Goal: Task Accomplishment & Management: Manage account settings

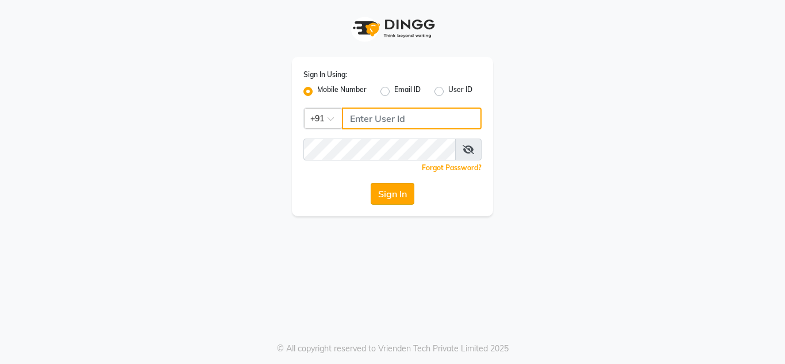
type input "9673060660"
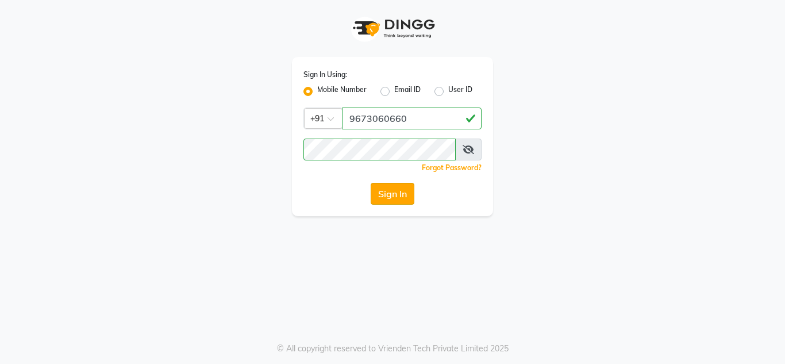
click at [395, 198] on button "Sign In" at bounding box center [393, 194] width 44 height 22
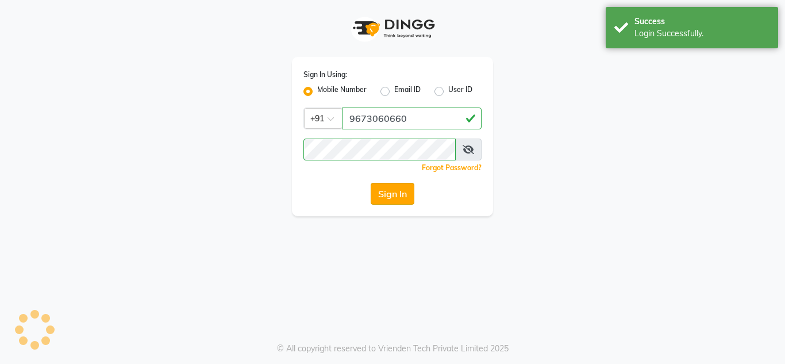
select select "service"
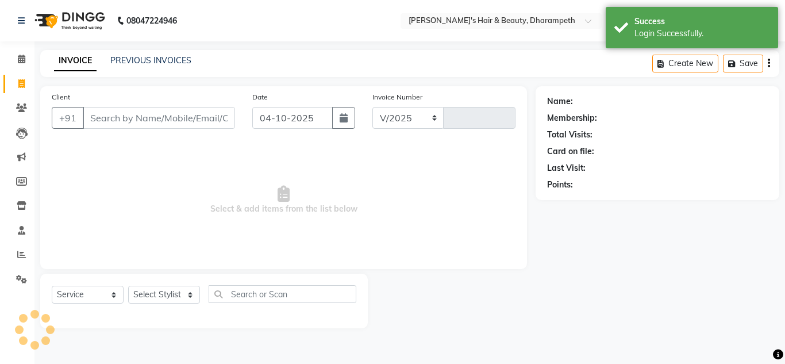
select select "4860"
type input "3551"
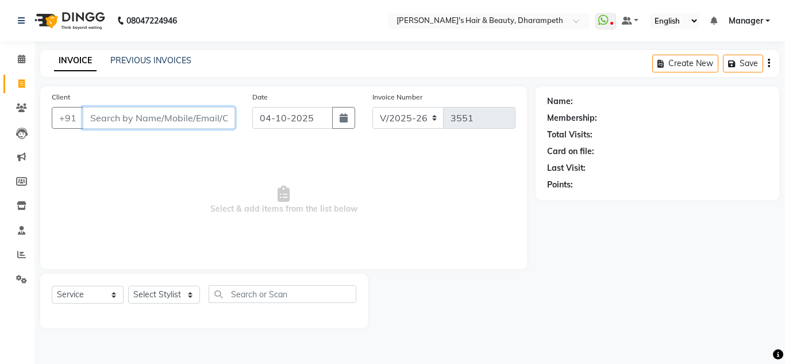
click at [147, 120] on input "Client" at bounding box center [159, 118] width 152 height 22
click at [751, 20] on span "Manager" at bounding box center [746, 21] width 34 height 12
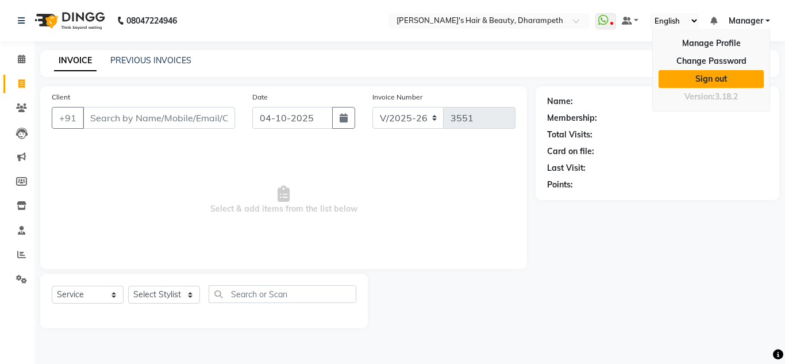
click at [709, 84] on link "Sign out" at bounding box center [711, 79] width 105 height 18
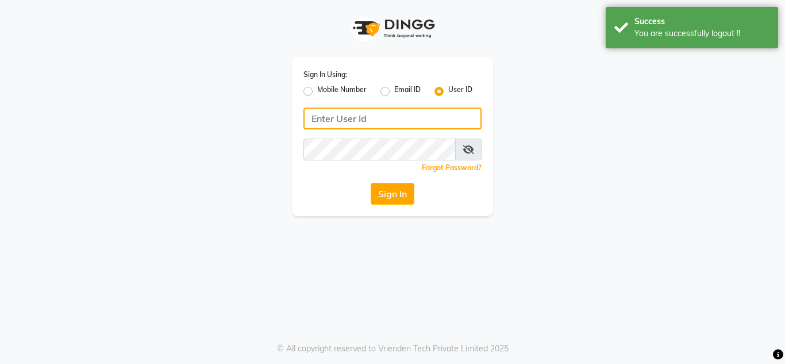
type input "9673060660"
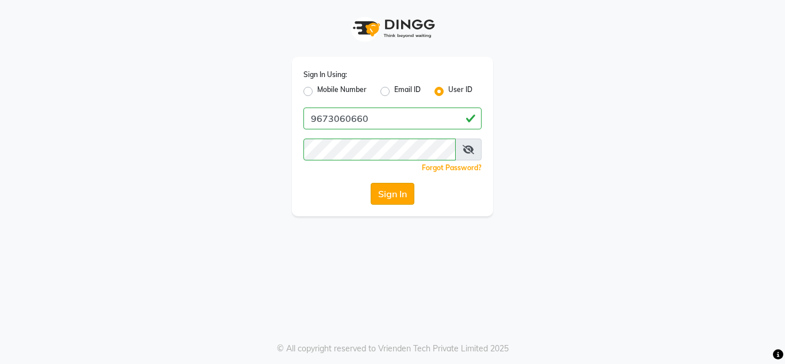
click at [385, 186] on button "Sign In" at bounding box center [393, 194] width 44 height 22
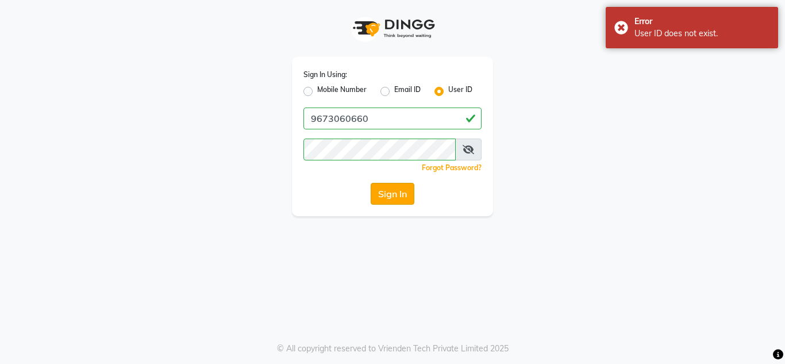
click at [396, 195] on button "Sign In" at bounding box center [393, 194] width 44 height 22
click at [470, 152] on icon at bounding box center [468, 149] width 11 height 9
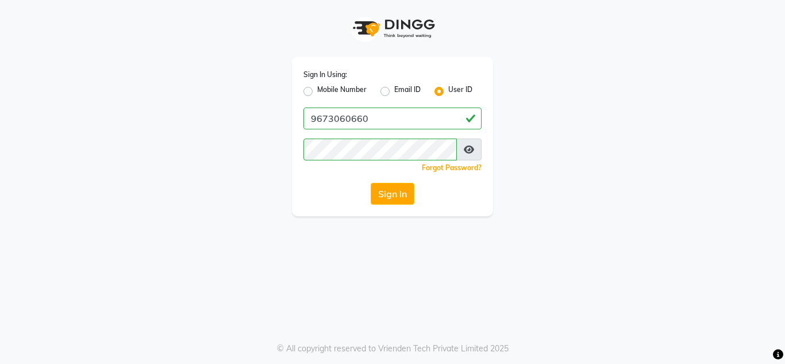
click at [317, 91] on label "Mobile Number" at bounding box center [341, 91] width 49 height 14
click at [317, 91] on input "Mobile Number" at bounding box center [320, 87] width 7 height 7
radio input "true"
radio input "false"
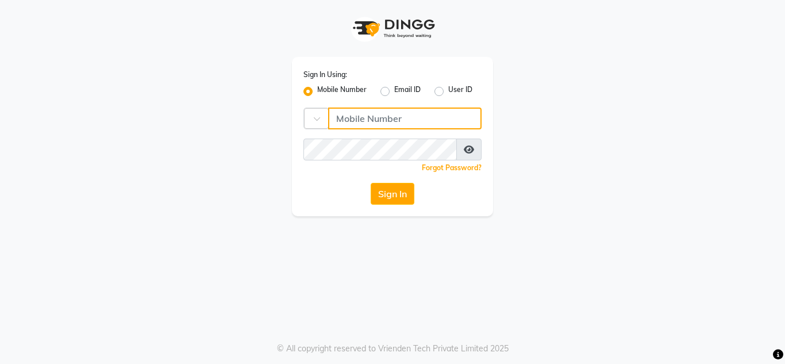
click at [382, 117] on input "Username" at bounding box center [404, 118] width 153 height 22
type input "9673060660"
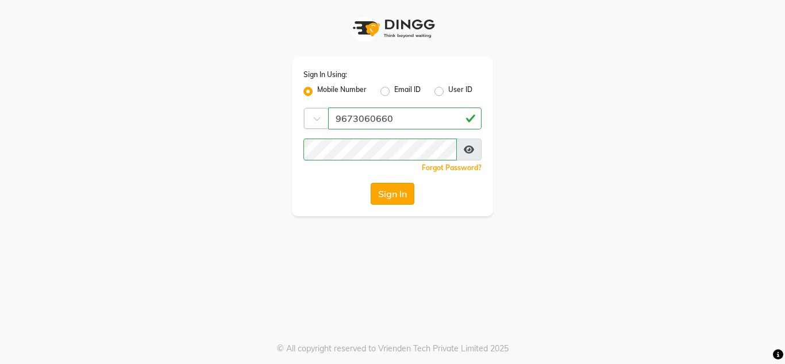
click at [403, 194] on button "Sign In" at bounding box center [393, 194] width 44 height 22
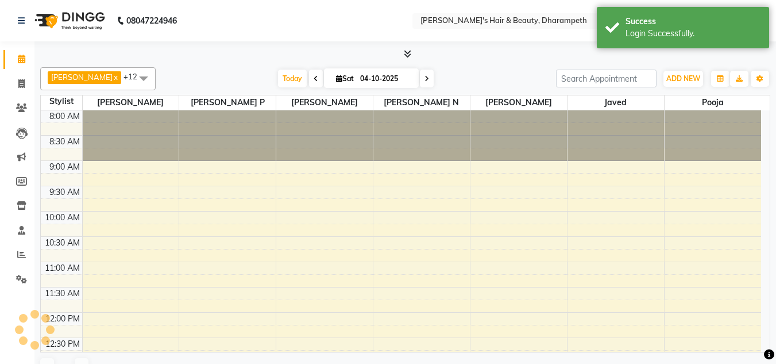
scroll to position [359, 0]
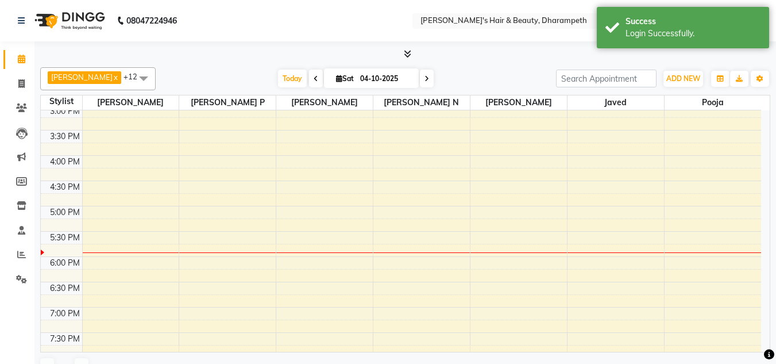
select select "en"
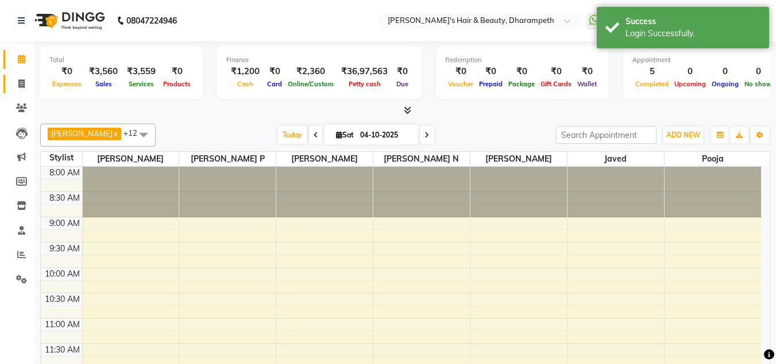
scroll to position [0, 0]
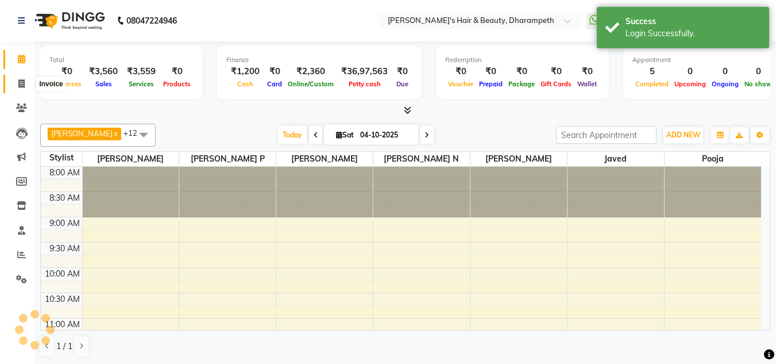
click at [22, 86] on icon at bounding box center [21, 83] width 6 height 9
select select "service"
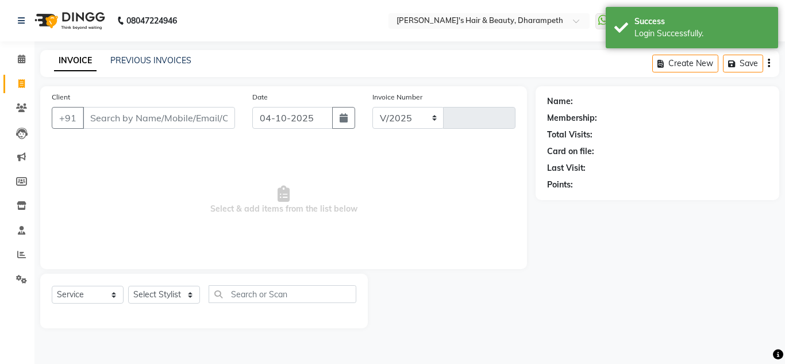
select select "4860"
type input "3551"
click at [260, 5] on nav "08047224946 Select Location × [PERSON_NAME]'s Hair & Beauty, Dharampeth WhatsAp…" at bounding box center [392, 20] width 785 height 41
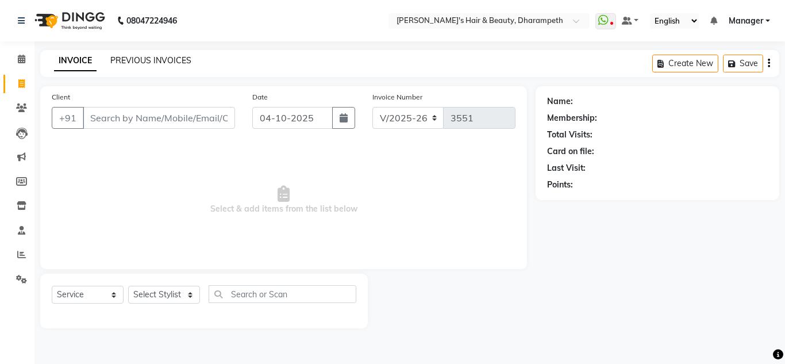
click at [173, 61] on link "PREVIOUS INVOICES" at bounding box center [150, 60] width 81 height 10
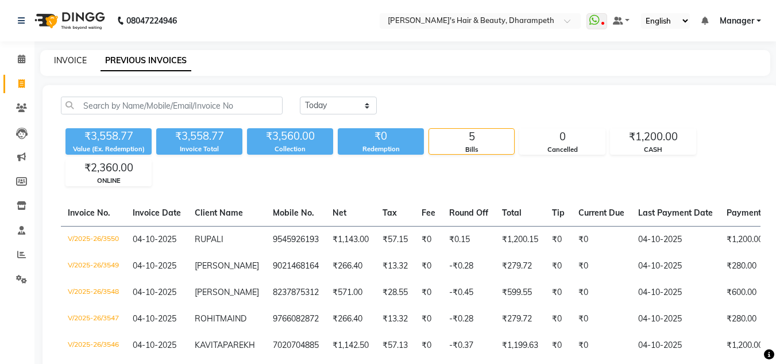
click at [71, 60] on link "INVOICE" at bounding box center [70, 60] width 33 height 10
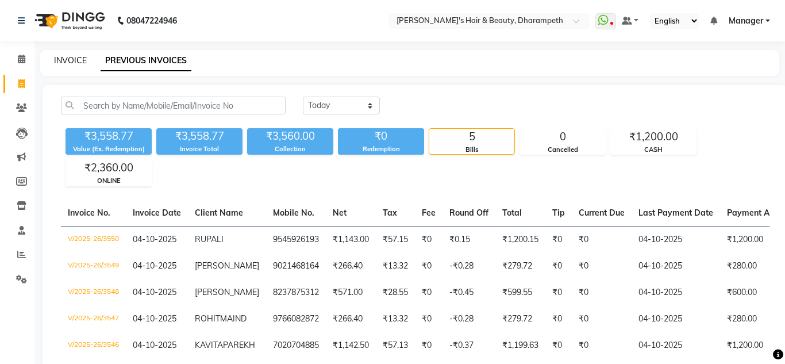
select select "4860"
select select "service"
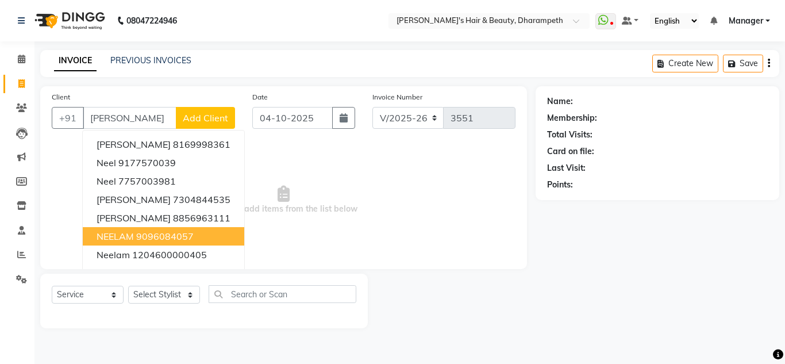
click at [129, 234] on span "NEELAM" at bounding box center [115, 235] width 37 height 11
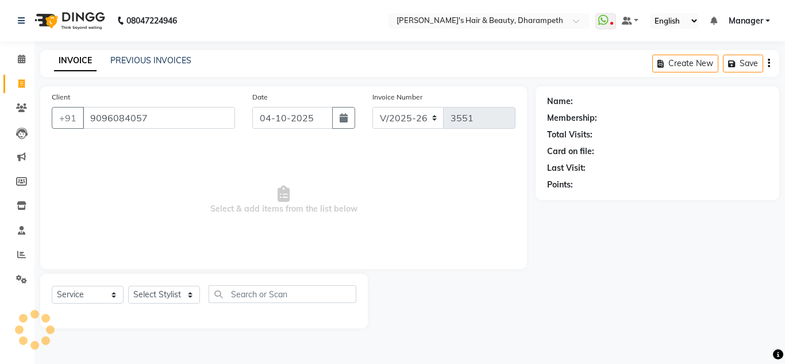
type input "9096084057"
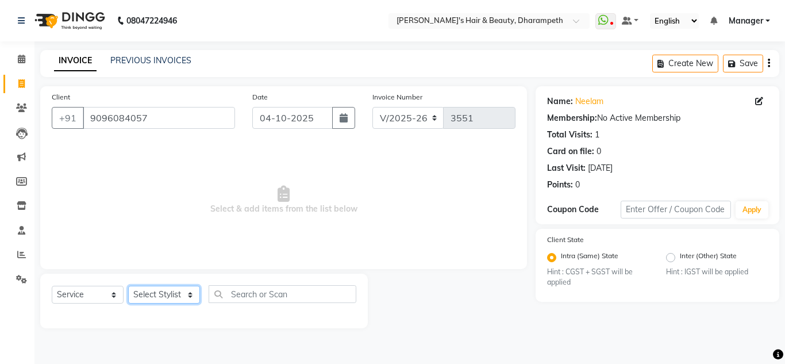
click at [144, 295] on select "Select Stylist Anuj W [PERSON_NAME] [PERSON_NAME] Manager [PERSON_NAME] C [PERS…" at bounding box center [164, 295] width 72 height 18
select select "65623"
click at [128, 286] on select "Select Stylist Anuj W [PERSON_NAME] [PERSON_NAME] Manager [PERSON_NAME] C [PERS…" at bounding box center [164, 295] width 72 height 18
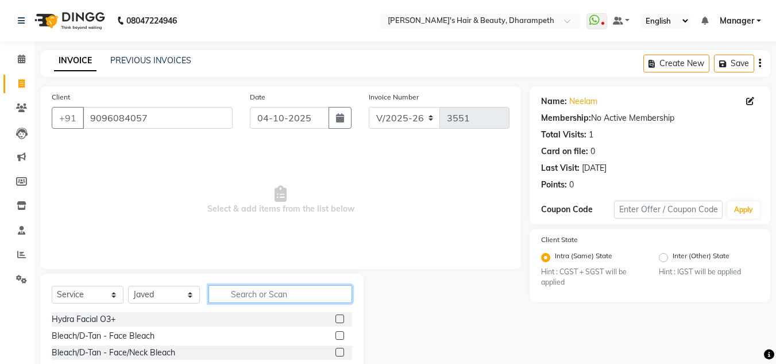
click at [248, 292] on input "text" at bounding box center [281, 294] width 144 height 18
type input "WASH"
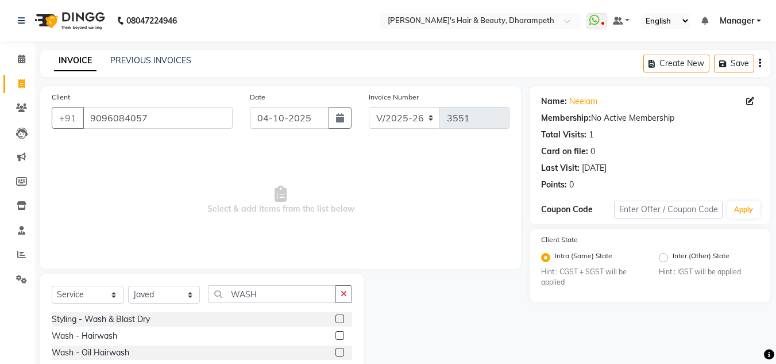
click at [342, 318] on label at bounding box center [340, 318] width 9 height 9
click at [342, 318] on input "checkbox" at bounding box center [339, 318] width 7 height 7
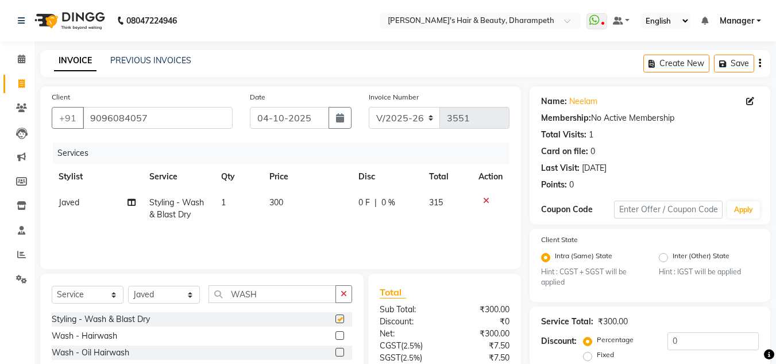
checkbox input "false"
click at [291, 206] on td "300" at bounding box center [307, 209] width 89 height 38
select select "65623"
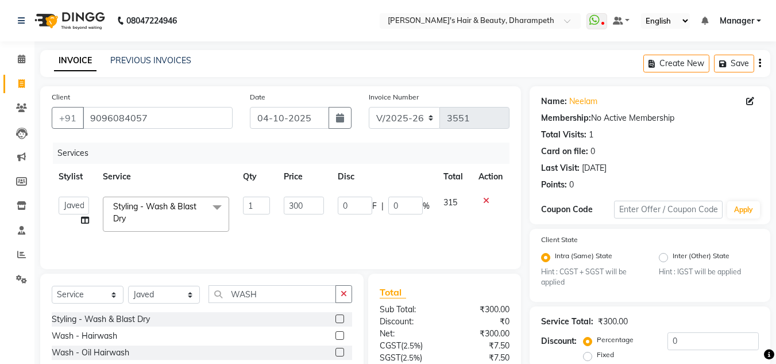
click at [291, 206] on input "300" at bounding box center [304, 206] width 40 height 18
type input "571"
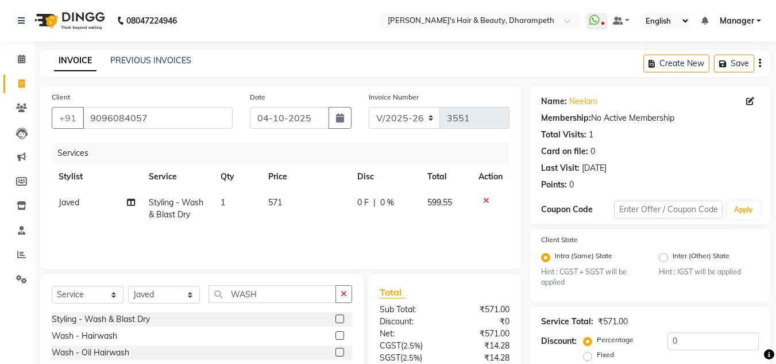
click at [443, 203] on span "599.55" at bounding box center [440, 202] width 25 height 10
select select "65623"
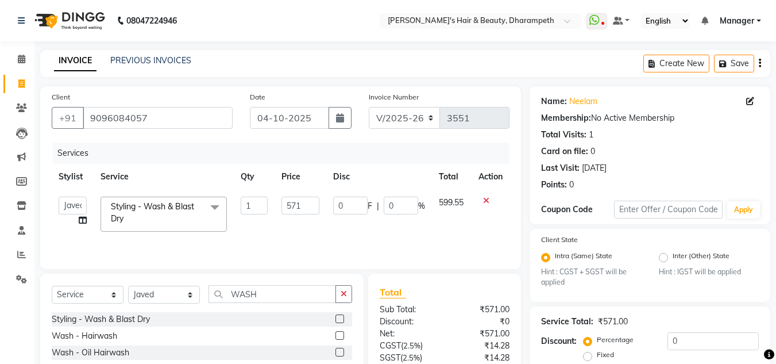
scroll to position [108, 0]
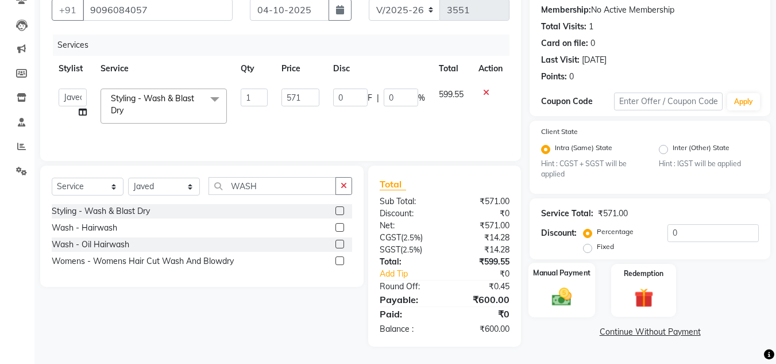
click at [561, 299] on img at bounding box center [562, 297] width 32 height 23
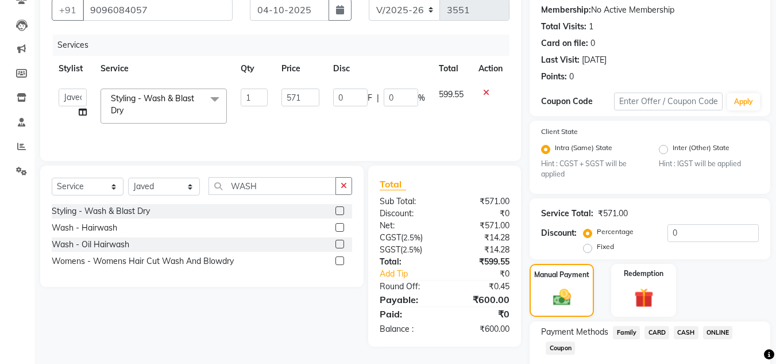
click at [686, 329] on span "CASH" at bounding box center [686, 332] width 25 height 13
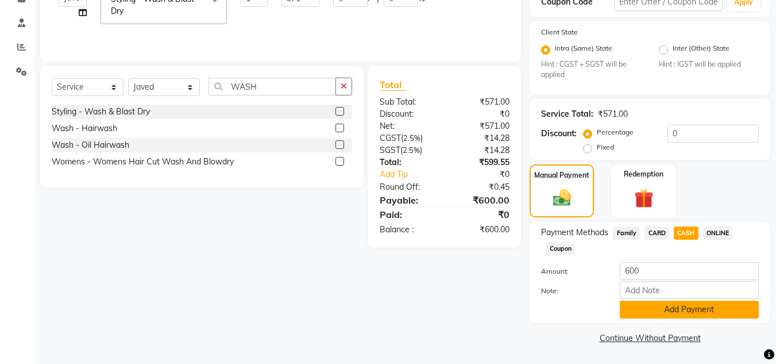
click at [726, 309] on button "Add Payment" at bounding box center [689, 310] width 139 height 18
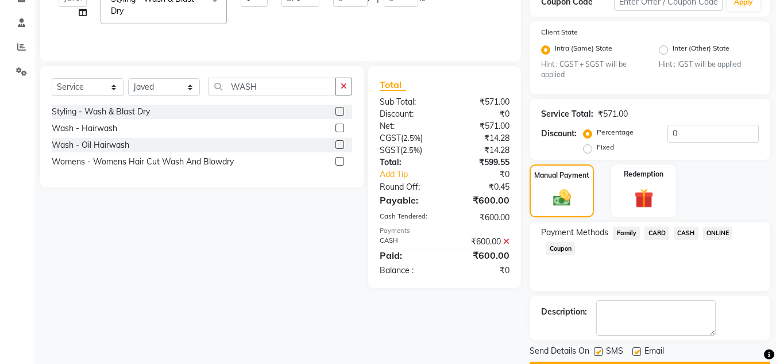
scroll to position [240, 0]
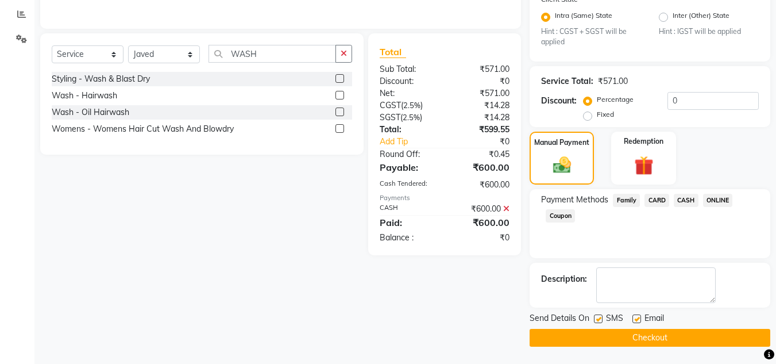
click at [701, 335] on button "Checkout" at bounding box center [650, 338] width 241 height 18
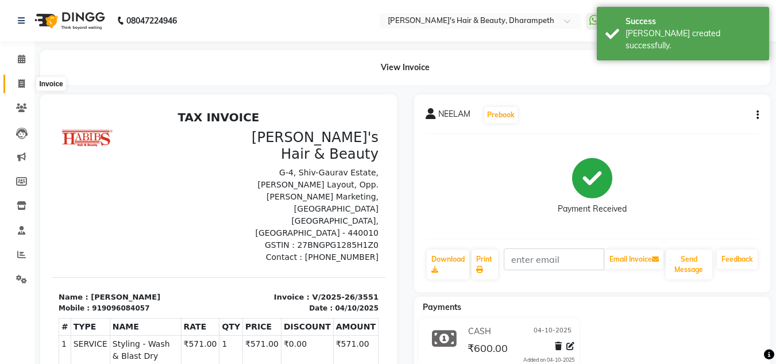
click at [19, 83] on icon at bounding box center [21, 83] width 6 height 9
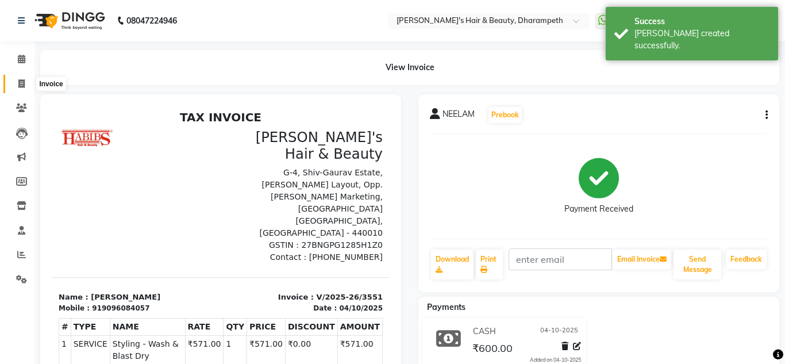
select select "4860"
select select "service"
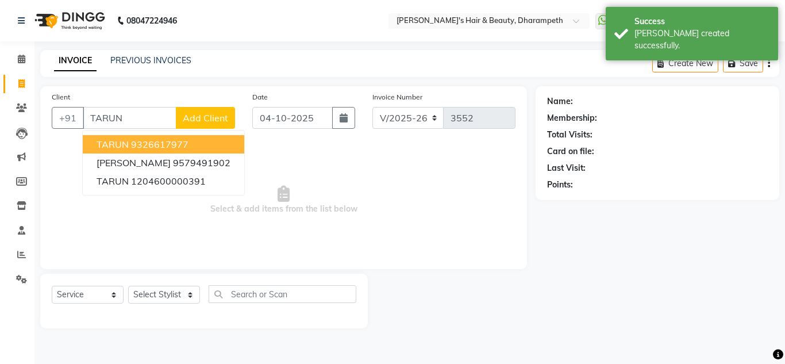
click at [122, 143] on span "TARUN" at bounding box center [113, 143] width 32 height 11
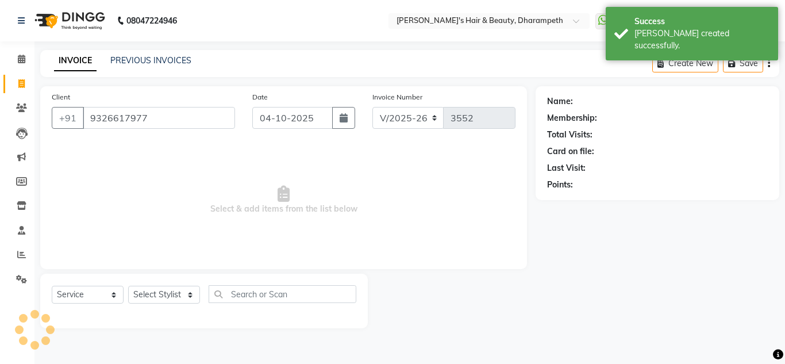
type input "9326617977"
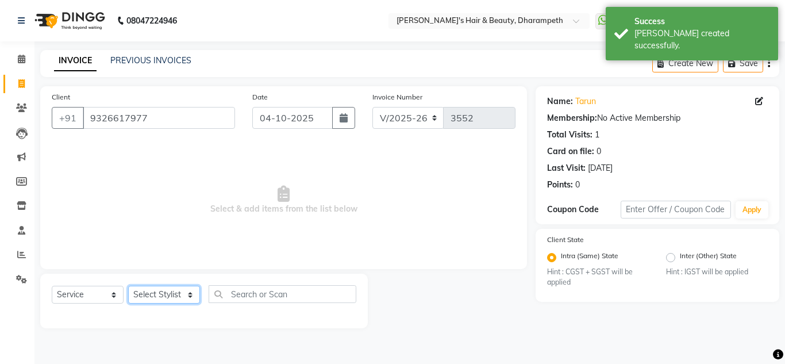
click at [159, 297] on select "Select Stylist Anuj W [PERSON_NAME] [PERSON_NAME] Manager [PERSON_NAME] C [PERS…" at bounding box center [164, 295] width 72 height 18
select select "29454"
click at [128, 286] on select "Select Stylist Anuj W [PERSON_NAME] [PERSON_NAME] Manager [PERSON_NAME] C [PERS…" at bounding box center [164, 295] width 72 height 18
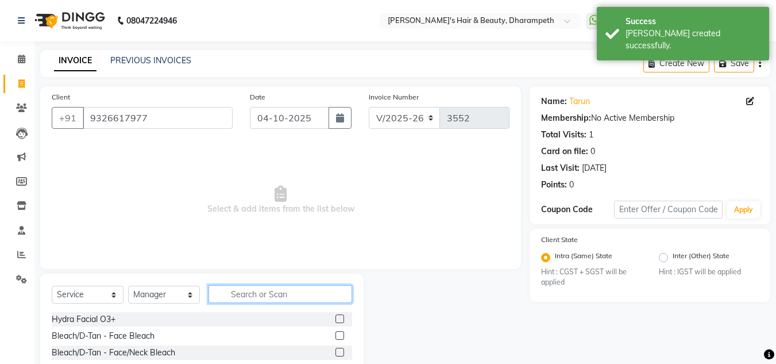
click at [261, 291] on input "text" at bounding box center [281, 294] width 144 height 18
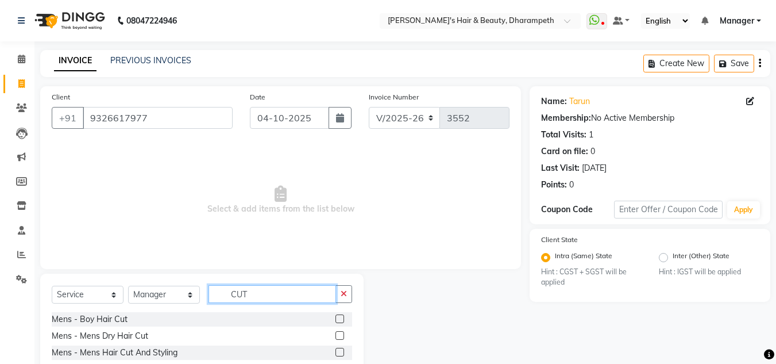
type input "CUT"
click at [336, 351] on label at bounding box center [340, 352] width 9 height 9
click at [336, 351] on input "checkbox" at bounding box center [339, 352] width 7 height 7
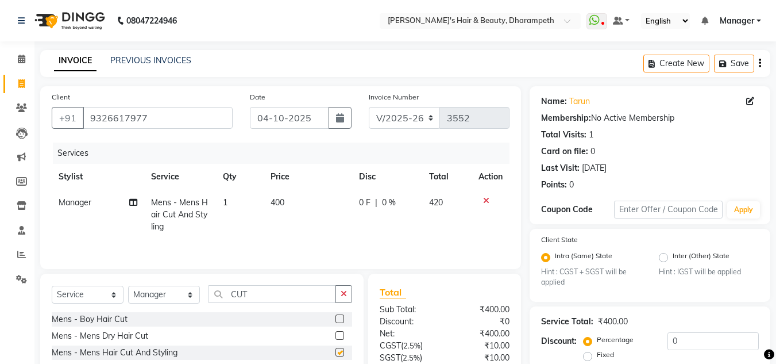
checkbox input "false"
click at [240, 292] on input "CUT" at bounding box center [273, 294] width 128 height 18
type input "BEA"
click at [336, 336] on label at bounding box center [340, 335] width 9 height 9
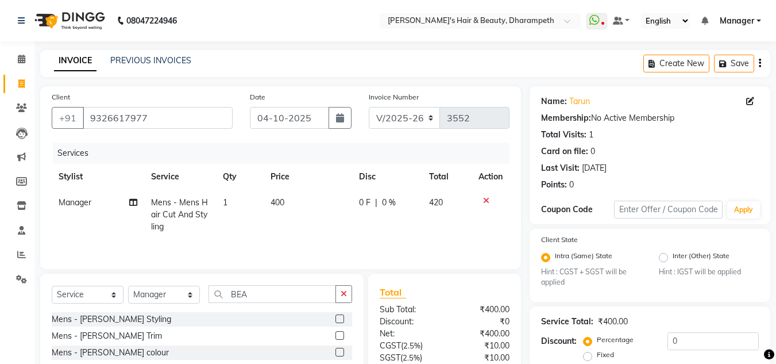
click at [336, 336] on input "checkbox" at bounding box center [339, 335] width 7 height 7
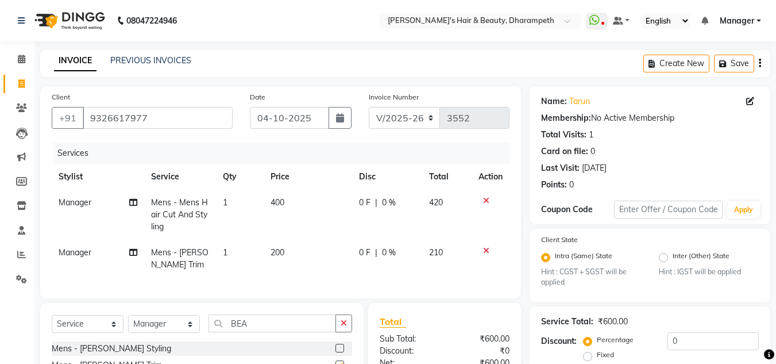
checkbox input "false"
click at [282, 248] on span "200" at bounding box center [278, 252] width 14 height 10
click at [282, 248] on td "200" at bounding box center [308, 259] width 88 height 38
select select "29454"
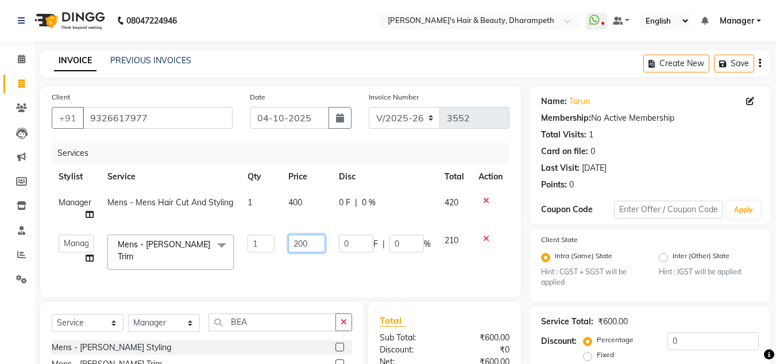
click at [294, 243] on input "200" at bounding box center [306, 243] width 37 height 18
type input "238"
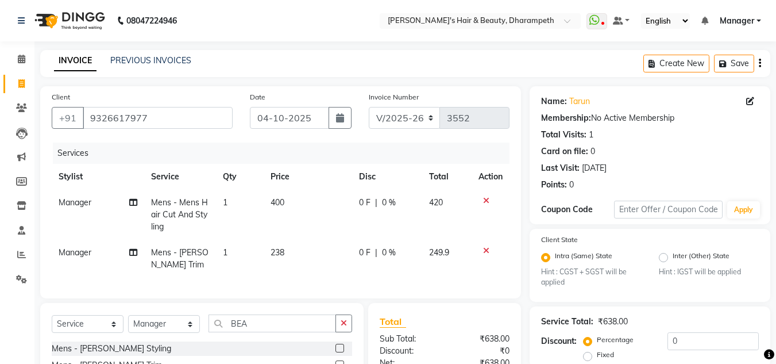
click at [452, 245] on td "249.9" at bounding box center [447, 259] width 50 height 38
select select "29454"
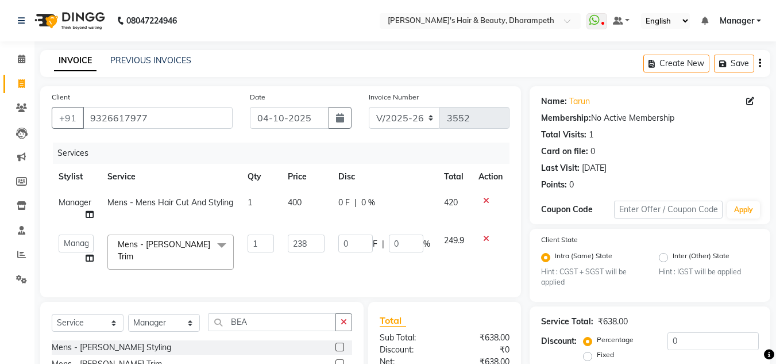
click at [299, 199] on span "400" at bounding box center [295, 202] width 14 height 10
select select "29454"
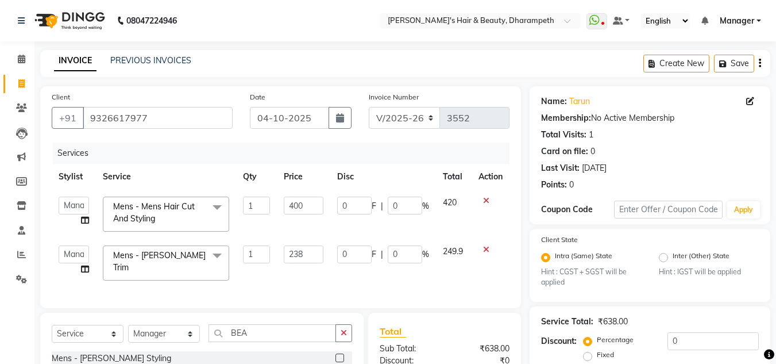
click at [299, 199] on input "400" at bounding box center [304, 206] width 40 height 18
type input "333.5"
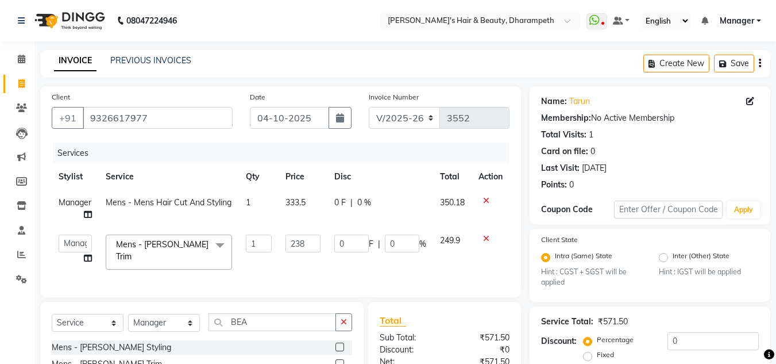
click at [444, 203] on span "350.18" at bounding box center [452, 202] width 25 height 10
select select "29454"
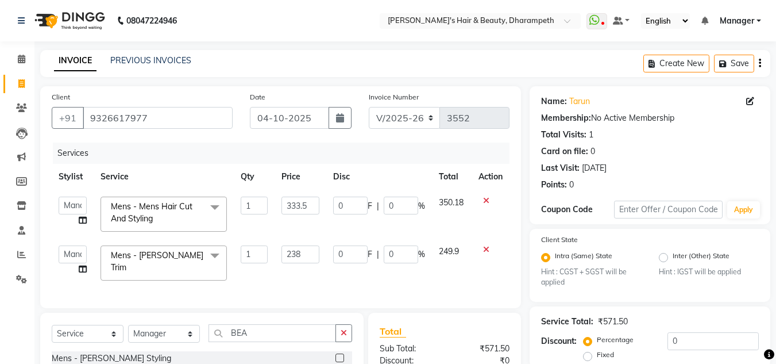
scroll to position [151, 0]
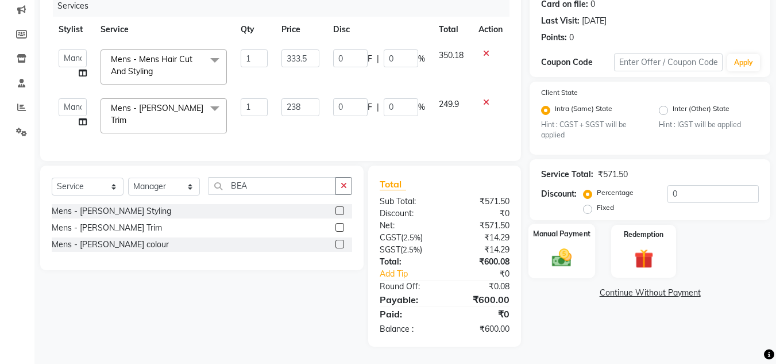
click at [560, 257] on img at bounding box center [562, 258] width 32 height 23
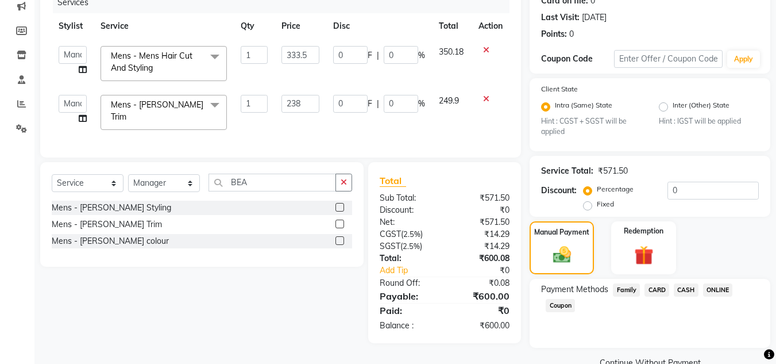
click at [722, 287] on span "ONLINE" at bounding box center [718, 289] width 30 height 13
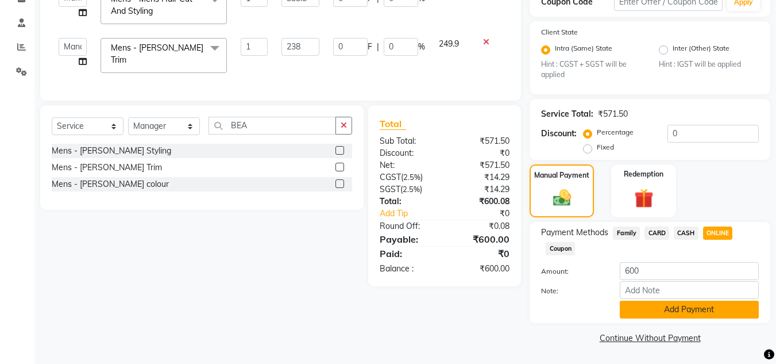
click at [723, 301] on button "Add Payment" at bounding box center [689, 310] width 139 height 18
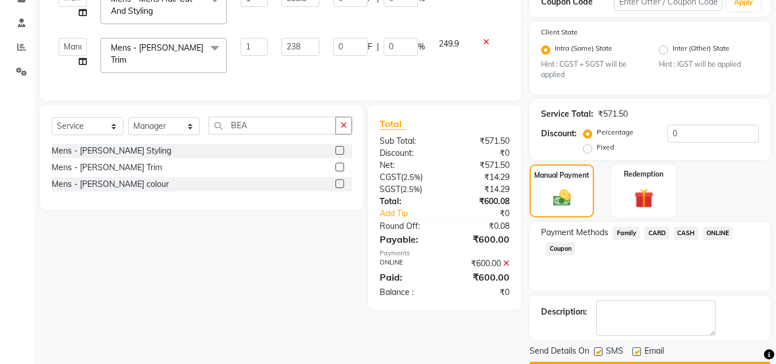
scroll to position [240, 0]
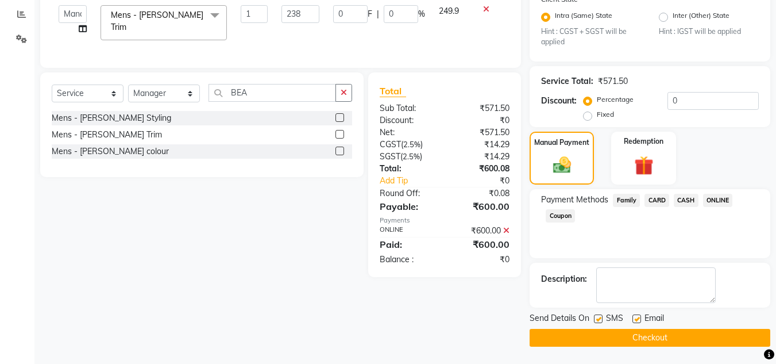
click at [691, 333] on button "Checkout" at bounding box center [650, 338] width 241 height 18
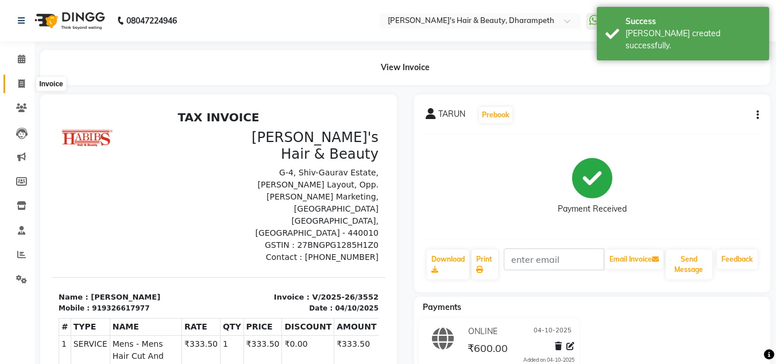
click at [21, 82] on icon at bounding box center [21, 83] width 6 height 9
select select "service"
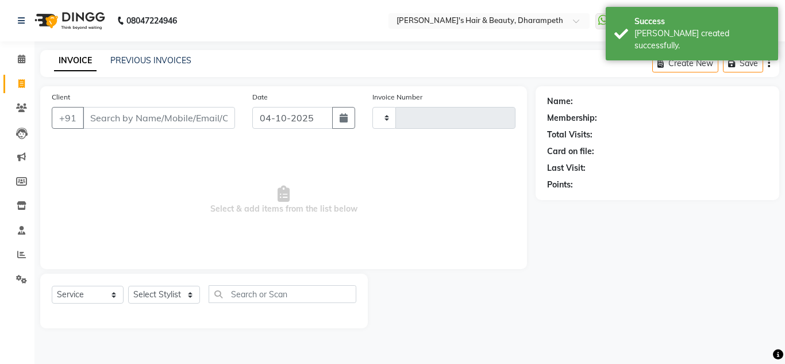
type input "3553"
select select "4860"
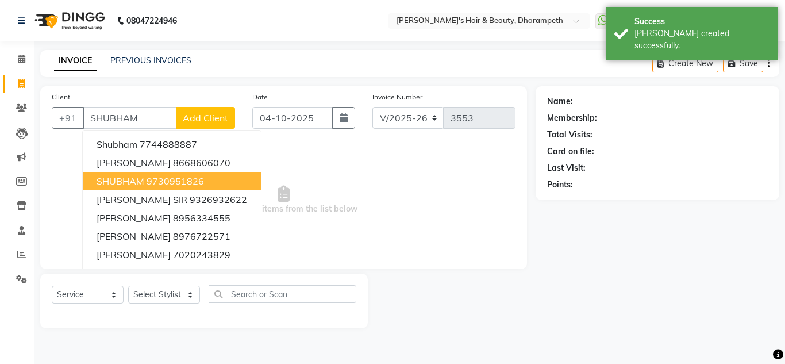
click at [144, 179] on button "[PERSON_NAME] 9730951826" at bounding box center [172, 181] width 178 height 18
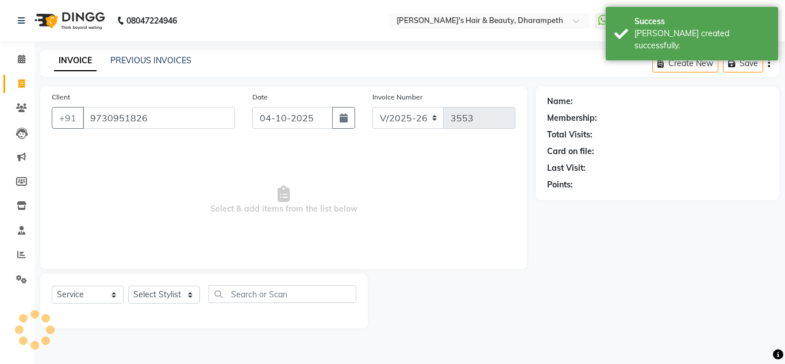
type input "9730951826"
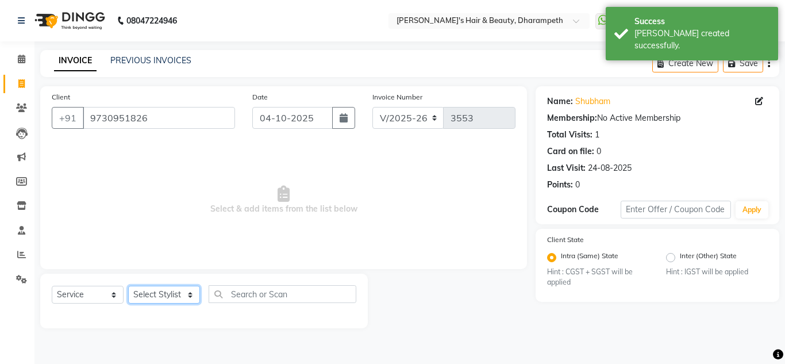
click at [169, 294] on select "Select Stylist Anuj W [PERSON_NAME] [PERSON_NAME] Manager [PERSON_NAME] C [PERS…" at bounding box center [164, 295] width 72 height 18
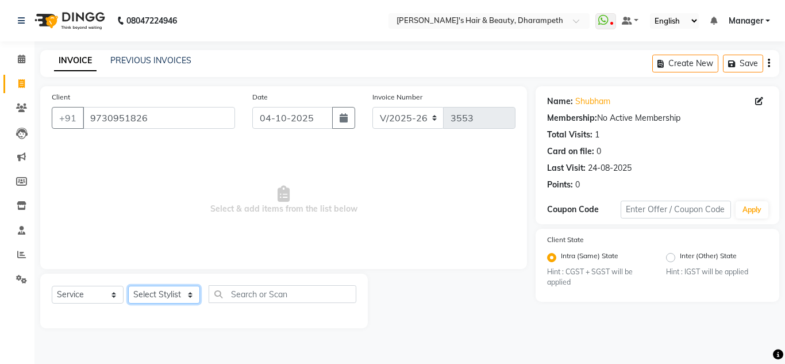
select select "65623"
click at [128, 286] on select "Select Stylist Anuj W [PERSON_NAME] [PERSON_NAME] Manager [PERSON_NAME] C [PERS…" at bounding box center [164, 295] width 72 height 18
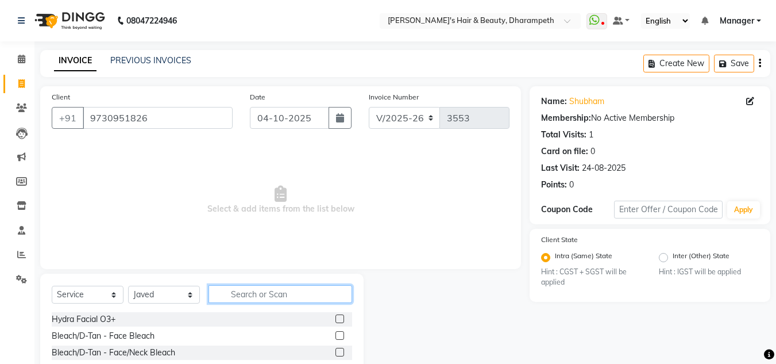
click at [252, 294] on input "text" at bounding box center [281, 294] width 144 height 18
type input "CUT"
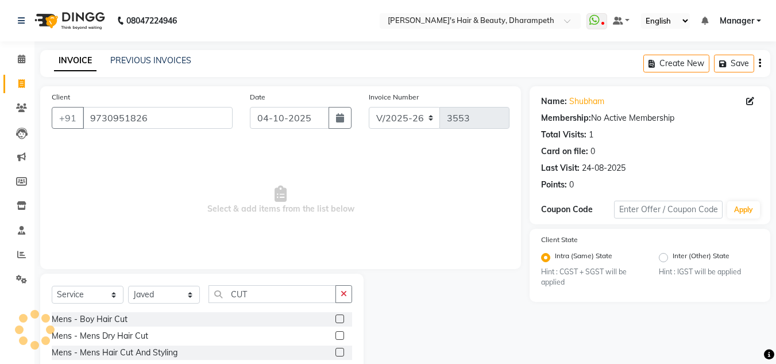
click at [336, 353] on label at bounding box center [340, 352] width 9 height 9
click at [336, 353] on input "checkbox" at bounding box center [339, 352] width 7 height 7
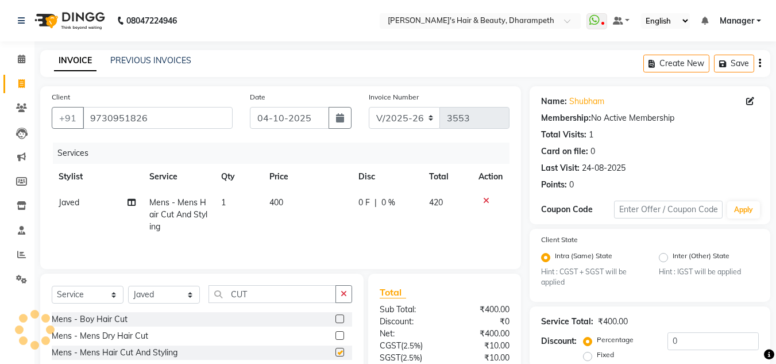
checkbox input "false"
click at [279, 206] on span "400" at bounding box center [277, 202] width 14 height 10
select select "65623"
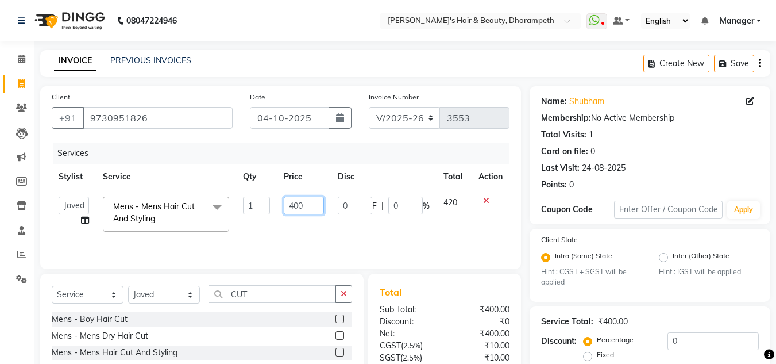
click at [294, 206] on input "400" at bounding box center [304, 206] width 40 height 18
type input "333"
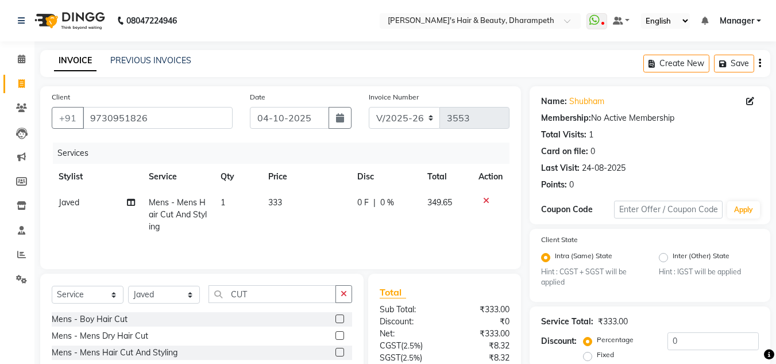
click at [444, 202] on span "349.65" at bounding box center [440, 202] width 25 height 10
select select "65623"
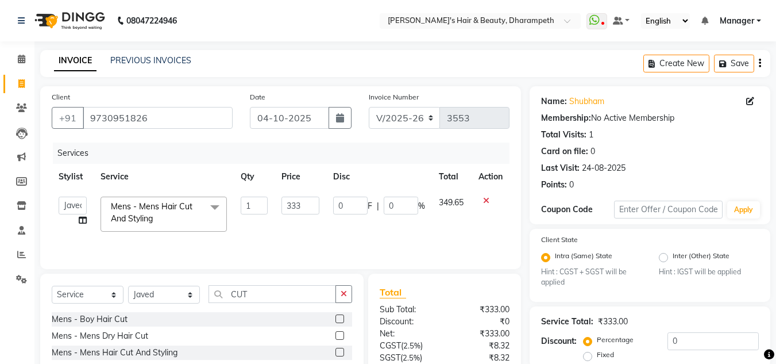
scroll to position [108, 0]
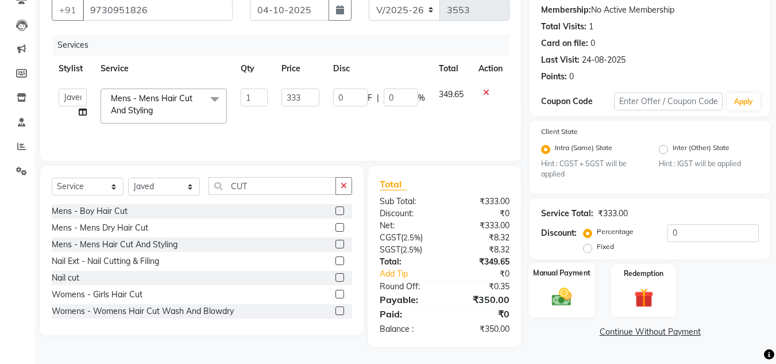
click at [564, 298] on img at bounding box center [562, 297] width 32 height 23
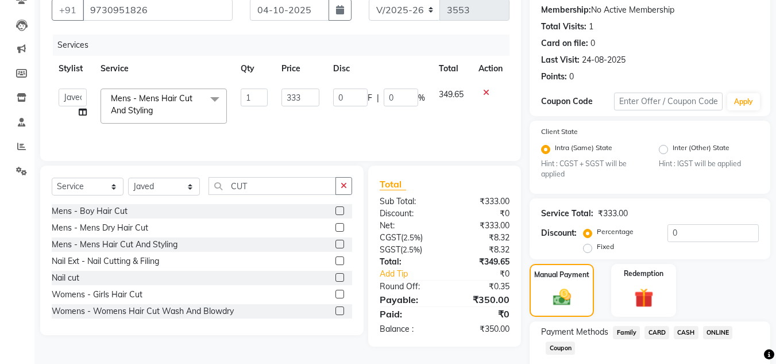
click at [686, 334] on span "CASH" at bounding box center [686, 332] width 25 height 13
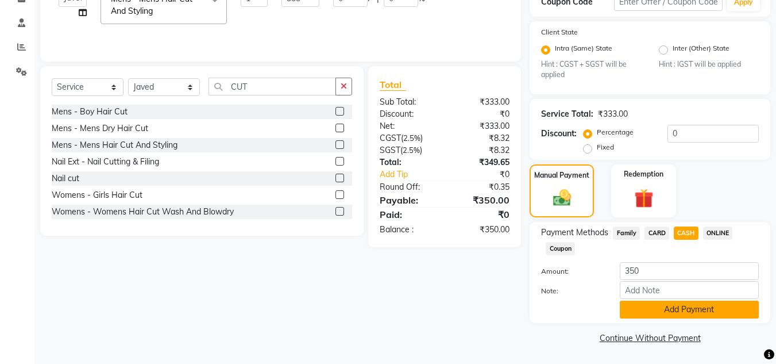
click at [722, 301] on button "Add Payment" at bounding box center [689, 310] width 139 height 18
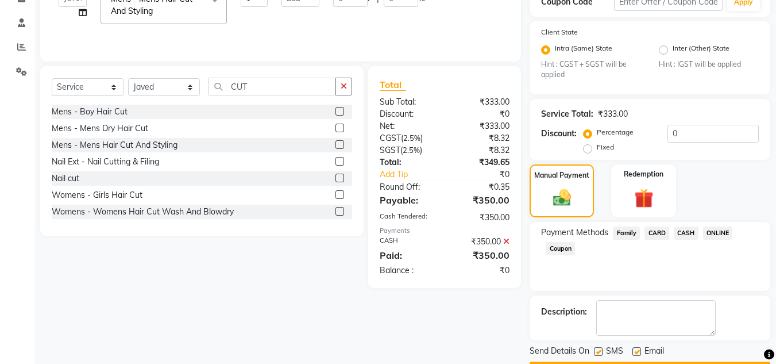
scroll to position [240, 0]
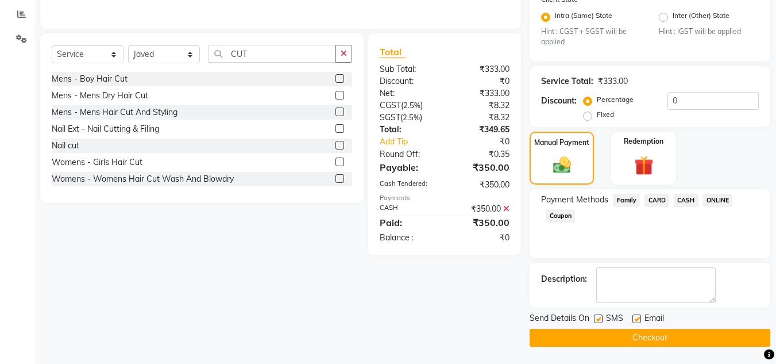
click at [701, 341] on button "Checkout" at bounding box center [650, 338] width 241 height 18
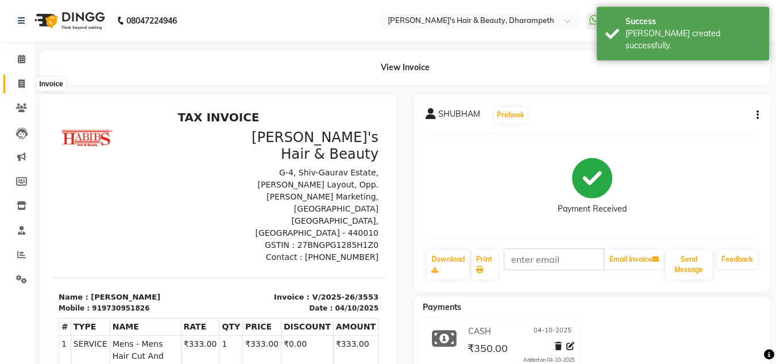
click at [22, 86] on icon at bounding box center [21, 83] width 6 height 9
select select "service"
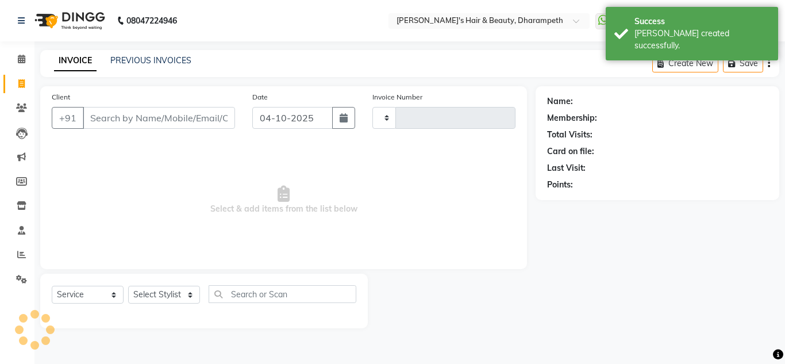
type input "3554"
select select "4860"
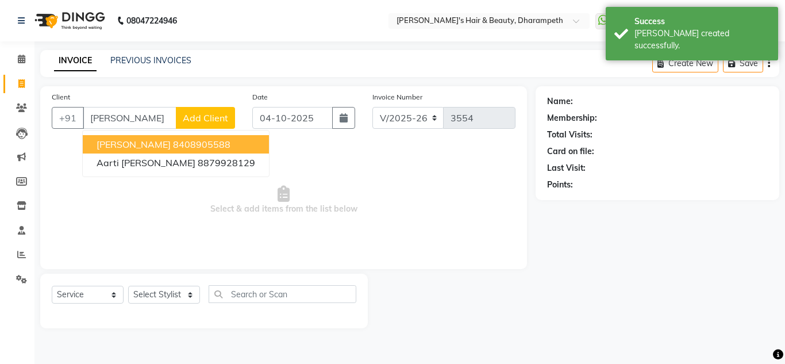
click at [173, 149] on ngb-highlight "8408905588" at bounding box center [201, 143] width 57 height 11
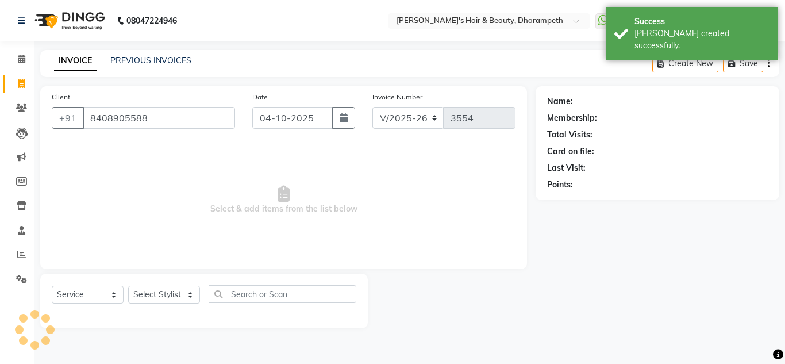
type input "8408905588"
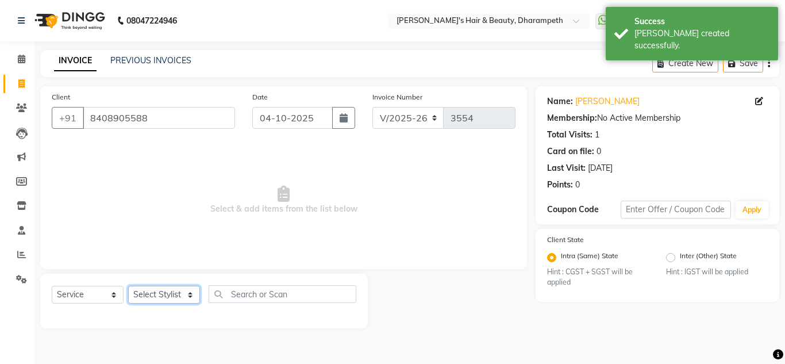
click at [161, 295] on select "Select Stylist Anuj W [PERSON_NAME] [PERSON_NAME] Manager [PERSON_NAME] C [PERS…" at bounding box center [164, 295] width 72 height 18
select select "63038"
click at [128, 286] on select "Select Stylist Anuj W [PERSON_NAME] [PERSON_NAME] Manager [PERSON_NAME] C [PERS…" at bounding box center [164, 295] width 72 height 18
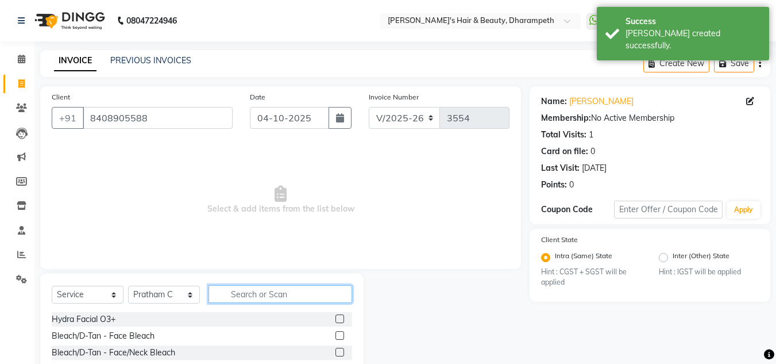
click at [288, 292] on input "text" at bounding box center [281, 294] width 144 height 18
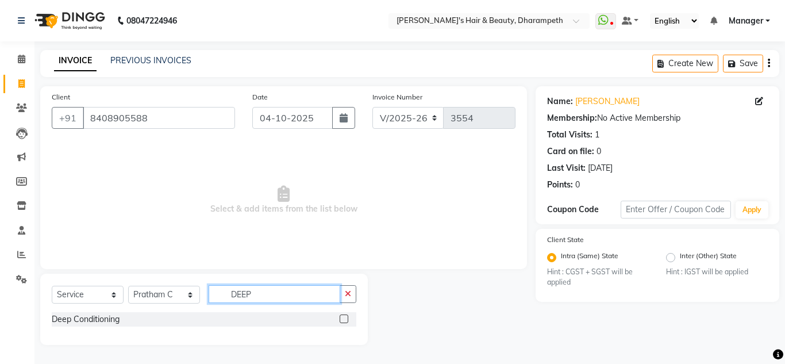
type input "DEEP"
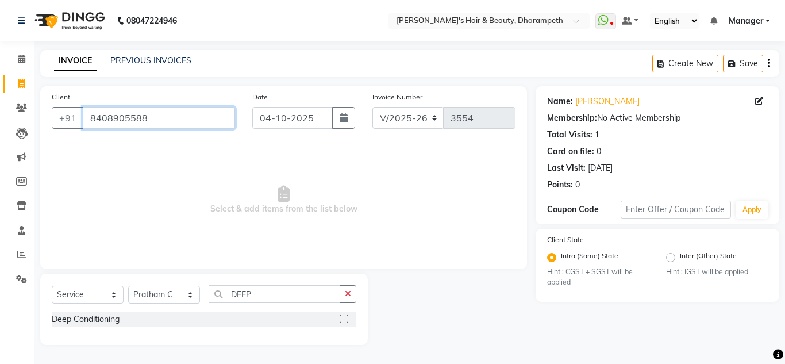
click at [121, 120] on input "8408905588" at bounding box center [159, 118] width 152 height 22
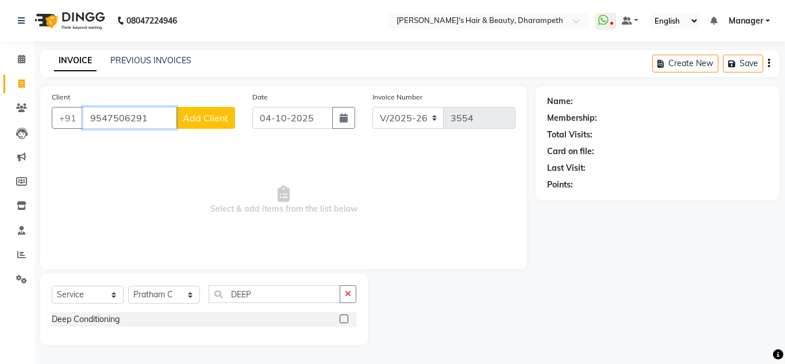
type input "9547506291"
click at [197, 121] on span "Add Client" at bounding box center [205, 117] width 45 height 11
select select "22"
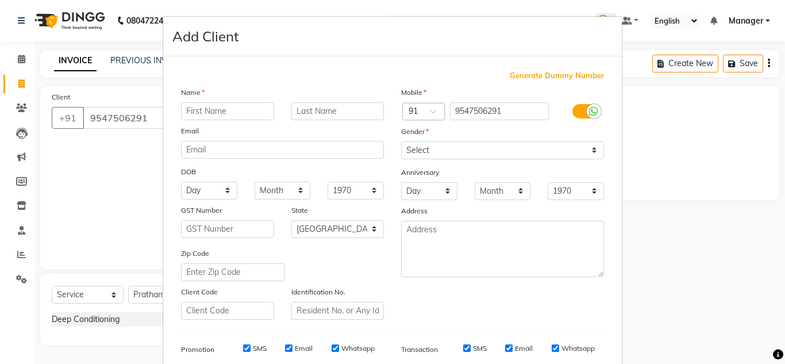
click at [197, 121] on div "Name Email DOB Day 01 02 03 04 05 06 07 08 09 10 11 12 13 14 15 16 17 18 19 20 …" at bounding box center [282, 202] width 220 height 233
click at [206, 113] on input "text" at bounding box center [227, 111] width 93 height 18
type input "[PERSON_NAME]"
click at [322, 114] on input "text" at bounding box center [337, 111] width 93 height 18
type input "DUTTA"
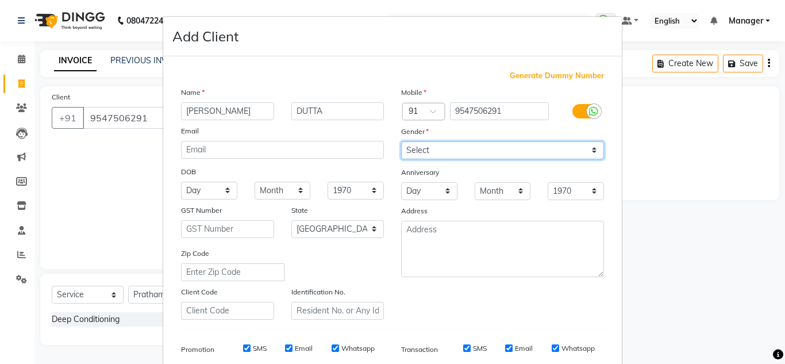
click at [417, 152] on select "Select [DEMOGRAPHIC_DATA] [DEMOGRAPHIC_DATA] Other Prefer Not To Say" at bounding box center [502, 150] width 203 height 18
select select "[DEMOGRAPHIC_DATA]"
click at [401, 141] on select "Select [DEMOGRAPHIC_DATA] [DEMOGRAPHIC_DATA] Other Prefer Not To Say" at bounding box center [502, 150] width 203 height 18
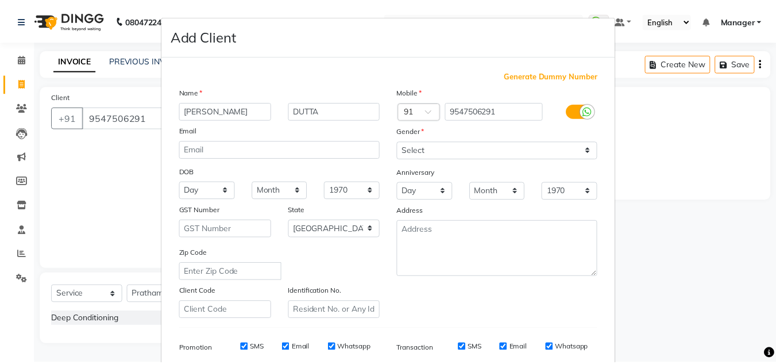
scroll to position [167, 0]
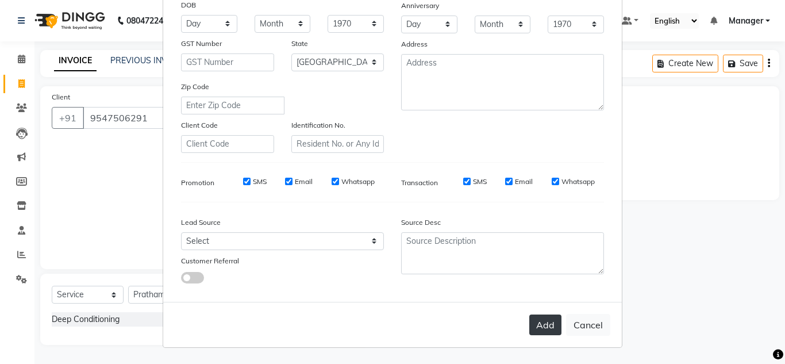
click at [537, 319] on button "Add" at bounding box center [545, 324] width 32 height 21
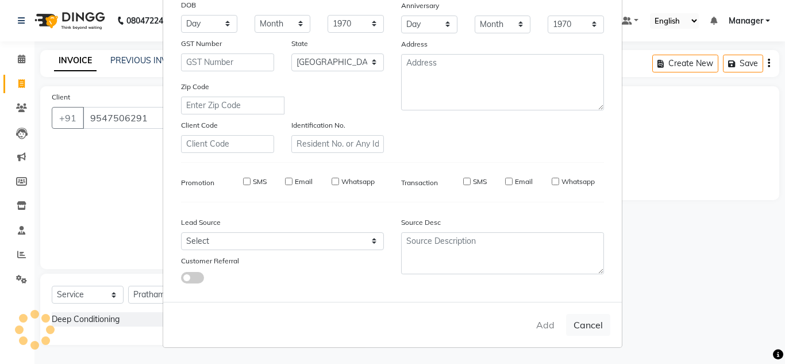
select select
select select "null"
select select
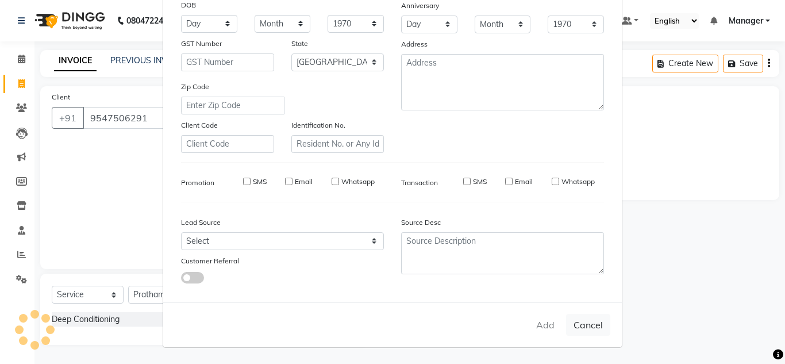
select select
checkbox input "false"
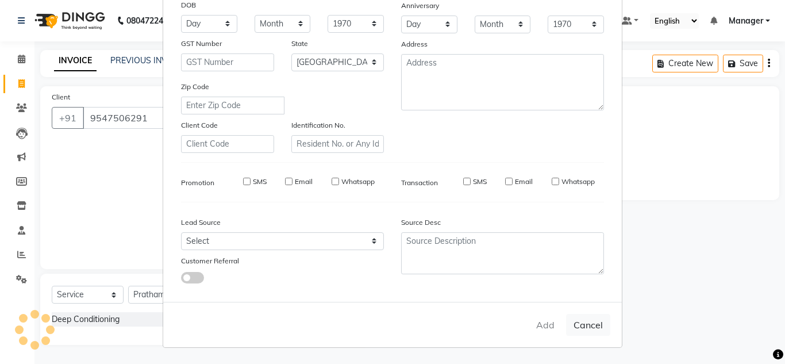
checkbox input "false"
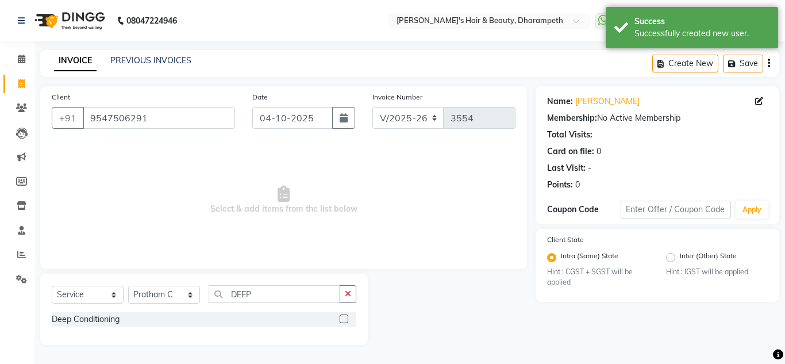
click at [348, 317] on label at bounding box center [344, 318] width 9 height 9
click at [347, 317] on input "checkbox" at bounding box center [343, 318] width 7 height 7
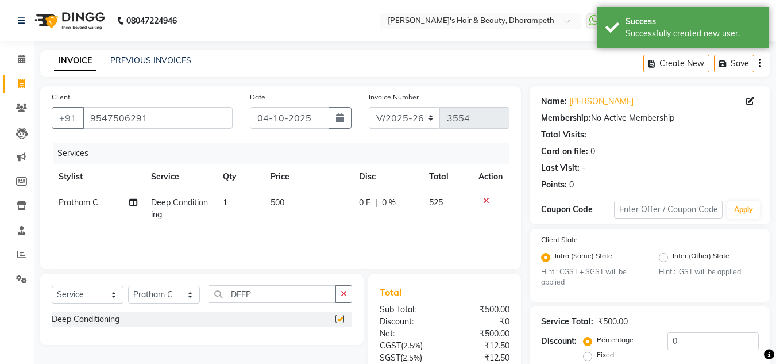
checkbox input "false"
click at [243, 296] on input "DEEP" at bounding box center [273, 294] width 128 height 18
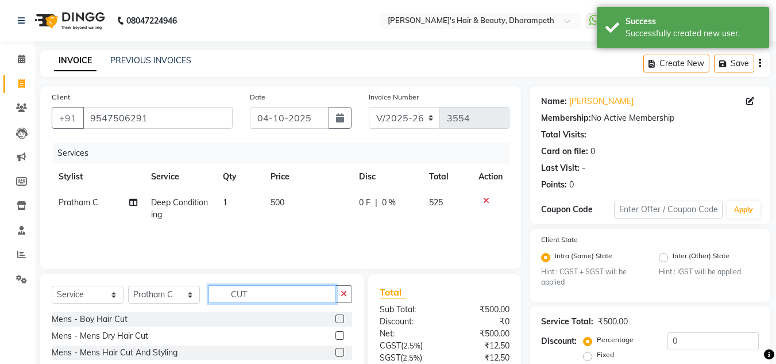
type input "CUT"
click at [336, 352] on label at bounding box center [340, 352] width 9 height 9
click at [336, 352] on input "checkbox" at bounding box center [339, 352] width 7 height 7
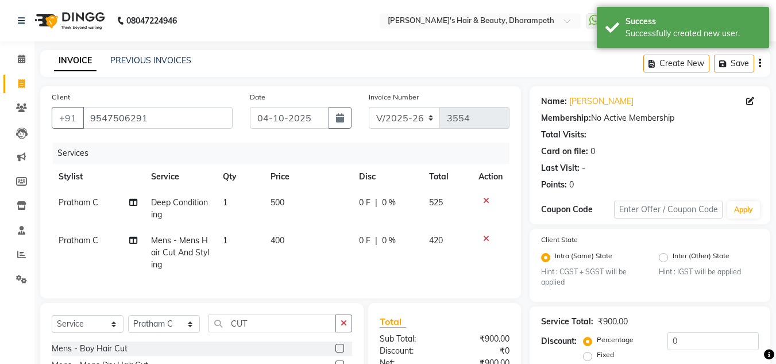
checkbox input "false"
click at [240, 332] on input "CUT" at bounding box center [273, 323] width 128 height 18
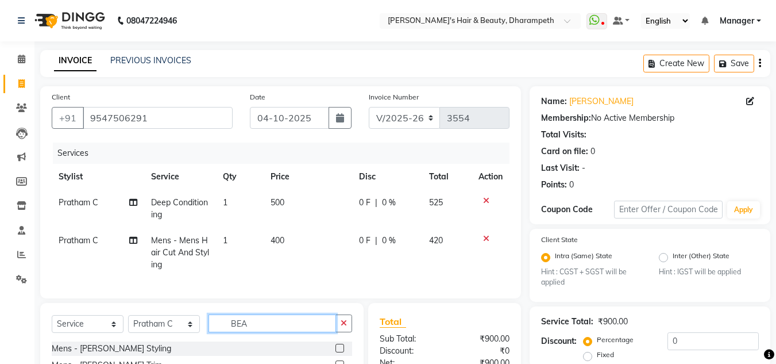
scroll to position [134, 0]
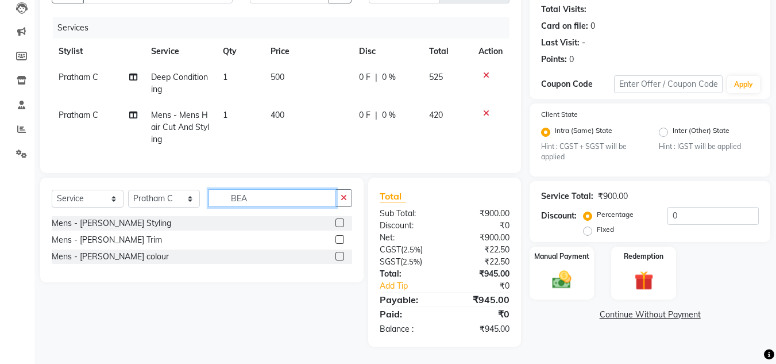
type input "BEA"
click at [339, 238] on label at bounding box center [340, 239] width 9 height 9
click at [339, 238] on input "checkbox" at bounding box center [339, 239] width 7 height 7
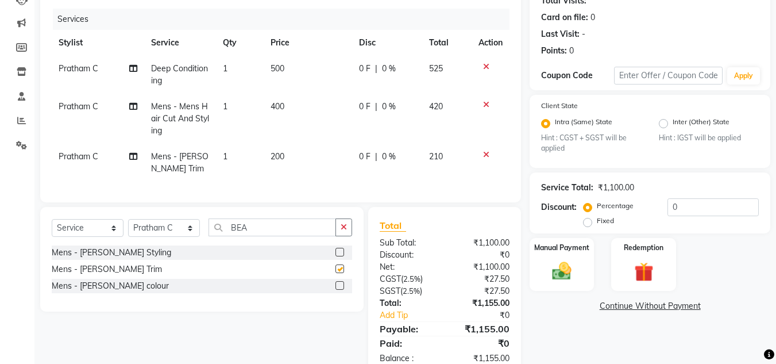
checkbox input "false"
click at [287, 155] on td "200" at bounding box center [308, 163] width 88 height 38
select select "63038"
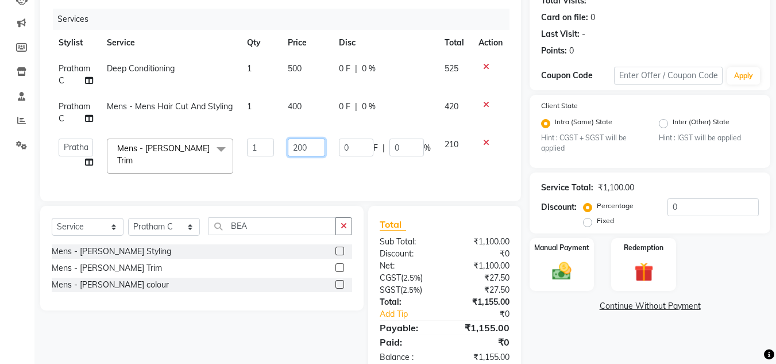
drag, startPoint x: 310, startPoint y: 151, endPoint x: 271, endPoint y: 150, distance: 39.7
click at [271, 150] on tr "Anuj W [PERSON_NAME] [PERSON_NAME] Manager [PERSON_NAME] C [PERSON_NAME] S [PER…" at bounding box center [281, 156] width 458 height 49
type input "238"
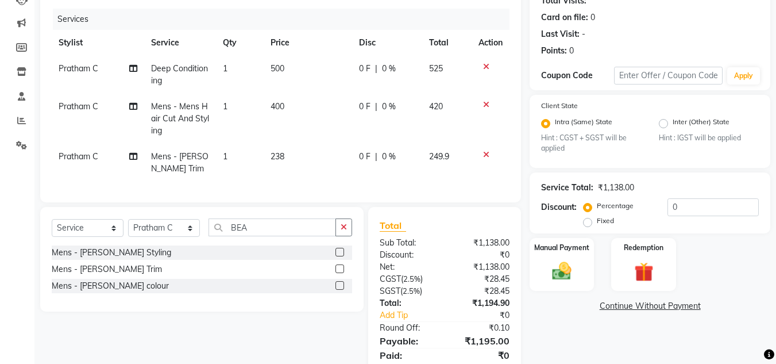
click at [438, 147] on td "249.9" at bounding box center [447, 163] width 50 height 38
select select "63038"
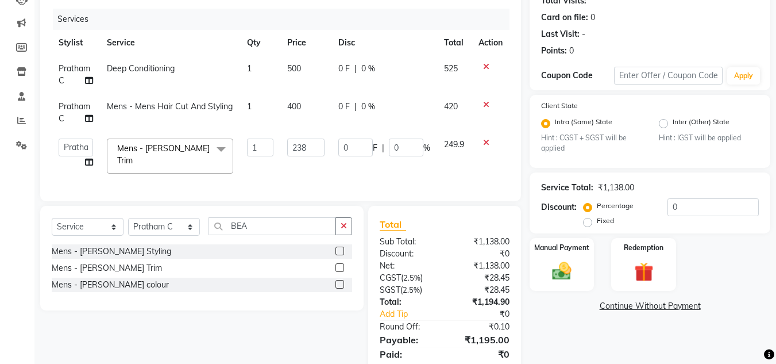
click at [288, 107] on span "400" at bounding box center [294, 106] width 14 height 10
select select "63038"
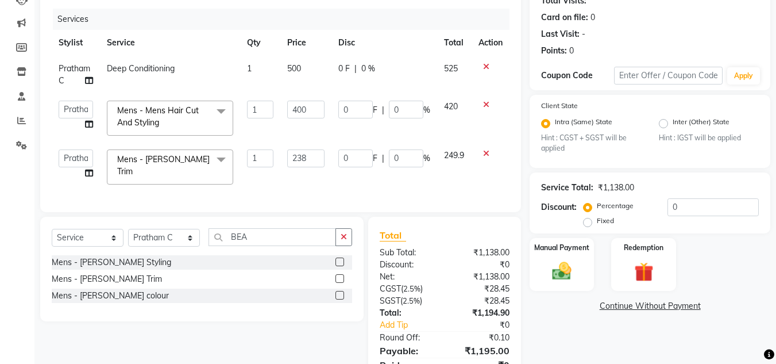
click at [288, 107] on input "400" at bounding box center [305, 110] width 37 height 18
type input "333"
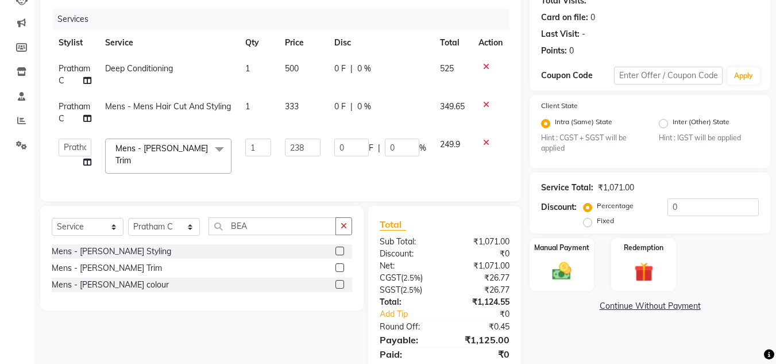
click at [451, 111] on span "349.65" at bounding box center [452, 106] width 25 height 10
select select "63038"
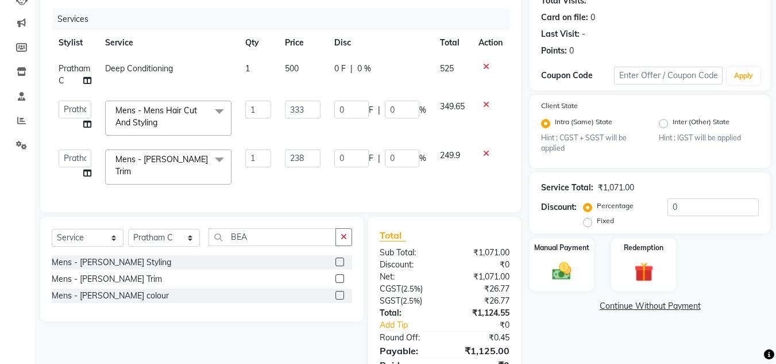
click at [298, 70] on span "500" at bounding box center [292, 68] width 14 height 10
select select "63038"
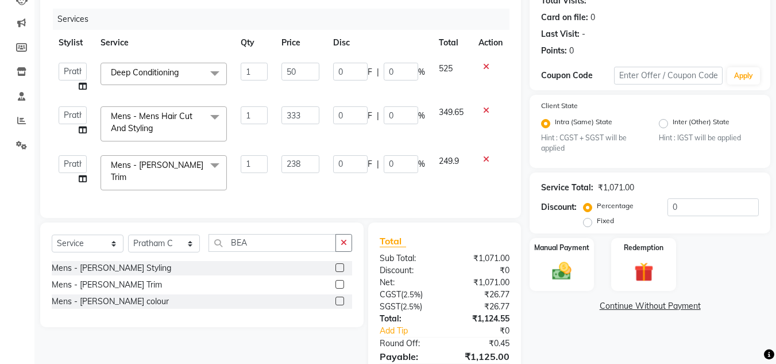
type input "5"
type input "571"
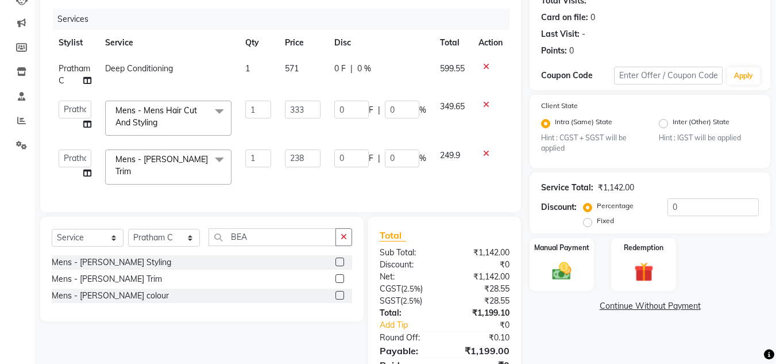
click at [442, 74] on td "599.55" at bounding box center [452, 75] width 39 height 38
select select "63038"
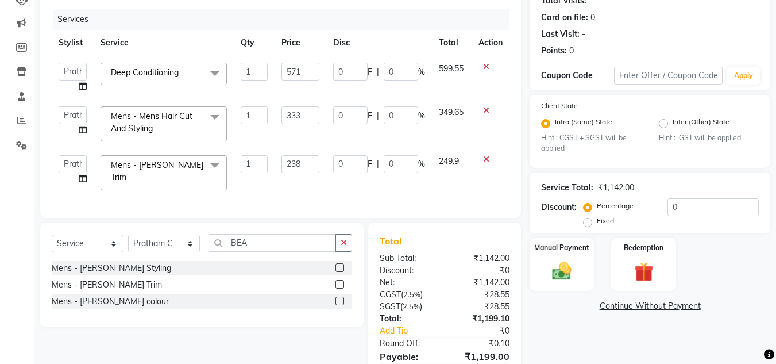
drag, startPoint x: 763, startPoint y: 133, endPoint x: 784, endPoint y: 141, distance: 23.1
click at [776, 141] on html "08047224946 Select Location × [PERSON_NAME]'s Hair & Beauty, Dharampeth WhatsAp…" at bounding box center [388, 48] width 776 height 364
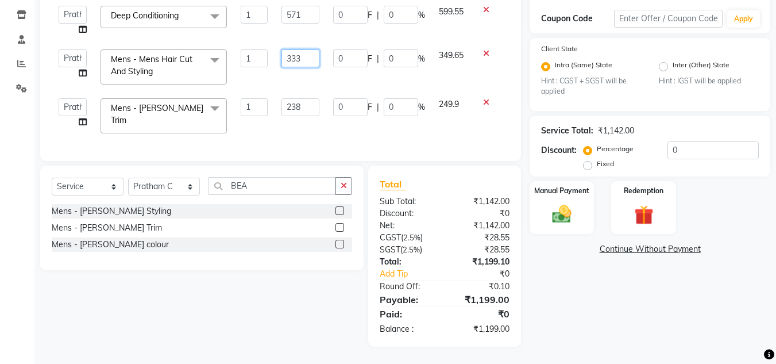
click at [310, 49] on input "333" at bounding box center [301, 58] width 38 height 18
type input "333.5"
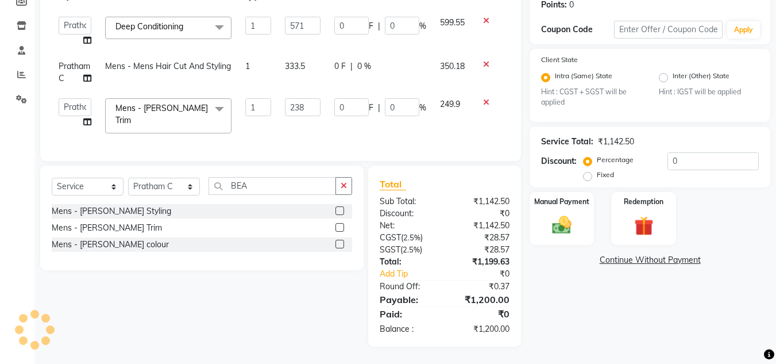
click at [447, 59] on td "350.18" at bounding box center [452, 72] width 39 height 38
select select "63038"
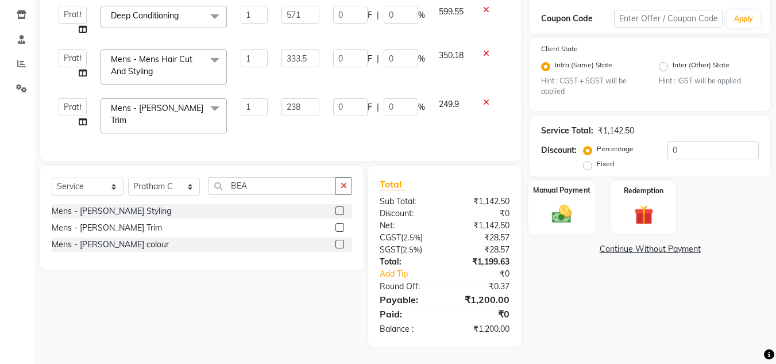
click at [564, 217] on img at bounding box center [562, 214] width 32 height 23
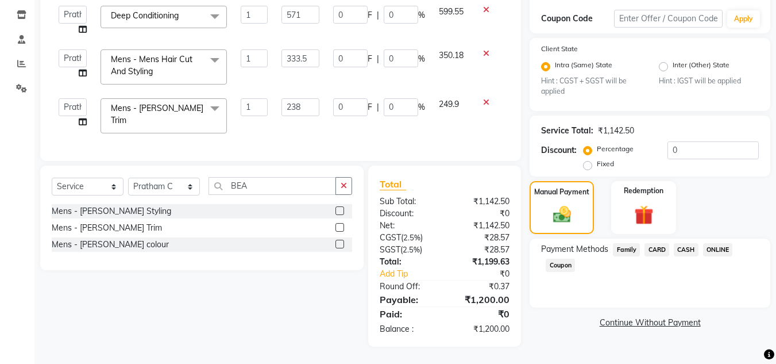
click at [713, 245] on span "ONLINE" at bounding box center [718, 249] width 30 height 13
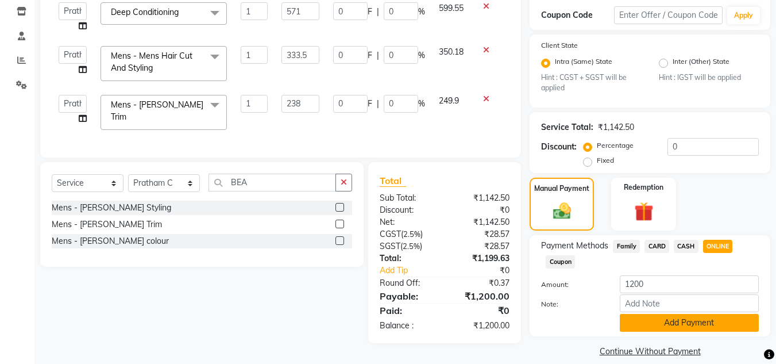
click at [698, 324] on button "Add Payment" at bounding box center [689, 323] width 139 height 18
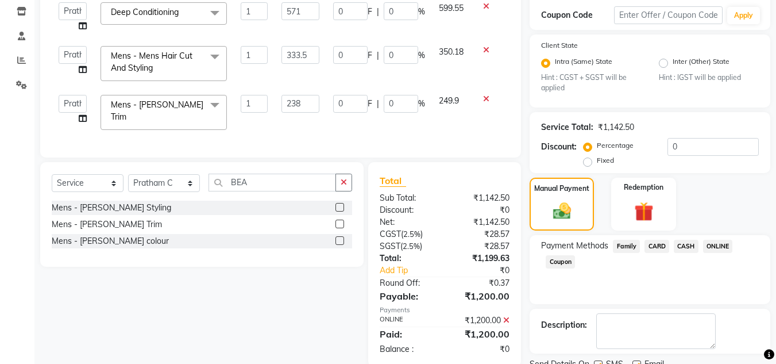
scroll to position [240, 0]
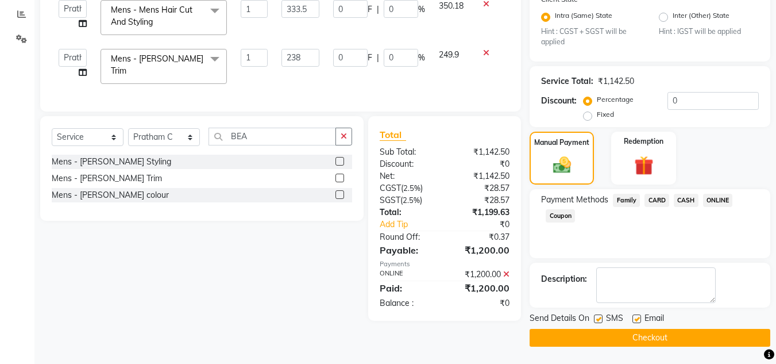
click at [704, 337] on button "Checkout" at bounding box center [650, 338] width 241 height 18
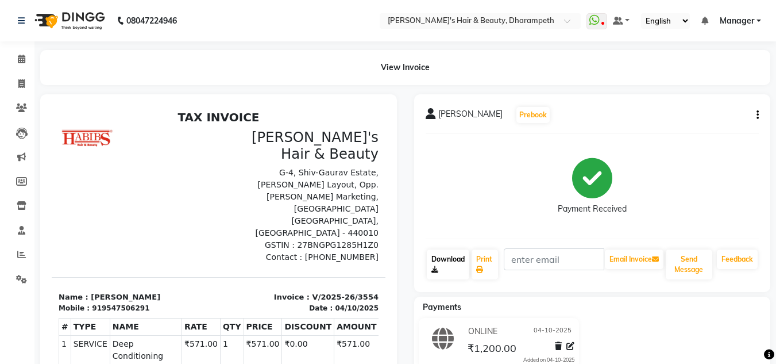
click at [451, 262] on link "Download" at bounding box center [448, 264] width 43 height 30
click at [21, 86] on icon at bounding box center [21, 83] width 6 height 9
select select "service"
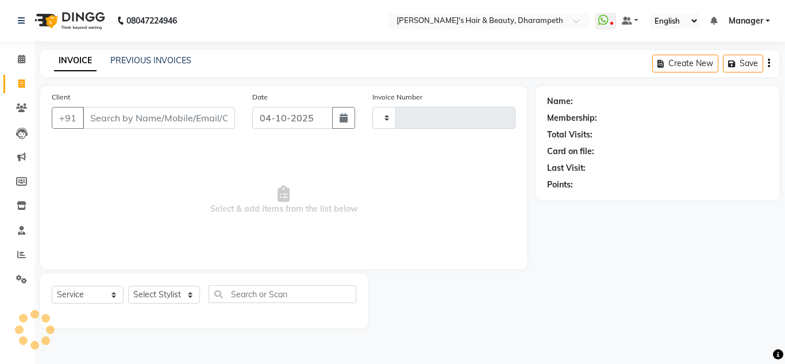
type input "3555"
select select "4860"
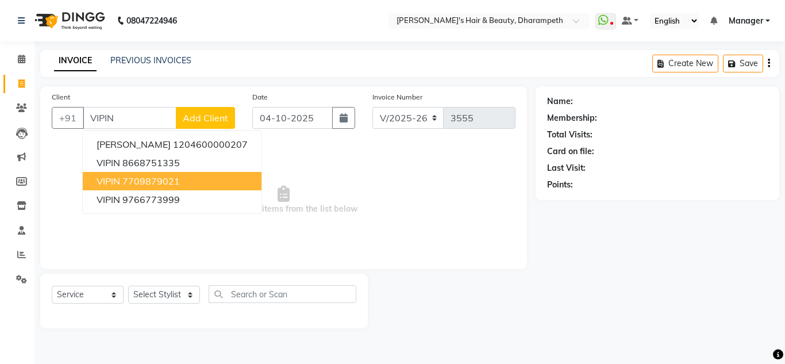
click at [147, 176] on ngb-highlight "7709879021" at bounding box center [150, 180] width 57 height 11
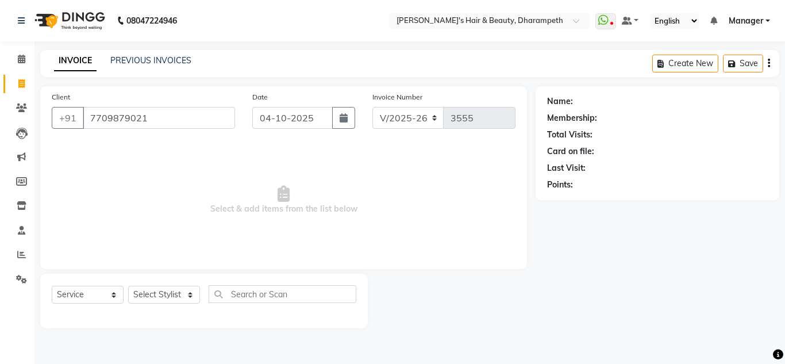
type input "7709879021"
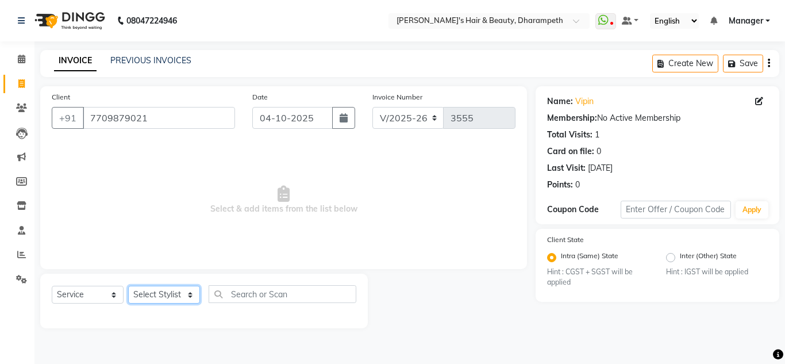
click at [157, 294] on select "Select Stylist Anuj W [PERSON_NAME] [PERSON_NAME] Manager [PERSON_NAME] C [PERS…" at bounding box center [164, 295] width 72 height 18
select select "29454"
click at [128, 286] on select "Select Stylist Anuj W [PERSON_NAME] [PERSON_NAME] Manager [PERSON_NAME] C [PERS…" at bounding box center [164, 295] width 72 height 18
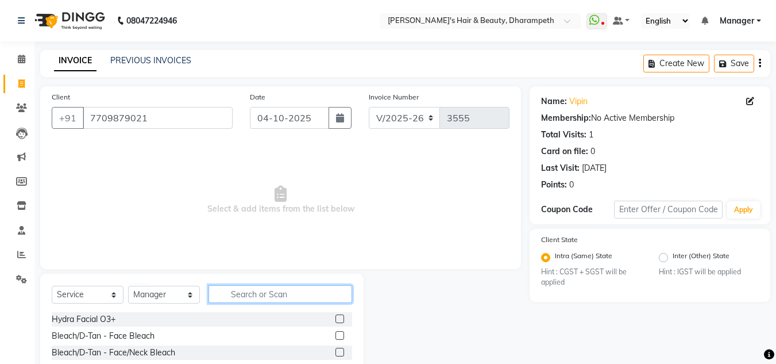
click at [248, 290] on input "text" at bounding box center [281, 294] width 144 height 18
type input "CUT"
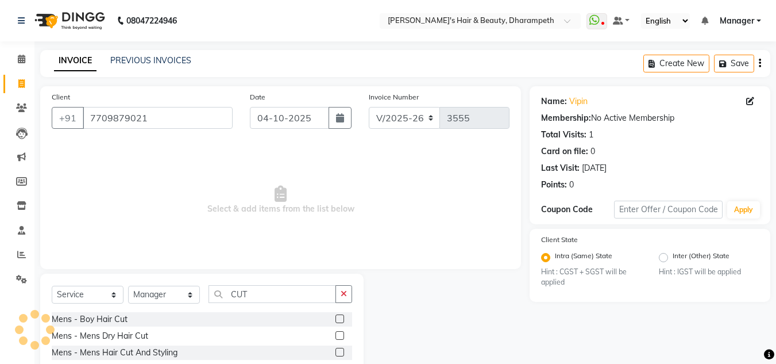
click at [336, 349] on label at bounding box center [340, 352] width 9 height 9
click at [336, 349] on input "checkbox" at bounding box center [339, 352] width 7 height 7
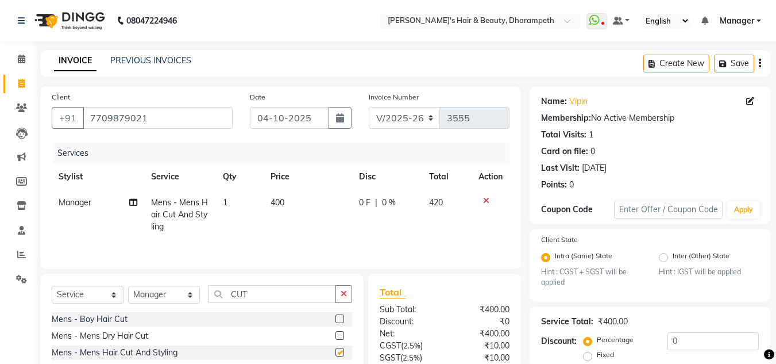
checkbox input "false"
click at [284, 201] on span "400" at bounding box center [278, 202] width 14 height 10
select select "29454"
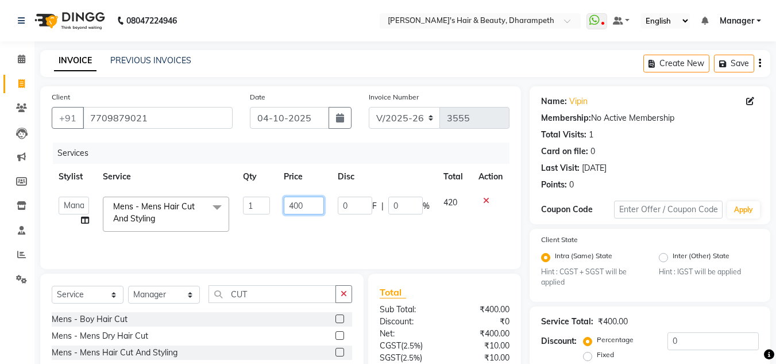
click at [309, 203] on input "400" at bounding box center [304, 206] width 40 height 18
type input "4"
type input "333.5"
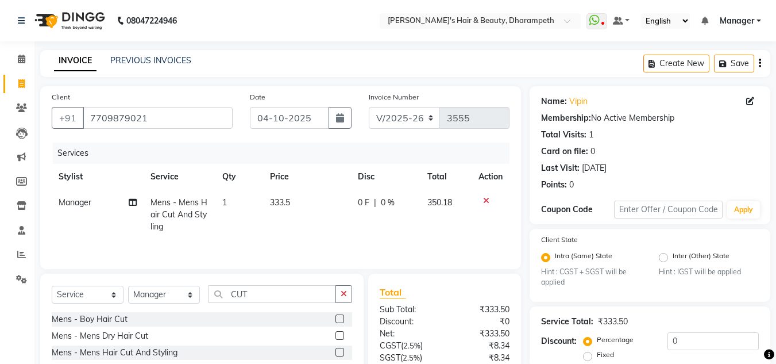
click at [452, 213] on td "350.18" at bounding box center [446, 215] width 51 height 50
select select "29454"
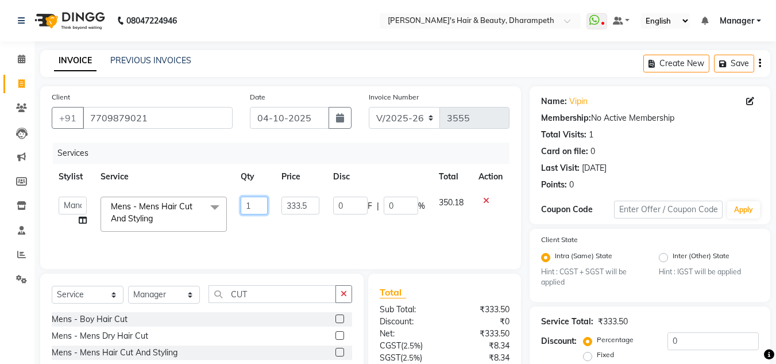
click at [250, 205] on input "1" at bounding box center [254, 206] width 27 height 18
type input "2"
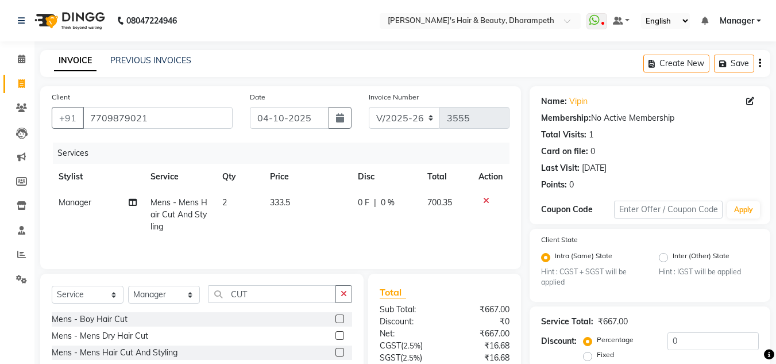
click at [434, 207] on td "700.35" at bounding box center [446, 215] width 51 height 50
select select "29454"
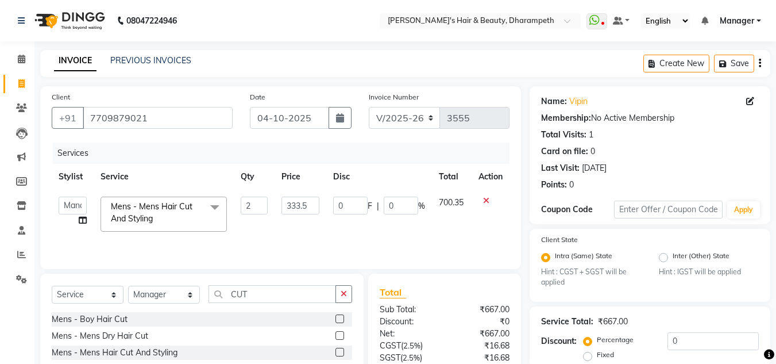
scroll to position [108, 0]
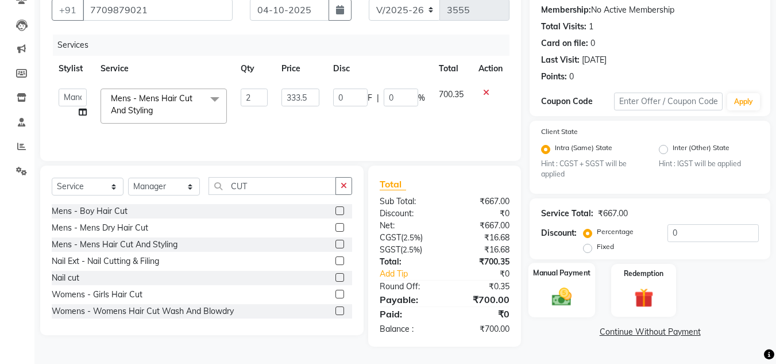
click at [571, 294] on img at bounding box center [562, 297] width 32 height 23
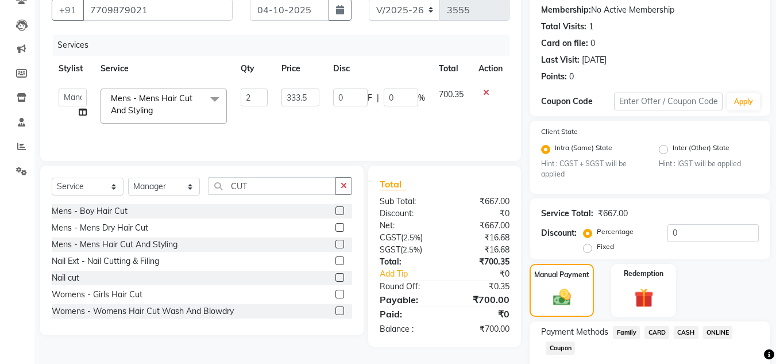
click at [718, 329] on span "ONLINE" at bounding box center [718, 332] width 30 height 13
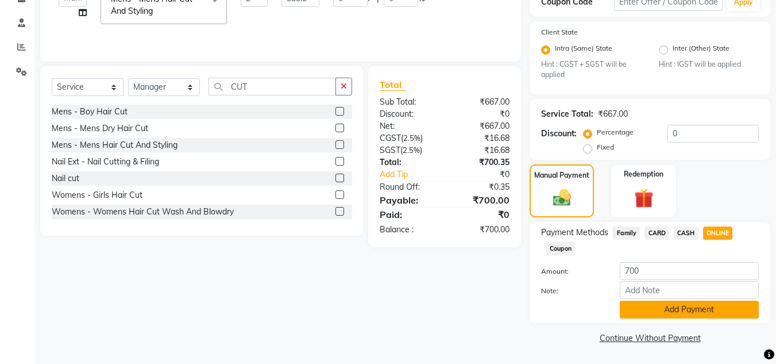
click at [698, 313] on button "Add Payment" at bounding box center [689, 310] width 139 height 18
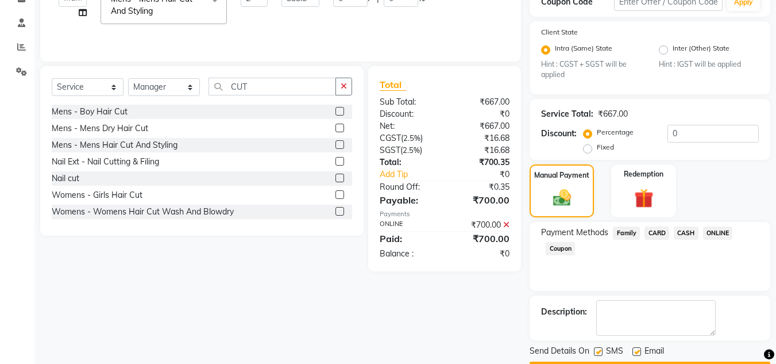
scroll to position [240, 0]
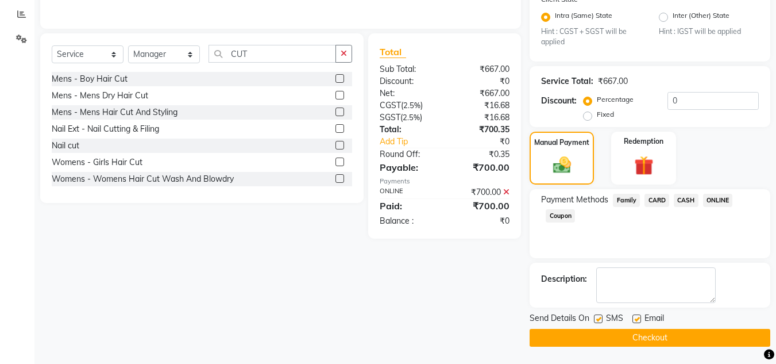
click at [694, 338] on button "Checkout" at bounding box center [650, 338] width 241 height 18
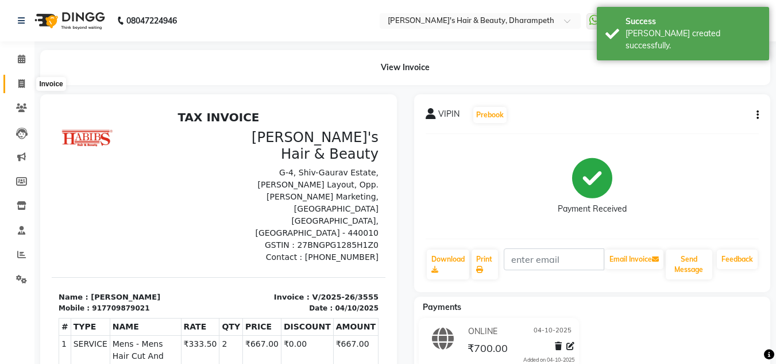
click at [20, 82] on icon at bounding box center [21, 83] width 6 height 9
select select "service"
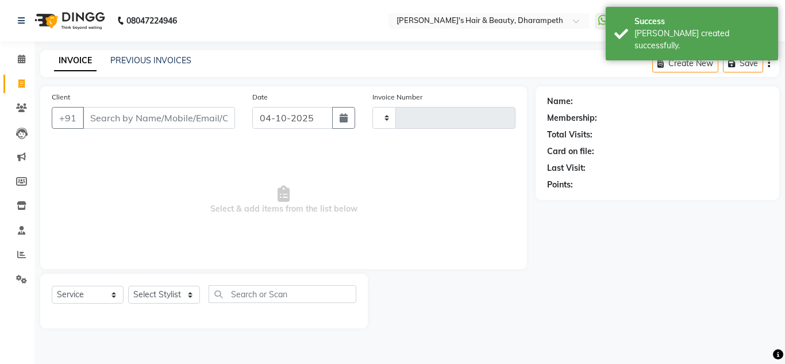
type input "3556"
select select "4860"
click at [98, 117] on input "Client" at bounding box center [159, 118] width 152 height 22
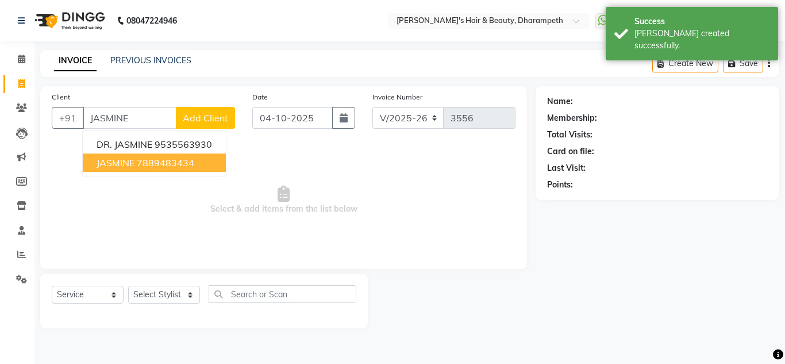
click at [151, 161] on ngb-highlight "7889483434" at bounding box center [165, 162] width 57 height 11
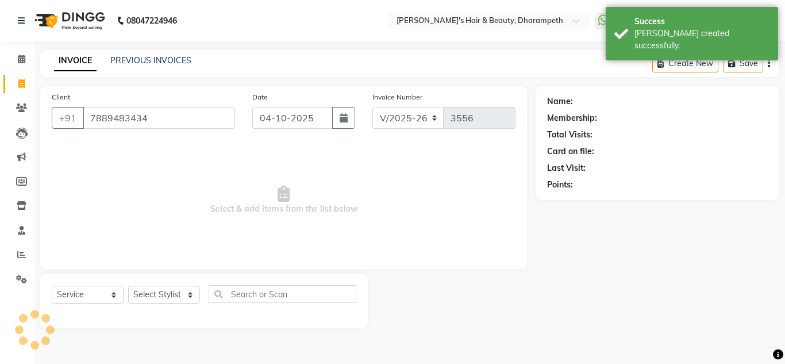
type input "7889483434"
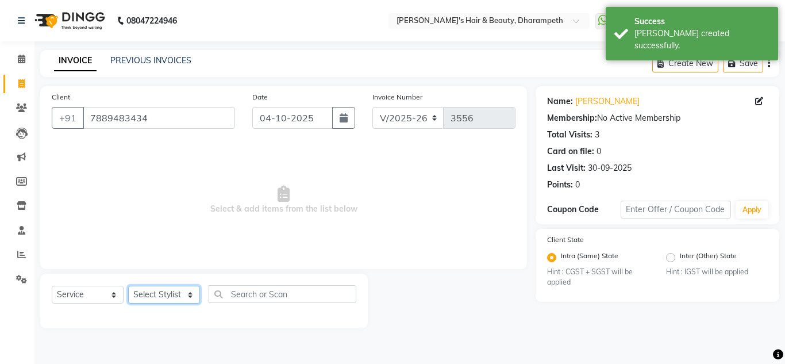
click at [160, 291] on select "Select Stylist Anuj W [PERSON_NAME] [PERSON_NAME] Manager [PERSON_NAME] C [PERS…" at bounding box center [164, 295] width 72 height 18
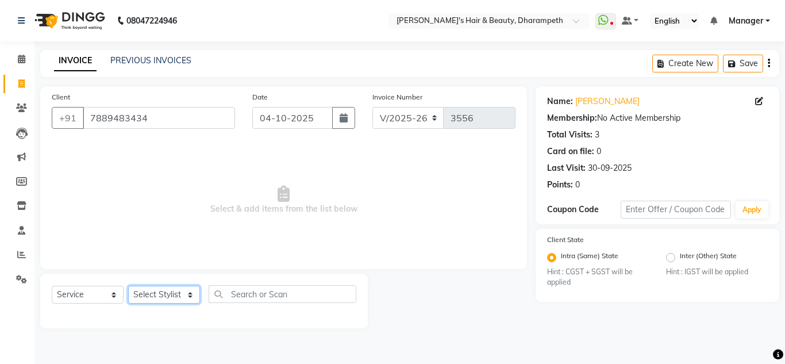
select select "63038"
click at [128, 286] on select "Select Stylist Anuj W [PERSON_NAME] [PERSON_NAME] Manager [PERSON_NAME] C [PERS…" at bounding box center [164, 295] width 72 height 18
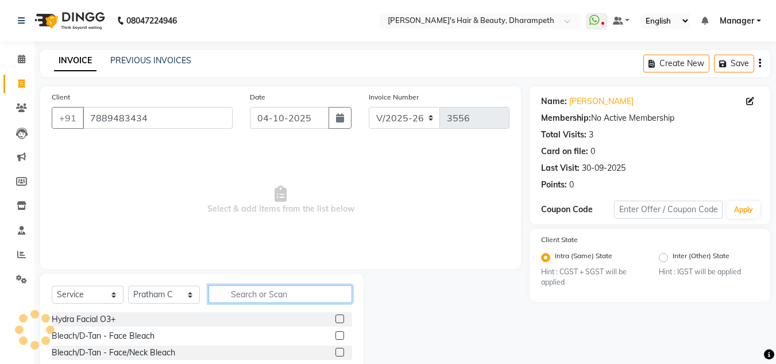
click at [236, 295] on input "text" at bounding box center [281, 294] width 144 height 18
type input "WAS"
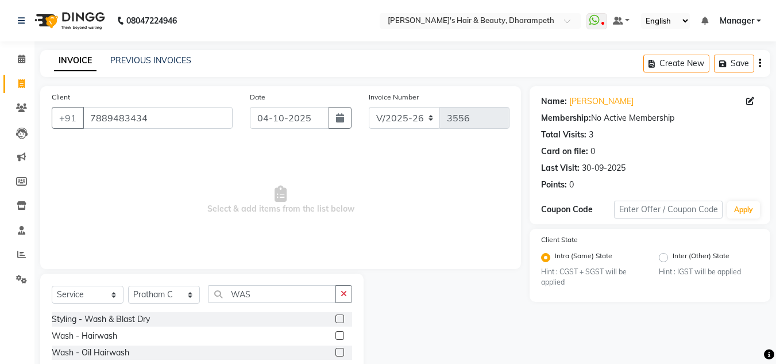
click at [341, 317] on label at bounding box center [340, 318] width 9 height 9
click at [341, 317] on input "checkbox" at bounding box center [339, 318] width 7 height 7
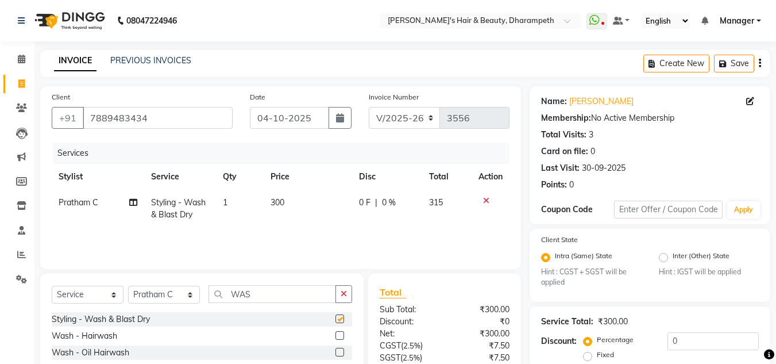
checkbox input "false"
click at [289, 200] on td "300" at bounding box center [308, 209] width 88 height 38
select select "63038"
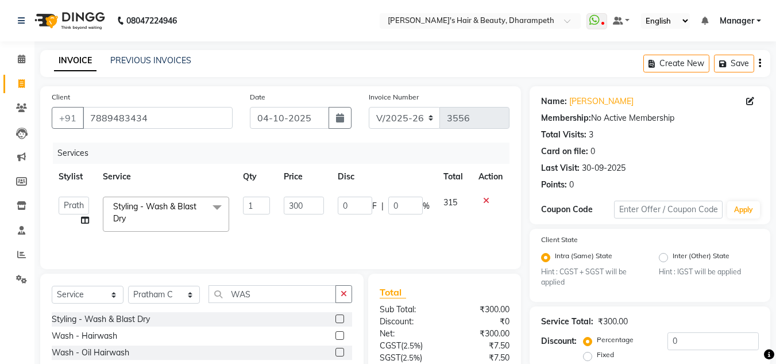
click at [289, 200] on input "300" at bounding box center [304, 206] width 40 height 18
type input "571"
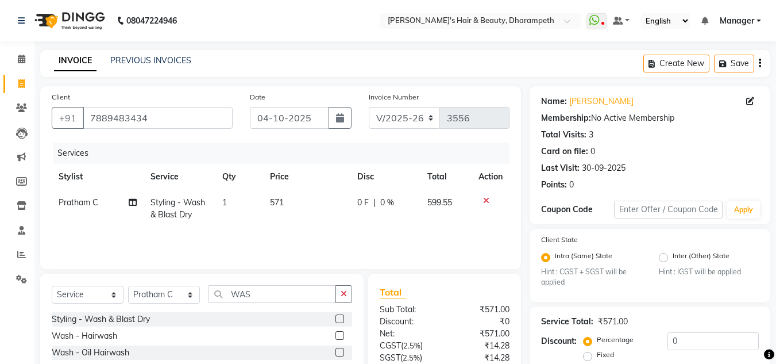
click at [447, 205] on span "599.55" at bounding box center [440, 202] width 25 height 10
select select "63038"
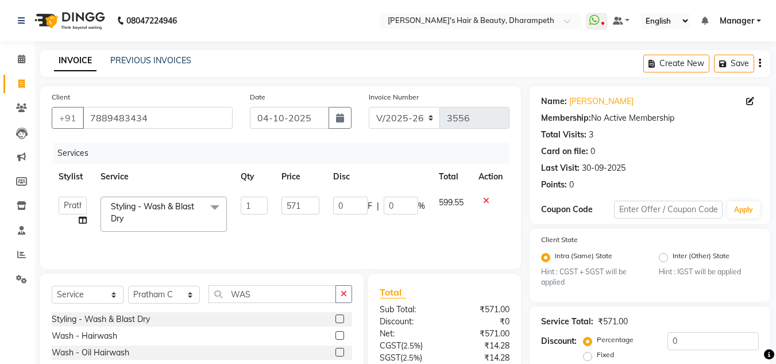
scroll to position [108, 0]
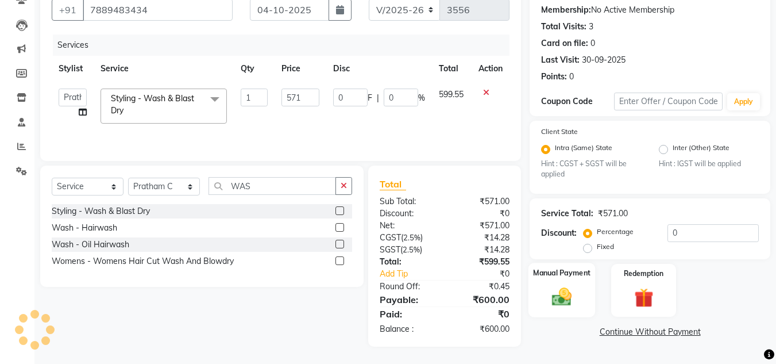
click at [567, 282] on div "Manual Payment" at bounding box center [562, 290] width 67 height 55
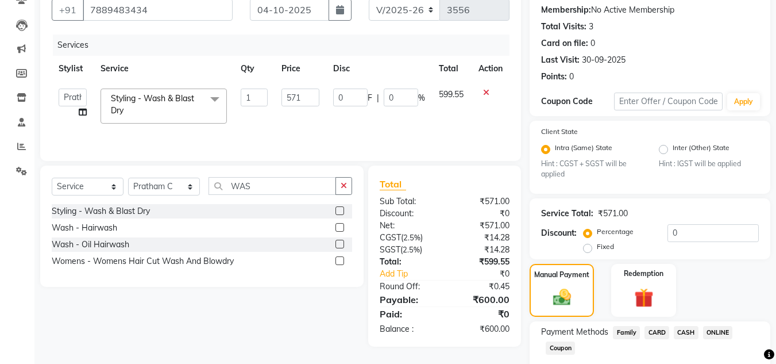
click at [708, 331] on span "ONLINE" at bounding box center [718, 332] width 30 height 13
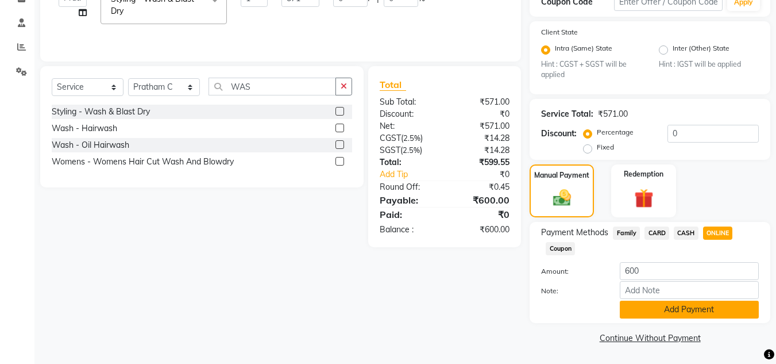
click at [715, 307] on button "Add Payment" at bounding box center [689, 310] width 139 height 18
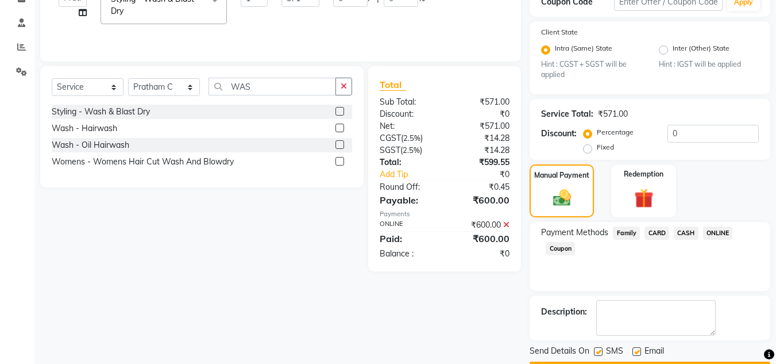
scroll to position [240, 0]
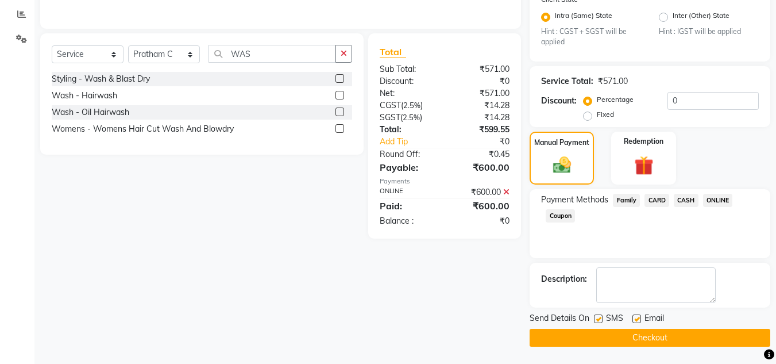
click at [680, 331] on button "Checkout" at bounding box center [650, 338] width 241 height 18
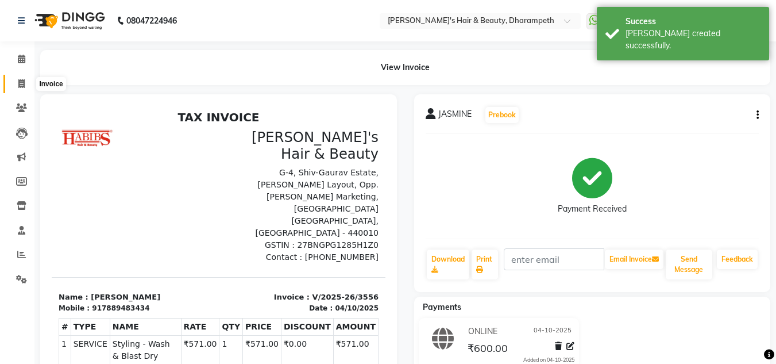
click at [21, 82] on icon at bounding box center [21, 83] width 6 height 9
select select "service"
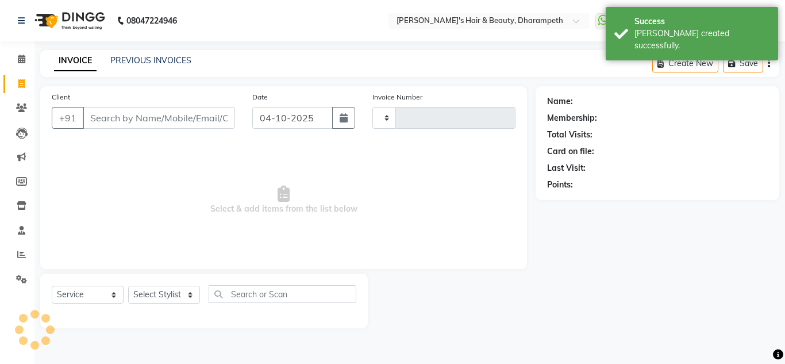
type input "3557"
select select "4860"
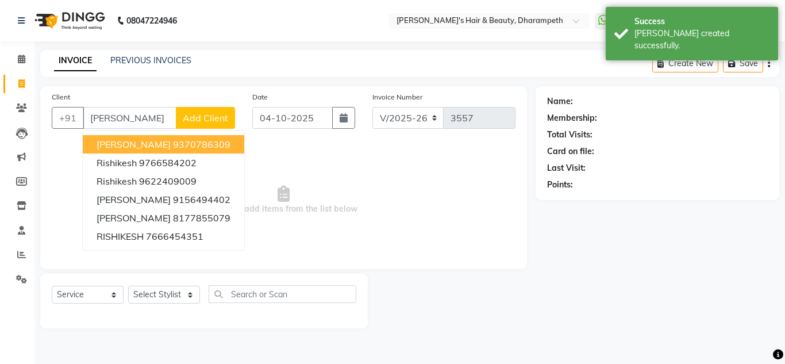
click at [126, 140] on span "[PERSON_NAME]" at bounding box center [134, 143] width 74 height 11
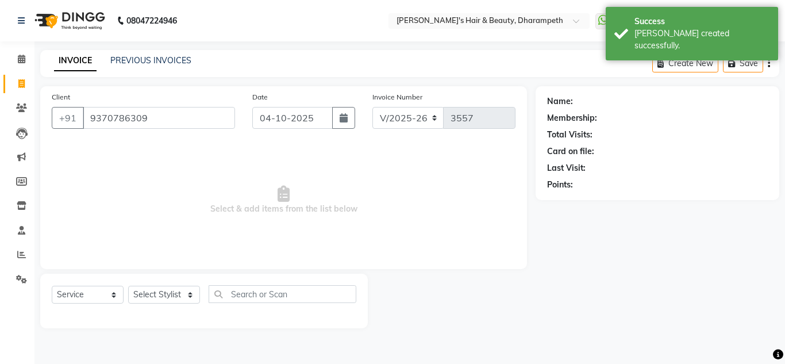
type input "9370786309"
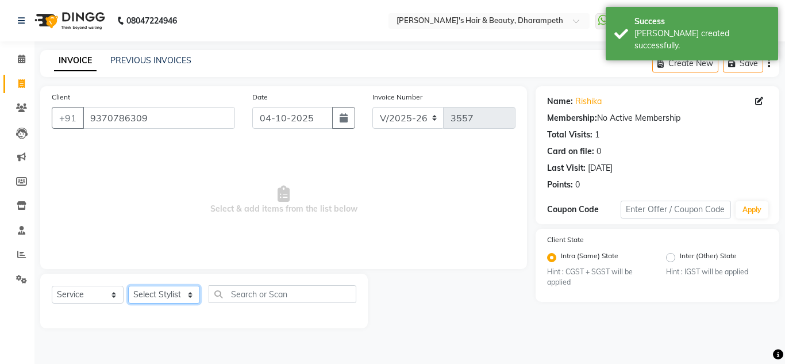
click at [148, 294] on select "Select Stylist Anuj W [PERSON_NAME] [PERSON_NAME] Manager [PERSON_NAME] C [PERS…" at bounding box center [164, 295] width 72 height 18
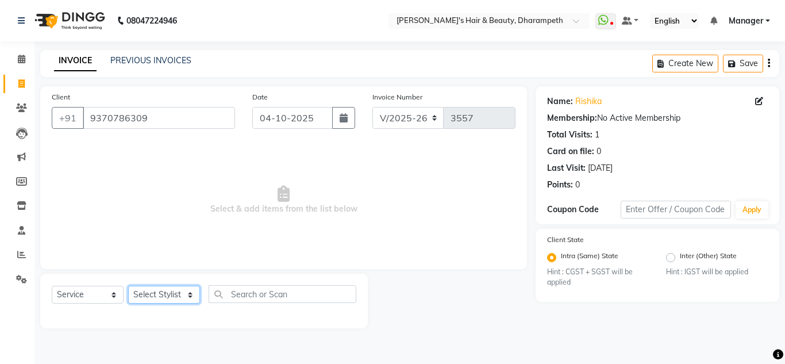
select select "65623"
click at [128, 286] on select "Select Stylist Anuj W [PERSON_NAME] [PERSON_NAME] Manager [PERSON_NAME] C [PERS…" at bounding box center [164, 295] width 72 height 18
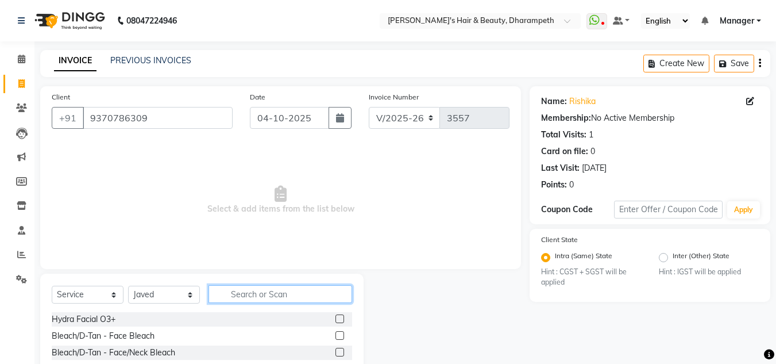
click at [264, 292] on input "text" at bounding box center [281, 294] width 144 height 18
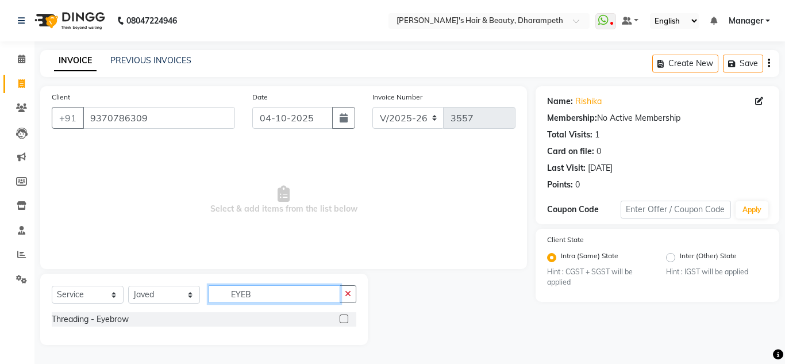
type input "EYEB"
click at [345, 317] on label at bounding box center [344, 318] width 9 height 9
click at [345, 317] on input "checkbox" at bounding box center [343, 318] width 7 height 7
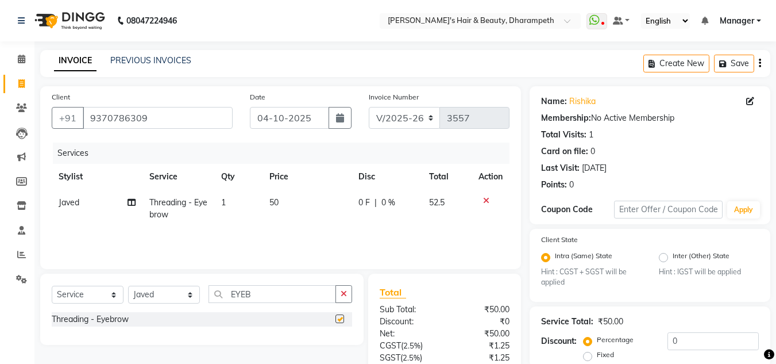
checkbox input "false"
click at [241, 294] on input "EYEB" at bounding box center [273, 294] width 128 height 18
type input "UPP"
click at [341, 333] on label at bounding box center [340, 335] width 9 height 9
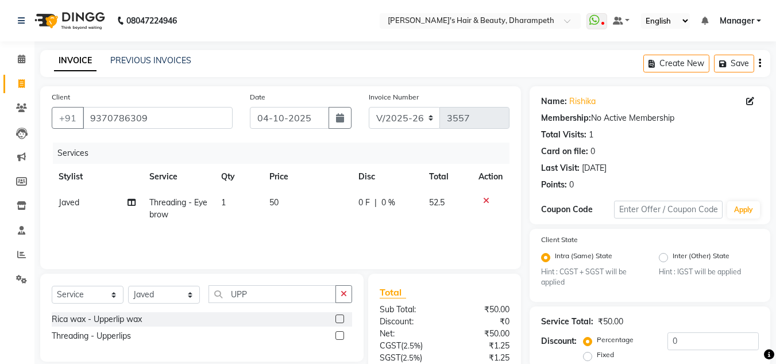
click at [341, 333] on input "checkbox" at bounding box center [339, 335] width 7 height 7
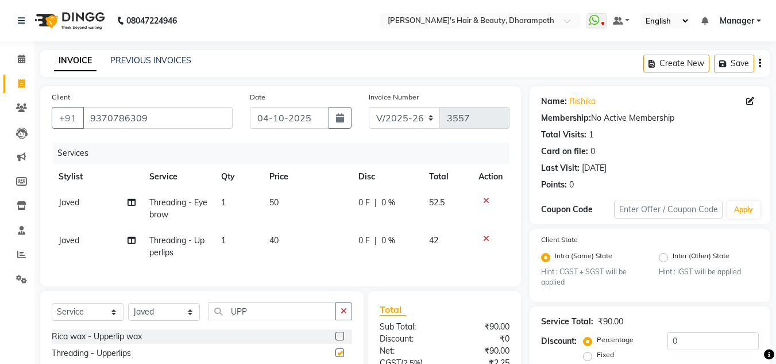
checkbox input "false"
click at [292, 243] on td "40" at bounding box center [307, 247] width 89 height 38
select select "65623"
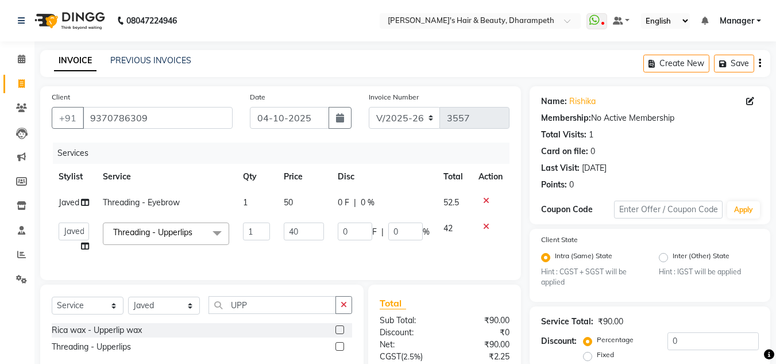
click at [292, 243] on td "40" at bounding box center [303, 238] width 53 height 44
click at [303, 234] on input "40" at bounding box center [304, 231] width 40 height 18
type input "47.6"
click at [453, 240] on td "42" at bounding box center [454, 238] width 35 height 44
select select "65623"
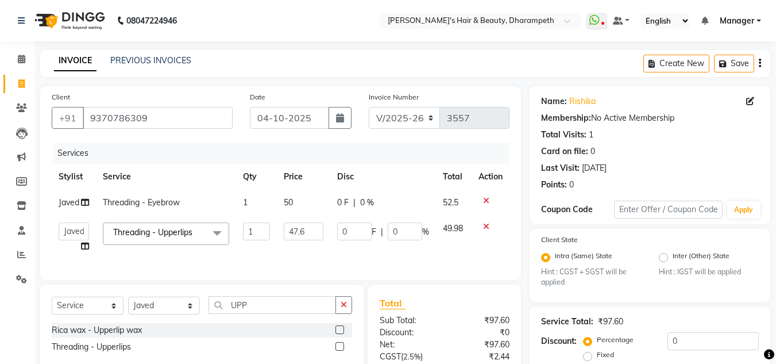
click at [310, 194] on td "50" at bounding box center [303, 203] width 53 height 26
select select "65623"
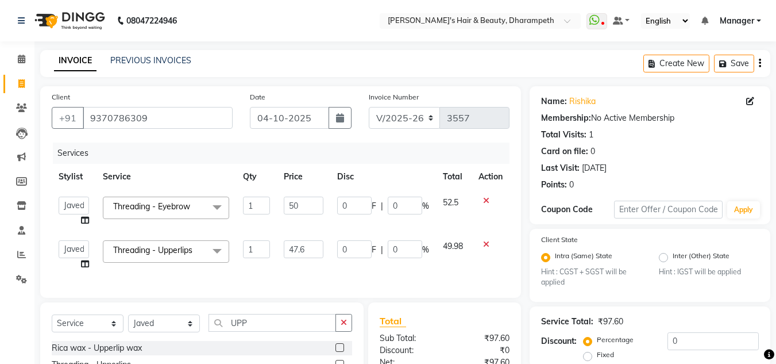
click at [310, 194] on td "50" at bounding box center [303, 212] width 53 height 44
click at [315, 205] on input "50" at bounding box center [304, 206] width 40 height 18
type input "57.5"
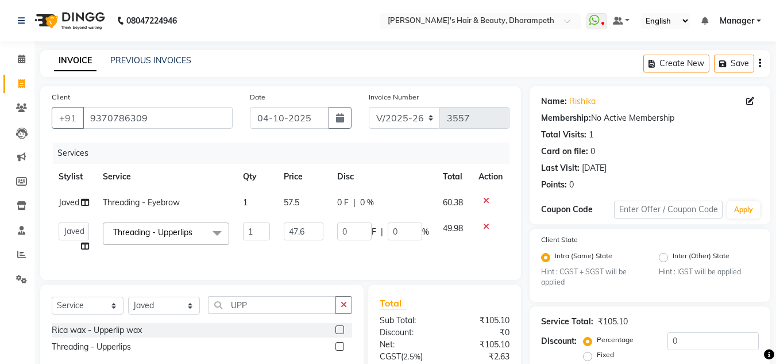
click at [432, 207] on td "0 F | 0 %" at bounding box center [383, 203] width 106 height 26
select select "65623"
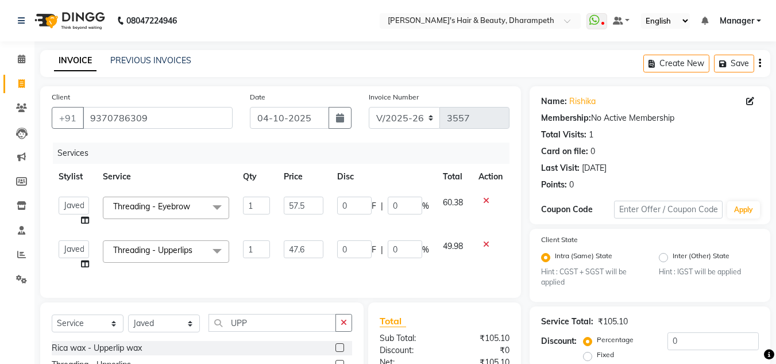
scroll to position [145, 0]
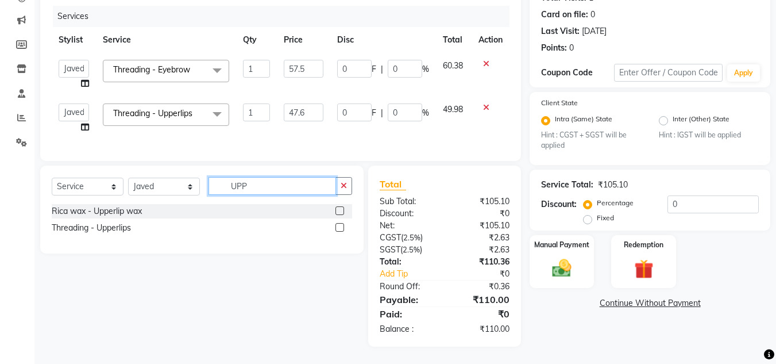
click at [240, 191] on input "UPP" at bounding box center [273, 186] width 128 height 18
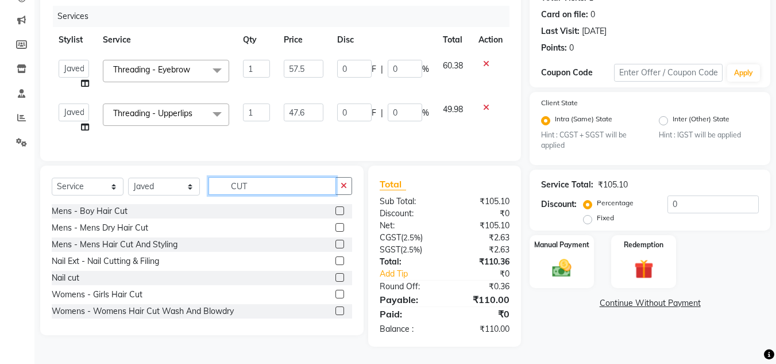
type input "CUT"
click at [336, 308] on label at bounding box center [340, 310] width 9 height 9
click at [336, 308] on input "checkbox" at bounding box center [339, 310] width 7 height 7
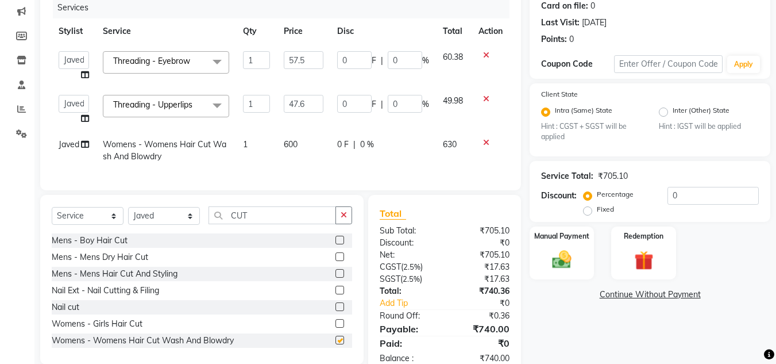
checkbox input "false"
click at [297, 152] on td "600" at bounding box center [303, 151] width 53 height 38
select select "65623"
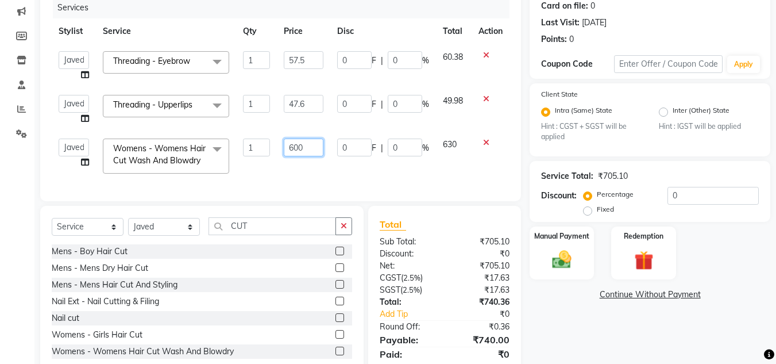
drag, startPoint x: 311, startPoint y: 149, endPoint x: 159, endPoint y: 155, distance: 153.0
click at [159, 155] on tr "Anuj W [PERSON_NAME] [PERSON_NAME] Manager [PERSON_NAME] C [PERSON_NAME] S [PER…" at bounding box center [281, 156] width 458 height 49
type input "571"
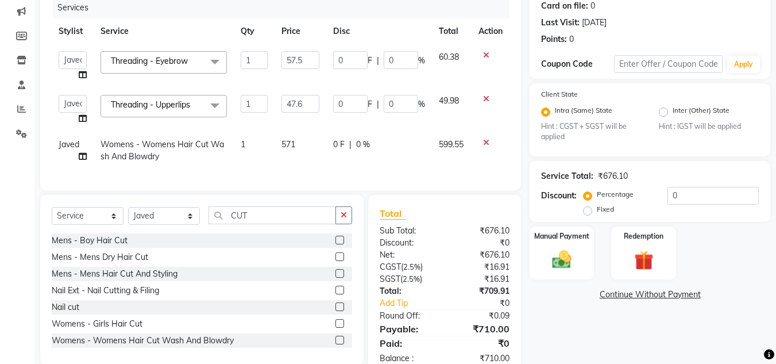
scroll to position [183, 0]
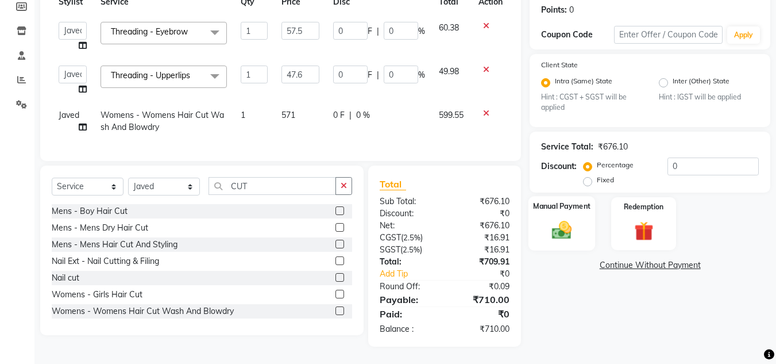
click at [563, 219] on img at bounding box center [562, 230] width 32 height 23
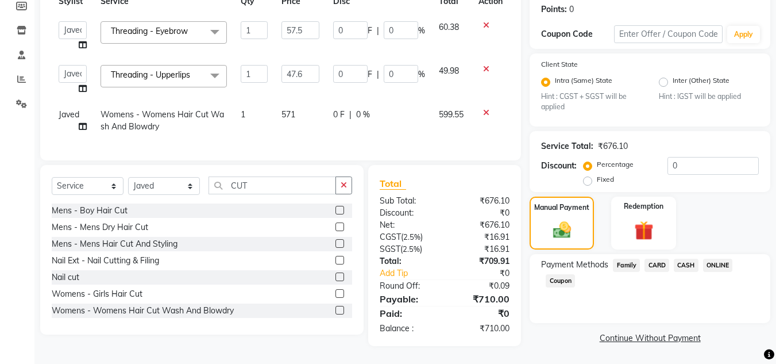
click at [708, 259] on span "ONLINE" at bounding box center [718, 265] width 30 height 13
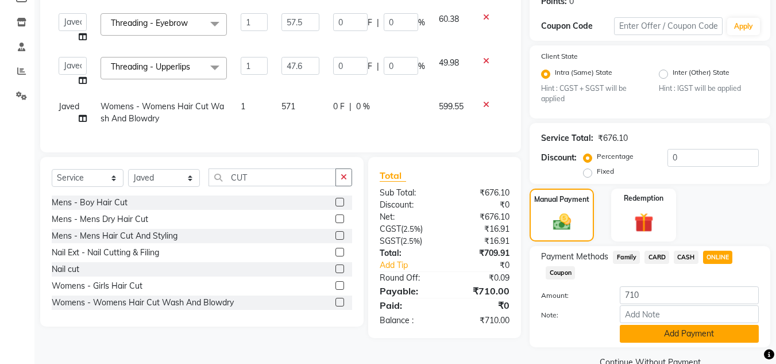
click at [710, 330] on button "Add Payment" at bounding box center [689, 334] width 139 height 18
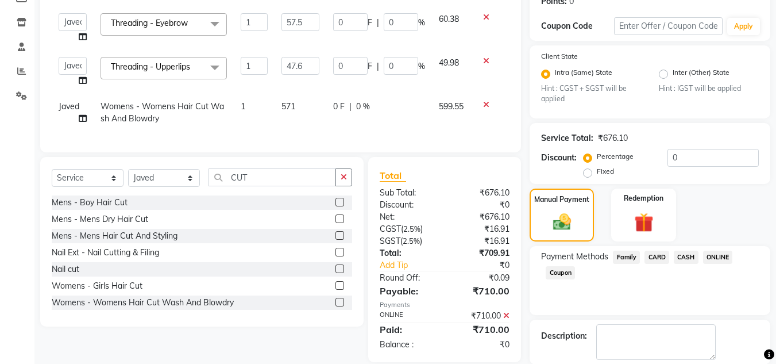
scroll to position [240, 0]
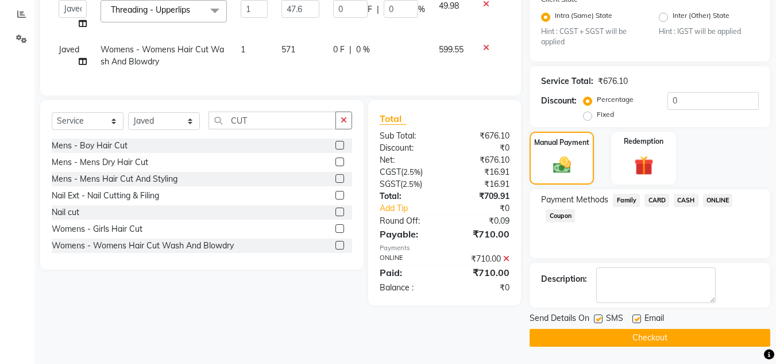
click at [690, 336] on button "Checkout" at bounding box center [650, 338] width 241 height 18
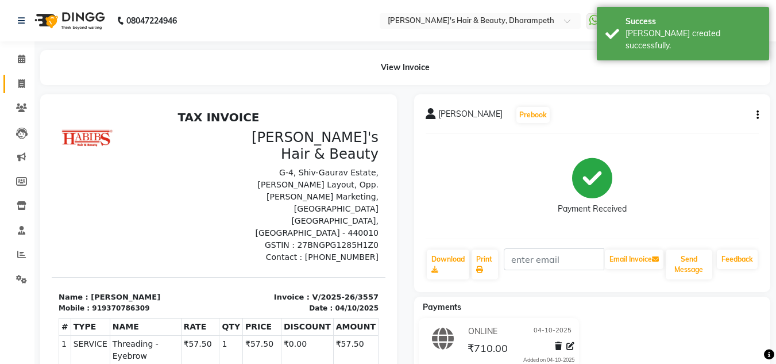
click at [26, 91] on link "Invoice" at bounding box center [17, 84] width 28 height 19
select select "service"
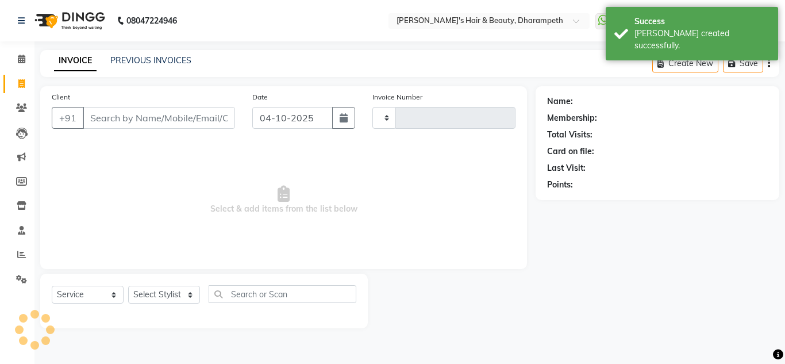
type input "3558"
select select "4860"
click at [22, 90] on link "Invoice" at bounding box center [17, 84] width 28 height 19
select select "service"
type input "3558"
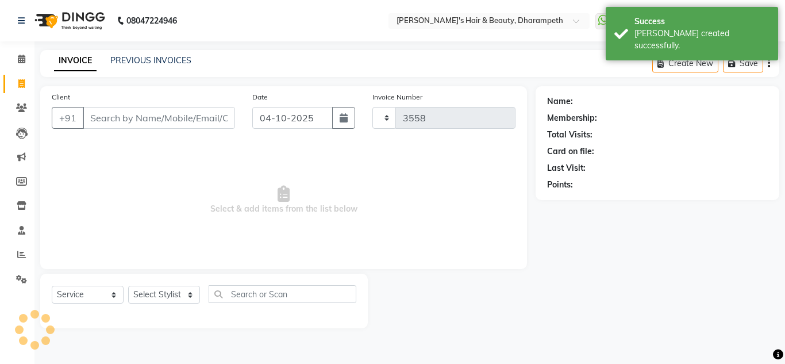
select select "4860"
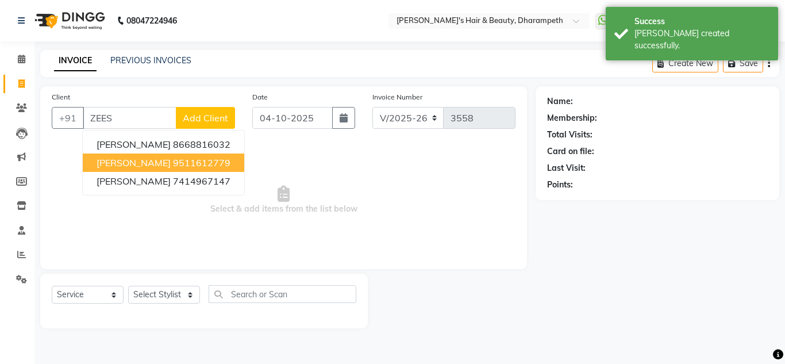
click at [131, 164] on span "[PERSON_NAME]" at bounding box center [134, 162] width 74 height 11
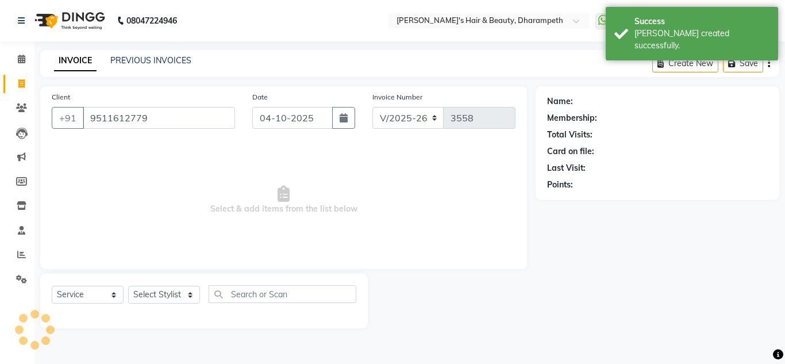
type input "9511612779"
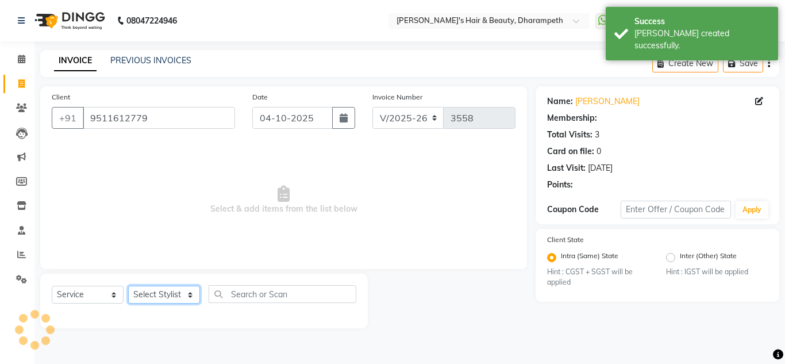
click at [157, 295] on select "Select Stylist Anuj W [PERSON_NAME] [PERSON_NAME] Manager [PERSON_NAME] C [PERS…" at bounding box center [164, 295] width 72 height 18
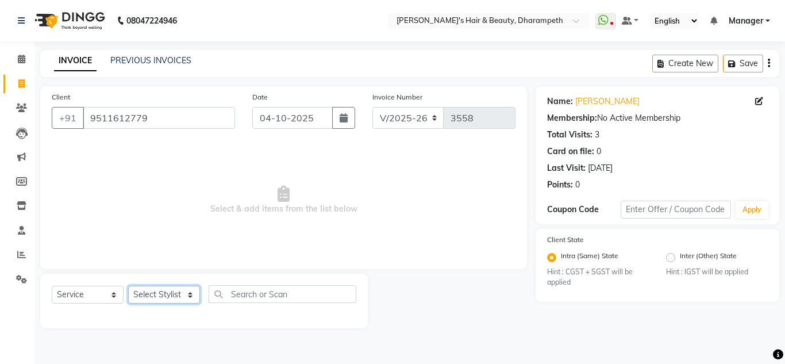
select select "63038"
click at [128, 286] on select "Select Stylist Anuj W [PERSON_NAME] [PERSON_NAME] Manager [PERSON_NAME] C [PERS…" at bounding box center [164, 295] width 72 height 18
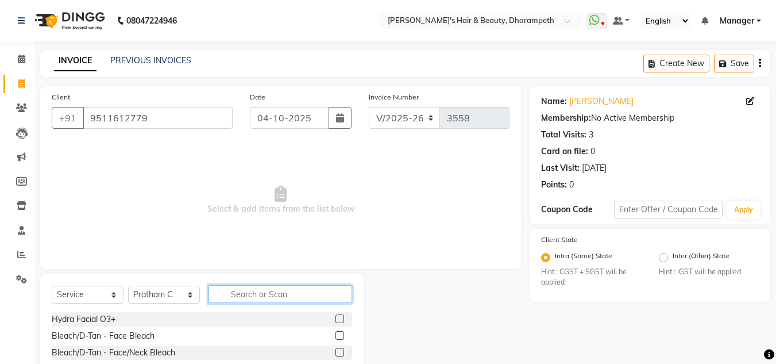
click at [279, 290] on input "text" at bounding box center [281, 294] width 144 height 18
type input "CUT"
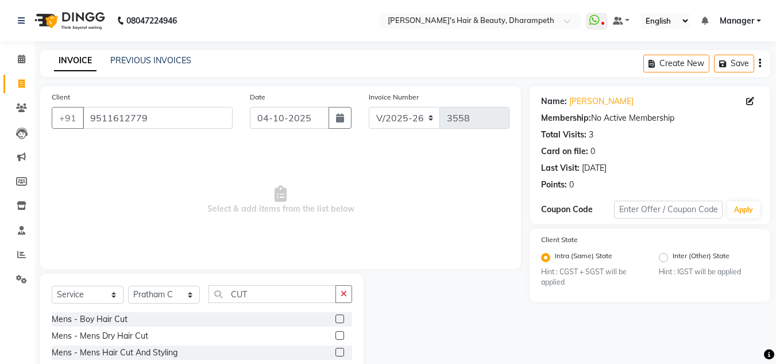
click at [336, 351] on label at bounding box center [340, 352] width 9 height 9
click at [336, 351] on input "checkbox" at bounding box center [339, 352] width 7 height 7
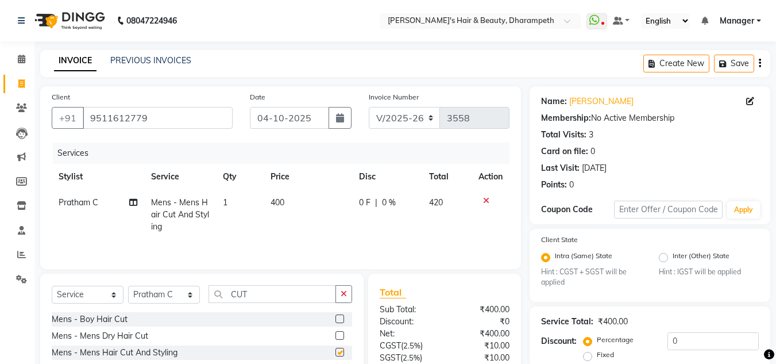
checkbox input "false"
click at [236, 294] on input "CUT" at bounding box center [273, 294] width 128 height 18
type input "BEA"
click at [342, 337] on label at bounding box center [340, 335] width 9 height 9
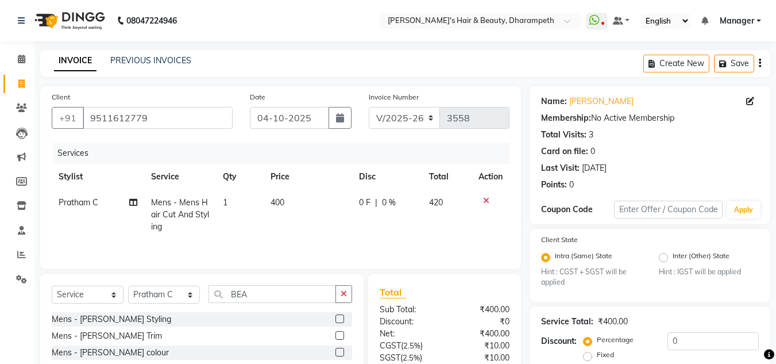
click at [342, 337] on input "checkbox" at bounding box center [339, 335] width 7 height 7
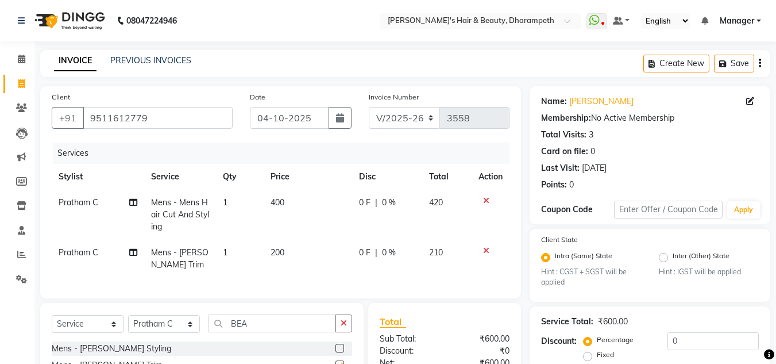
checkbox input "false"
click at [281, 207] on span "400" at bounding box center [278, 202] width 14 height 10
select select "63038"
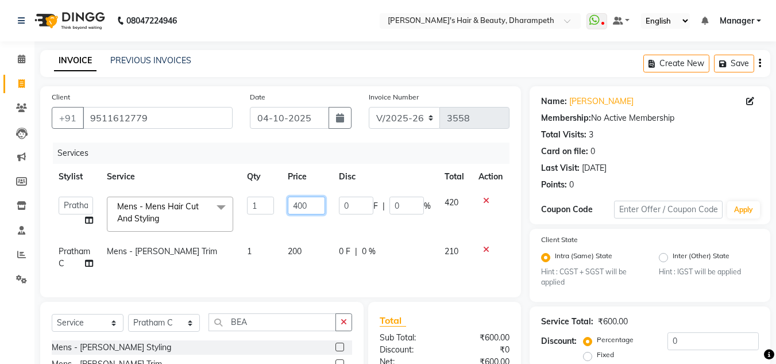
click at [291, 206] on input "400" at bounding box center [306, 206] width 37 height 18
type input "333"
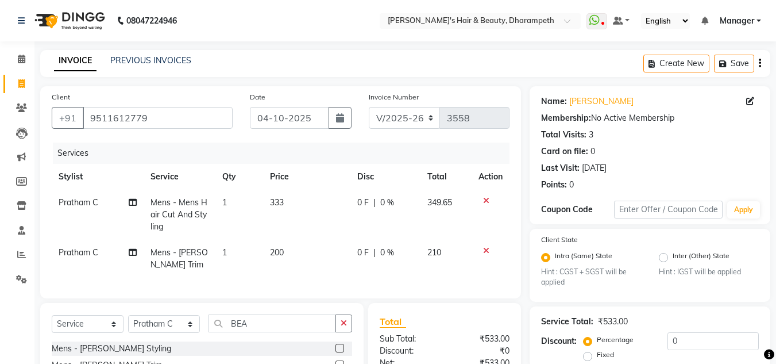
click at [258, 214] on td "1" at bounding box center [240, 215] width 48 height 50
select select "63038"
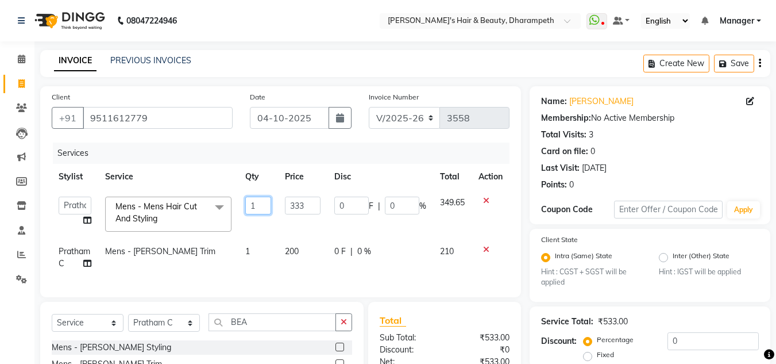
click at [254, 211] on input "1" at bounding box center [258, 206] width 26 height 18
type input "2"
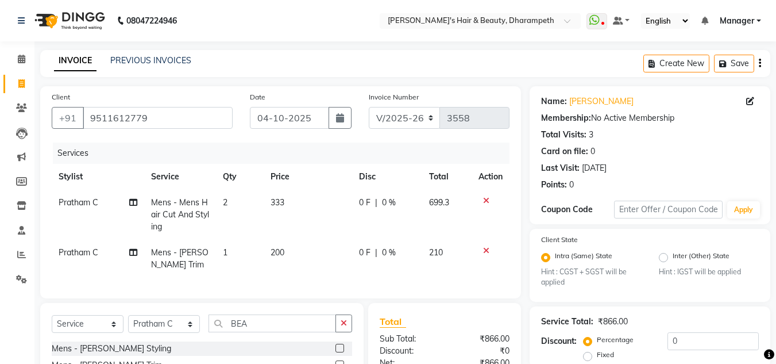
click at [230, 255] on td "1" at bounding box center [240, 259] width 48 height 38
select select "63038"
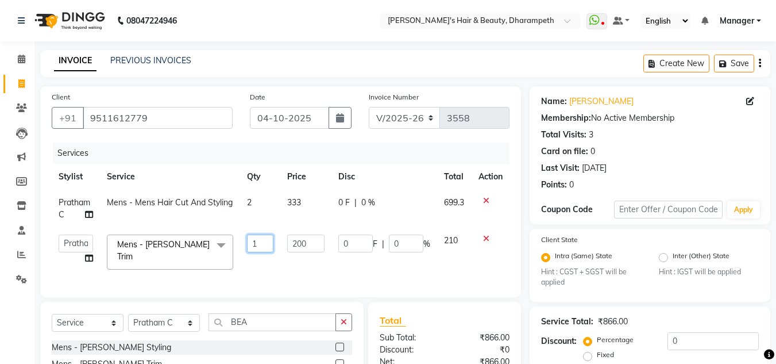
click at [254, 248] on input "1" at bounding box center [260, 243] width 26 height 18
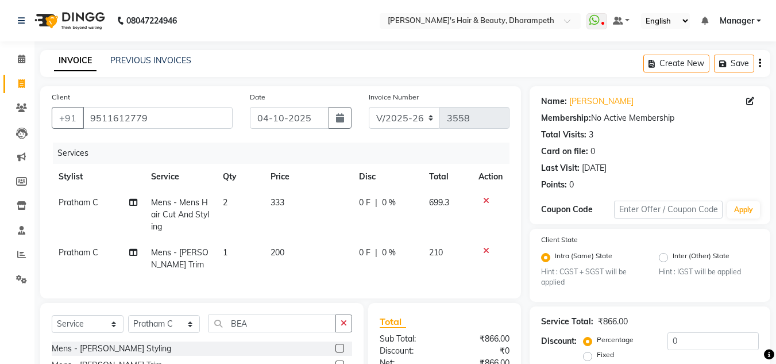
click at [298, 243] on td "200" at bounding box center [308, 259] width 88 height 38
select select "63038"
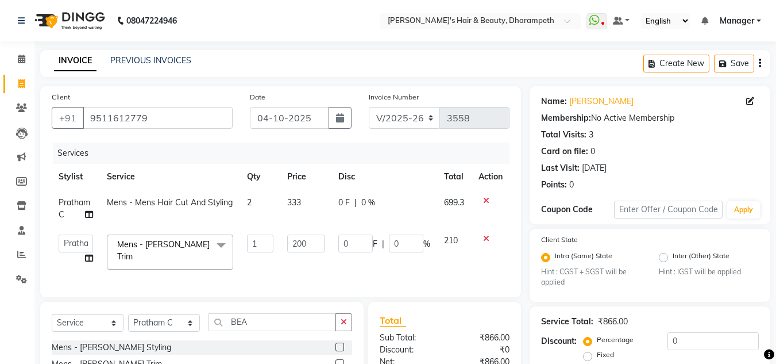
click at [298, 243] on input "200" at bounding box center [305, 243] width 37 height 18
type input "238"
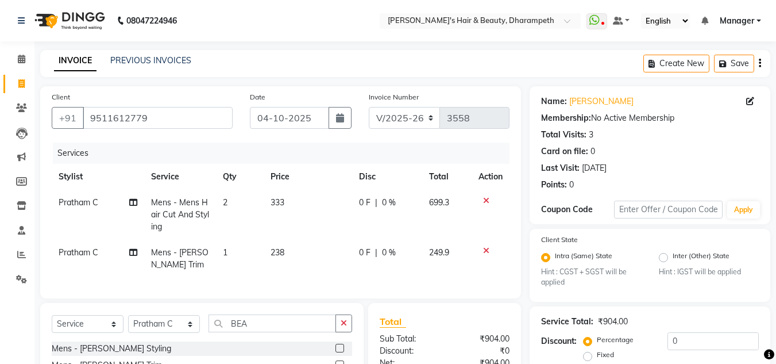
click at [443, 243] on td "249.9" at bounding box center [447, 259] width 50 height 38
select select "63038"
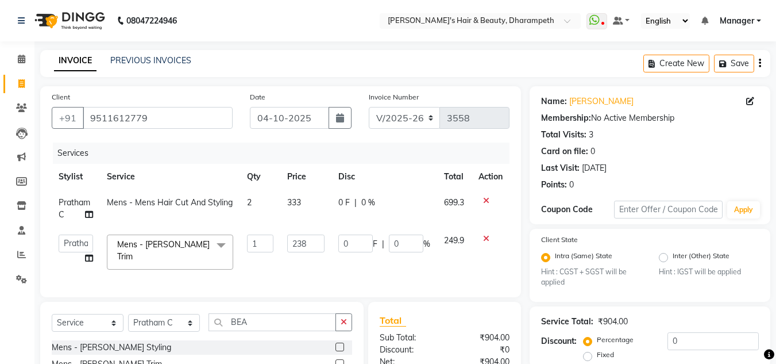
scroll to position [140, 0]
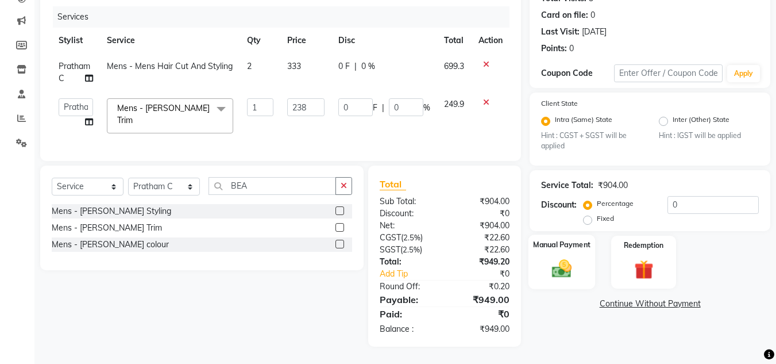
click at [556, 267] on img at bounding box center [562, 268] width 32 height 23
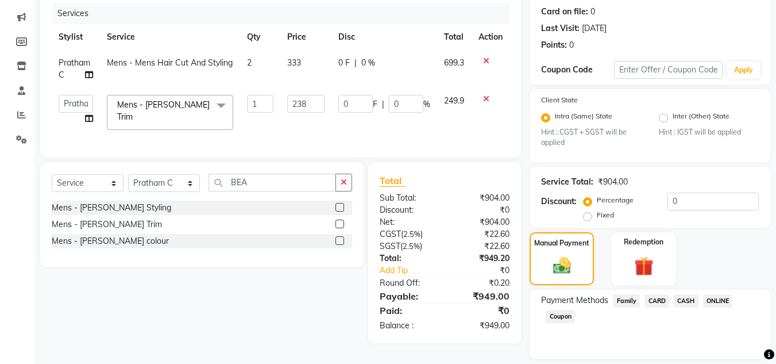
click at [709, 300] on span "ONLINE" at bounding box center [718, 300] width 30 height 13
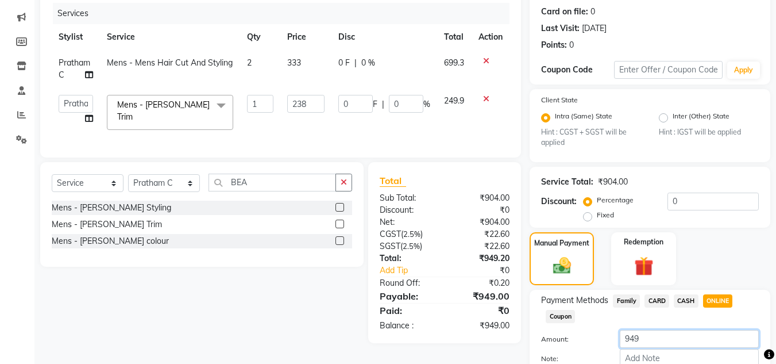
click at [640, 336] on input "949" at bounding box center [689, 339] width 139 height 18
type input "9"
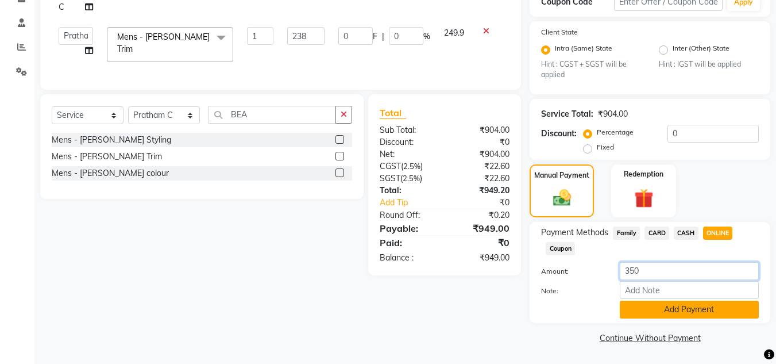
type input "350"
click at [678, 309] on button "Add Payment" at bounding box center [689, 310] width 139 height 18
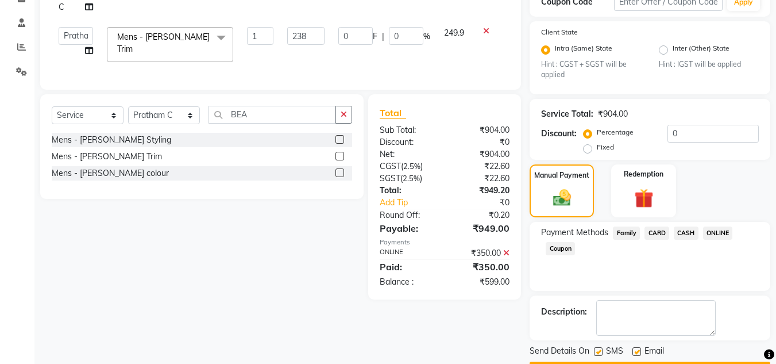
click at [678, 232] on span "CASH" at bounding box center [686, 232] width 25 height 13
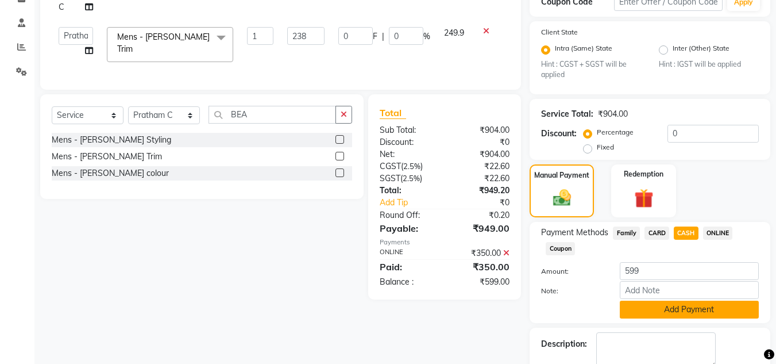
click at [657, 306] on button "Add Payment" at bounding box center [689, 310] width 139 height 18
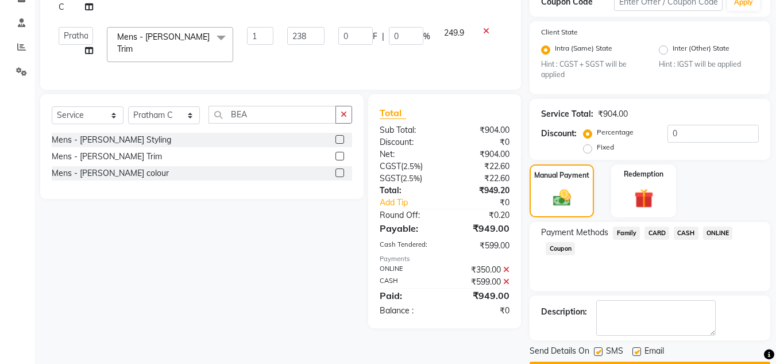
scroll to position [240, 0]
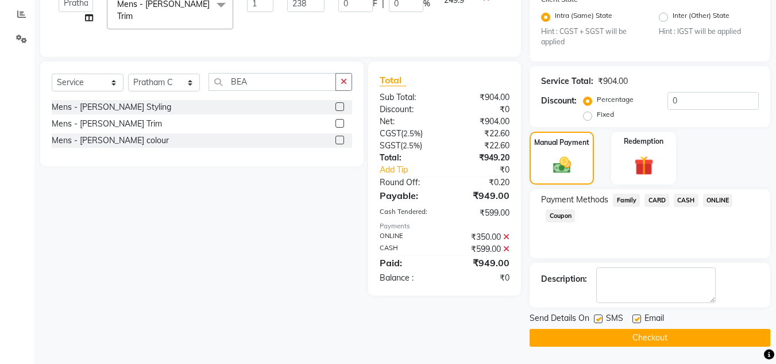
click at [674, 339] on button "Checkout" at bounding box center [650, 338] width 241 height 18
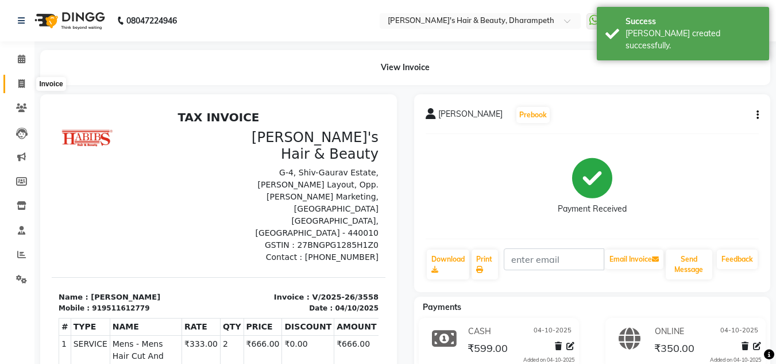
click at [25, 82] on icon at bounding box center [21, 83] width 6 height 9
select select "service"
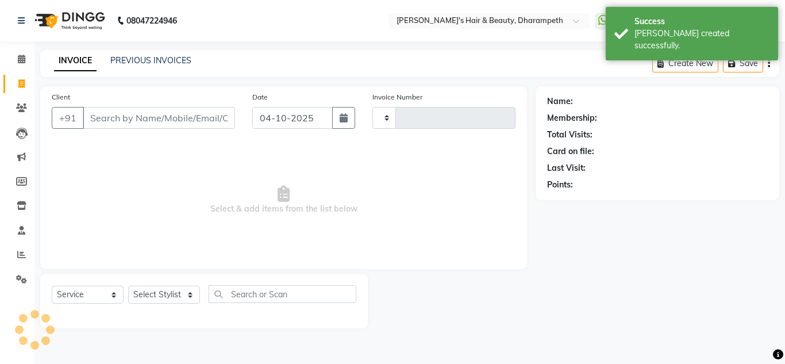
type input "3559"
select select "4860"
click at [108, 113] on input "Client" at bounding box center [159, 118] width 152 height 22
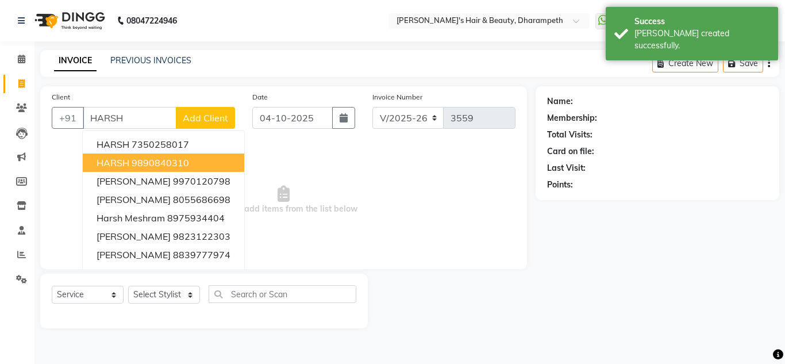
click at [139, 164] on ngb-highlight "9890840310" at bounding box center [160, 162] width 57 height 11
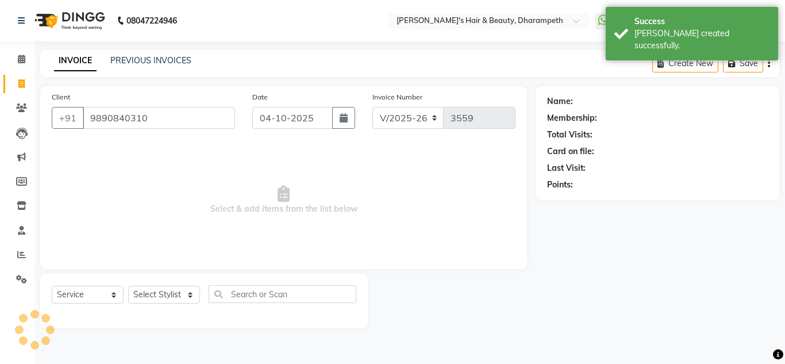
type input "9890840310"
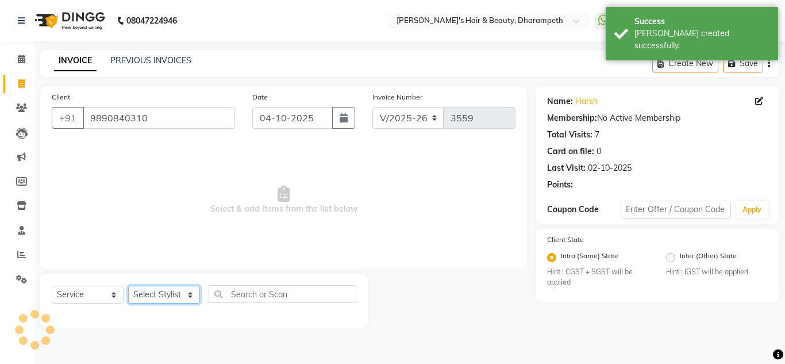
click at [152, 294] on select "Select Stylist Anuj W [PERSON_NAME] [PERSON_NAME] Manager [PERSON_NAME] C [PERS…" at bounding box center [164, 295] width 72 height 18
select select "37168"
click at [128, 286] on select "Select Stylist Anuj W [PERSON_NAME] [PERSON_NAME] Manager [PERSON_NAME] C [PERS…" at bounding box center [164, 295] width 72 height 18
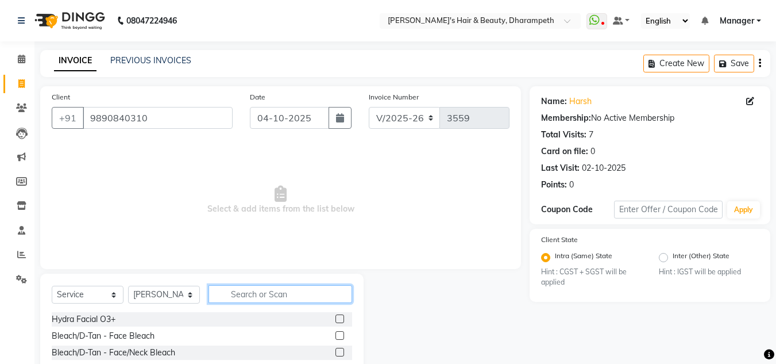
click at [251, 298] on input "text" at bounding box center [281, 294] width 144 height 18
type input "CUT"
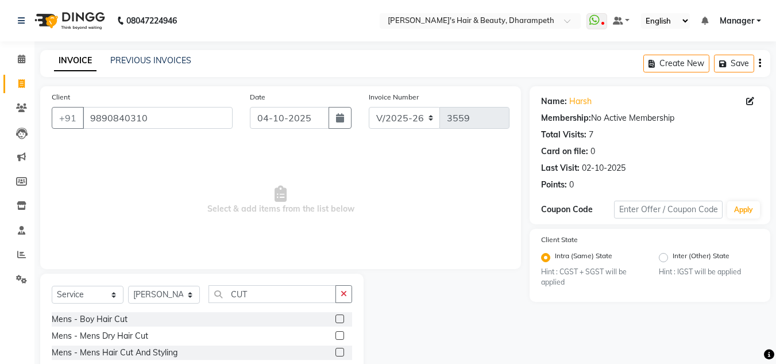
click at [336, 352] on label at bounding box center [340, 352] width 9 height 9
click at [336, 352] on input "checkbox" at bounding box center [339, 352] width 7 height 7
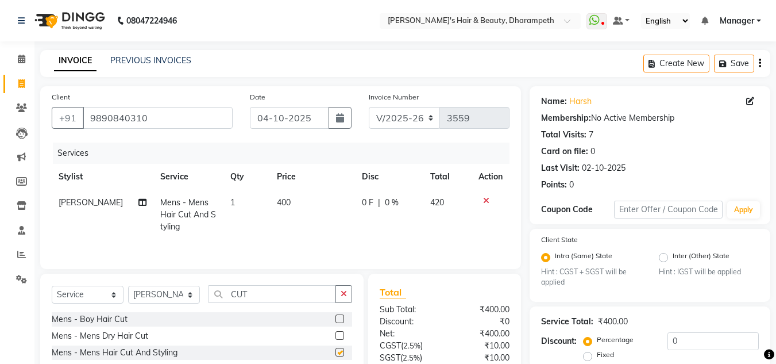
checkbox input "false"
click at [291, 201] on td "400" at bounding box center [312, 215] width 85 height 50
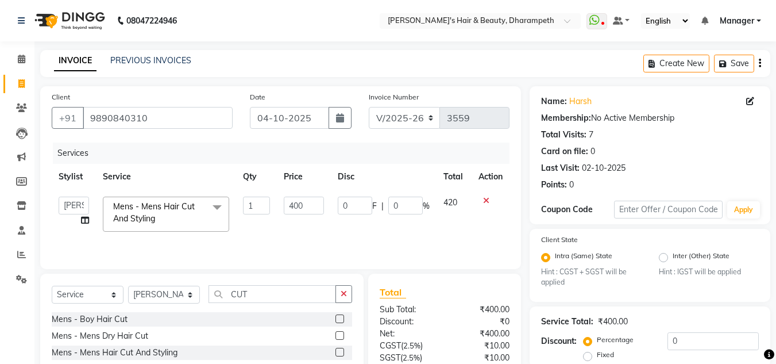
click at [291, 201] on input "400" at bounding box center [304, 206] width 40 height 18
type input "333"
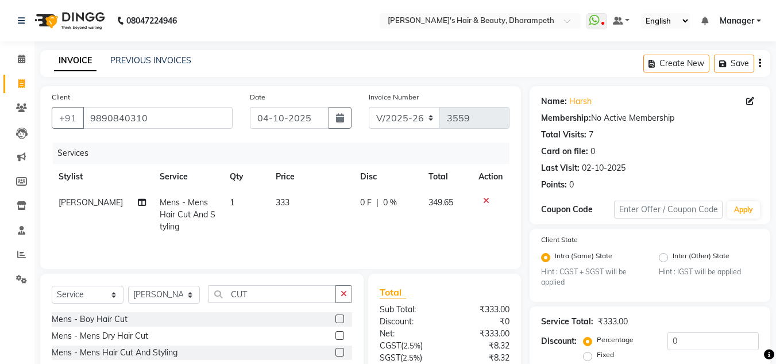
click at [449, 205] on span "349.65" at bounding box center [441, 202] width 25 height 10
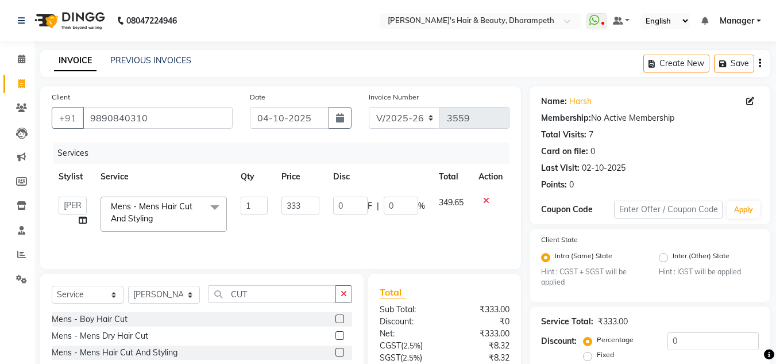
scroll to position [108, 0]
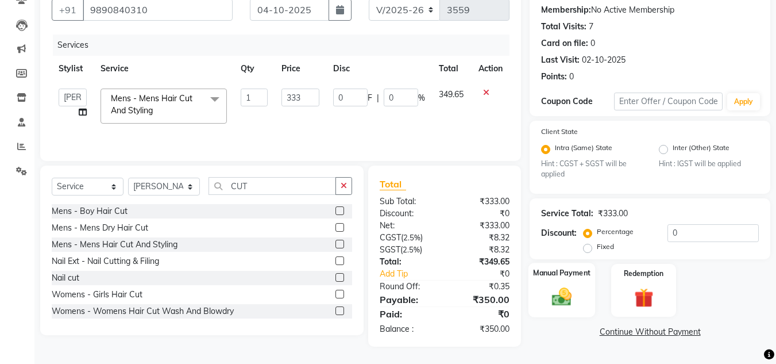
click at [562, 297] on img at bounding box center [562, 297] width 32 height 23
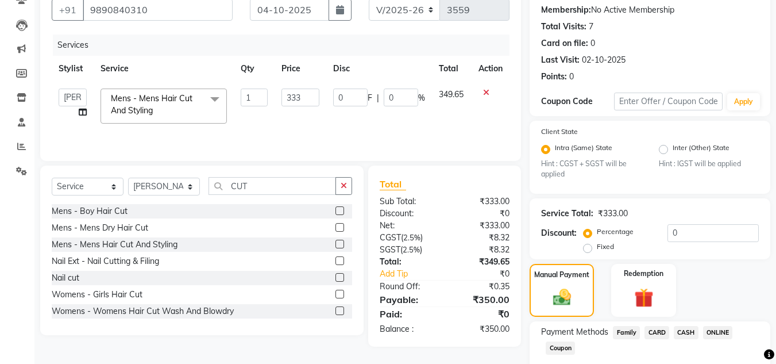
click at [681, 338] on span "CASH" at bounding box center [686, 332] width 25 height 13
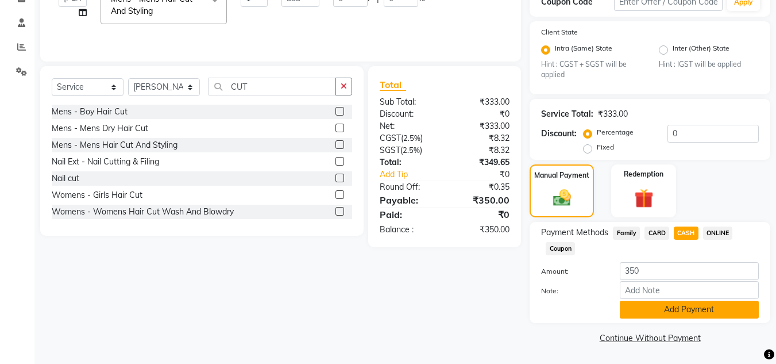
click at [698, 302] on button "Add Payment" at bounding box center [689, 310] width 139 height 18
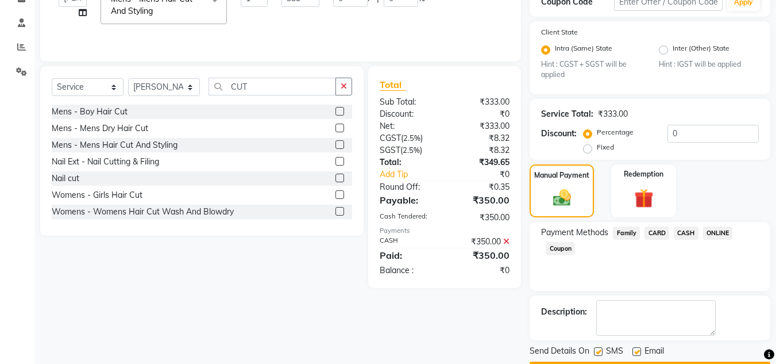
scroll to position [240, 0]
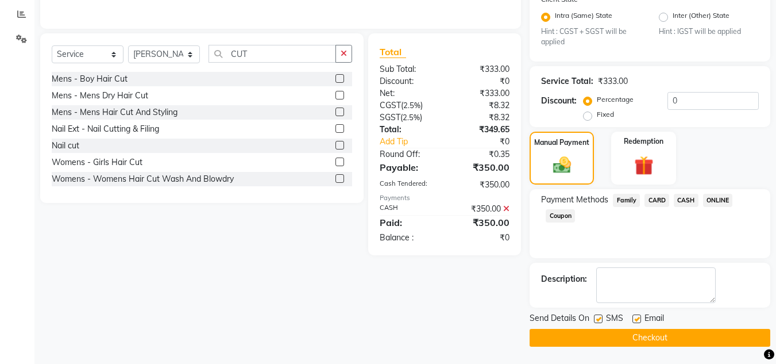
click at [686, 337] on button "Checkout" at bounding box center [650, 338] width 241 height 18
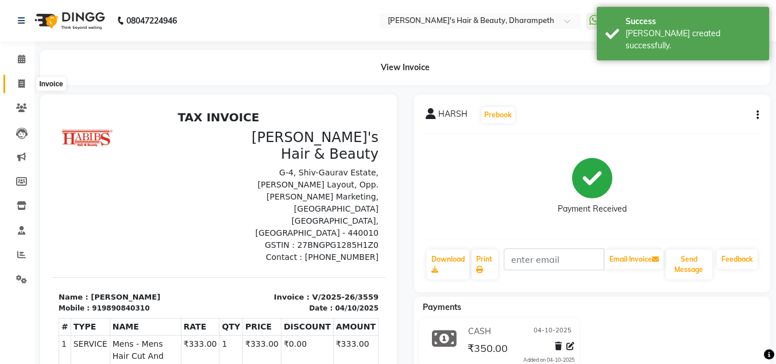
click at [20, 79] on icon at bounding box center [21, 83] width 6 height 9
select select "service"
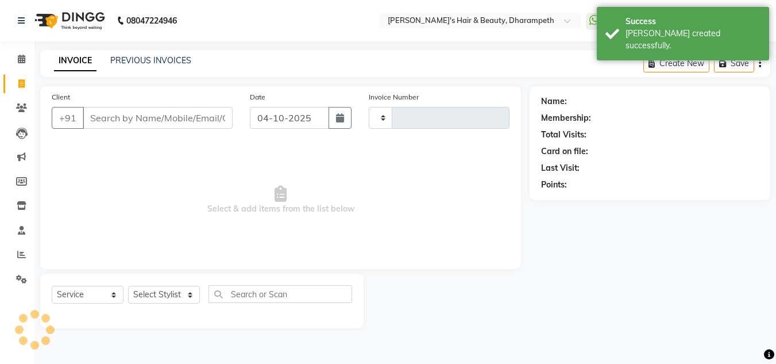
type input "3560"
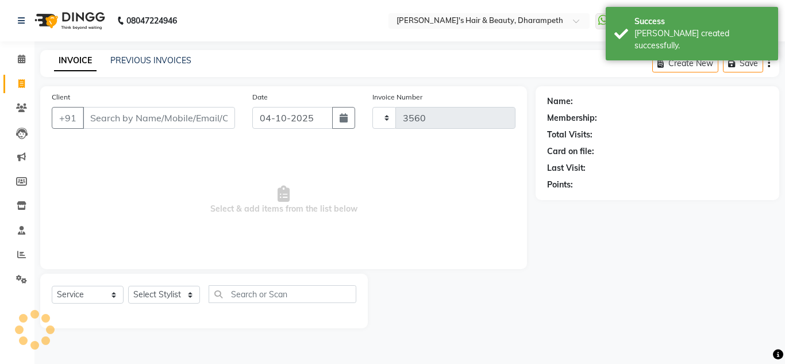
type input "G"
select select "4860"
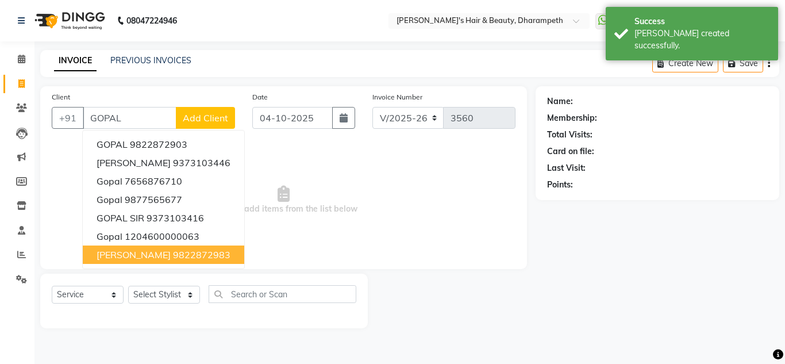
click at [157, 251] on button "[PERSON_NAME] 9822872983" at bounding box center [163, 254] width 161 height 18
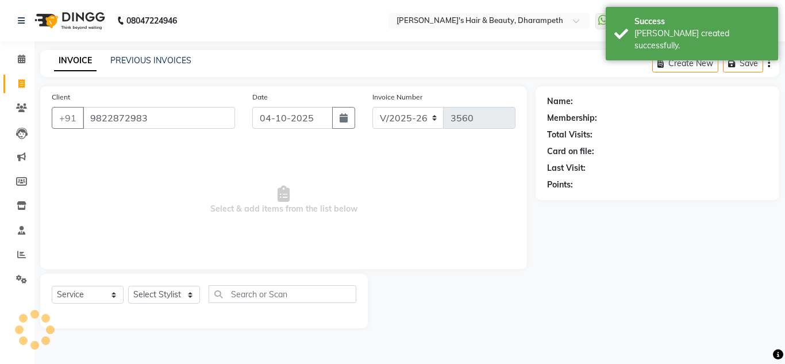
type input "9822872983"
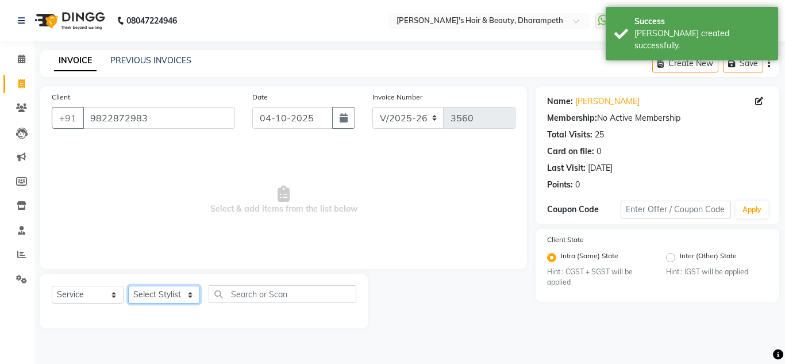
click at [160, 296] on select "Select Stylist Anuj W [PERSON_NAME] [PERSON_NAME] Manager [PERSON_NAME] C [PERS…" at bounding box center [164, 295] width 72 height 18
select select "37168"
click at [128, 286] on select "Select Stylist Anuj W [PERSON_NAME] [PERSON_NAME] Manager [PERSON_NAME] C [PERS…" at bounding box center [164, 295] width 72 height 18
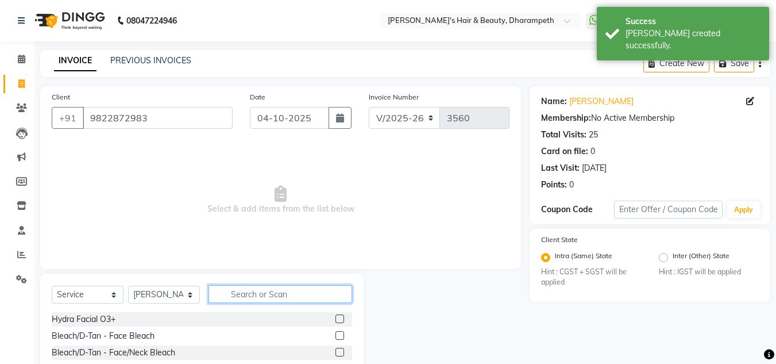
click at [249, 293] on input "text" at bounding box center [281, 294] width 144 height 18
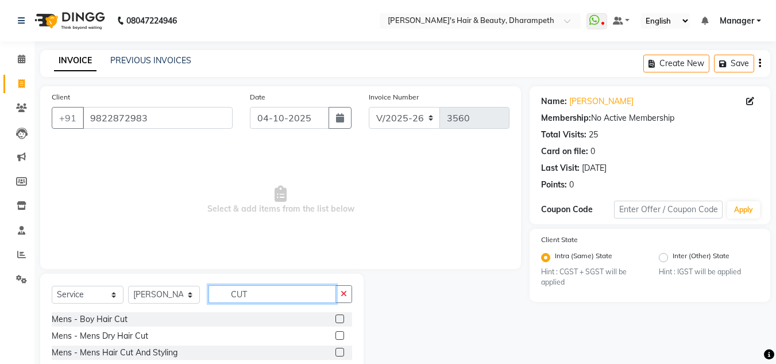
type input "CUT"
click at [336, 351] on label at bounding box center [340, 352] width 9 height 9
click at [336, 351] on input "checkbox" at bounding box center [339, 352] width 7 height 7
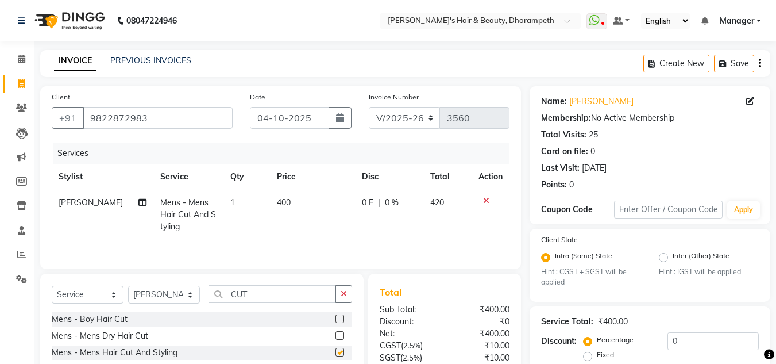
checkbox input "false"
click at [242, 292] on input "CUT" at bounding box center [273, 294] width 128 height 18
type input "BEA"
click at [341, 334] on label at bounding box center [340, 335] width 9 height 9
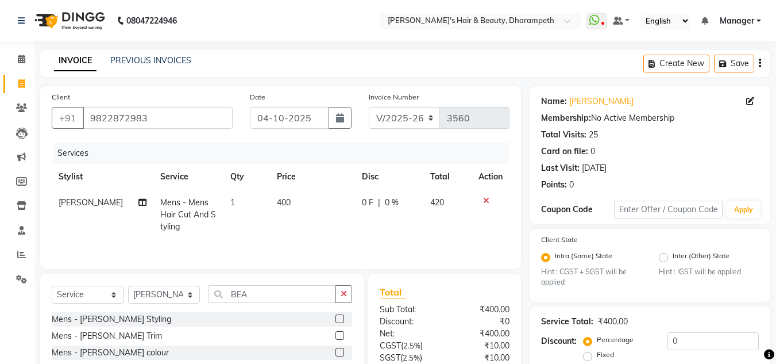
click at [341, 334] on input "checkbox" at bounding box center [339, 335] width 7 height 7
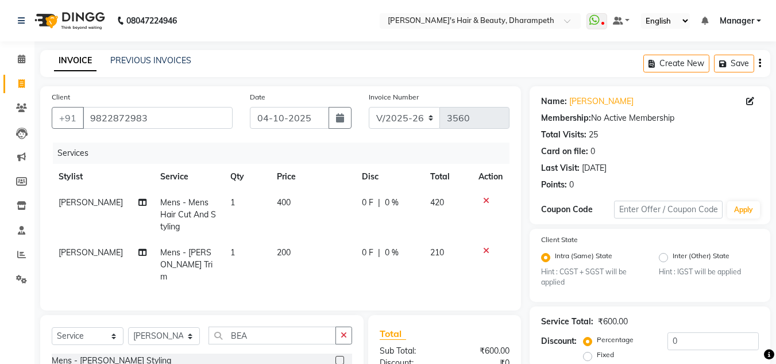
checkbox input "false"
click at [284, 205] on td "400" at bounding box center [312, 215] width 85 height 50
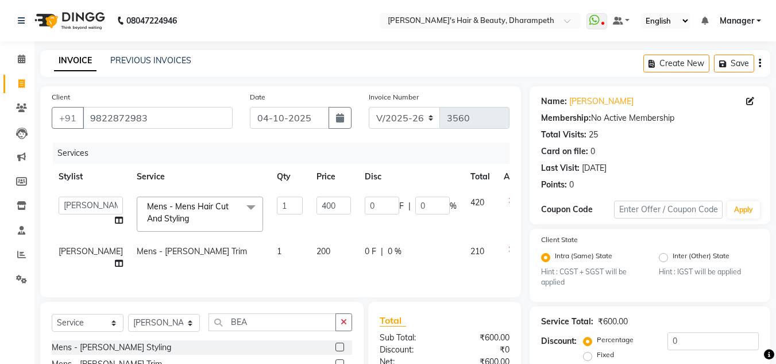
click at [317, 205] on input "400" at bounding box center [334, 206] width 34 height 18
type input "333"
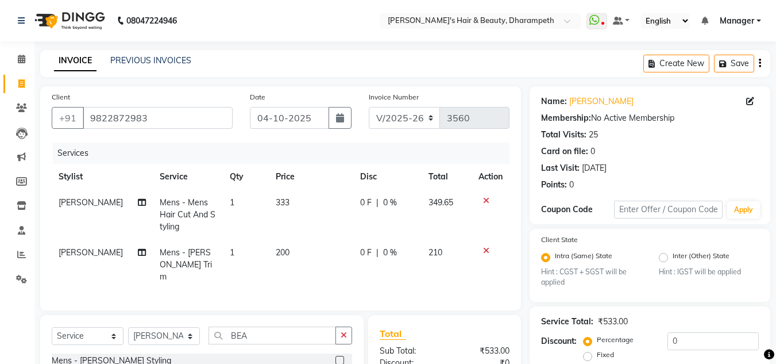
click at [451, 203] on span "349.65" at bounding box center [441, 202] width 25 height 10
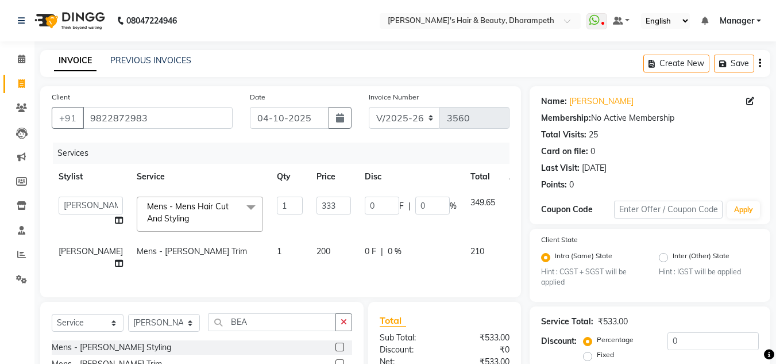
click at [317, 248] on span "200" at bounding box center [324, 251] width 14 height 10
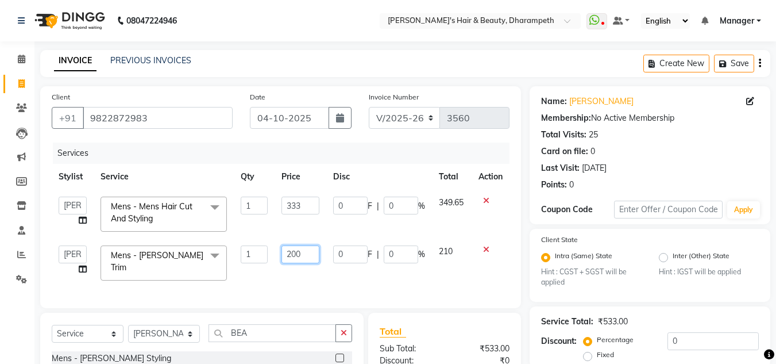
click at [291, 248] on input "200" at bounding box center [301, 254] width 38 height 18
type input "238"
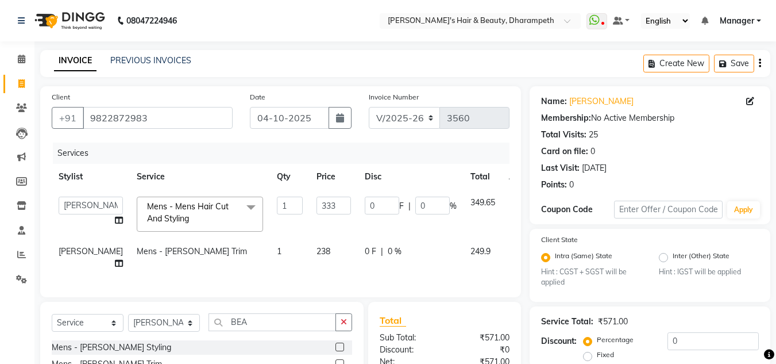
click at [471, 252] on span "249.9" at bounding box center [481, 251] width 20 height 10
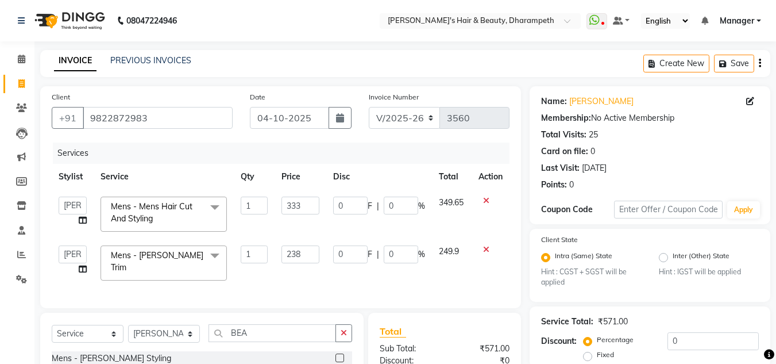
click at [663, 334] on div "Percentage Fixed" at bounding box center [627, 348] width 82 height 30
click at [668, 342] on input "0" at bounding box center [713, 341] width 91 height 18
type input "20"
type input "66.6"
type input "20"
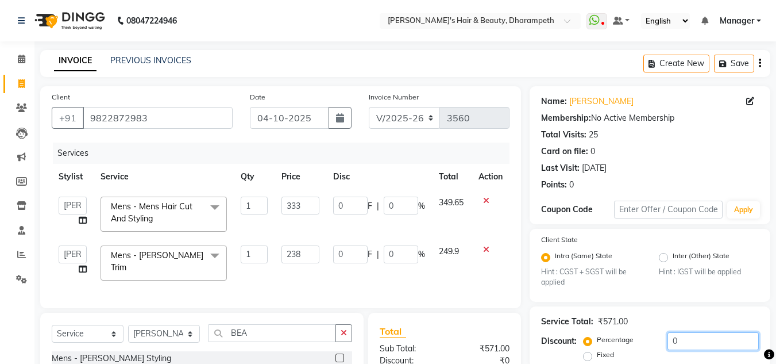
type input "47.6"
type input "20"
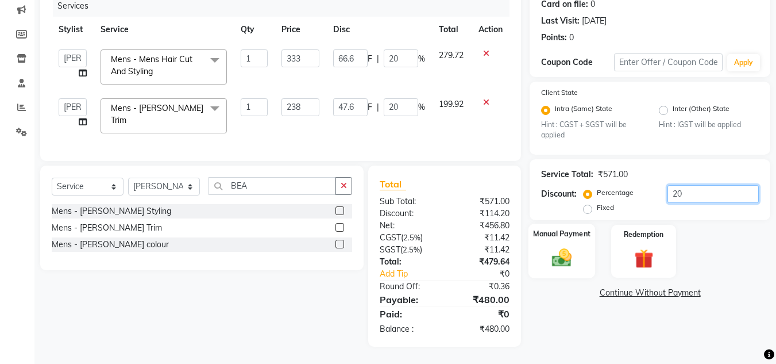
type input "20"
click at [553, 253] on img at bounding box center [562, 258] width 32 height 23
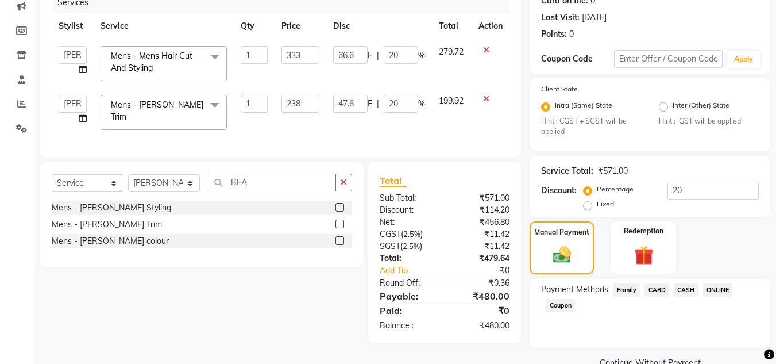
click at [686, 290] on span "CASH" at bounding box center [686, 289] width 25 height 13
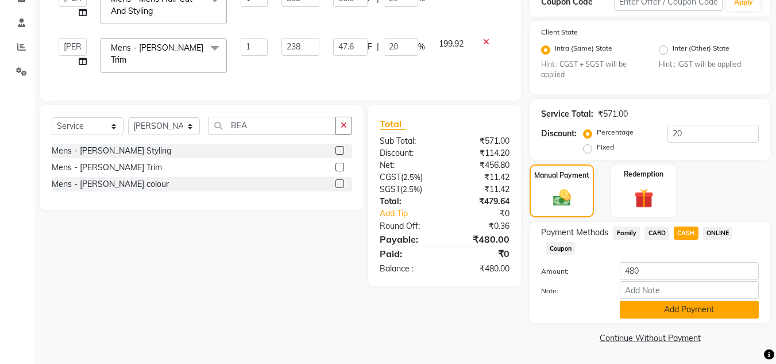
click at [702, 305] on button "Add Payment" at bounding box center [689, 310] width 139 height 18
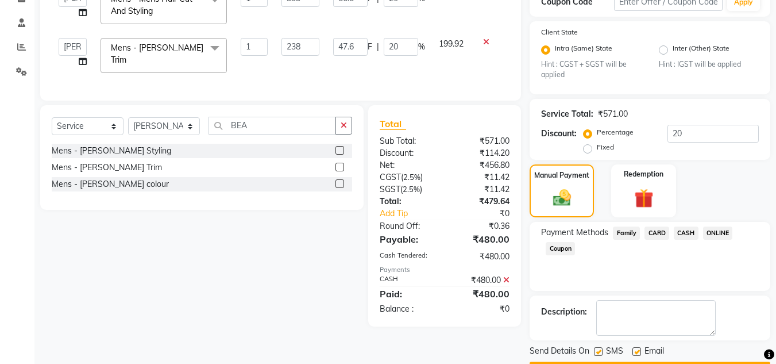
scroll to position [240, 0]
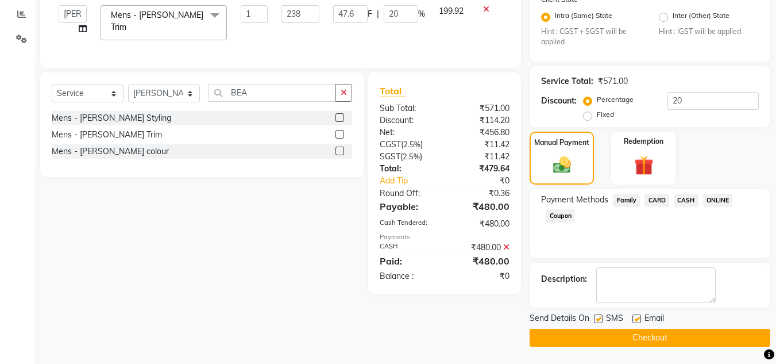
click at [686, 334] on button "Checkout" at bounding box center [650, 338] width 241 height 18
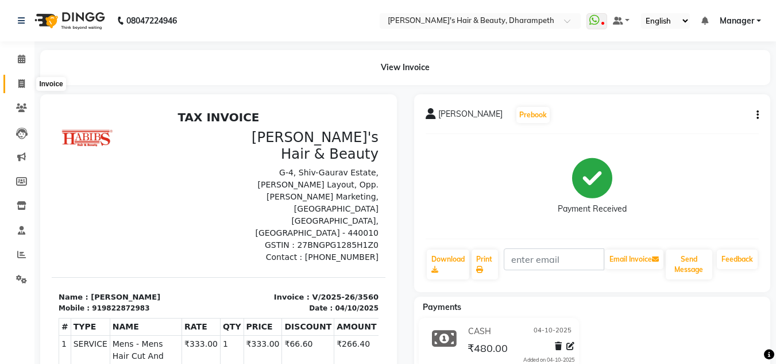
click at [20, 84] on icon at bounding box center [21, 83] width 6 height 9
select select "service"
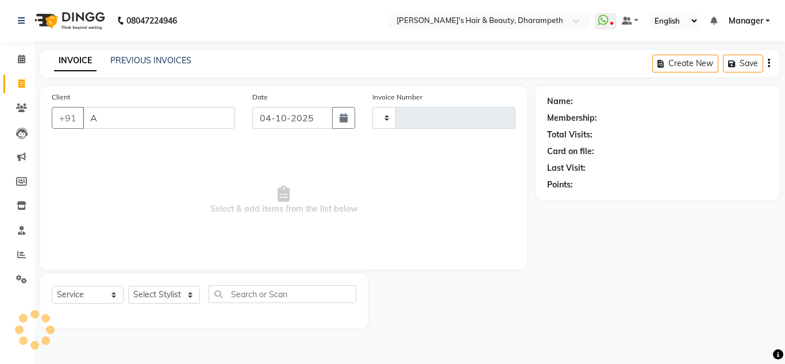
type input "AA"
type input "3561"
type input "AAH"
select select "4860"
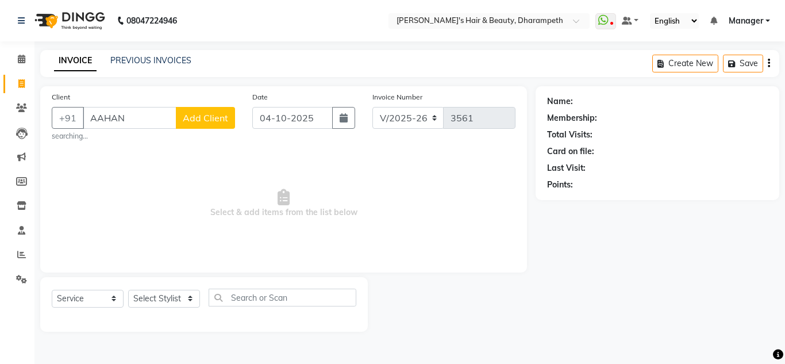
click at [98, 113] on input "AAHAN" at bounding box center [130, 118] width 94 height 22
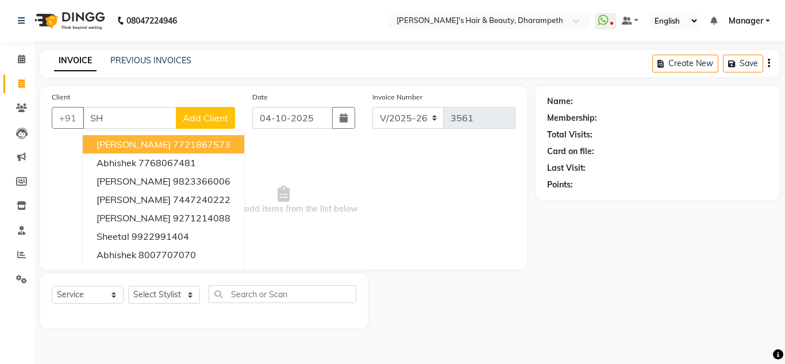
type input "S"
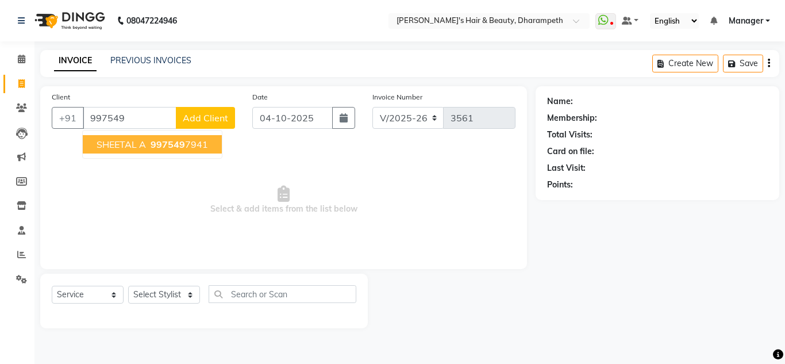
click at [168, 146] on span "997549" at bounding box center [168, 143] width 34 height 11
type input "9975497941"
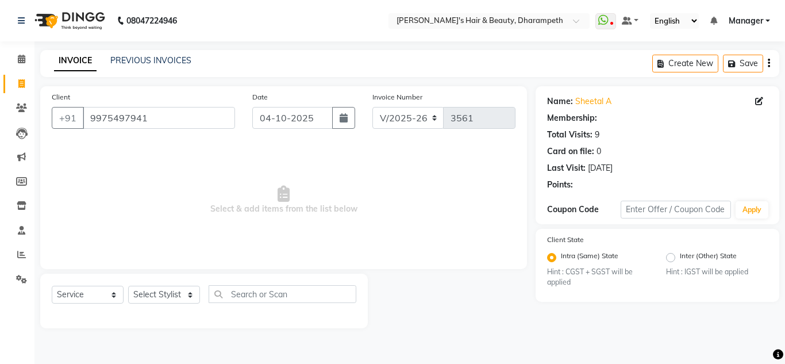
select select "1: Object"
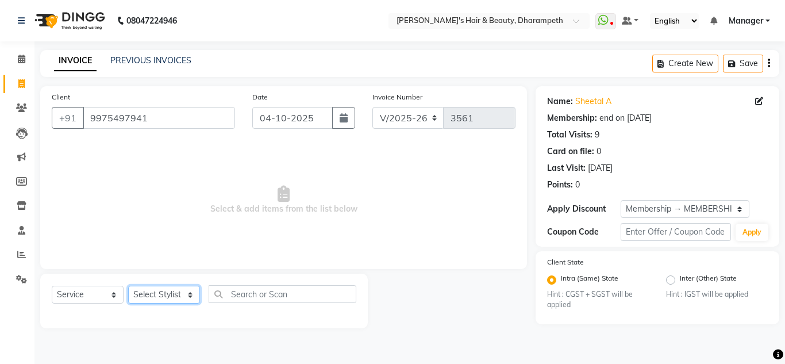
click at [153, 295] on select "Select Stylist Anuj W [PERSON_NAME] [PERSON_NAME] Manager [PERSON_NAME] C [PERS…" at bounding box center [164, 295] width 72 height 18
select select "39862"
click at [128, 286] on select "Select Stylist Anuj W [PERSON_NAME] [PERSON_NAME] Manager [PERSON_NAME] C [PERS…" at bounding box center [164, 295] width 72 height 18
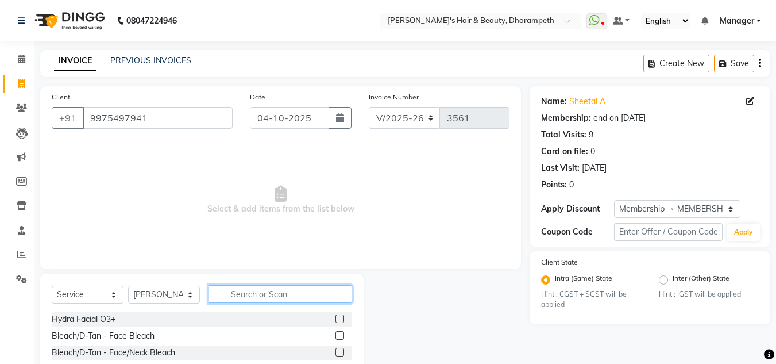
click at [306, 299] on input "text" at bounding box center [281, 294] width 144 height 18
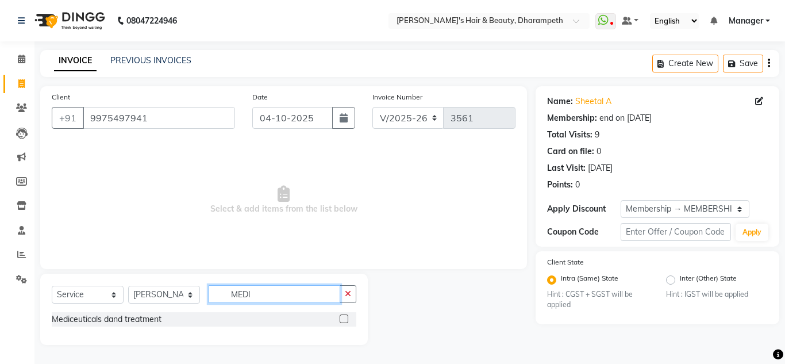
type input "MEDI"
click at [343, 321] on label at bounding box center [344, 318] width 9 height 9
click at [343, 321] on input "checkbox" at bounding box center [343, 318] width 7 height 7
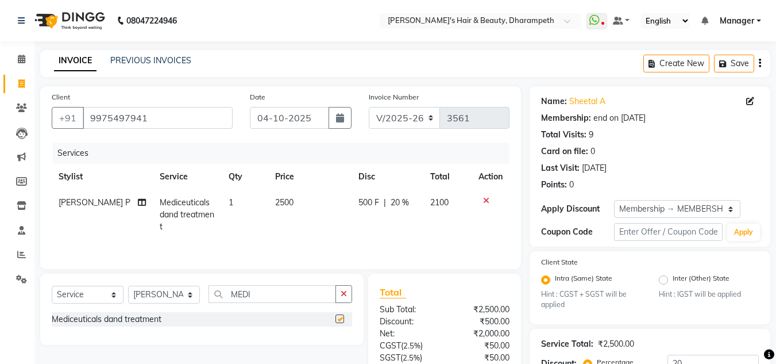
checkbox input "false"
click at [238, 293] on input "MEDI" at bounding box center [273, 294] width 128 height 18
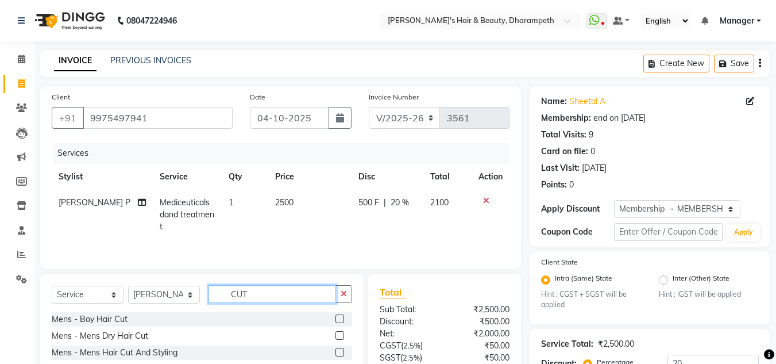
scroll to position [124, 0]
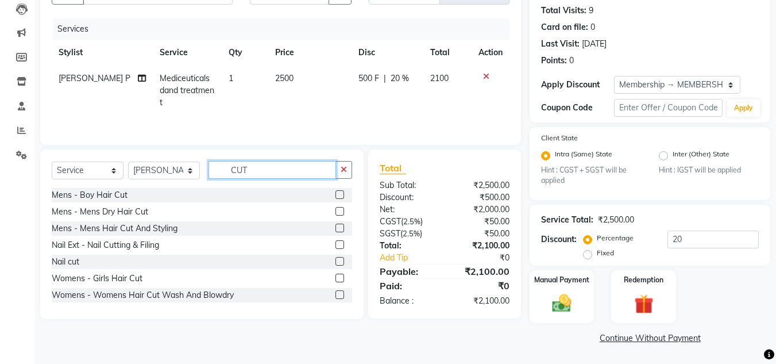
type input "CUT"
click at [336, 294] on label at bounding box center [340, 294] width 9 height 9
click at [336, 294] on input "checkbox" at bounding box center [339, 294] width 7 height 7
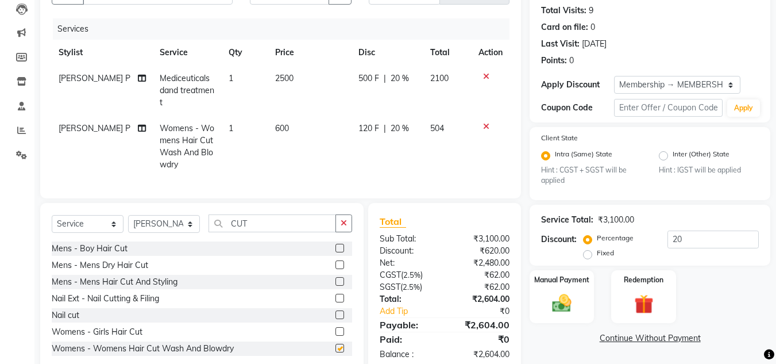
checkbox input "false"
click at [290, 137] on td "600" at bounding box center [310, 147] width 84 height 62
select select "39862"
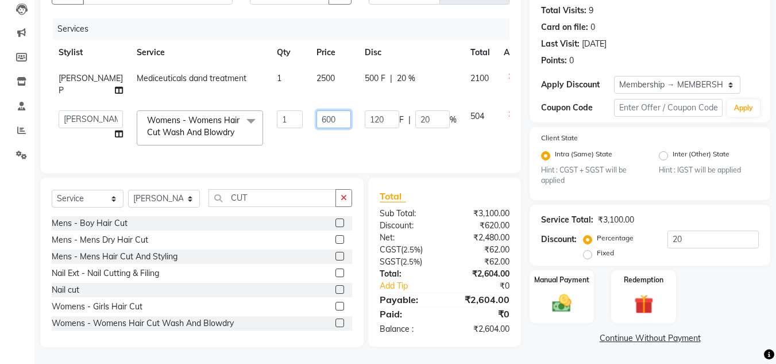
drag, startPoint x: 314, startPoint y: 122, endPoint x: 249, endPoint y: 120, distance: 65.0
click at [249, 120] on tr "Anuj W [PERSON_NAME] [PERSON_NAME] Manager [PERSON_NAME] C [PERSON_NAME] S [PER…" at bounding box center [293, 127] width 483 height 49
type input "571"
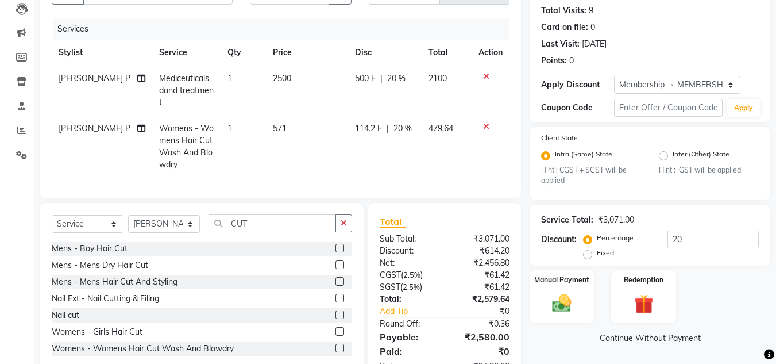
click at [453, 113] on tbody "[PERSON_NAME] P Mediceuticals dand treatment 1 2500 500 F | 20 % 2100 [PERSON_N…" at bounding box center [281, 122] width 458 height 112
click at [279, 125] on span "571" at bounding box center [280, 128] width 14 height 10
select select "39862"
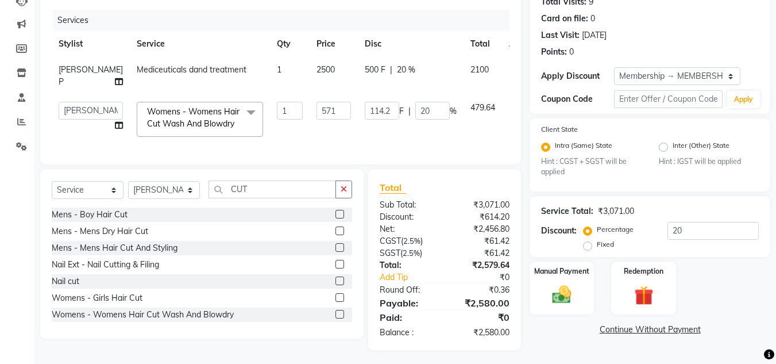
scroll to position [145, 0]
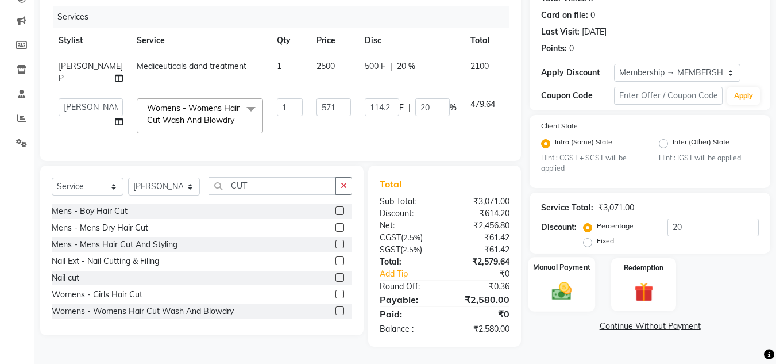
click at [568, 280] on img at bounding box center [562, 291] width 32 height 23
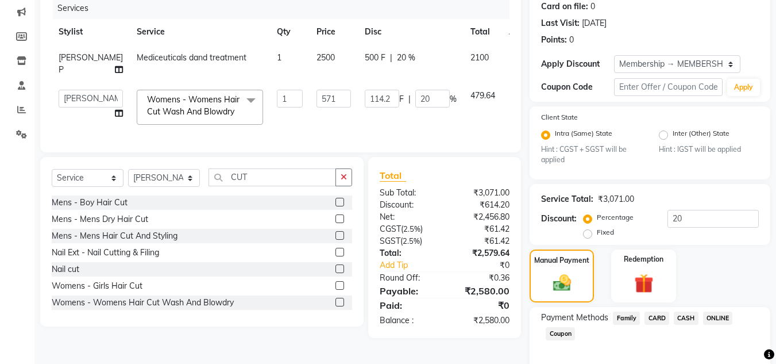
click at [685, 317] on span "CASH" at bounding box center [686, 317] width 25 height 13
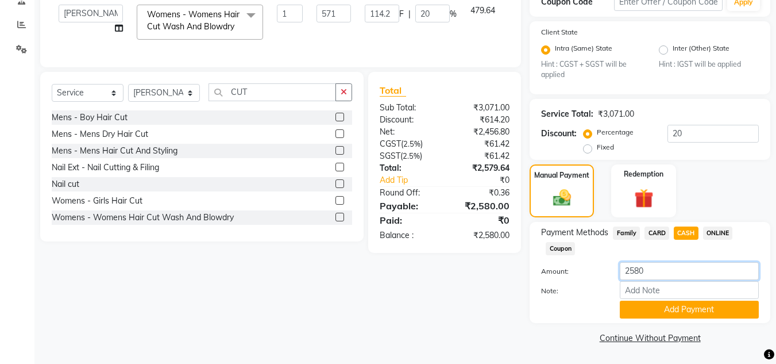
click at [638, 274] on input "2580" at bounding box center [689, 271] width 139 height 18
type input "1500"
click at [670, 309] on button "Add Payment" at bounding box center [689, 310] width 139 height 18
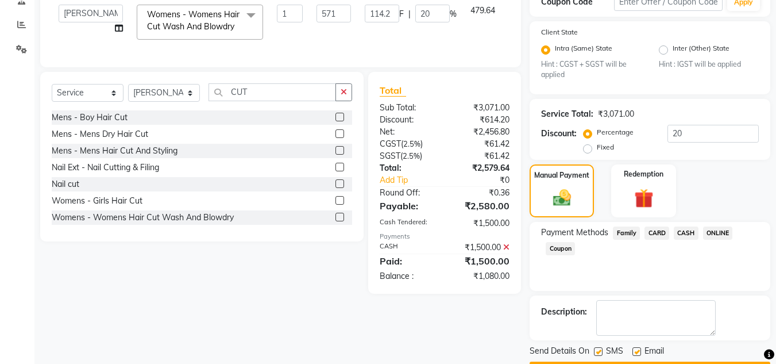
click at [716, 228] on span "ONLINE" at bounding box center [718, 232] width 30 height 13
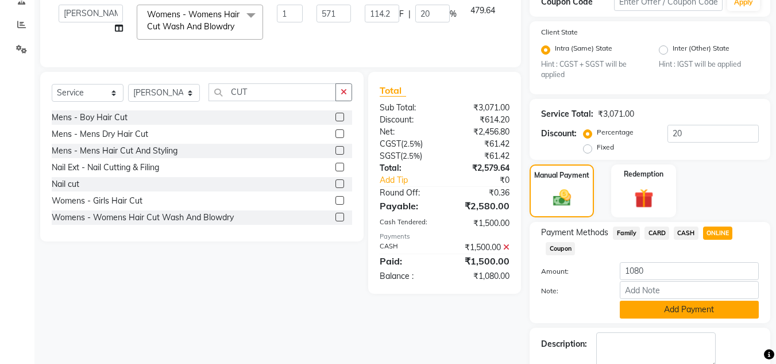
click at [672, 313] on button "Add Payment" at bounding box center [689, 310] width 139 height 18
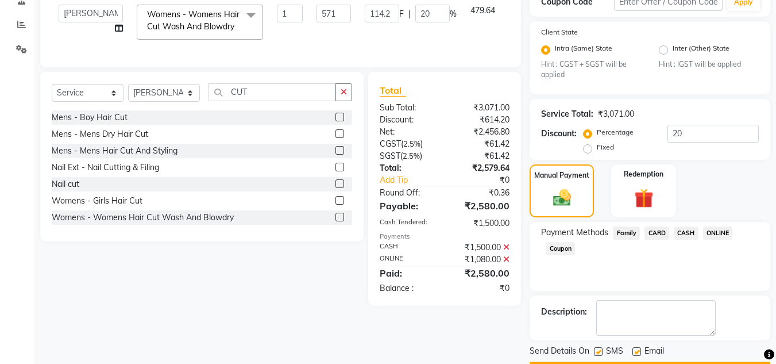
scroll to position [263, 0]
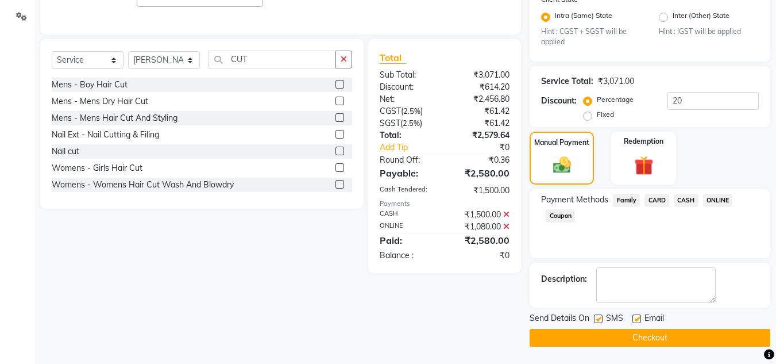
click at [656, 332] on button "Checkout" at bounding box center [650, 338] width 241 height 18
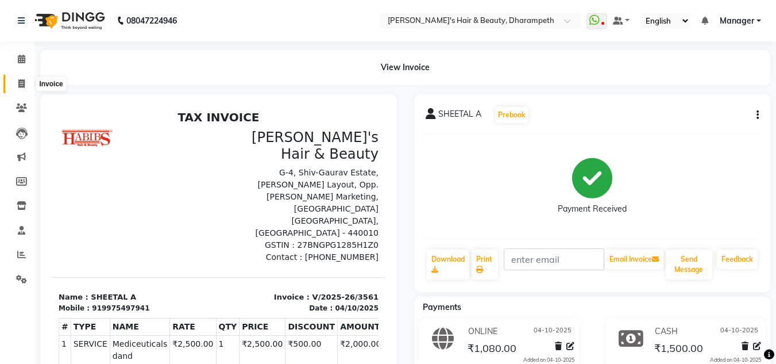
click at [21, 87] on icon at bounding box center [21, 83] width 6 height 9
select select "service"
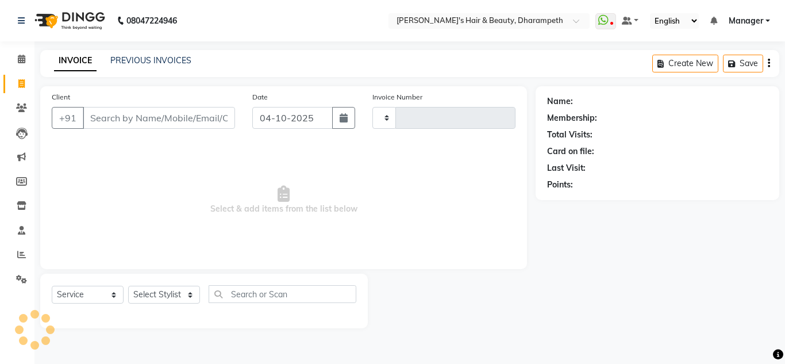
type input "3562"
select select "4860"
click at [116, 124] on input "Client" at bounding box center [159, 118] width 152 height 22
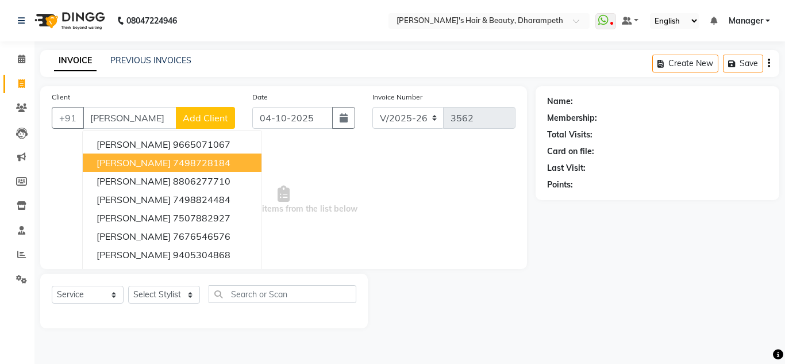
click at [185, 161] on ngb-highlight "7498728184" at bounding box center [201, 162] width 57 height 11
type input "7498728184"
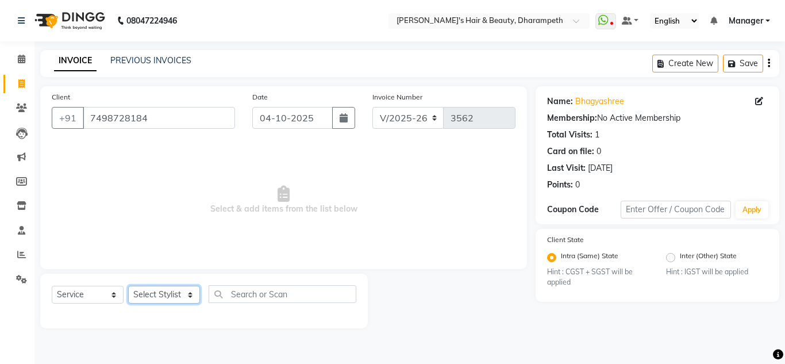
click at [159, 293] on select "Select Stylist Anuj W [PERSON_NAME] [PERSON_NAME] Manager [PERSON_NAME] C [PERS…" at bounding box center [164, 295] width 72 height 18
select select "29454"
click at [128, 286] on select "Select Stylist Anuj W [PERSON_NAME] [PERSON_NAME] Manager [PERSON_NAME] C [PERS…" at bounding box center [164, 295] width 72 height 18
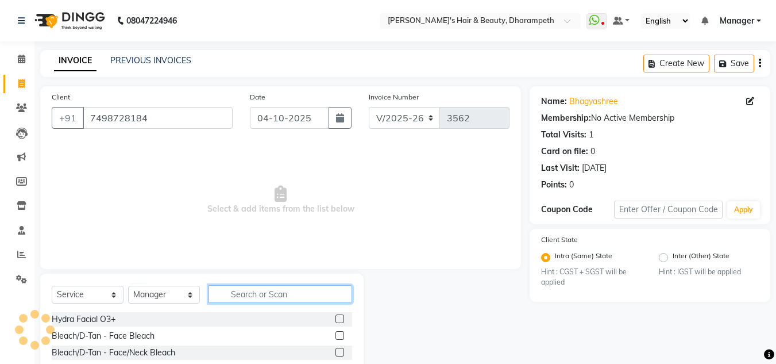
click at [244, 294] on input "text" at bounding box center [281, 294] width 144 height 18
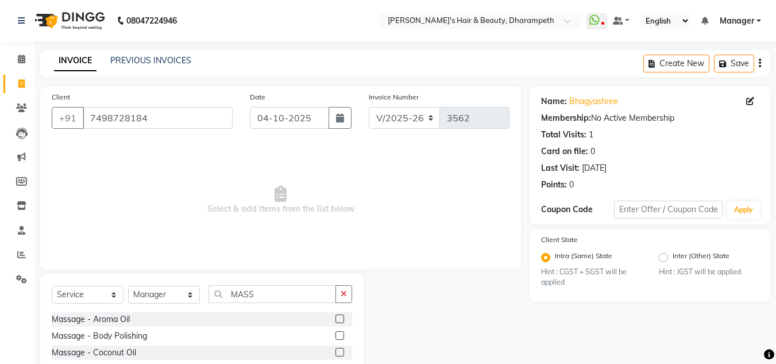
click at [338, 352] on label at bounding box center [340, 352] width 9 height 9
click at [338, 352] on input "checkbox" at bounding box center [339, 352] width 7 height 7
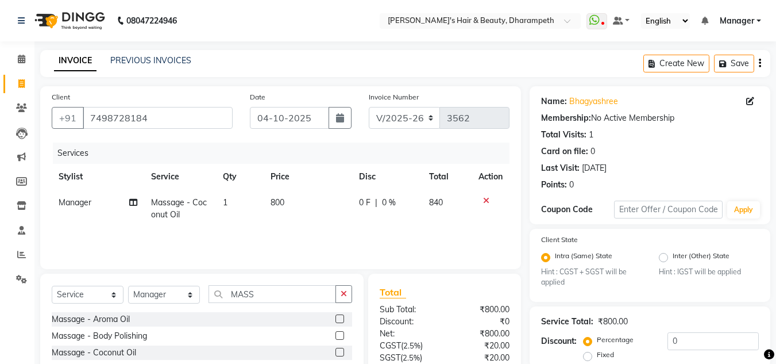
click at [289, 198] on td "800" at bounding box center [308, 209] width 88 height 38
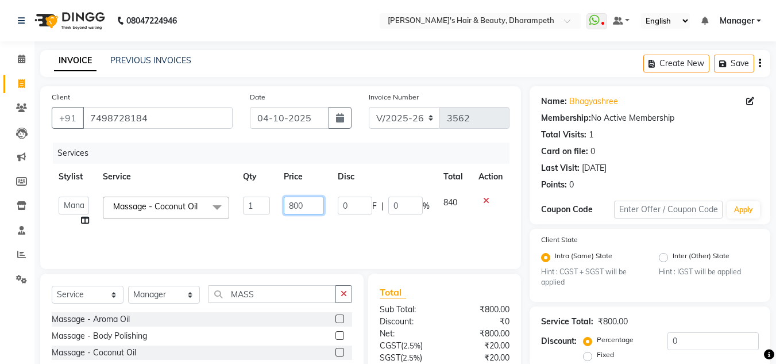
click at [303, 205] on input "800" at bounding box center [304, 206] width 40 height 18
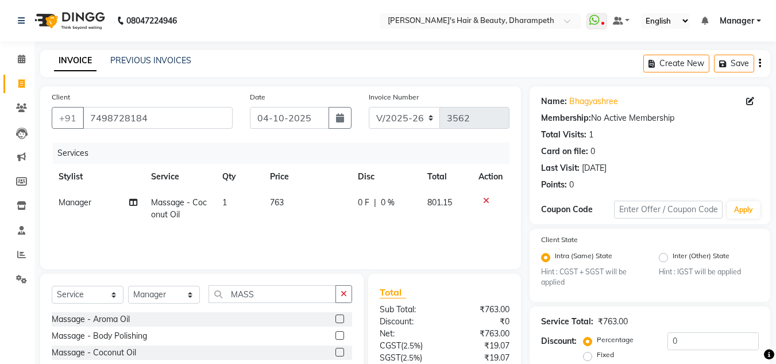
click at [456, 210] on td "801.15" at bounding box center [446, 209] width 51 height 38
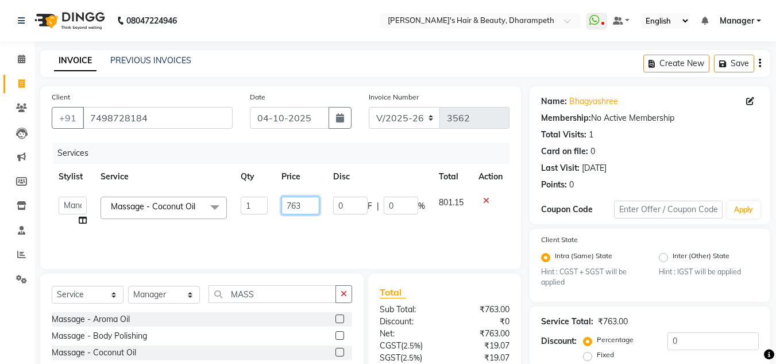
click at [310, 207] on input "763" at bounding box center [301, 206] width 38 height 18
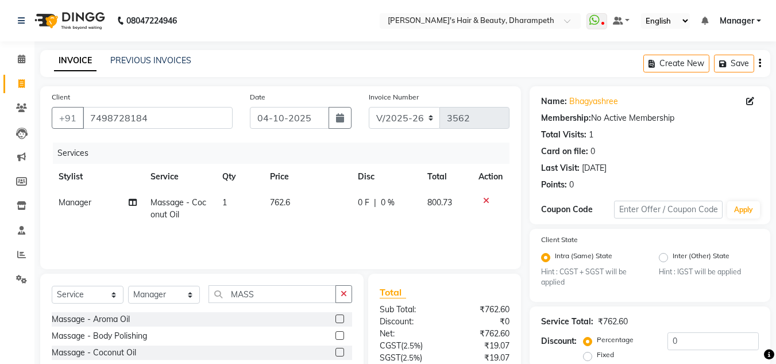
click at [436, 205] on td "800.73" at bounding box center [446, 209] width 51 height 38
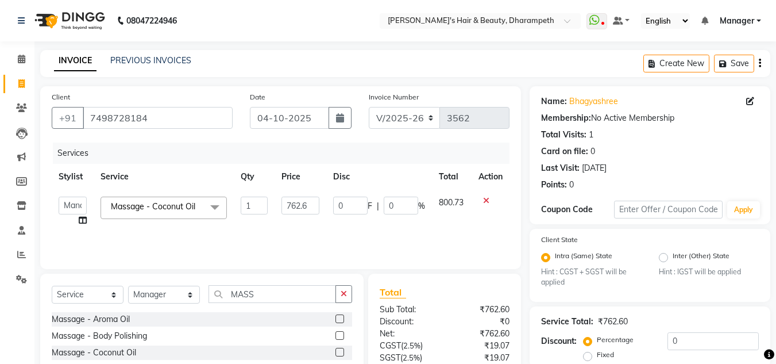
scroll to position [108, 0]
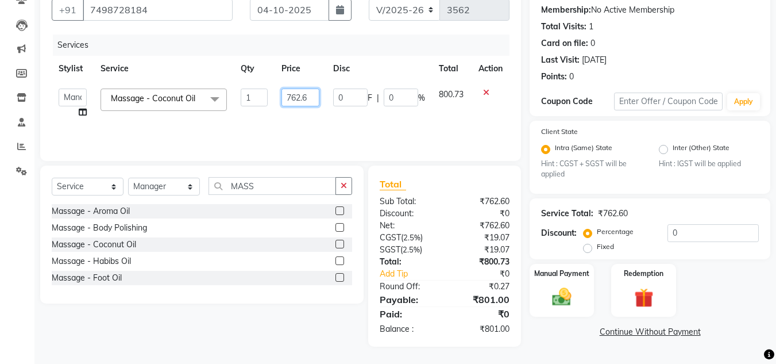
click at [314, 95] on input "762.6" at bounding box center [301, 97] width 38 height 18
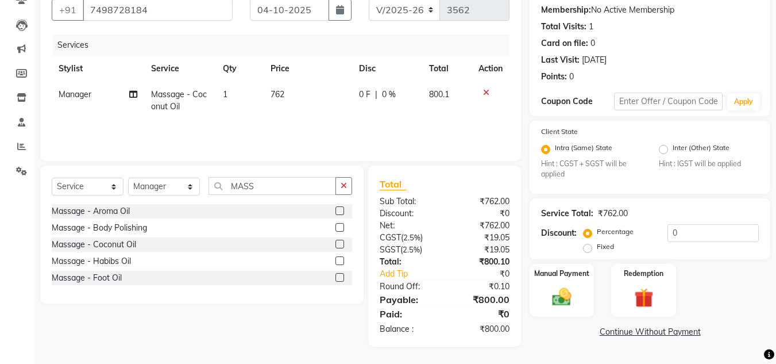
click at [444, 95] on span "800.1" at bounding box center [439, 94] width 20 height 10
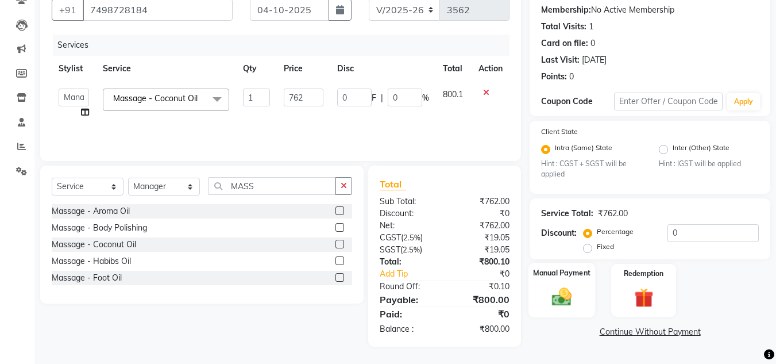
click at [559, 286] on img at bounding box center [562, 297] width 32 height 23
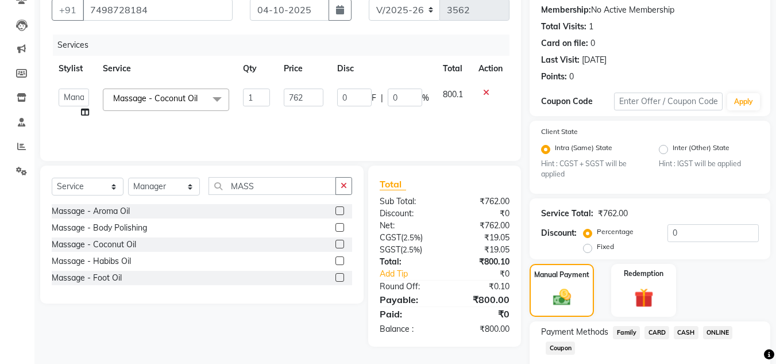
click at [688, 332] on span "CASH" at bounding box center [686, 332] width 25 height 13
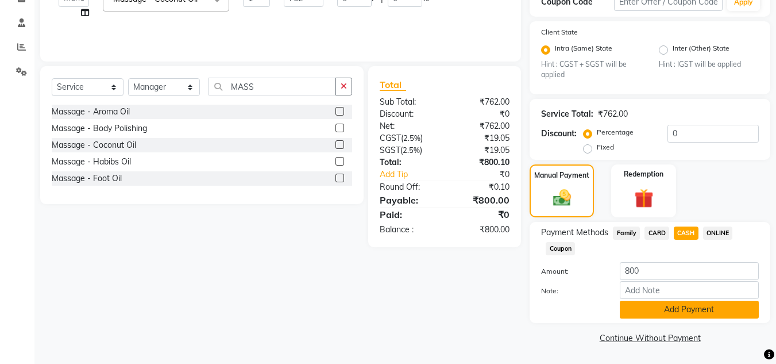
click at [713, 317] on button "Add Payment" at bounding box center [689, 310] width 139 height 18
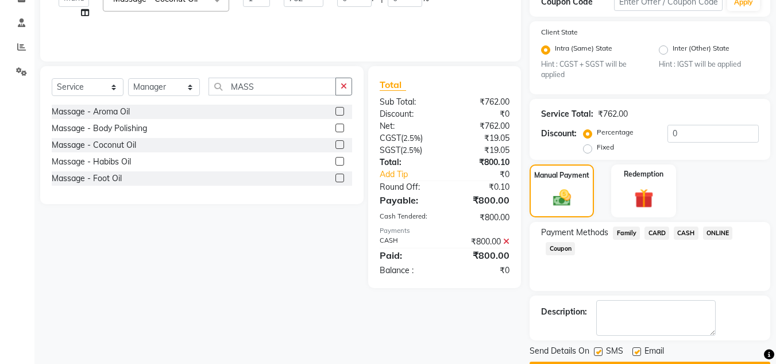
scroll to position [240, 0]
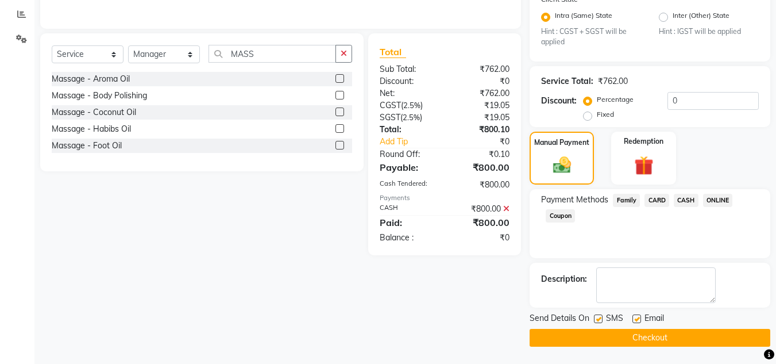
click at [690, 334] on button "Checkout" at bounding box center [650, 338] width 241 height 18
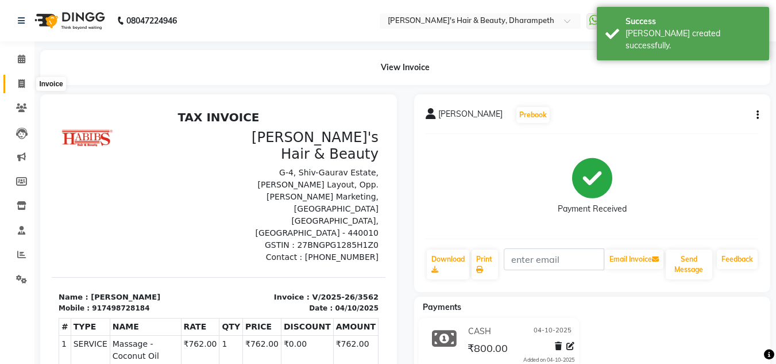
click at [18, 86] on icon at bounding box center [21, 83] width 6 height 9
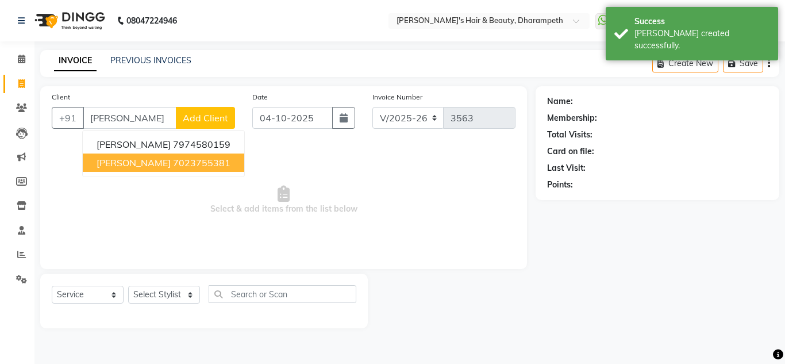
click at [123, 166] on span "[PERSON_NAME]" at bounding box center [134, 162] width 74 height 11
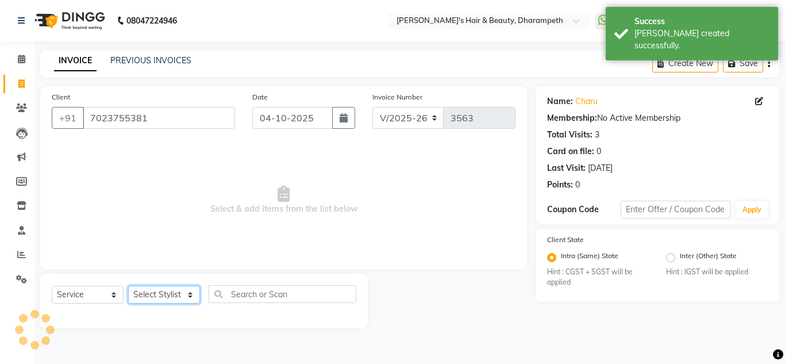
click at [157, 293] on select "Select Stylist Anuj W [PERSON_NAME] [PERSON_NAME] Manager [PERSON_NAME] C [PERS…" at bounding box center [164, 295] width 72 height 18
click at [128, 286] on select "Select Stylist Anuj W [PERSON_NAME] [PERSON_NAME] Manager [PERSON_NAME] C [PERS…" at bounding box center [164, 295] width 72 height 18
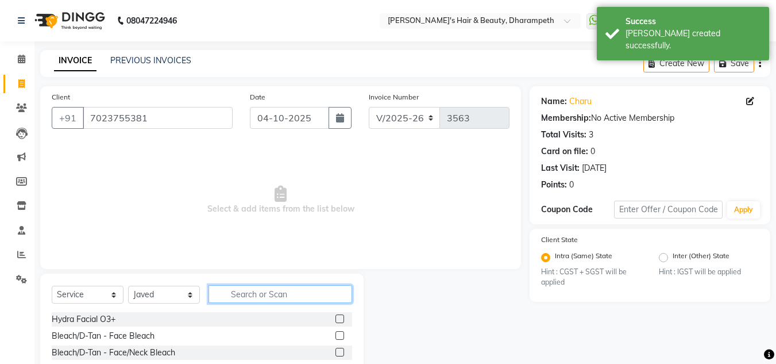
click at [256, 291] on input "text" at bounding box center [281, 294] width 144 height 18
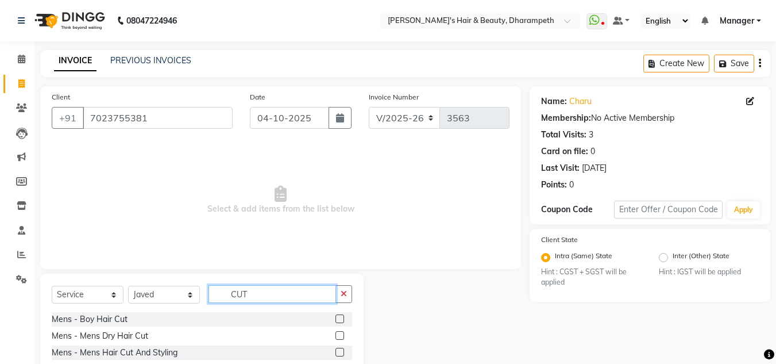
scroll to position [97, 0]
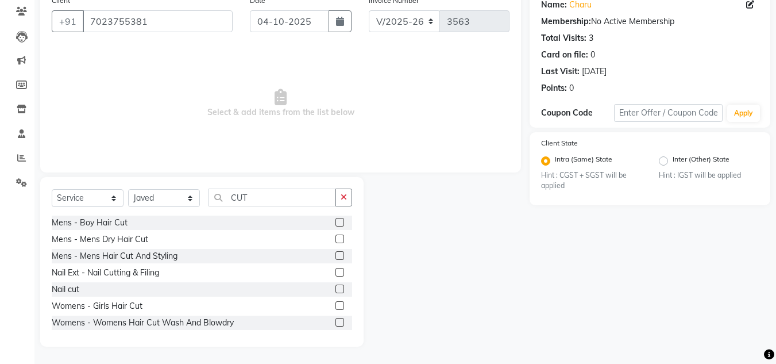
click at [336, 324] on label at bounding box center [340, 322] width 9 height 9
click at [336, 324] on input "checkbox" at bounding box center [339, 322] width 7 height 7
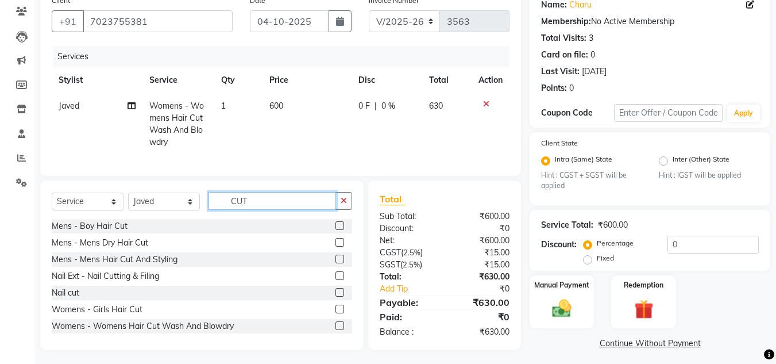
click at [242, 210] on input "CUT" at bounding box center [273, 201] width 128 height 18
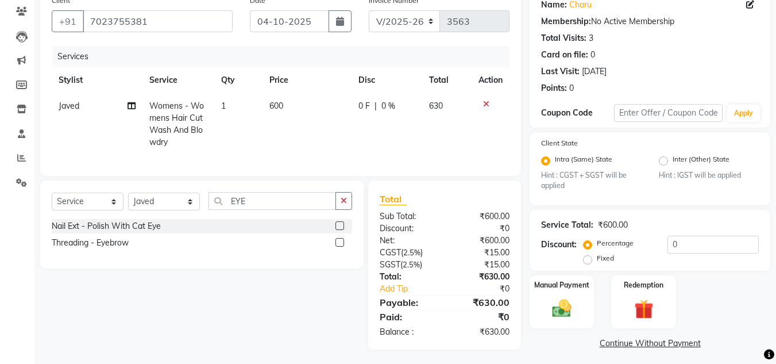
click at [343, 247] on label at bounding box center [340, 242] width 9 height 9
click at [343, 247] on input "checkbox" at bounding box center [339, 242] width 7 height 7
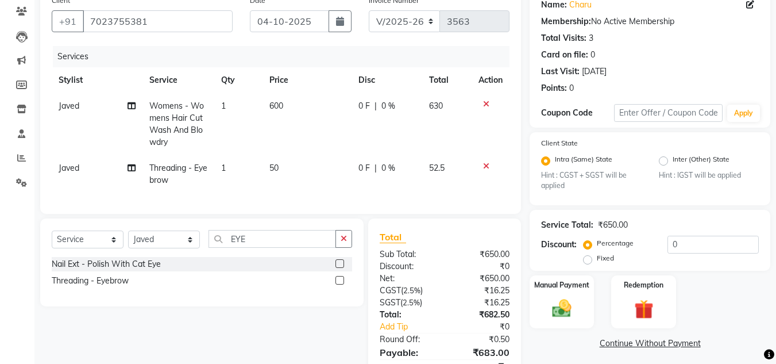
click at [287, 110] on td "600" at bounding box center [307, 124] width 89 height 62
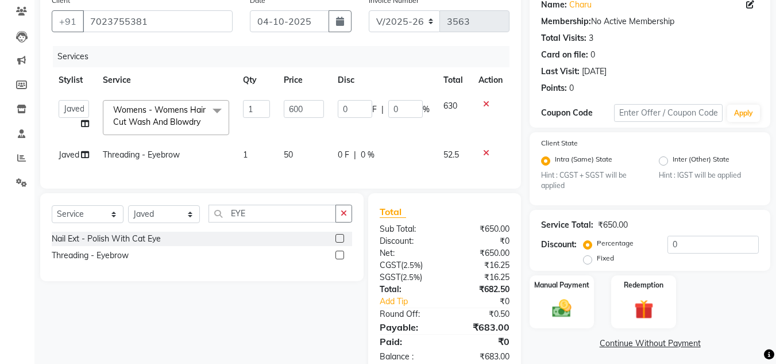
click at [287, 110] on input "600" at bounding box center [304, 109] width 40 height 18
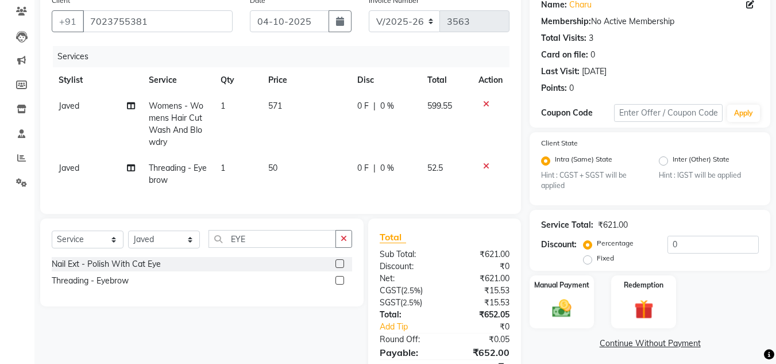
click at [451, 116] on td "599.55" at bounding box center [446, 124] width 51 height 62
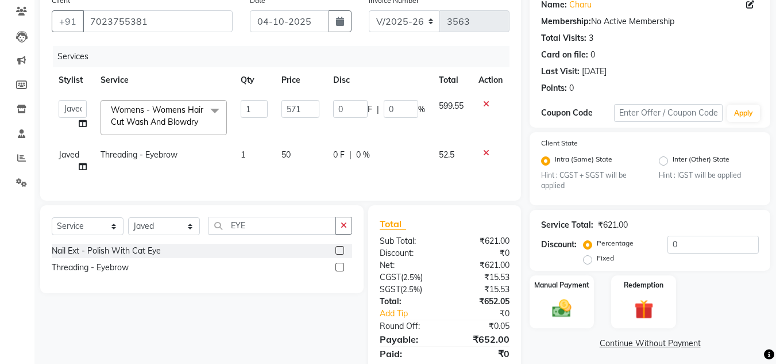
click at [290, 150] on span "50" at bounding box center [286, 154] width 9 height 10
click at [456, 163] on td "60.38" at bounding box center [452, 161] width 40 height 38
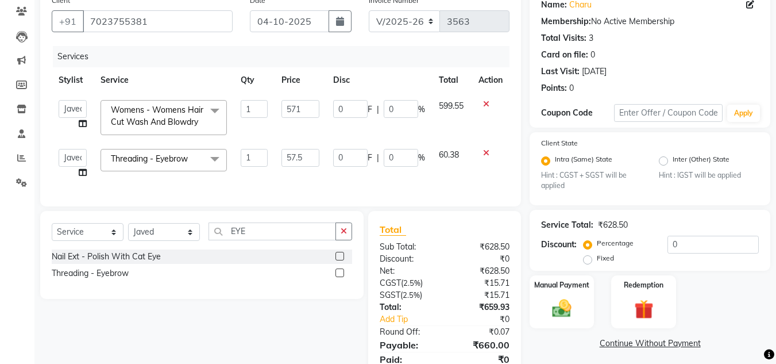
scroll to position [151, 0]
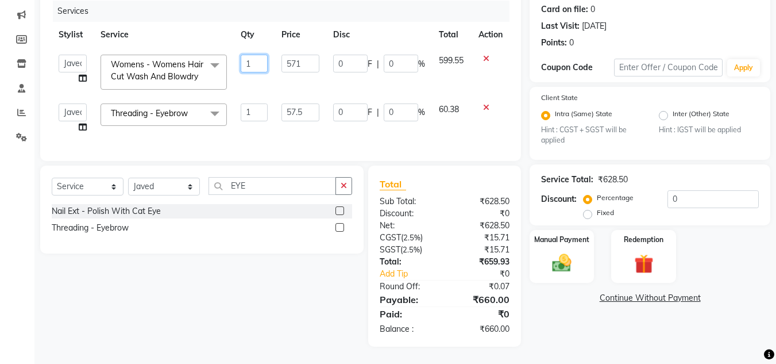
click at [261, 55] on input "1" at bounding box center [254, 64] width 27 height 18
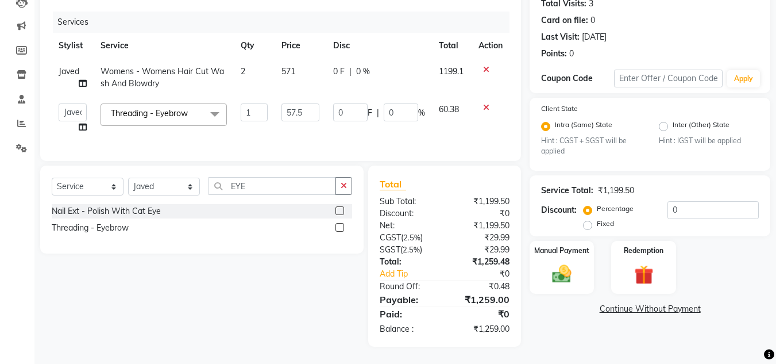
click at [436, 59] on td "1199.1" at bounding box center [452, 78] width 40 height 38
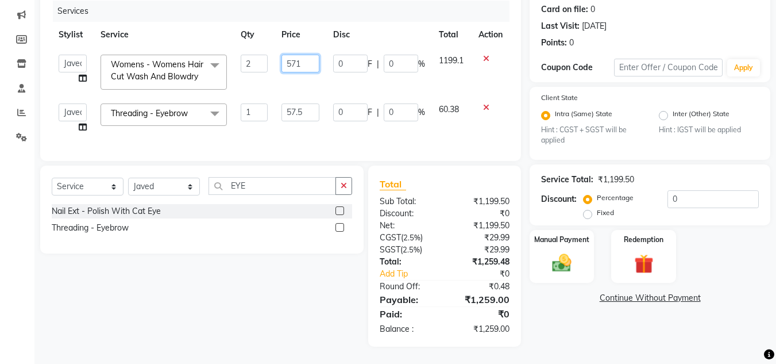
click at [309, 57] on input "571" at bounding box center [301, 64] width 38 height 18
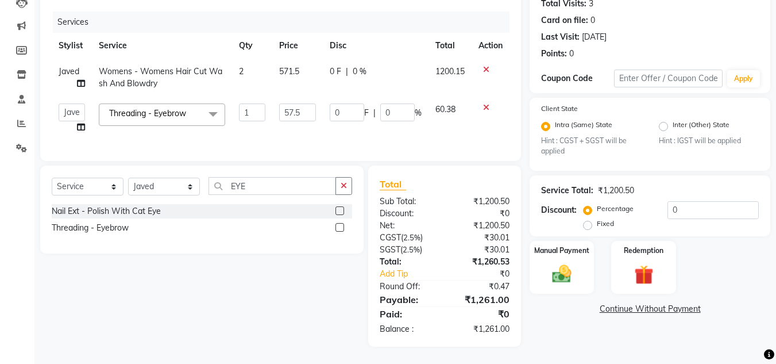
click at [456, 59] on td "1200.15" at bounding box center [451, 78] width 44 height 38
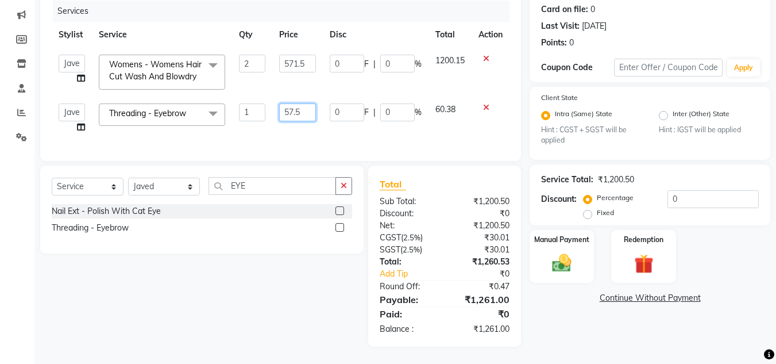
click at [309, 107] on input "57.5" at bounding box center [297, 112] width 37 height 18
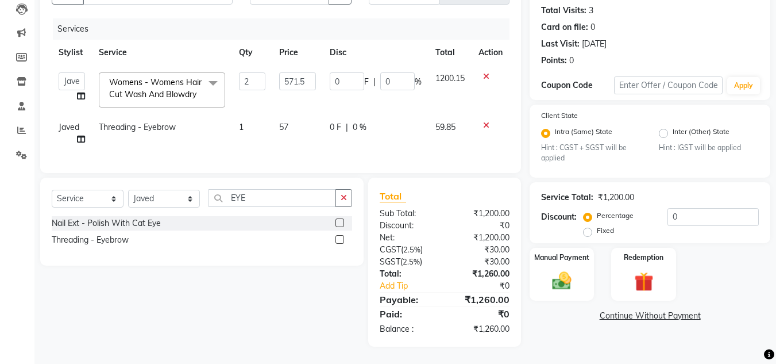
click at [438, 102] on tbody "Anuj W [PERSON_NAME] [PERSON_NAME] Manager [PERSON_NAME] C [PERSON_NAME] S [PER…" at bounding box center [281, 109] width 458 height 87
click at [550, 274] on img at bounding box center [562, 281] width 32 height 23
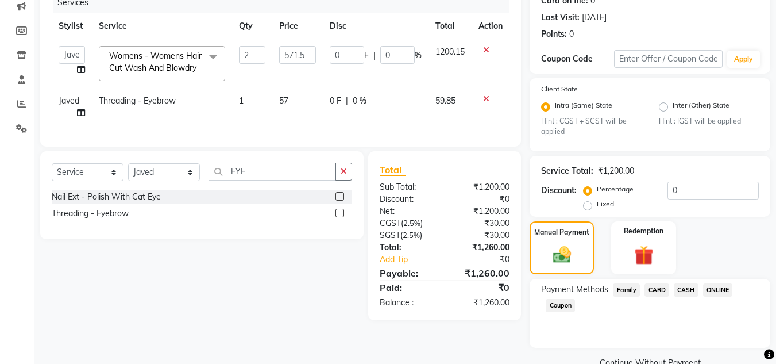
click at [714, 284] on span "ONLINE" at bounding box center [718, 289] width 30 height 13
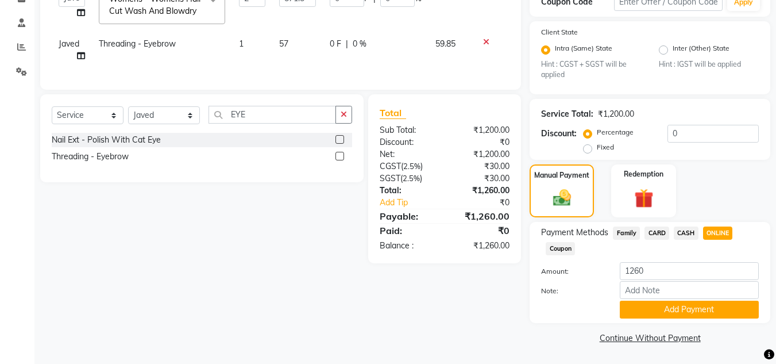
click at [712, 318] on div "Payment Methods Family CARD CASH ONLINE Coupon Amount: 1260 Note: Add Payment" at bounding box center [650, 272] width 241 height 101
click at [712, 317] on button "Add Payment" at bounding box center [689, 310] width 139 height 18
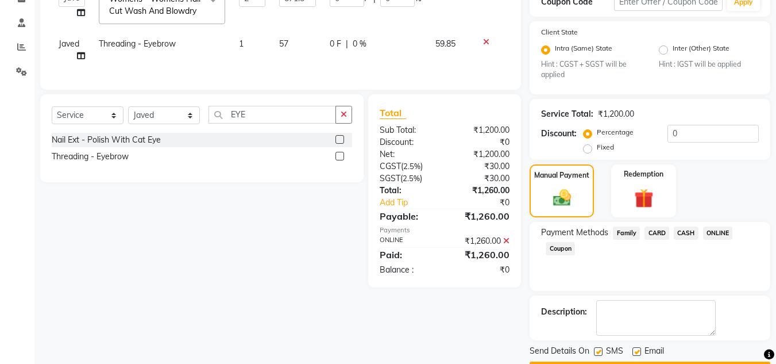
scroll to position [240, 0]
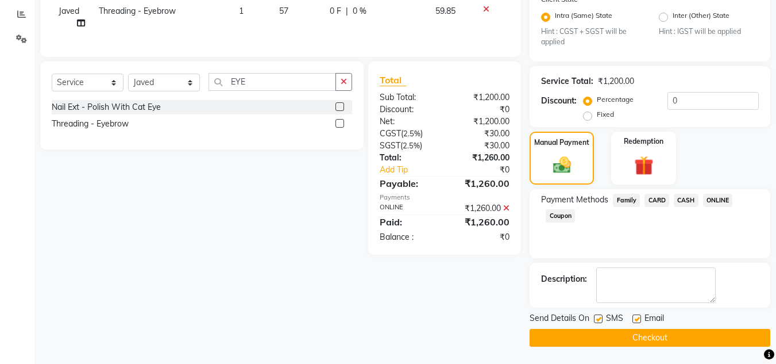
click at [704, 332] on button "Checkout" at bounding box center [650, 338] width 241 height 18
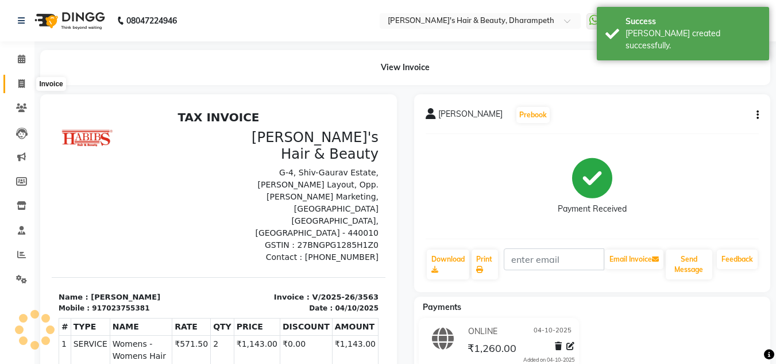
click at [23, 83] on icon at bounding box center [21, 83] width 6 height 9
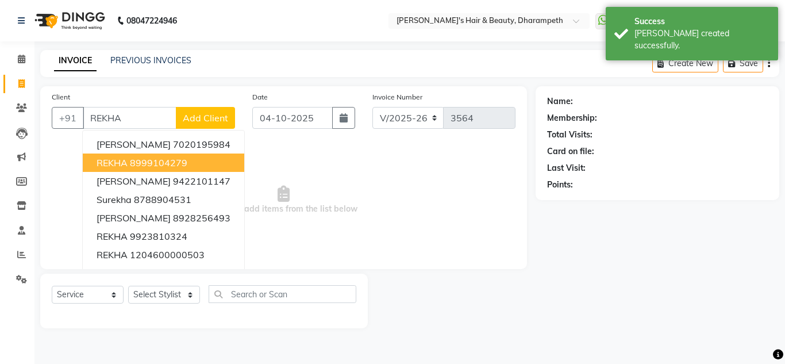
click at [124, 159] on span "REKHA" at bounding box center [112, 162] width 31 height 11
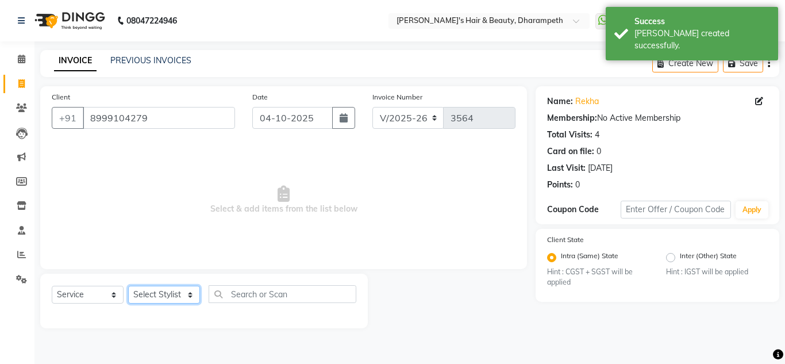
click at [162, 297] on select "Select Stylist Anuj W [PERSON_NAME] [PERSON_NAME] Manager [PERSON_NAME] C [PERS…" at bounding box center [164, 295] width 72 height 18
click at [128, 286] on select "Select Stylist Anuj W [PERSON_NAME] [PERSON_NAME] Manager [PERSON_NAME] C [PERS…" at bounding box center [164, 295] width 72 height 18
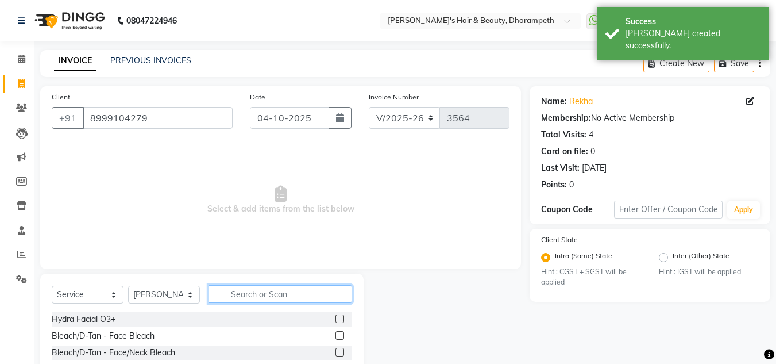
click at [256, 294] on input "text" at bounding box center [281, 294] width 144 height 18
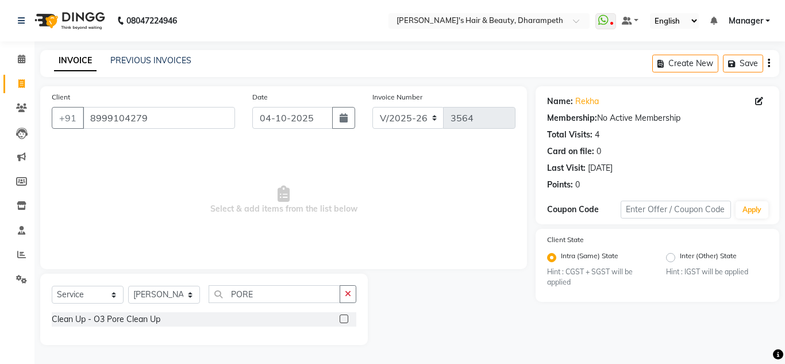
click at [344, 320] on label at bounding box center [344, 318] width 9 height 9
click at [344, 320] on input "checkbox" at bounding box center [343, 318] width 7 height 7
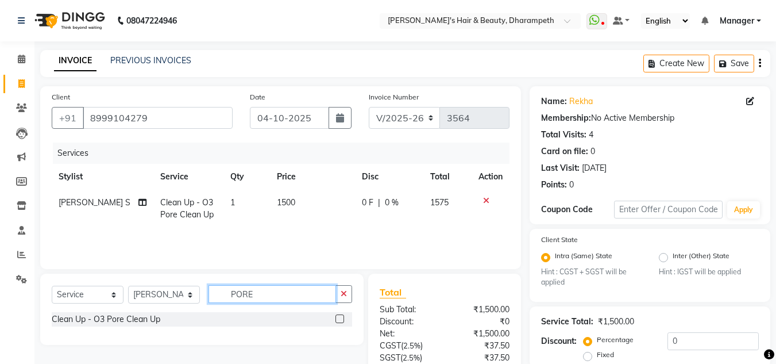
click at [244, 296] on input "PORE" at bounding box center [273, 294] width 128 height 18
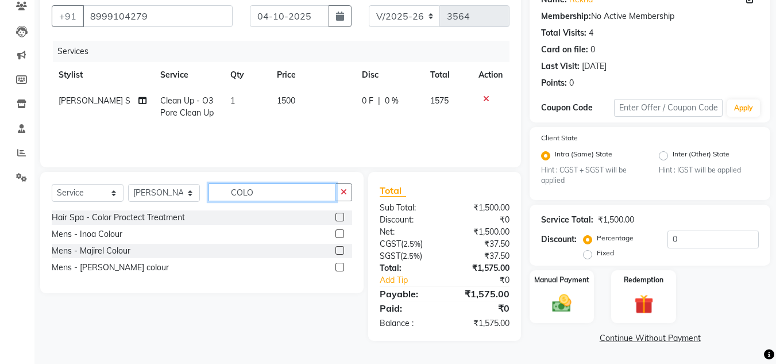
click at [238, 190] on input "COLO" at bounding box center [273, 192] width 128 height 18
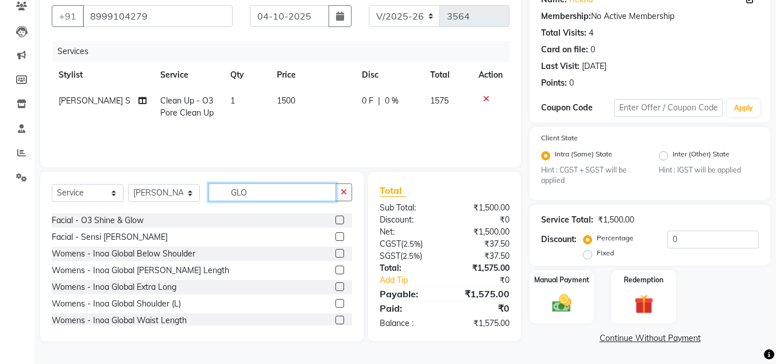
scroll to position [67, 0]
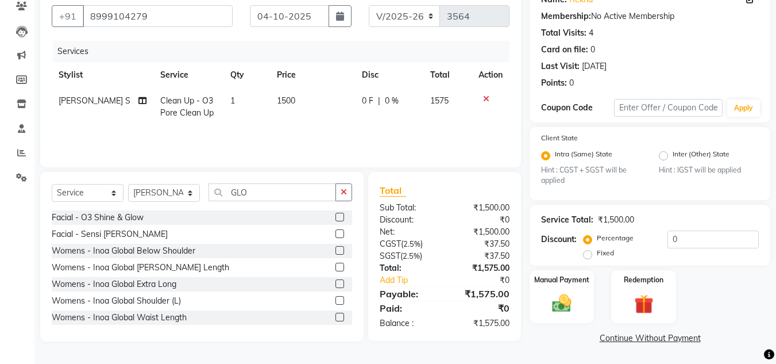
click at [336, 299] on label at bounding box center [340, 300] width 9 height 9
click at [336, 299] on input "checkbox" at bounding box center [339, 300] width 7 height 7
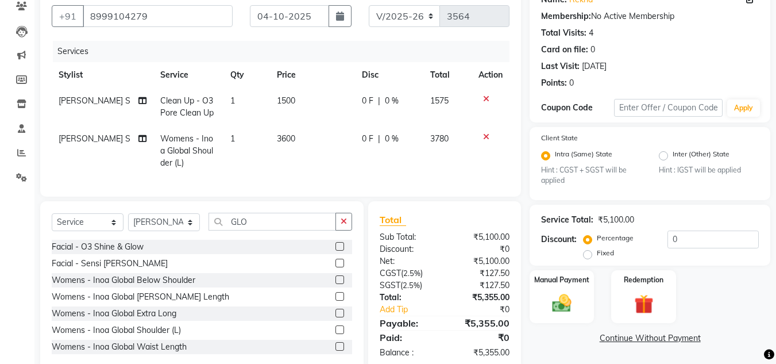
click at [284, 143] on span "3600" at bounding box center [286, 138] width 18 height 10
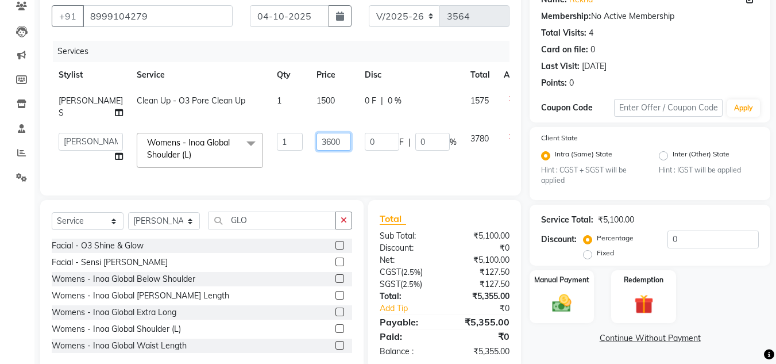
drag, startPoint x: 310, startPoint y: 140, endPoint x: 263, endPoint y: 141, distance: 47.2
click at [263, 141] on tr "Anuj W [PERSON_NAME] [PERSON_NAME] Manager [PERSON_NAME] C [PERSON_NAME] S [PER…" at bounding box center [293, 150] width 483 height 49
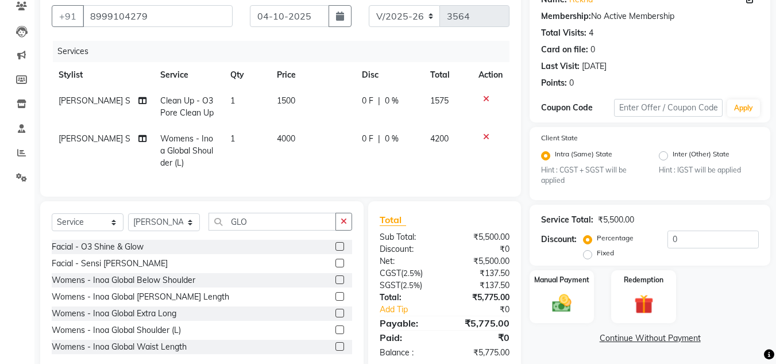
click at [447, 138] on span "4200" at bounding box center [439, 138] width 18 height 10
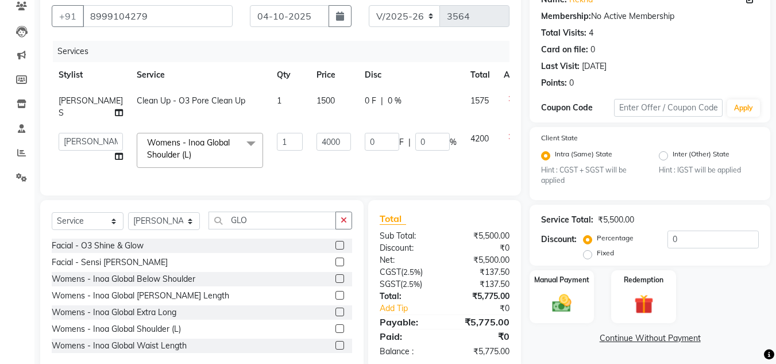
click at [310, 98] on td "1500" at bounding box center [334, 107] width 48 height 38
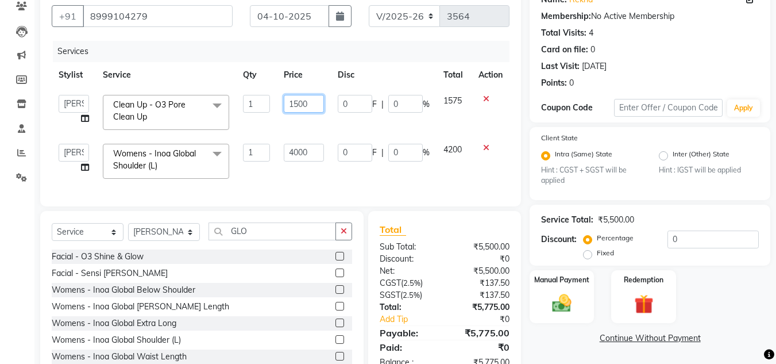
click at [308, 98] on input "1500" at bounding box center [304, 104] width 40 height 18
click at [459, 104] on span "1575" at bounding box center [453, 100] width 18 height 10
click at [397, 105] on input "0" at bounding box center [405, 104] width 34 height 18
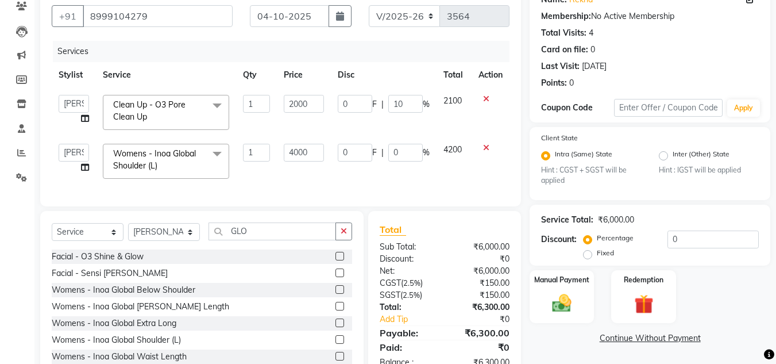
click at [451, 97] on span "2100" at bounding box center [453, 100] width 18 height 10
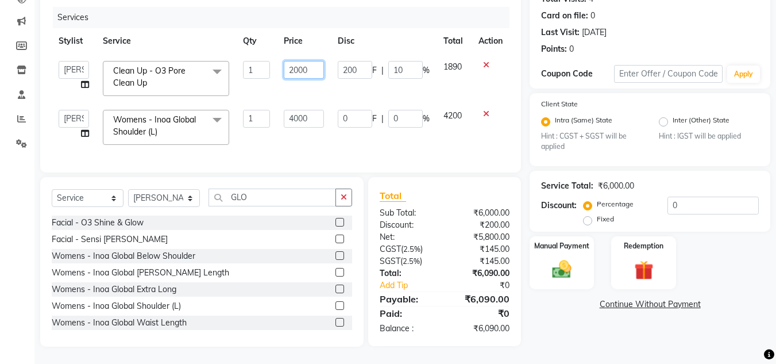
click at [315, 63] on input "2000" at bounding box center [304, 70] width 40 height 18
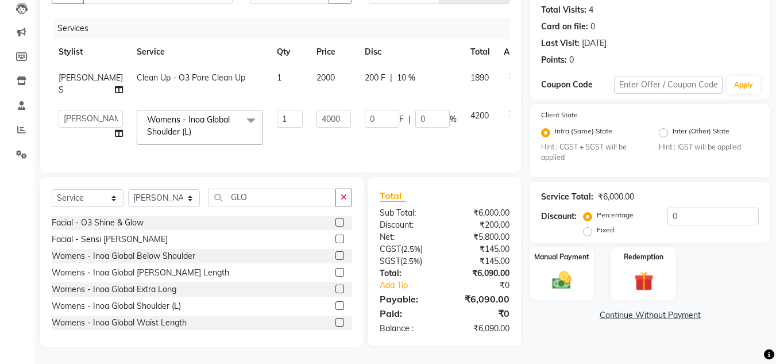
click at [464, 65] on td "1890" at bounding box center [480, 84] width 33 height 38
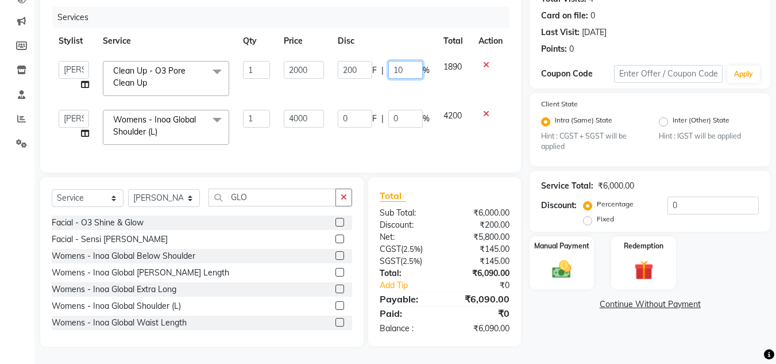
click at [401, 61] on input "10" at bounding box center [405, 70] width 34 height 18
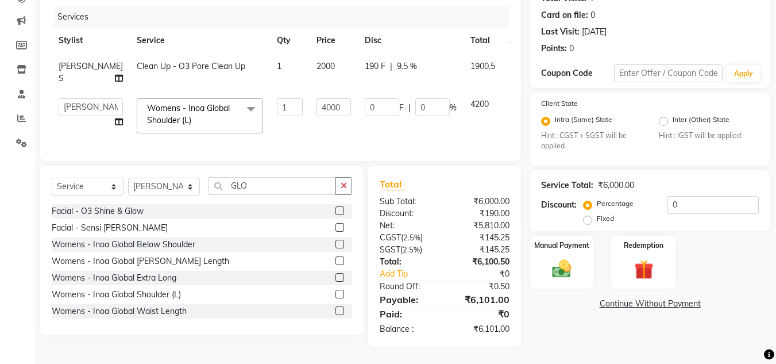
click at [464, 67] on td "1900.5" at bounding box center [483, 72] width 39 height 38
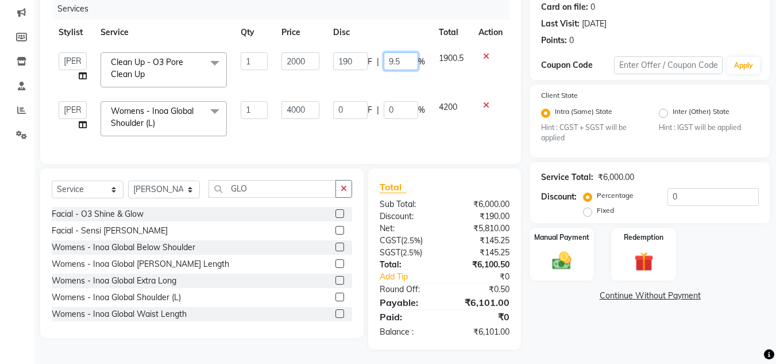
click at [405, 61] on input "9.5" at bounding box center [401, 61] width 34 height 18
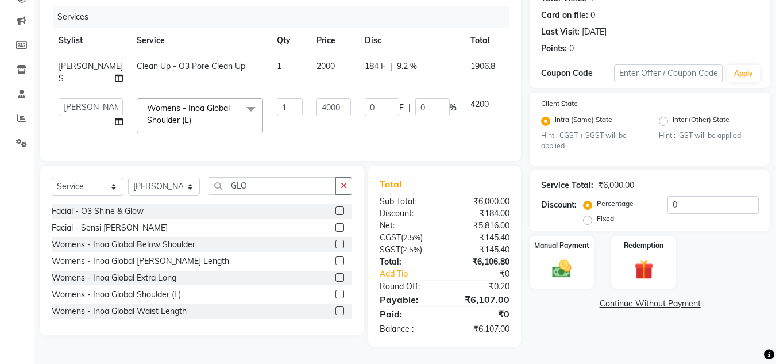
click at [471, 62] on span "1906.8" at bounding box center [483, 66] width 25 height 10
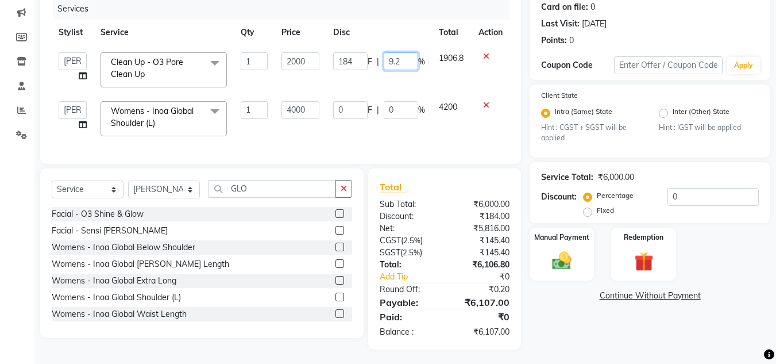
click at [406, 63] on input "9.2" at bounding box center [401, 61] width 34 height 18
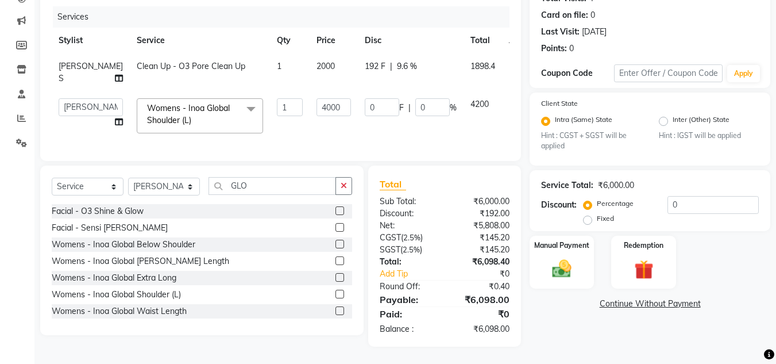
click at [471, 61] on span "1898.4" at bounding box center [483, 66] width 25 height 10
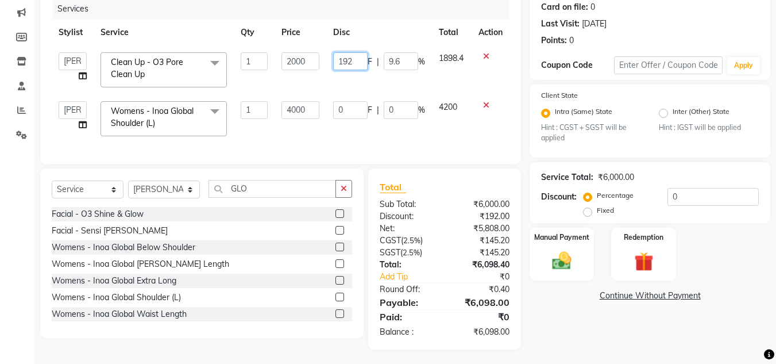
click at [358, 57] on input "192" at bounding box center [350, 61] width 34 height 18
click at [358, 57] on input "19" at bounding box center [350, 61] width 34 height 18
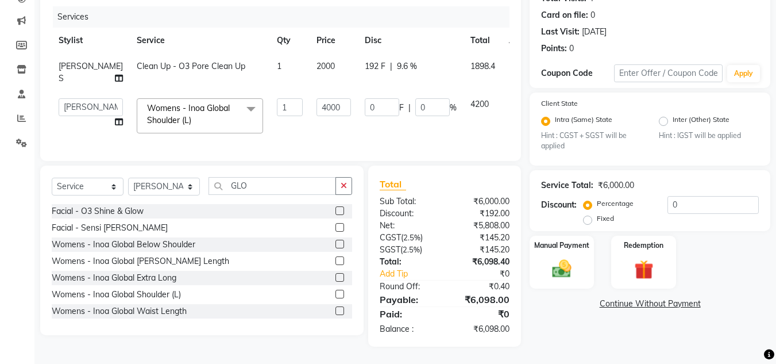
click at [402, 62] on div "192 F | 9.6 %" at bounding box center [411, 66] width 92 height 12
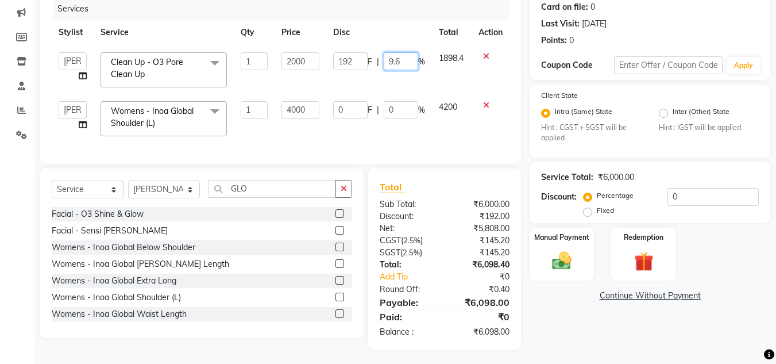
click at [403, 62] on input "9.6" at bounding box center [401, 61] width 34 height 18
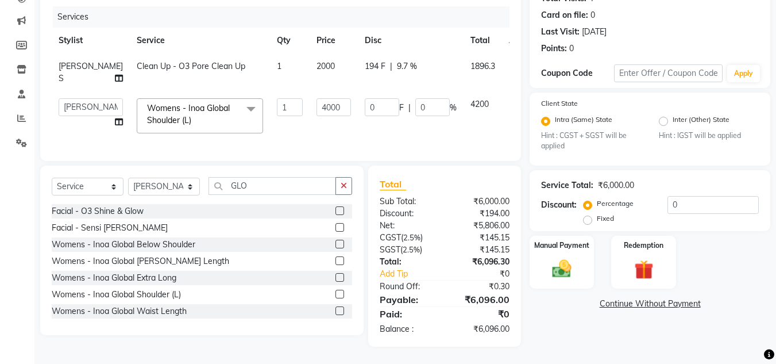
click at [471, 61] on span "1896.3" at bounding box center [483, 66] width 25 height 10
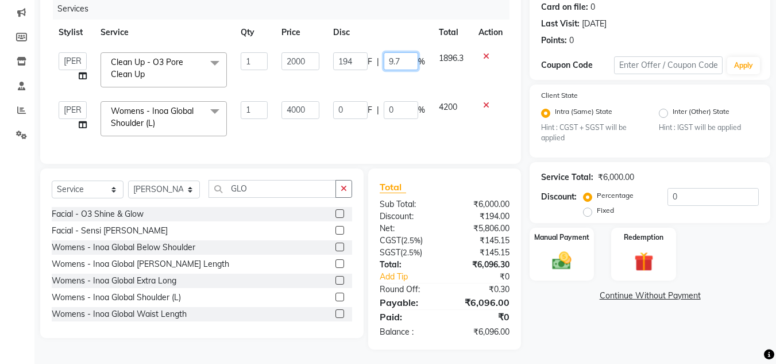
click at [399, 65] on input "9.7" at bounding box center [401, 61] width 34 height 18
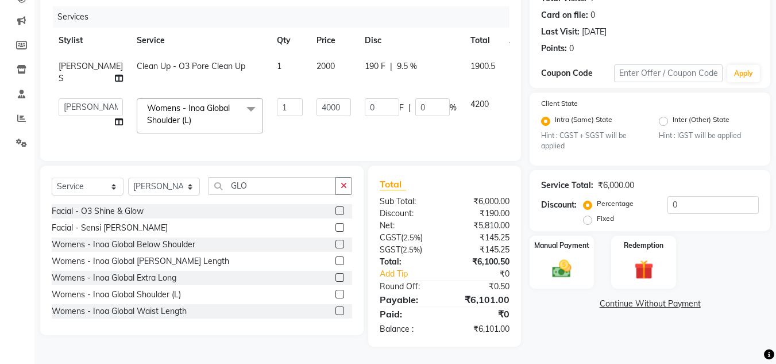
click at [471, 61] on span "1900.5" at bounding box center [483, 66] width 25 height 10
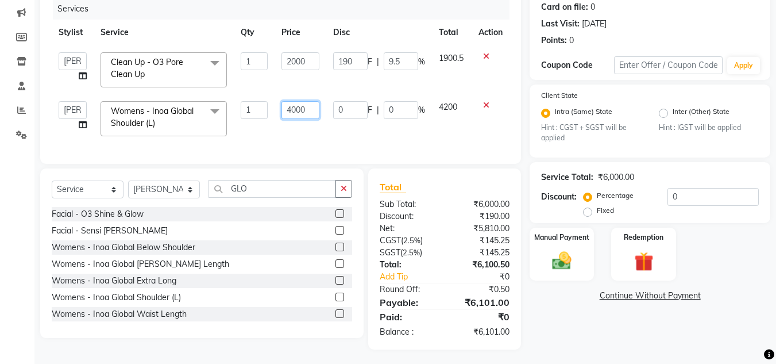
click at [315, 114] on input "4000" at bounding box center [301, 110] width 38 height 18
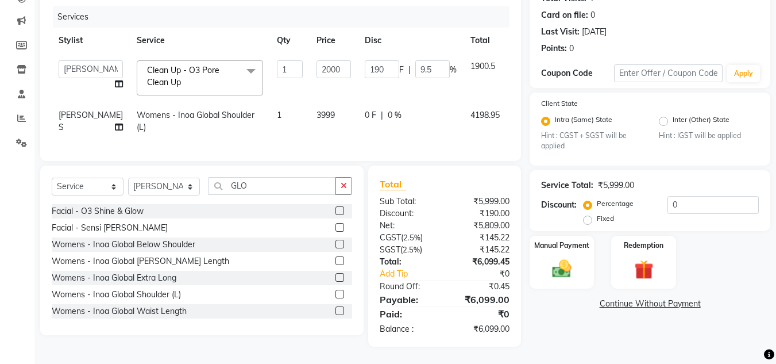
click at [471, 110] on span "4198.95" at bounding box center [485, 115] width 29 height 10
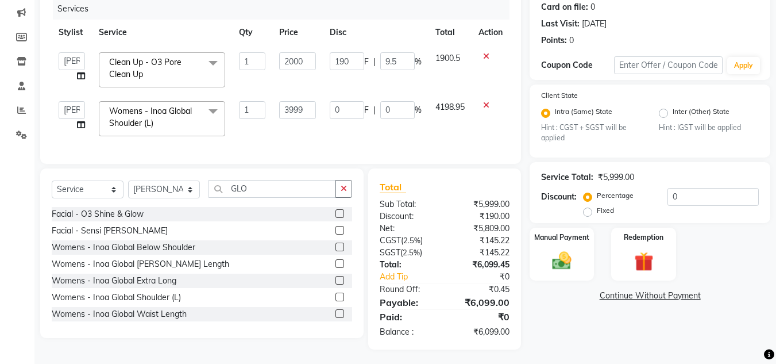
click at [315, 113] on td "3999" at bounding box center [297, 118] width 51 height 49
click at [309, 110] on input "3999" at bounding box center [297, 110] width 37 height 18
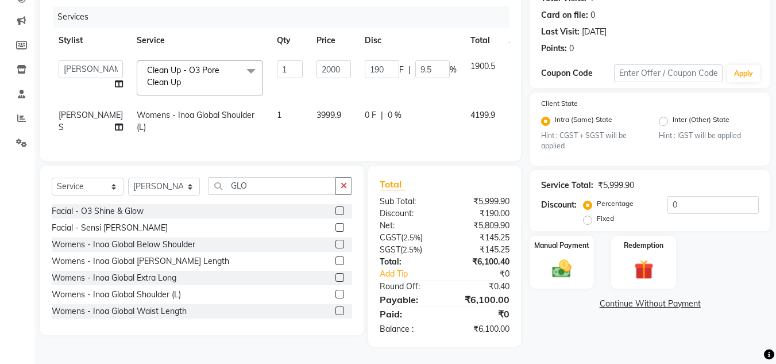
click at [464, 111] on td "4199.9" at bounding box center [483, 121] width 39 height 38
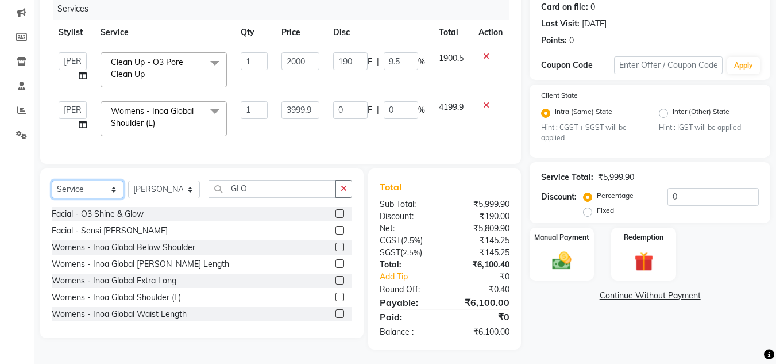
click at [89, 198] on select "Select Service Product Membership Package Voucher Prepaid Gift Card" at bounding box center [88, 189] width 72 height 18
click at [52, 189] on select "Select Service Product Membership Package Voucher Prepaid Gift Card" at bounding box center [88, 189] width 72 height 18
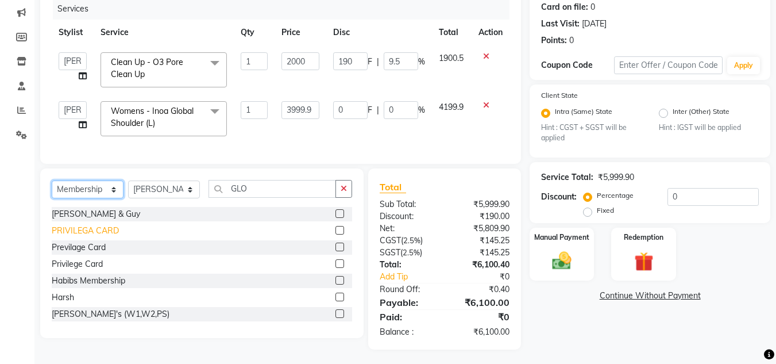
drag, startPoint x: 82, startPoint y: 199, endPoint x: 82, endPoint y: 242, distance: 42.5
click at [82, 242] on div "Select Service Product Membership Package Voucher Prepaid Gift Card Select Styl…" at bounding box center [202, 253] width 324 height 170
click at [52, 189] on select "Select Service Product Membership Package Voucher Prepaid Gift Card" at bounding box center [88, 189] width 72 height 18
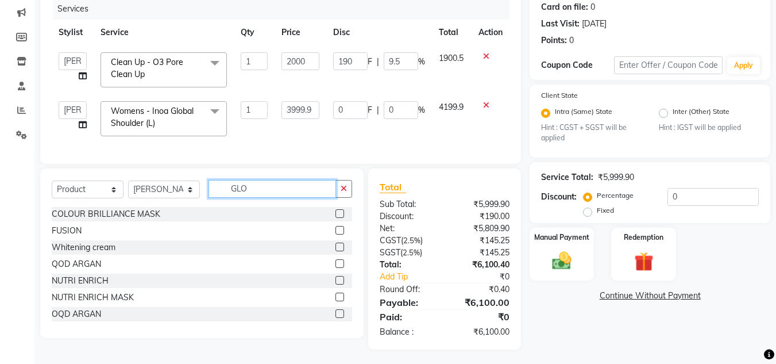
click at [257, 195] on input "GLO" at bounding box center [273, 189] width 128 height 18
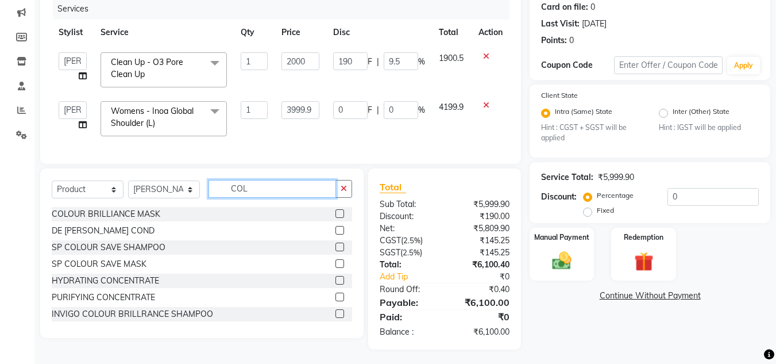
scroll to position [0, 0]
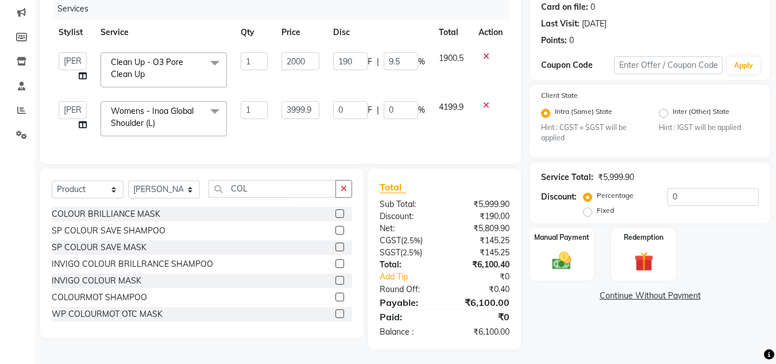
click at [336, 301] on label at bounding box center [340, 297] width 9 height 9
click at [336, 301] on input "checkbox" at bounding box center [339, 297] width 7 height 7
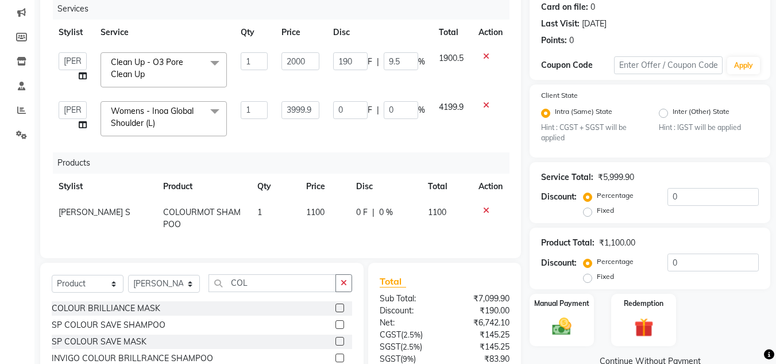
scroll to position [274, 0]
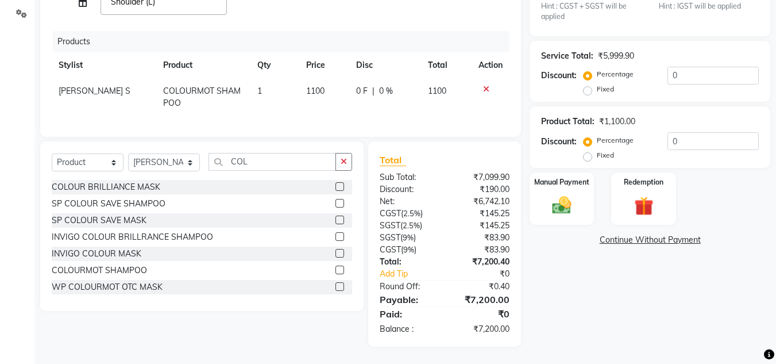
click at [336, 287] on label at bounding box center [340, 286] width 9 height 9
click at [336, 287] on input "checkbox" at bounding box center [339, 286] width 7 height 7
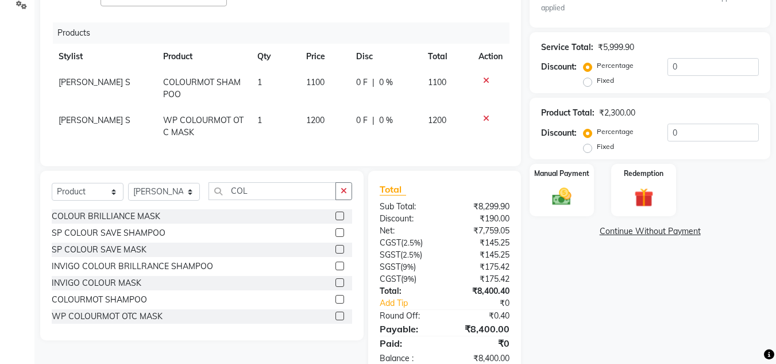
click at [310, 86] on span "1100" at bounding box center [315, 82] width 18 height 10
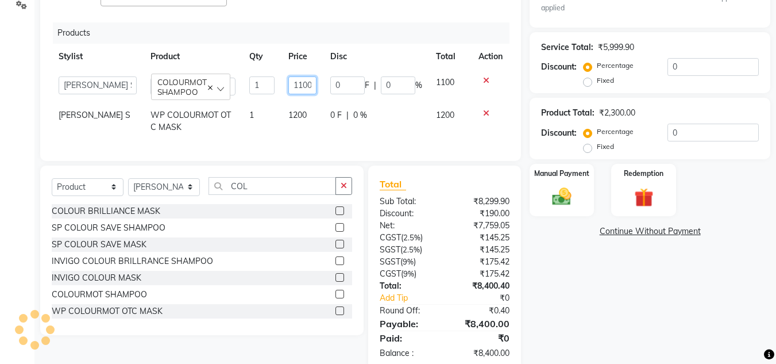
click at [299, 83] on input "1100" at bounding box center [302, 85] width 28 height 18
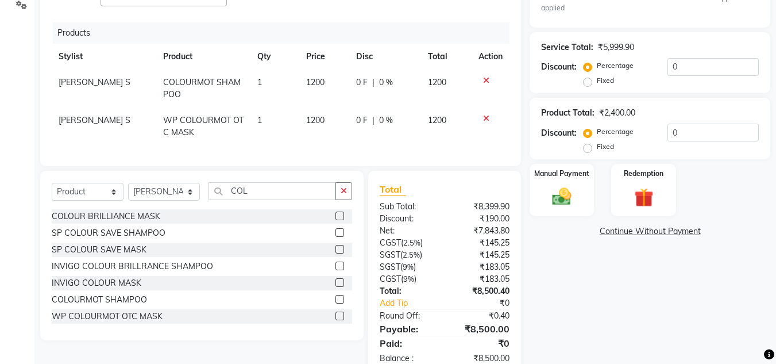
click at [438, 90] on td "1200" at bounding box center [446, 89] width 51 height 38
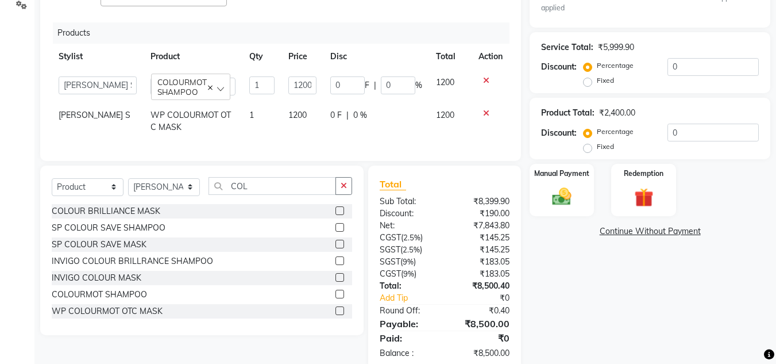
click at [301, 113] on span "1200" at bounding box center [297, 115] width 18 height 10
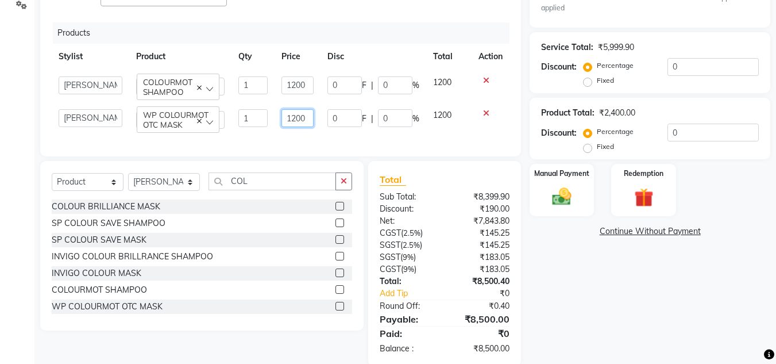
click at [301, 113] on input "1200" at bounding box center [298, 118] width 32 height 18
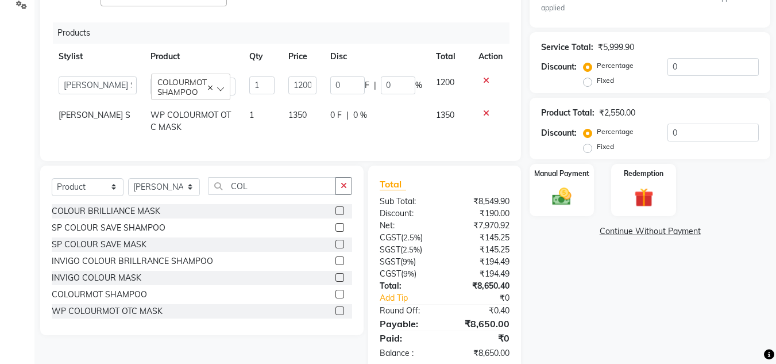
click at [431, 122] on td "1350" at bounding box center [450, 121] width 43 height 38
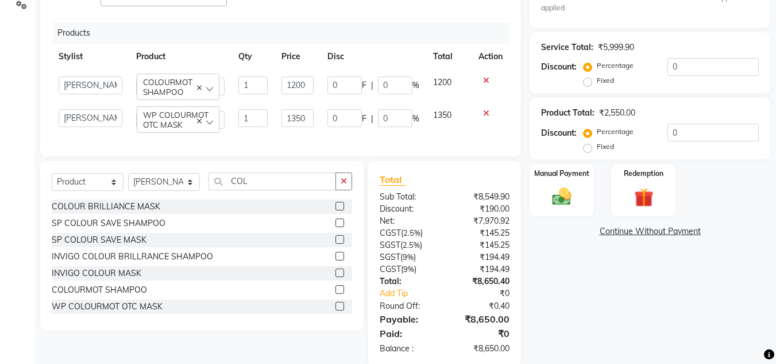
scroll to position [302, 0]
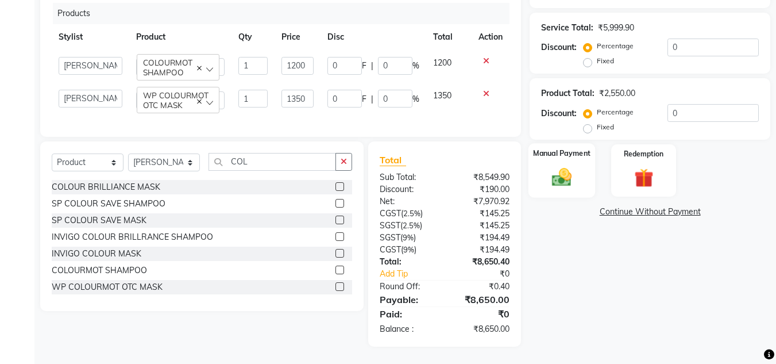
click at [557, 170] on img at bounding box center [562, 177] width 32 height 23
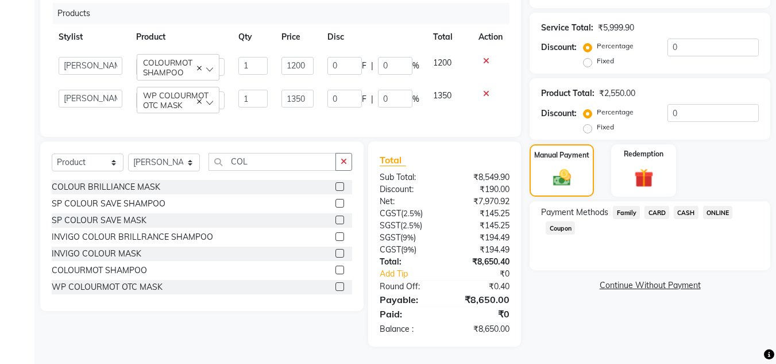
click at [719, 208] on span "ONLINE" at bounding box center [718, 212] width 30 height 13
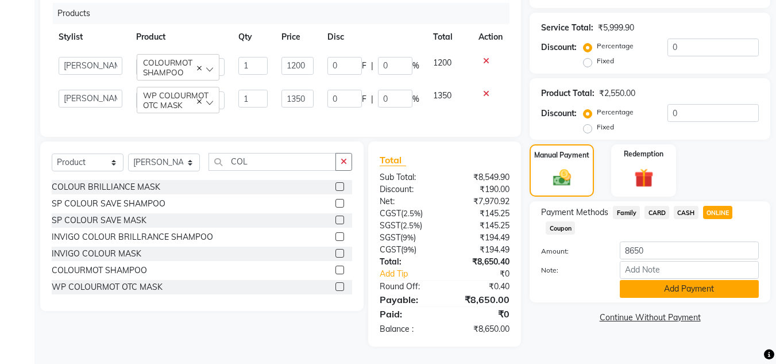
click at [703, 284] on button "Add Payment" at bounding box center [689, 289] width 139 height 18
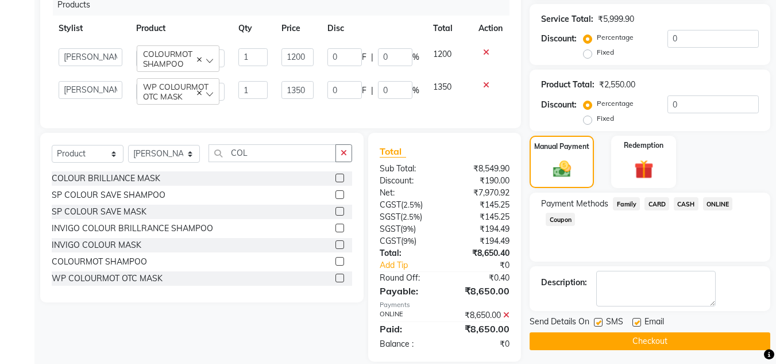
click at [695, 337] on button "Checkout" at bounding box center [650, 341] width 241 height 18
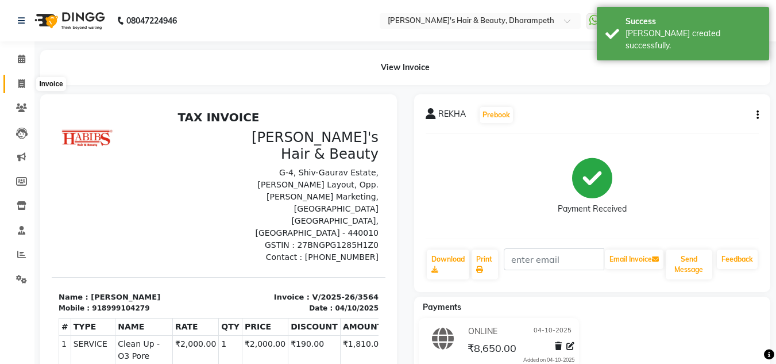
click at [22, 85] on icon at bounding box center [21, 83] width 6 height 9
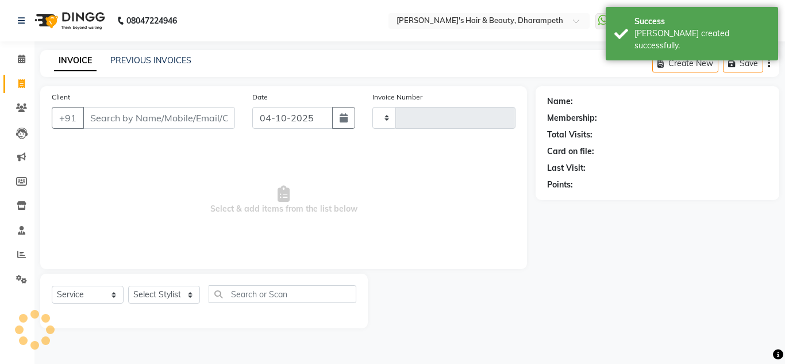
click at [103, 120] on input "Client" at bounding box center [159, 118] width 152 height 22
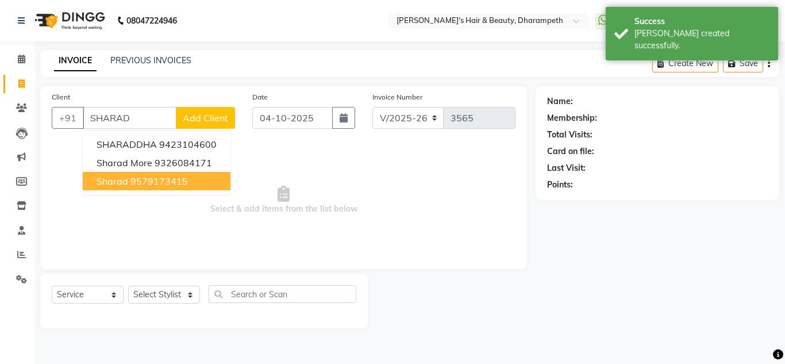
click at [146, 177] on ngb-highlight "9579173415" at bounding box center [158, 180] width 57 height 11
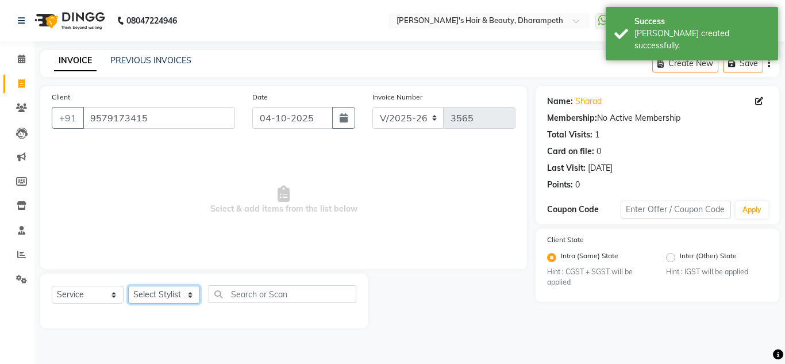
click at [147, 292] on select "Select Stylist Anuj W [PERSON_NAME] [PERSON_NAME] Manager [PERSON_NAME] C [PERS…" at bounding box center [164, 295] width 72 height 18
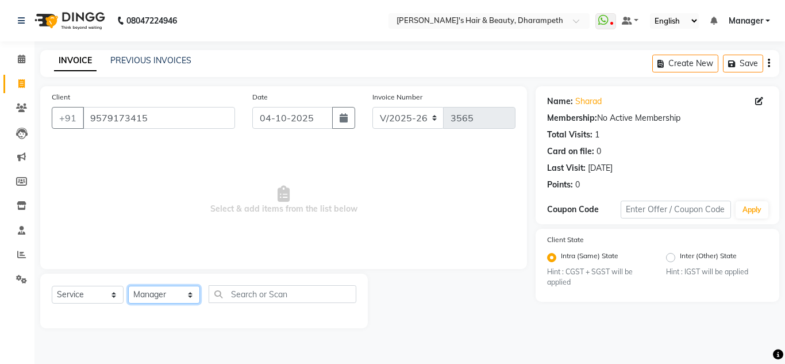
click at [128, 286] on select "Select Stylist Anuj W [PERSON_NAME] [PERSON_NAME] Manager [PERSON_NAME] C [PERS…" at bounding box center [164, 295] width 72 height 18
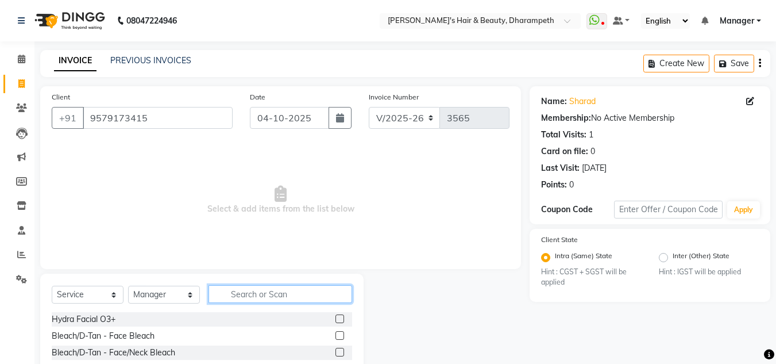
click at [231, 290] on input "text" at bounding box center [281, 294] width 144 height 18
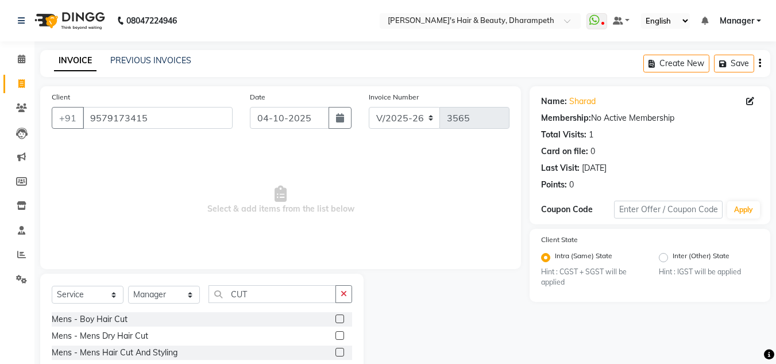
click at [336, 335] on label at bounding box center [340, 335] width 9 height 9
click at [336, 335] on input "checkbox" at bounding box center [339, 335] width 7 height 7
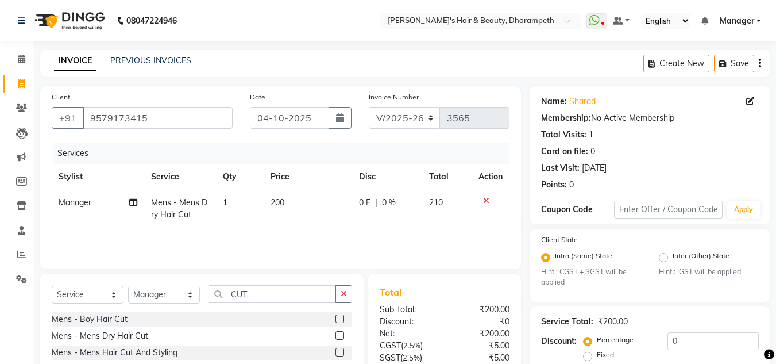
click at [283, 201] on span "200" at bounding box center [278, 202] width 14 height 10
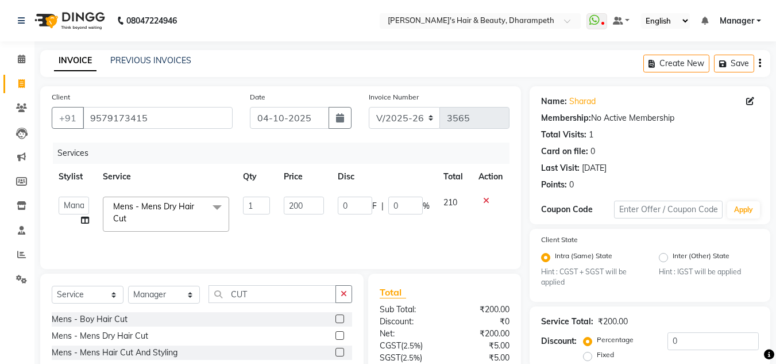
click at [283, 201] on td "200" at bounding box center [303, 214] width 53 height 49
click at [297, 205] on input "200" at bounding box center [304, 206] width 40 height 18
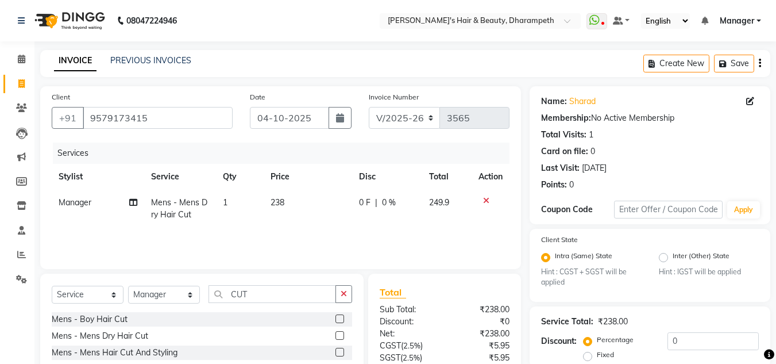
click at [458, 201] on td "249.9" at bounding box center [447, 209] width 50 height 38
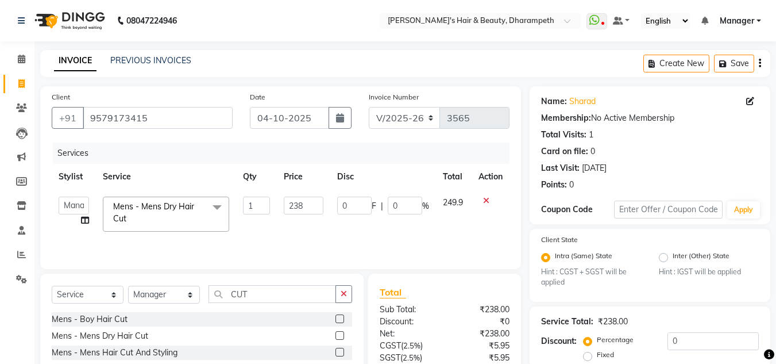
scroll to position [108, 0]
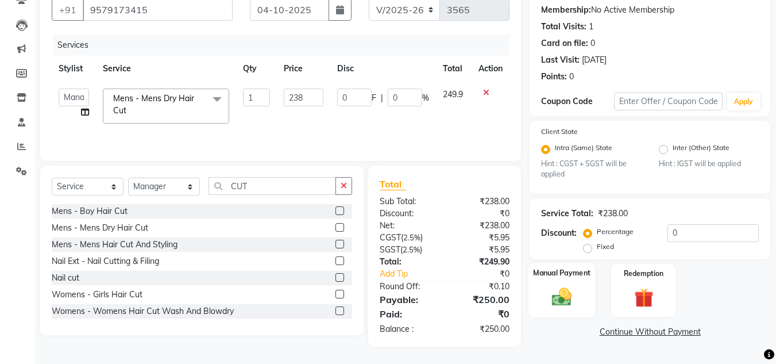
click at [563, 305] on img at bounding box center [562, 297] width 32 height 23
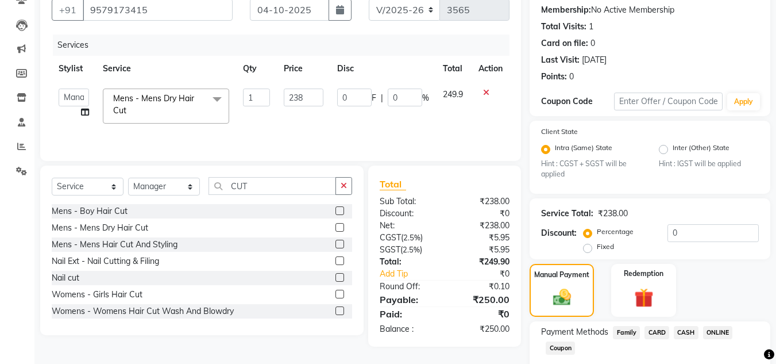
click at [684, 332] on span "CASH" at bounding box center [686, 332] width 25 height 13
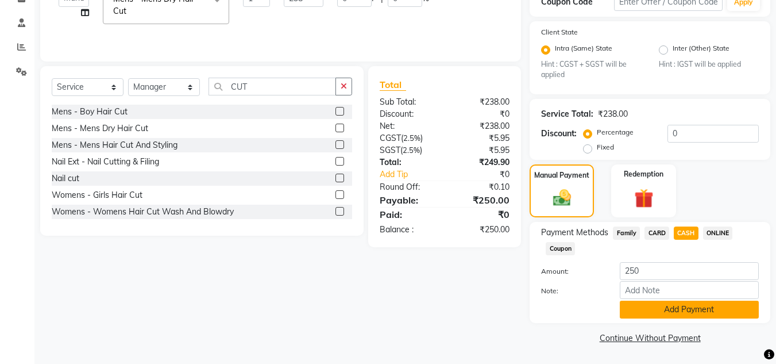
click at [717, 307] on button "Add Payment" at bounding box center [689, 310] width 139 height 18
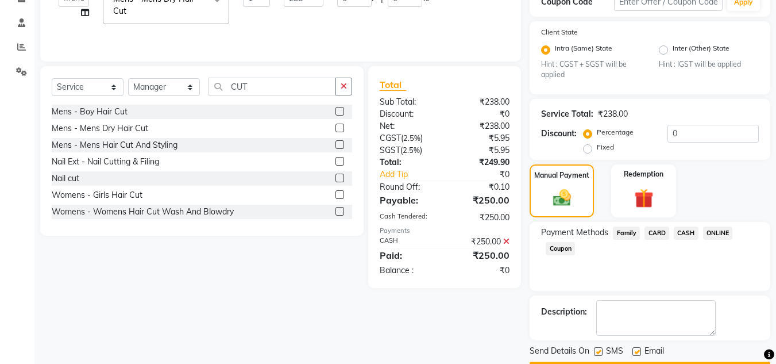
scroll to position [240, 0]
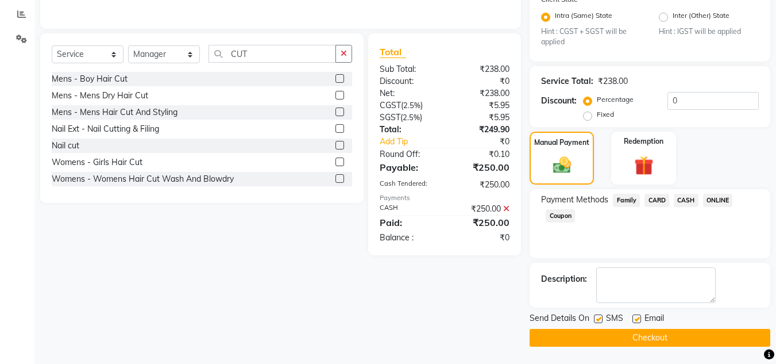
click at [684, 340] on button "Checkout" at bounding box center [650, 338] width 241 height 18
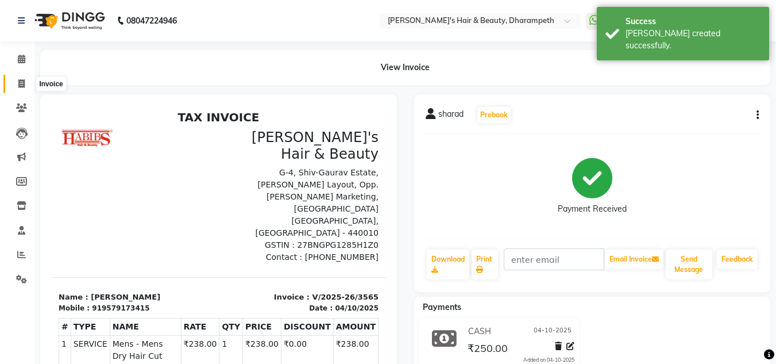
click at [21, 79] on icon at bounding box center [21, 83] width 6 height 9
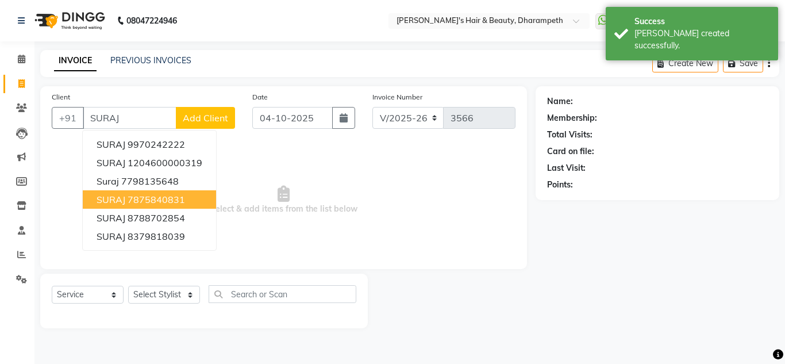
click at [111, 199] on span "SURAJ" at bounding box center [111, 199] width 29 height 11
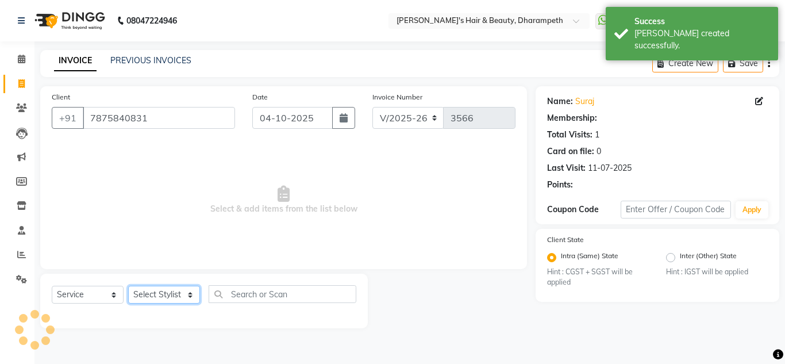
click at [152, 295] on select "Select Stylist Anuj W [PERSON_NAME] [PERSON_NAME] Manager [PERSON_NAME] C [PERS…" at bounding box center [164, 295] width 72 height 18
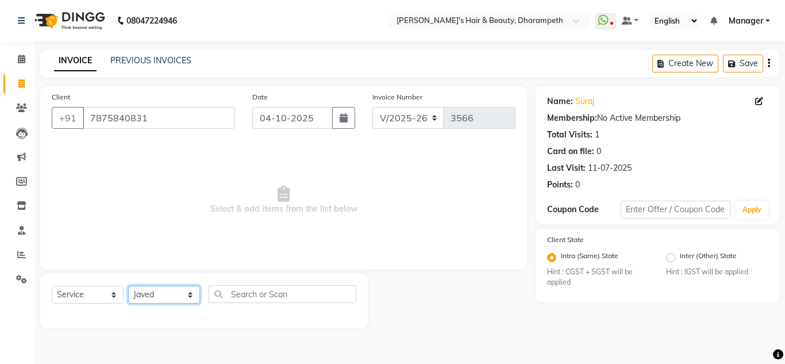
click at [128, 286] on select "Select Stylist Anuj W [PERSON_NAME] [PERSON_NAME] Manager [PERSON_NAME] C [PERS…" at bounding box center [164, 295] width 72 height 18
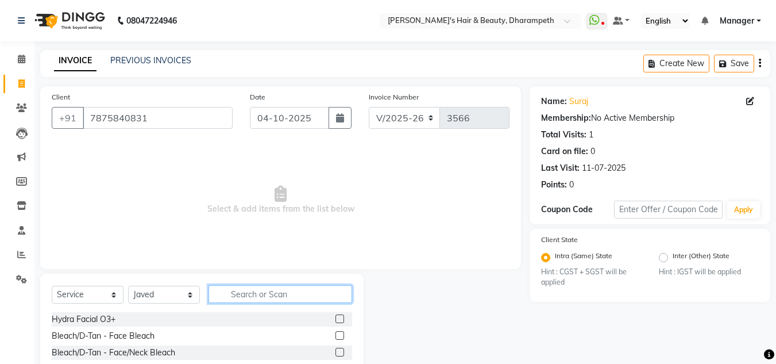
click at [259, 302] on input "text" at bounding box center [281, 294] width 144 height 18
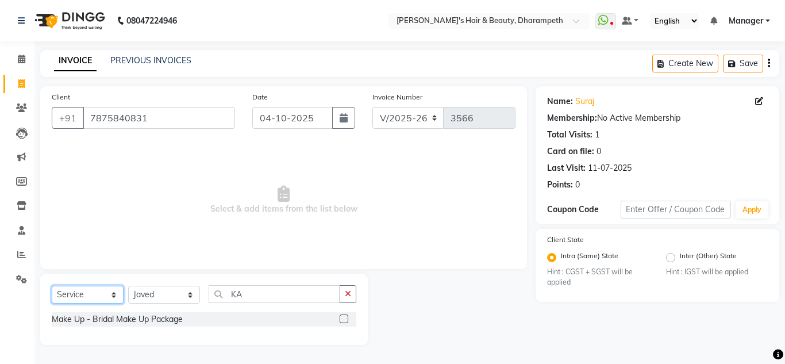
click at [82, 293] on select "Select Service Product Membership Package Voucher Prepaid Gift Card" at bounding box center [88, 295] width 72 height 18
click at [52, 286] on select "Select Service Product Membership Package Voucher Prepaid Gift Card" at bounding box center [88, 295] width 72 height 18
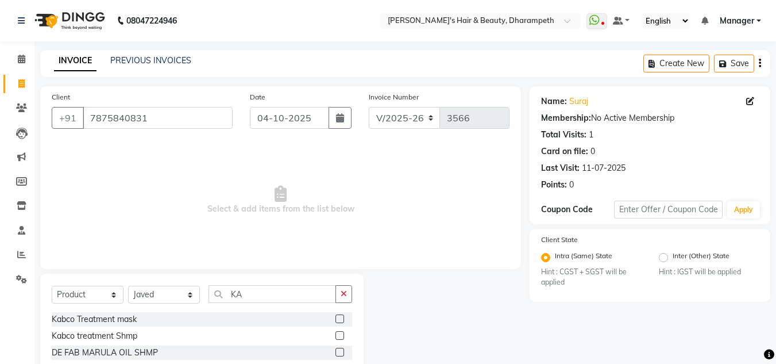
click at [336, 319] on label at bounding box center [340, 318] width 9 height 9
click at [336, 319] on input "checkbox" at bounding box center [339, 318] width 7 height 7
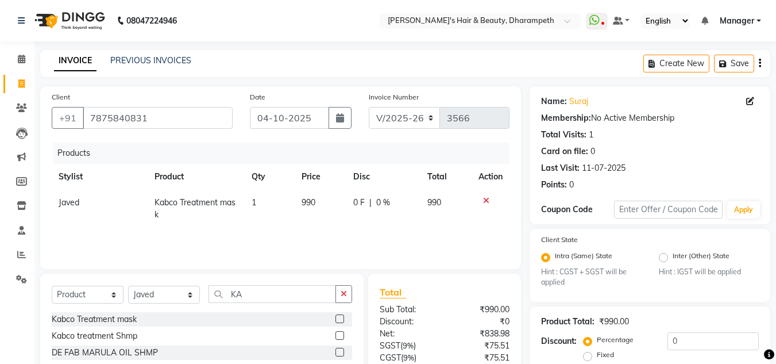
click at [336, 336] on label at bounding box center [340, 335] width 9 height 9
click at [336, 336] on input "checkbox" at bounding box center [339, 335] width 7 height 7
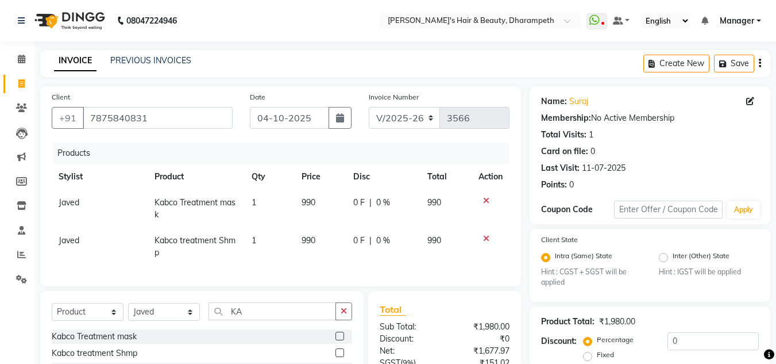
scroll to position [122, 0]
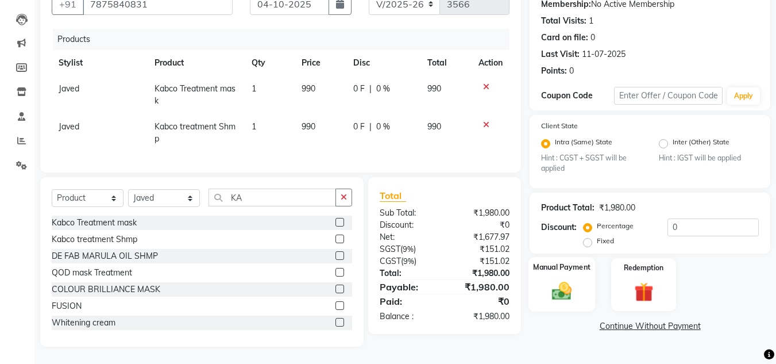
click at [559, 289] on img at bounding box center [562, 291] width 32 height 23
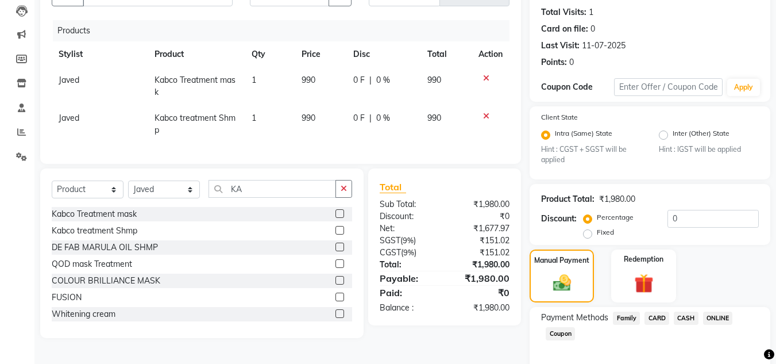
scroll to position [175, 0]
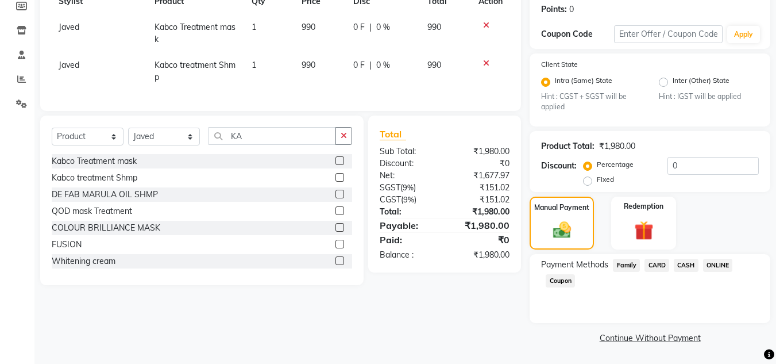
click at [683, 263] on span "CASH" at bounding box center [686, 265] width 25 height 13
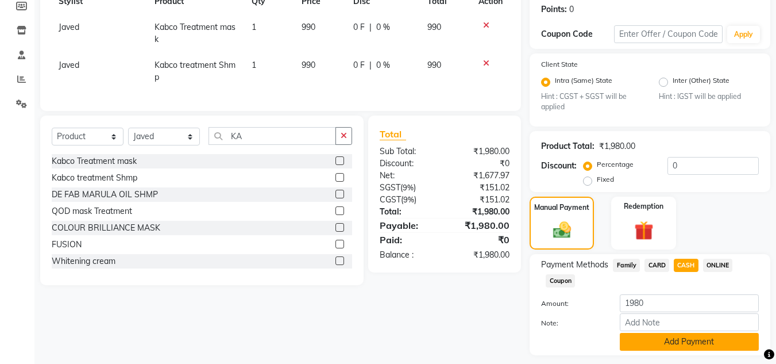
click at [721, 341] on button "Add Payment" at bounding box center [689, 342] width 139 height 18
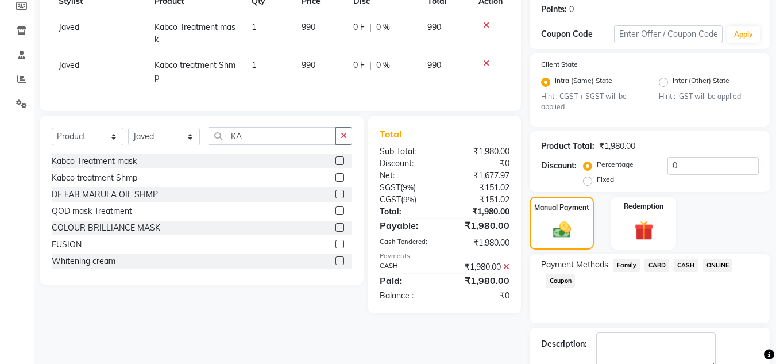
scroll to position [240, 0]
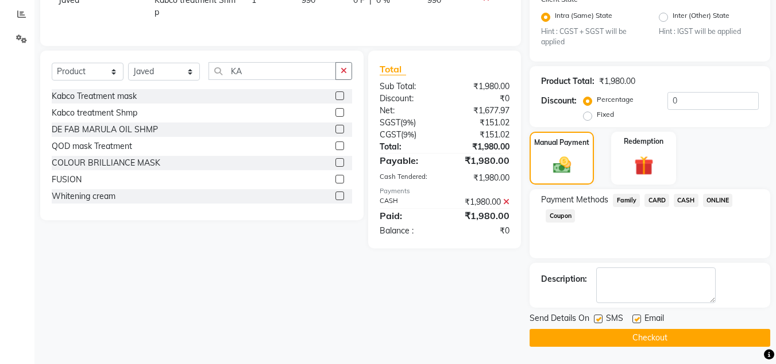
click at [684, 331] on button "Checkout" at bounding box center [650, 338] width 241 height 18
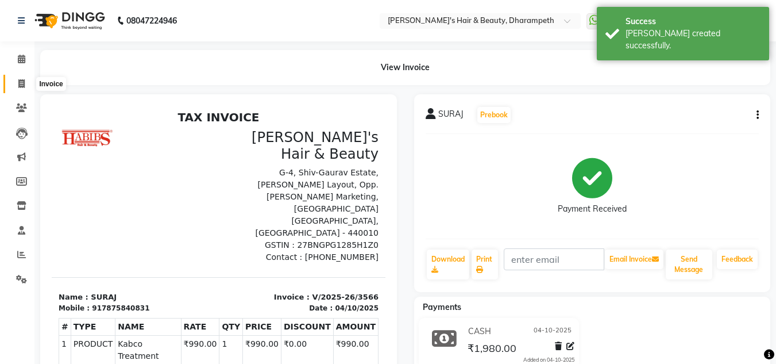
click at [18, 83] on icon at bounding box center [21, 83] width 6 height 9
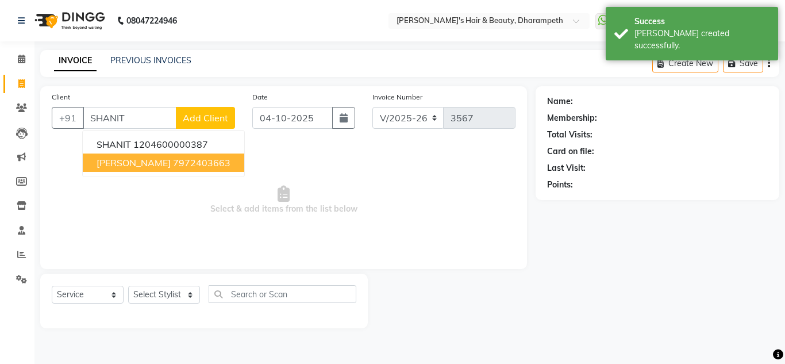
click at [165, 161] on span "[PERSON_NAME]" at bounding box center [134, 162] width 74 height 11
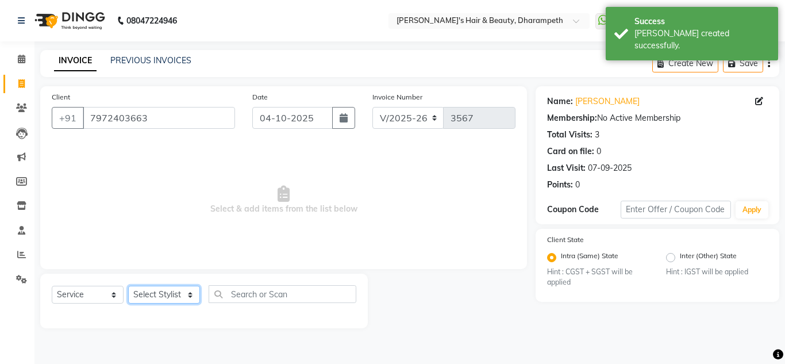
drag, startPoint x: 161, startPoint y: 291, endPoint x: 157, endPoint y: 204, distance: 87.5
click at [157, 204] on div "Client [PHONE_NUMBER] Date [DATE] Invoice Number V/2025 V/[PHONE_NUMBER] Select…" at bounding box center [284, 207] width 504 height 242
click at [128, 286] on select "Select Stylist Anuj W [PERSON_NAME] [PERSON_NAME] Manager [PERSON_NAME] C [PERS…" at bounding box center [164, 295] width 72 height 18
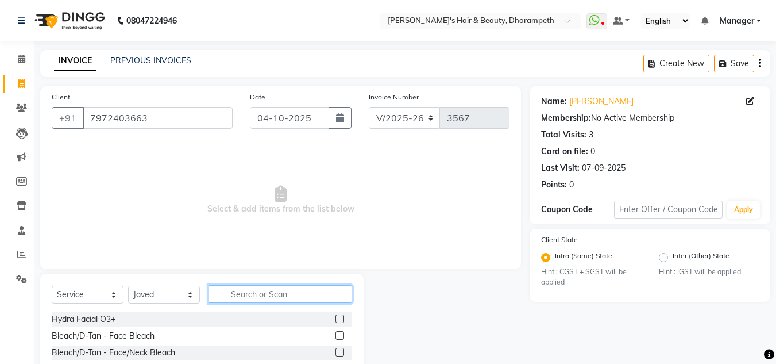
click at [255, 290] on input "text" at bounding box center [281, 294] width 144 height 18
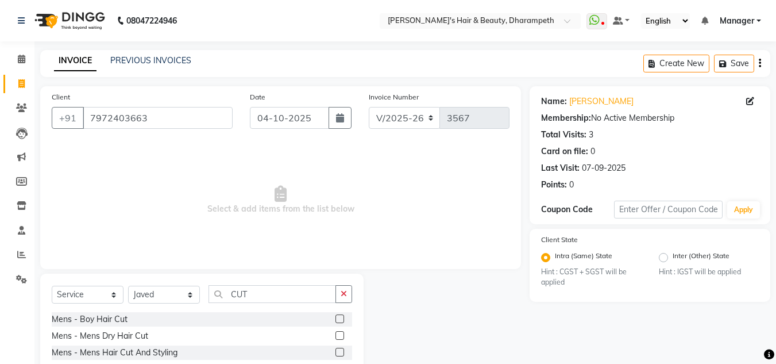
click at [336, 349] on label at bounding box center [340, 352] width 9 height 9
click at [336, 349] on input "checkbox" at bounding box center [339, 352] width 7 height 7
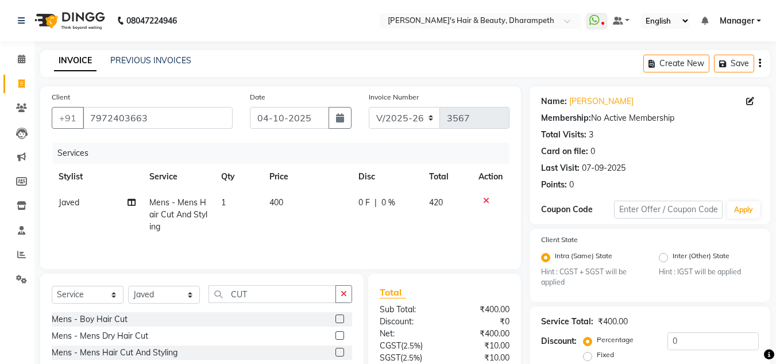
click at [287, 192] on td "400" at bounding box center [307, 215] width 89 height 50
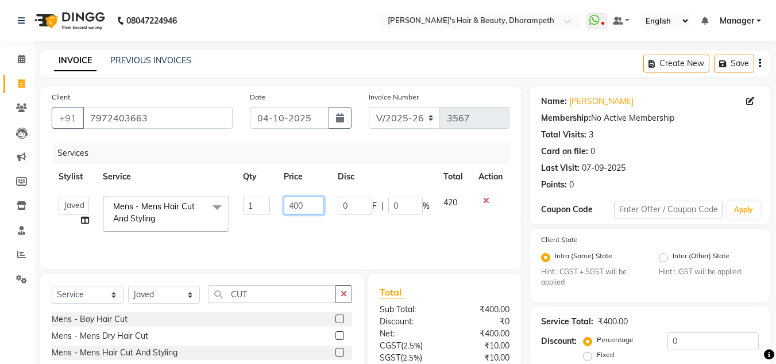
click at [290, 203] on input "400" at bounding box center [304, 206] width 40 height 18
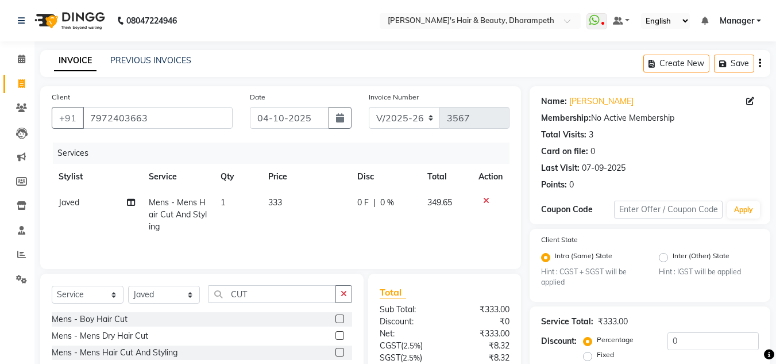
click at [450, 194] on td "349.65" at bounding box center [446, 215] width 51 height 50
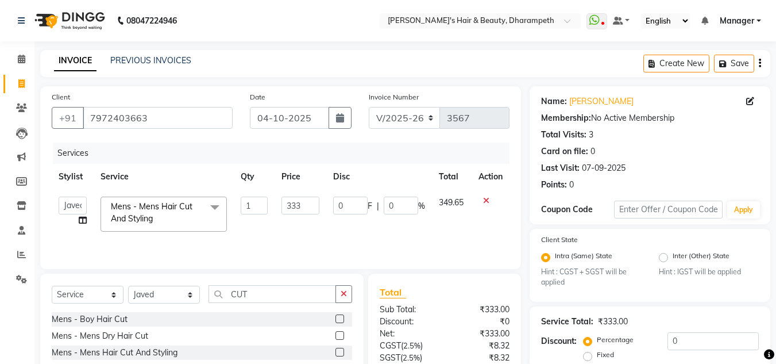
scroll to position [108, 0]
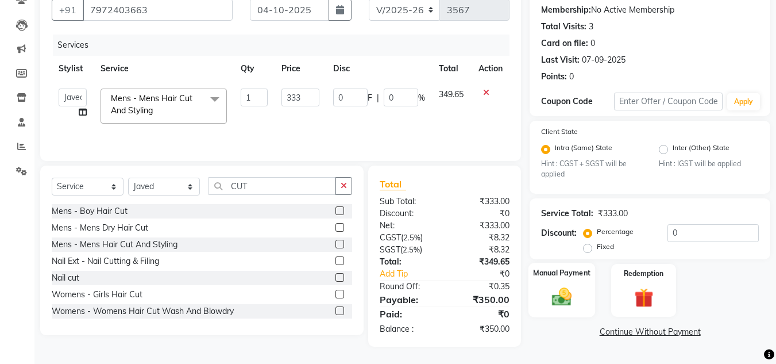
click at [570, 293] on img at bounding box center [562, 297] width 32 height 23
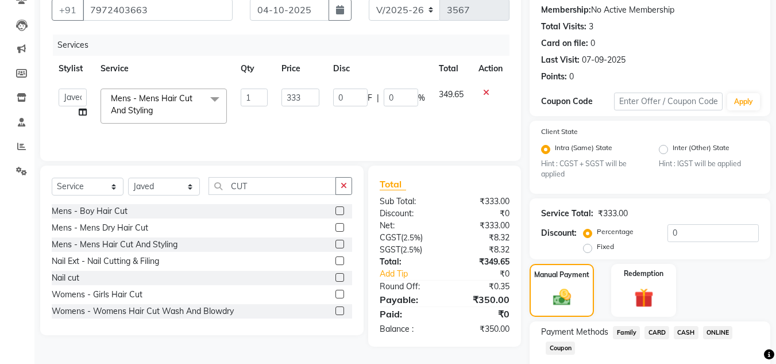
click at [719, 329] on span "ONLINE" at bounding box center [718, 332] width 30 height 13
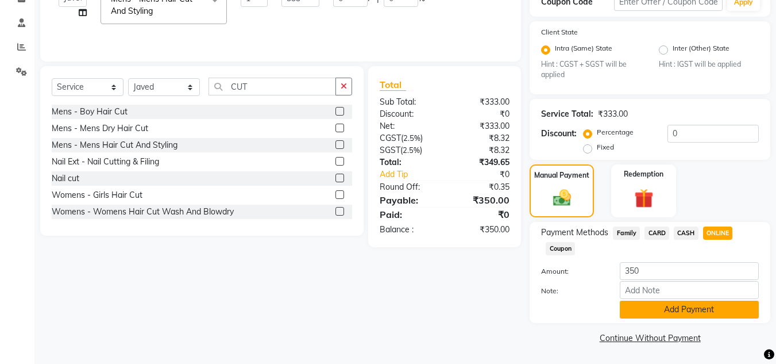
click at [733, 311] on button "Add Payment" at bounding box center [689, 310] width 139 height 18
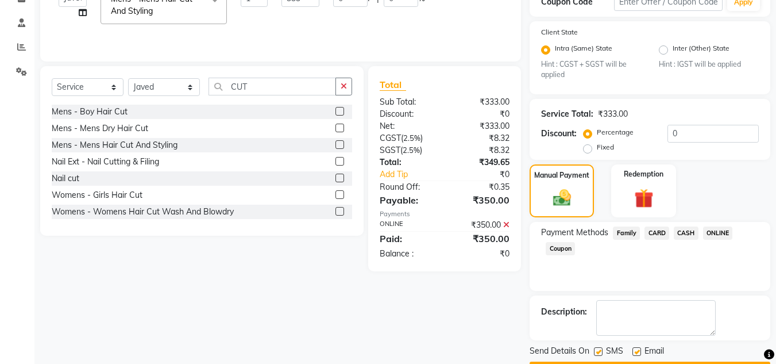
scroll to position [240, 0]
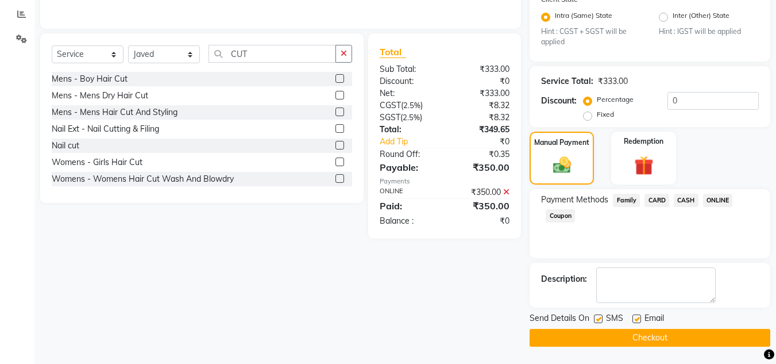
click at [710, 349] on main "INVOICE PREVIOUS INVOICES Create New Save Client [PHONE_NUMBER] Date [DATE] Inv…" at bounding box center [405, 87] width 742 height 554
click at [416, 172] on div "Payable:" at bounding box center [408, 167] width 74 height 14
click at [599, 338] on button "Checkout" at bounding box center [650, 338] width 241 height 18
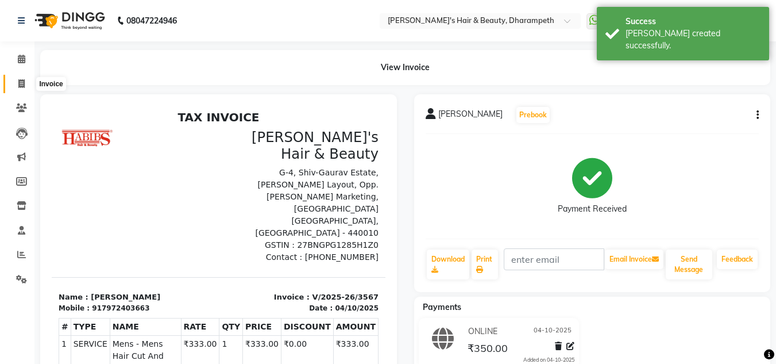
click at [16, 83] on span at bounding box center [21, 84] width 20 height 13
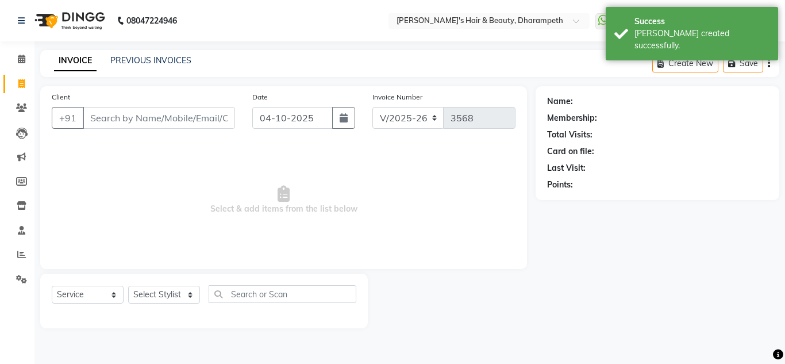
click at [96, 115] on input "Client" at bounding box center [159, 118] width 152 height 22
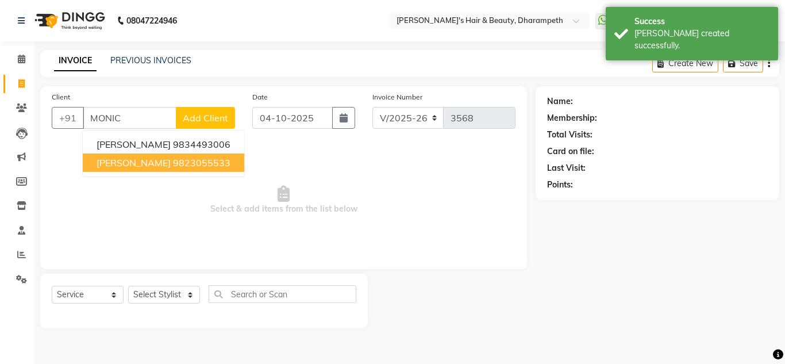
click at [173, 164] on ngb-highlight "9823055533" at bounding box center [201, 162] width 57 height 11
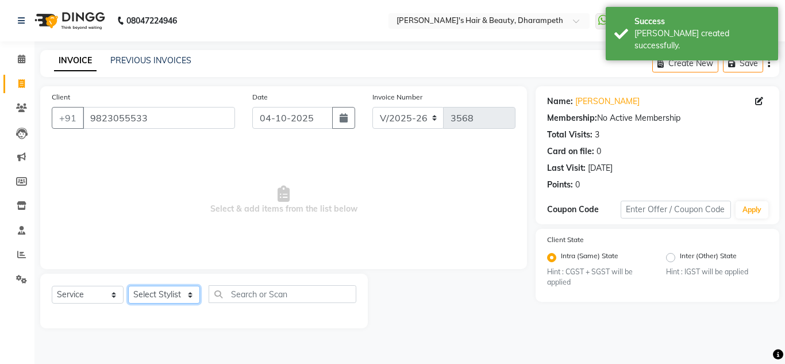
click at [156, 293] on select "Select Stylist Anuj W [PERSON_NAME] [PERSON_NAME] Manager [PERSON_NAME] C [PERS…" at bounding box center [164, 295] width 72 height 18
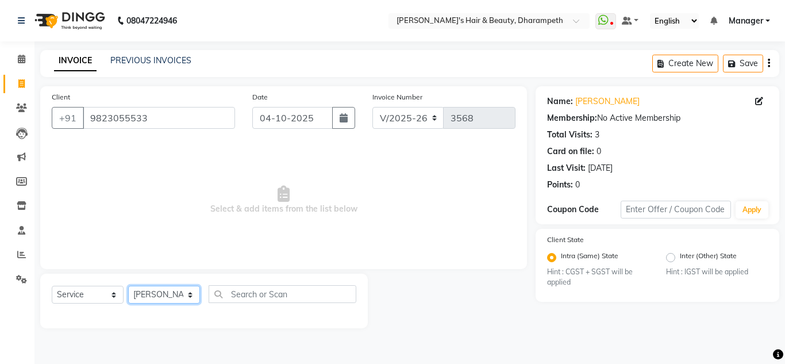
click at [128, 286] on select "Select Stylist Anuj W [PERSON_NAME] [PERSON_NAME] Manager [PERSON_NAME] C [PERS…" at bounding box center [164, 295] width 72 height 18
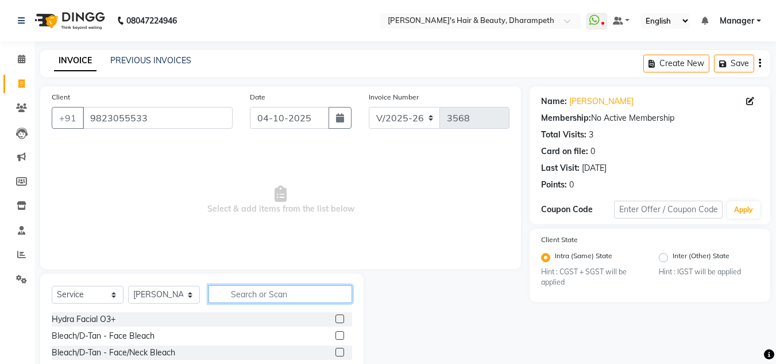
click at [234, 297] on input "text" at bounding box center [281, 294] width 144 height 18
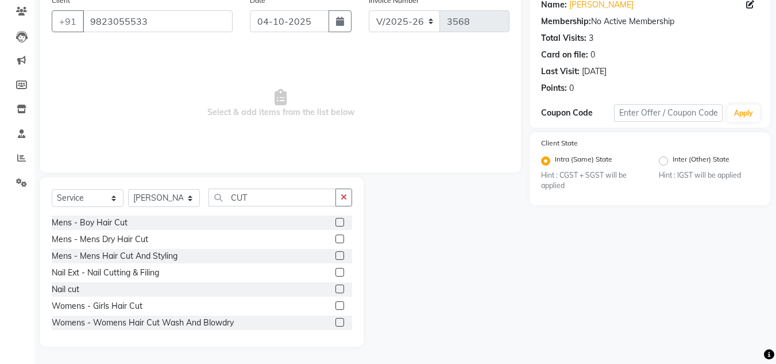
click at [336, 324] on label at bounding box center [340, 322] width 9 height 9
click at [336, 324] on input "checkbox" at bounding box center [339, 322] width 7 height 7
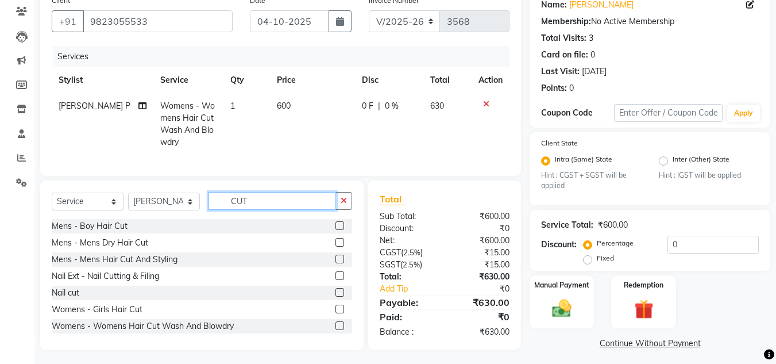
click at [240, 210] on input "CUT" at bounding box center [273, 201] width 128 height 18
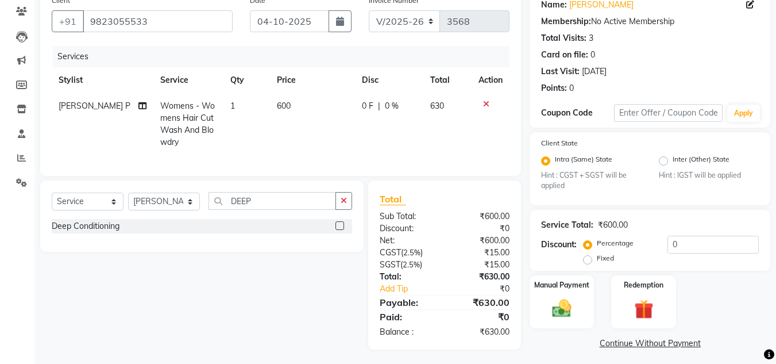
click at [341, 230] on label at bounding box center [340, 225] width 9 height 9
click at [341, 230] on input "checkbox" at bounding box center [339, 225] width 7 height 7
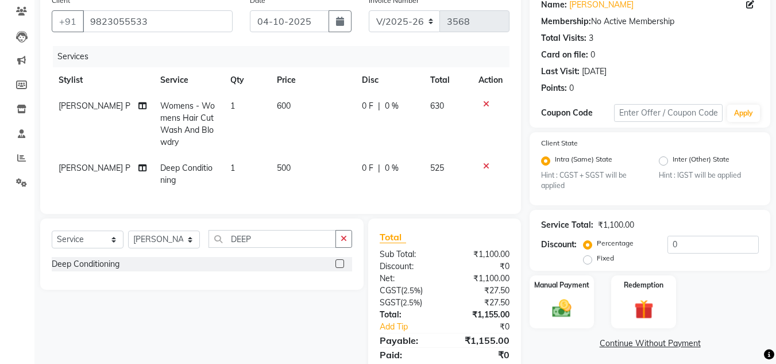
click at [295, 172] on td "500" at bounding box center [312, 174] width 85 height 38
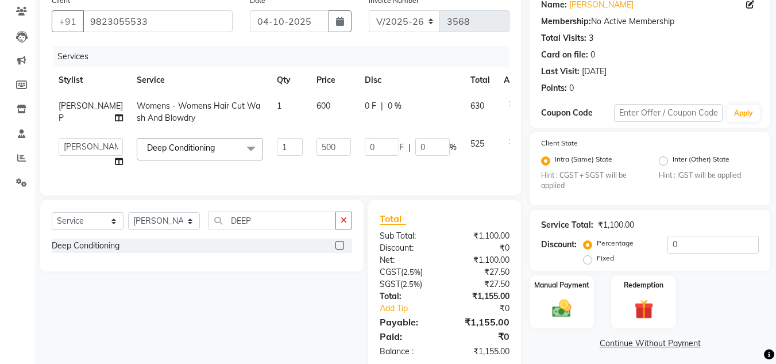
click at [310, 172] on td "500" at bounding box center [334, 153] width 48 height 44
click at [317, 153] on input "500" at bounding box center [334, 147] width 34 height 18
click at [451, 149] on tbody "[PERSON_NAME] P Womens - Womens Hair Cut Wash And Blowdry 1 600 0 F | 0 % 630 A…" at bounding box center [293, 134] width 483 height 82
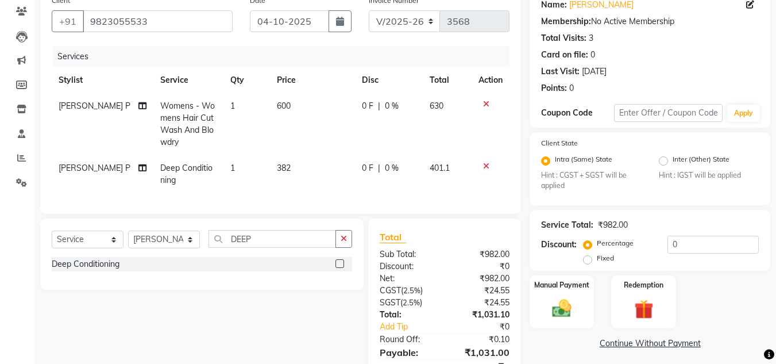
click at [295, 99] on td "600" at bounding box center [312, 124] width 85 height 62
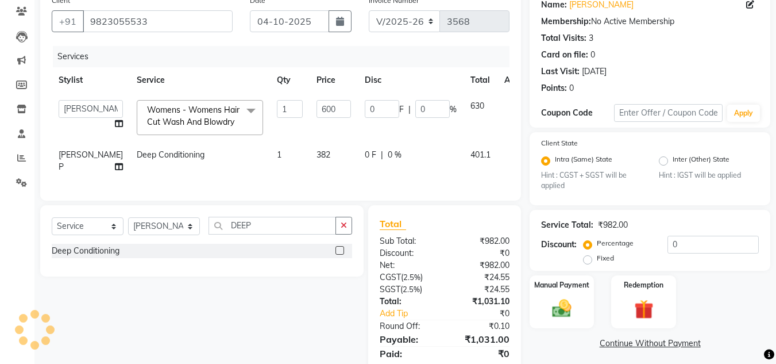
click at [310, 99] on td "600" at bounding box center [334, 117] width 48 height 49
click at [317, 107] on input "600" at bounding box center [334, 109] width 34 height 18
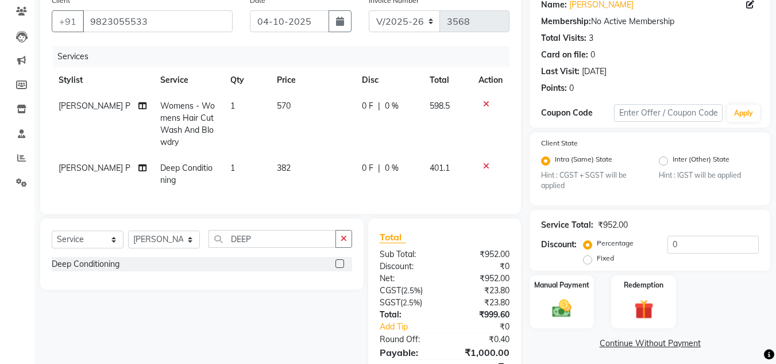
click at [437, 114] on td "598.5" at bounding box center [447, 124] width 49 height 62
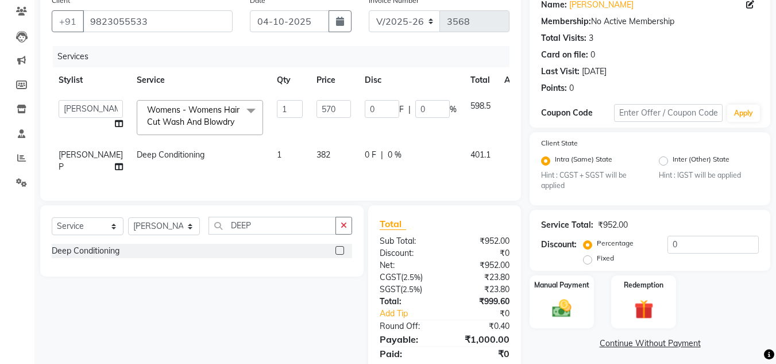
scroll to position [145, 0]
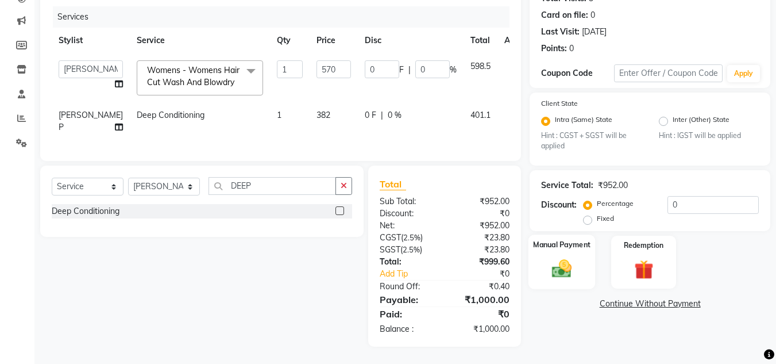
click at [565, 263] on img at bounding box center [562, 268] width 32 height 23
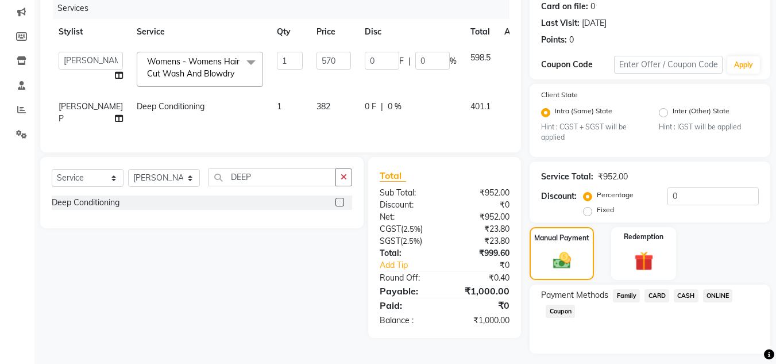
click at [686, 289] on span "CASH" at bounding box center [686, 295] width 25 height 13
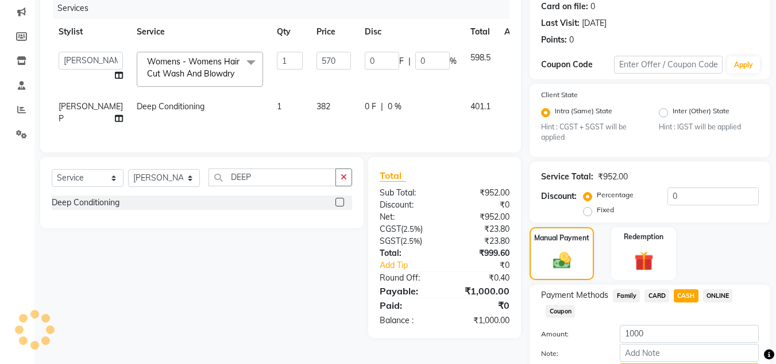
scroll to position [207, 0]
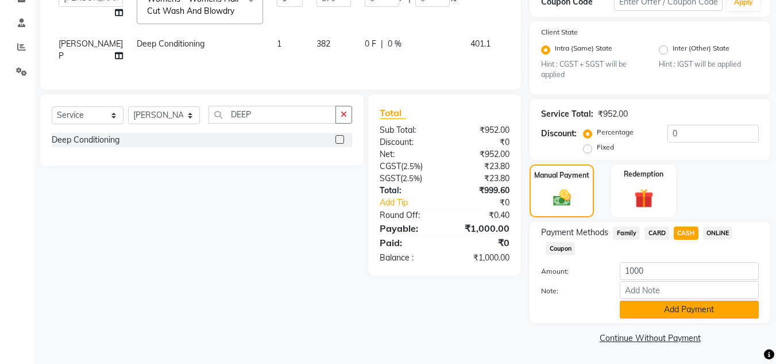
click at [722, 315] on button "Add Payment" at bounding box center [689, 310] width 139 height 18
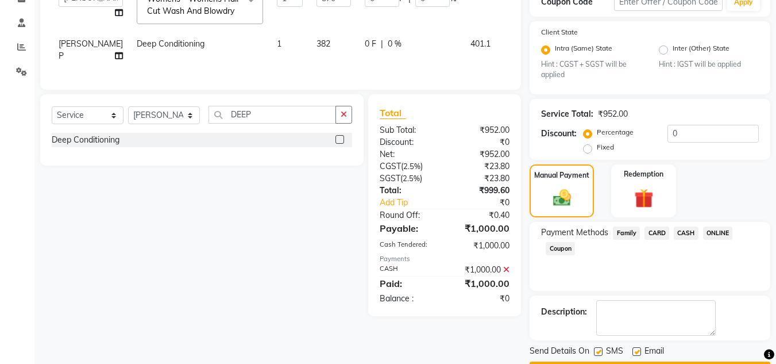
scroll to position [240, 0]
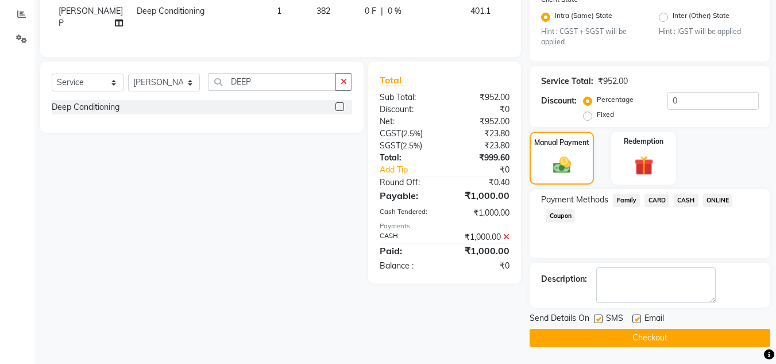
click at [714, 339] on button "Checkout" at bounding box center [650, 338] width 241 height 18
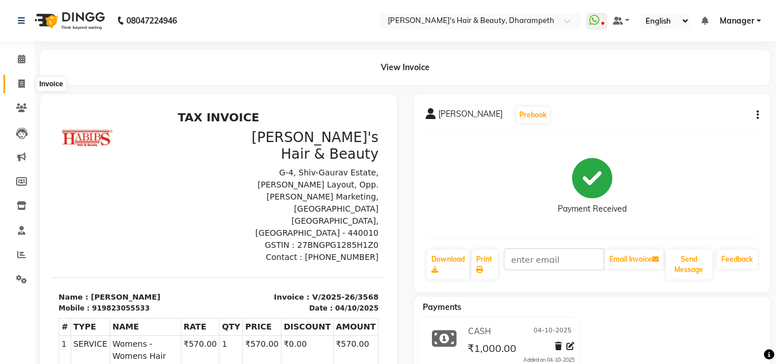
click at [22, 82] on icon at bounding box center [21, 83] width 6 height 9
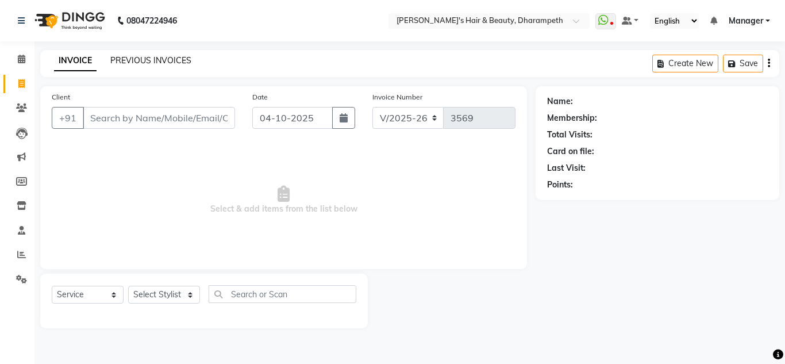
click at [132, 59] on link "PREVIOUS INVOICES" at bounding box center [150, 60] width 81 height 10
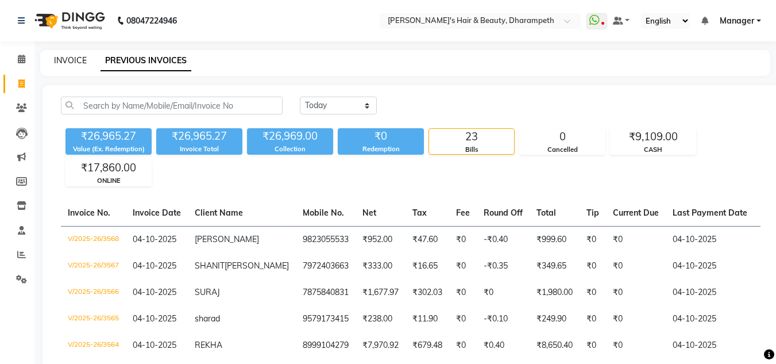
click at [75, 63] on link "INVOICE" at bounding box center [70, 60] width 33 height 10
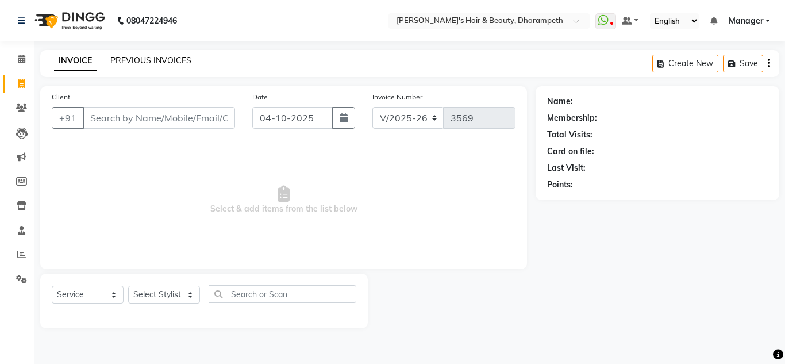
click at [160, 63] on link "PREVIOUS INVOICES" at bounding box center [150, 60] width 81 height 10
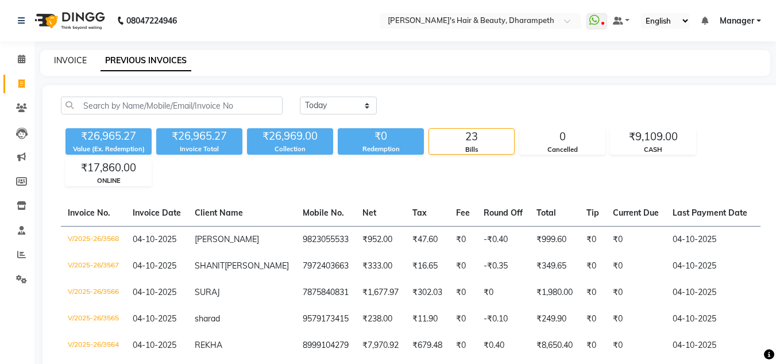
click at [74, 61] on link "INVOICE" at bounding box center [70, 60] width 33 height 10
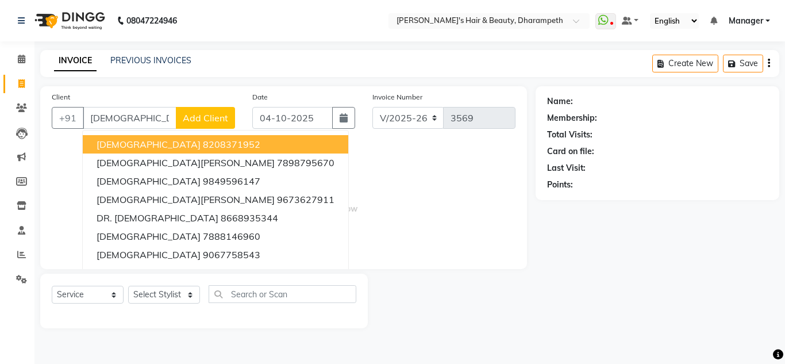
click at [138, 147] on button "[DEMOGRAPHIC_DATA] 8208371952" at bounding box center [215, 144] width 265 height 18
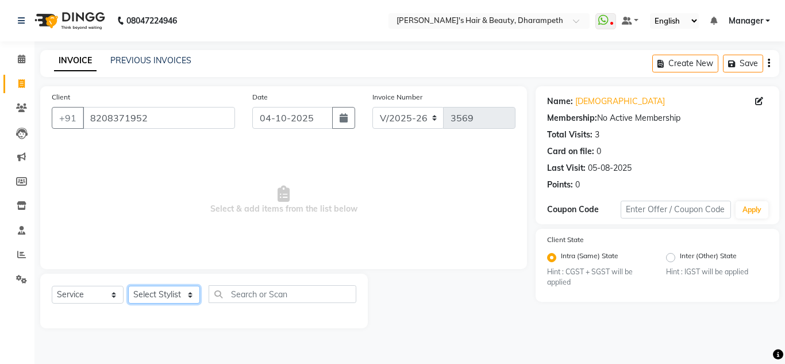
click at [152, 299] on select "Select Stylist Anuj W [PERSON_NAME] [PERSON_NAME] Manager [PERSON_NAME] C [PERS…" at bounding box center [164, 295] width 72 height 18
click at [128, 286] on select "Select Stylist Anuj W [PERSON_NAME] [PERSON_NAME] Manager [PERSON_NAME] C [PERS…" at bounding box center [164, 295] width 72 height 18
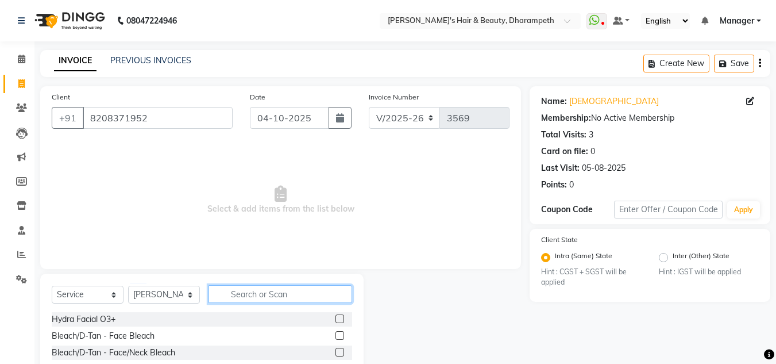
click at [245, 292] on input "text" at bounding box center [281, 294] width 144 height 18
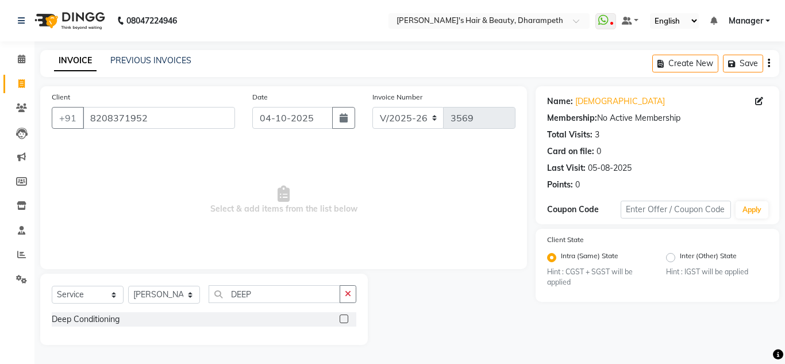
click at [343, 317] on label at bounding box center [344, 318] width 9 height 9
click at [343, 317] on input "checkbox" at bounding box center [343, 318] width 7 height 7
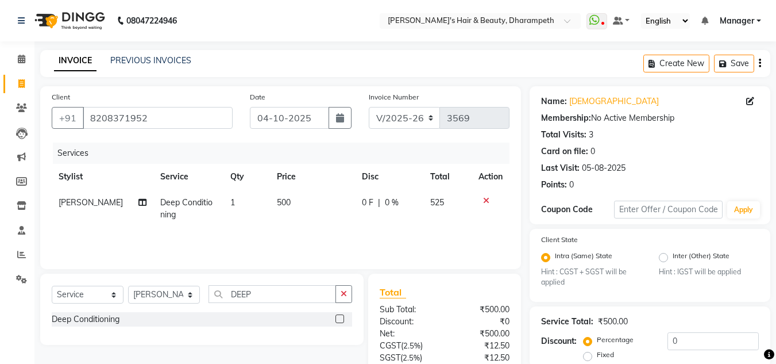
click at [277, 206] on span "500" at bounding box center [284, 202] width 14 height 10
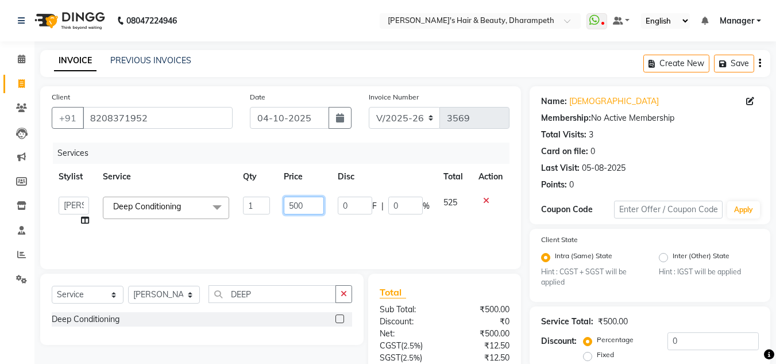
click at [298, 205] on input "500" at bounding box center [304, 206] width 40 height 18
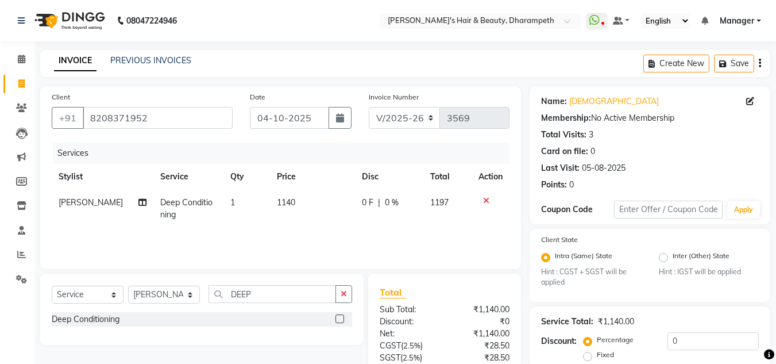
click at [441, 203] on td "1197" at bounding box center [448, 209] width 49 height 38
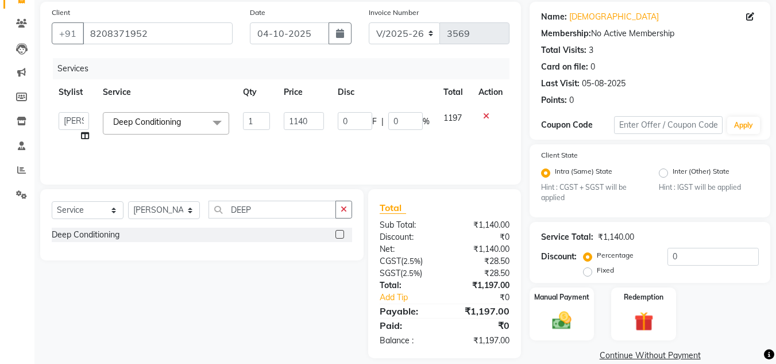
scroll to position [93, 0]
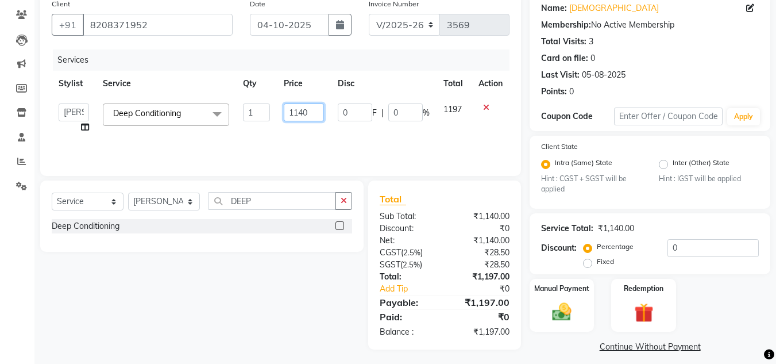
click at [316, 116] on input "1140" at bounding box center [304, 112] width 40 height 18
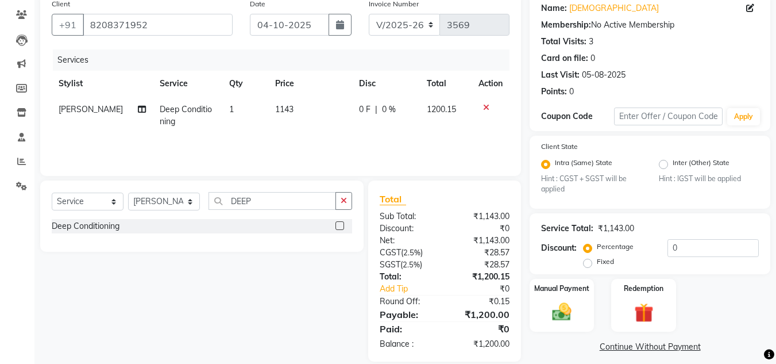
click at [454, 119] on td "1200.15" at bounding box center [446, 116] width 52 height 38
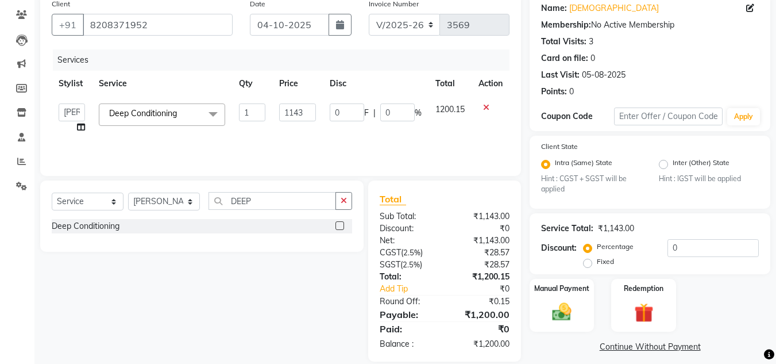
scroll to position [108, 0]
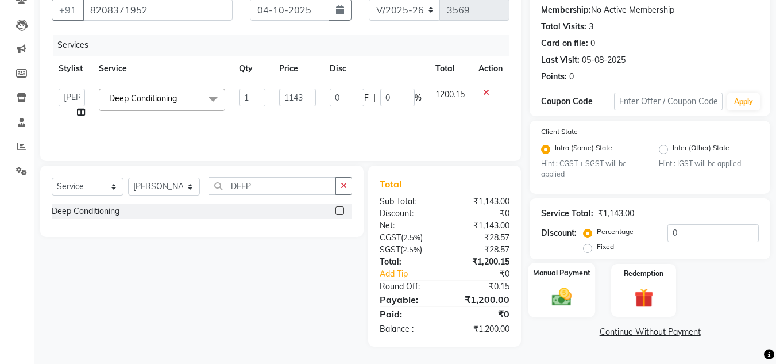
click at [550, 294] on img at bounding box center [562, 297] width 32 height 23
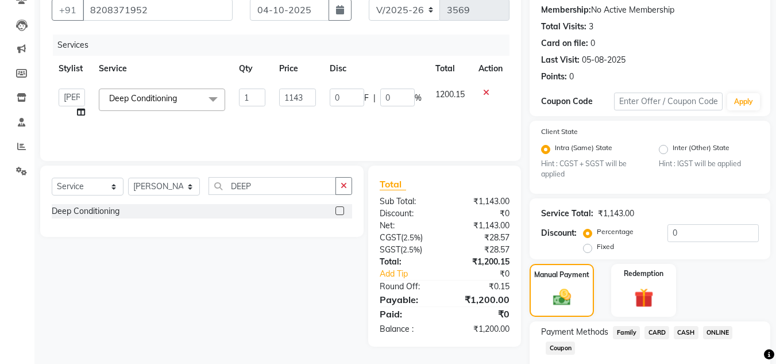
click at [680, 334] on span "CASH" at bounding box center [686, 332] width 25 height 13
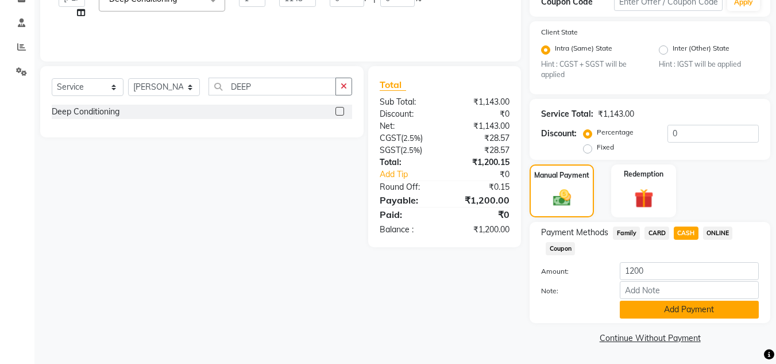
click at [710, 307] on button "Add Payment" at bounding box center [689, 310] width 139 height 18
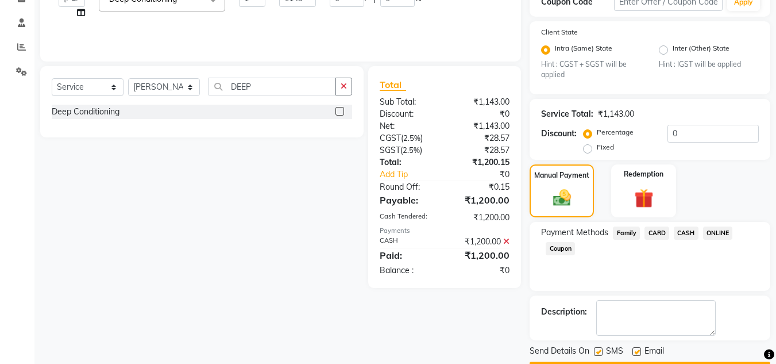
scroll to position [240, 0]
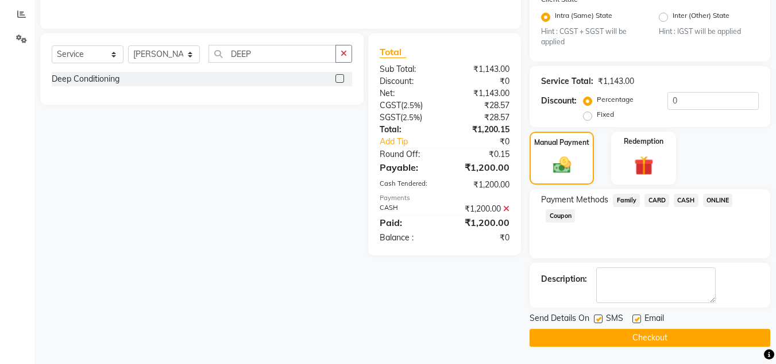
click at [676, 336] on button "Checkout" at bounding box center [650, 338] width 241 height 18
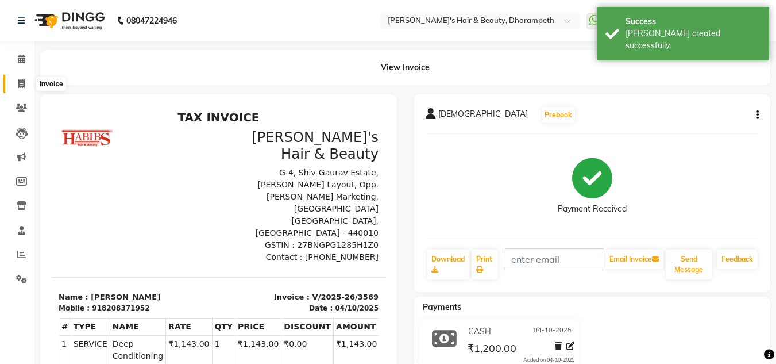
click at [23, 85] on icon at bounding box center [21, 83] width 6 height 9
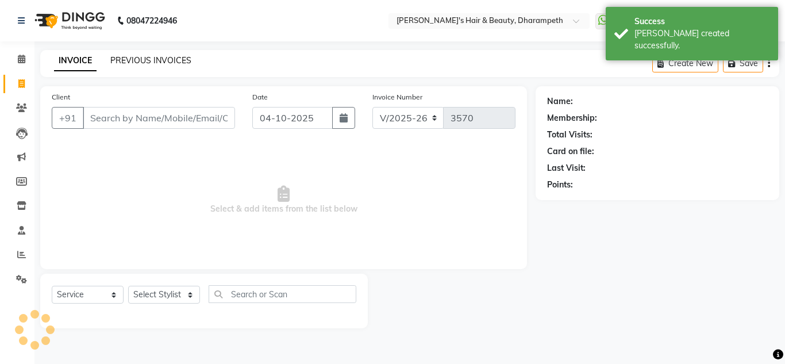
click at [141, 65] on link "PREVIOUS INVOICES" at bounding box center [150, 60] width 81 height 10
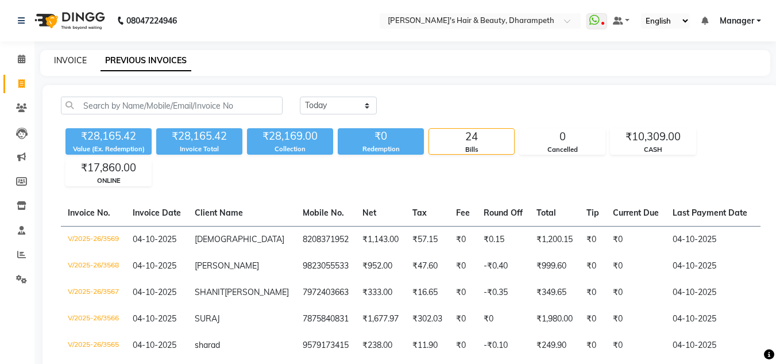
click at [66, 63] on link "INVOICE" at bounding box center [70, 60] width 33 height 10
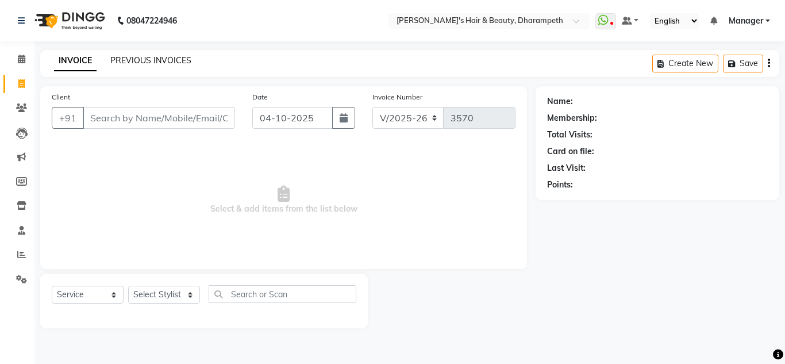
click at [134, 58] on link "PREVIOUS INVOICES" at bounding box center [150, 60] width 81 height 10
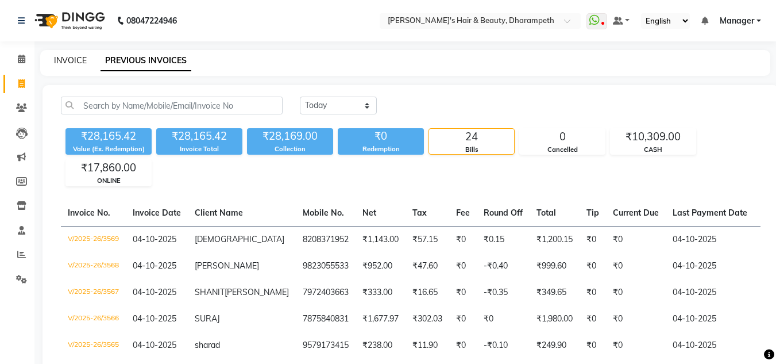
click at [79, 56] on link "INVOICE" at bounding box center [70, 60] width 33 height 10
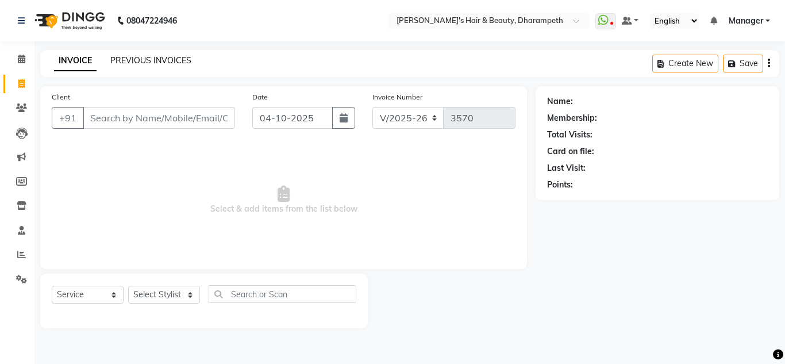
click at [125, 59] on link "PREVIOUS INVOICES" at bounding box center [150, 60] width 81 height 10
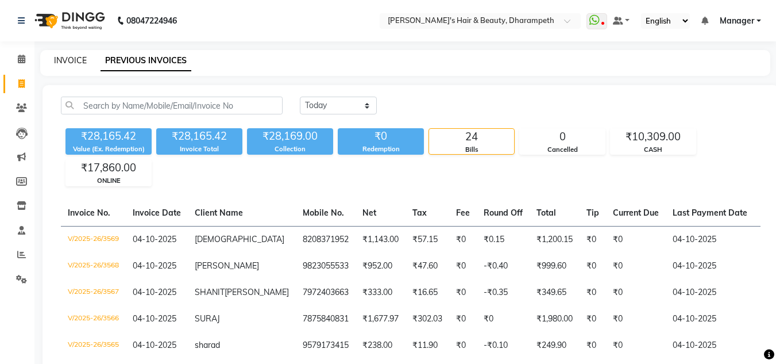
click at [72, 62] on link "INVOICE" at bounding box center [70, 60] width 33 height 10
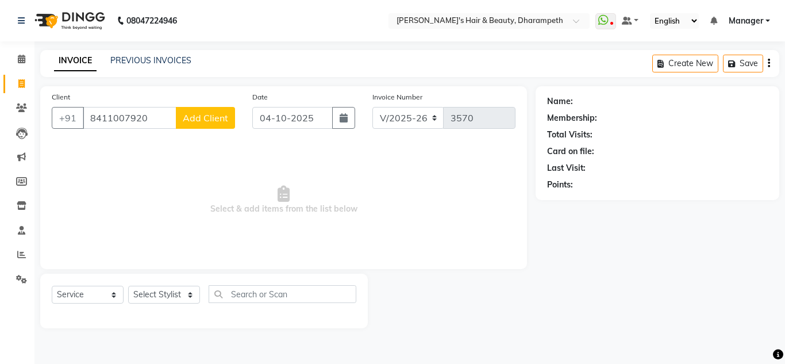
click at [216, 118] on span "Add Client" at bounding box center [205, 117] width 45 height 11
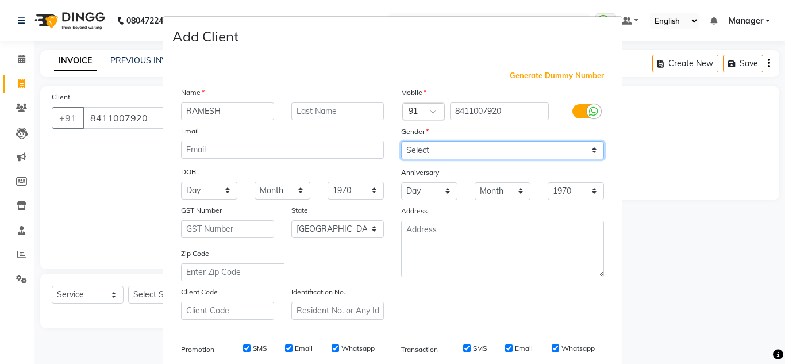
click at [428, 157] on select "Select [DEMOGRAPHIC_DATA] [DEMOGRAPHIC_DATA] Other Prefer Not To Say" at bounding box center [502, 150] width 203 height 18
click at [401, 141] on select "Select [DEMOGRAPHIC_DATA] [DEMOGRAPHIC_DATA] Other Prefer Not To Say" at bounding box center [502, 150] width 203 height 18
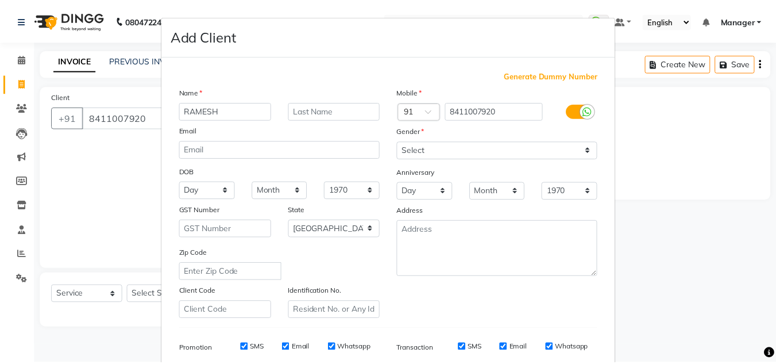
scroll to position [167, 0]
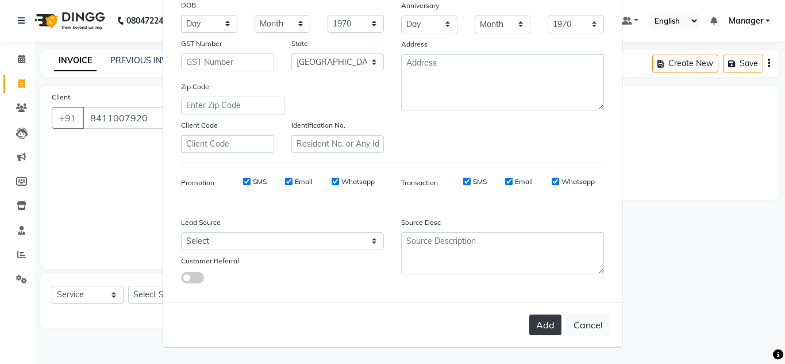
click at [537, 322] on button "Add" at bounding box center [545, 324] width 32 height 21
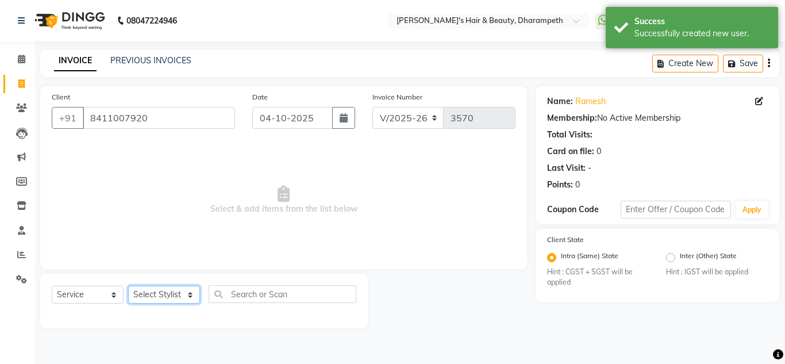
click at [147, 292] on select "Select Stylist Anuj W [PERSON_NAME] [PERSON_NAME] Manager [PERSON_NAME] C [PERS…" at bounding box center [164, 295] width 72 height 18
click at [128, 286] on select "Select Stylist Anuj W [PERSON_NAME] [PERSON_NAME] Manager [PERSON_NAME] C [PERS…" at bounding box center [164, 295] width 72 height 18
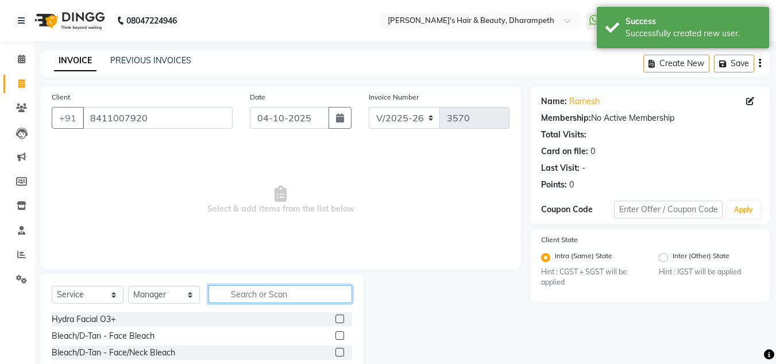
click at [254, 297] on input "text" at bounding box center [281, 294] width 144 height 18
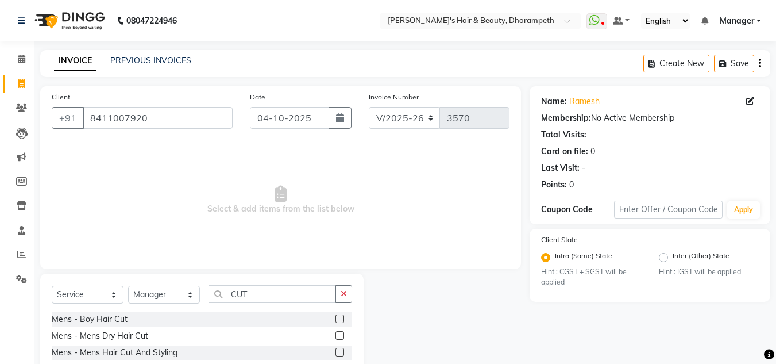
click at [336, 336] on label at bounding box center [340, 335] width 9 height 9
click at [336, 336] on input "checkbox" at bounding box center [339, 335] width 7 height 7
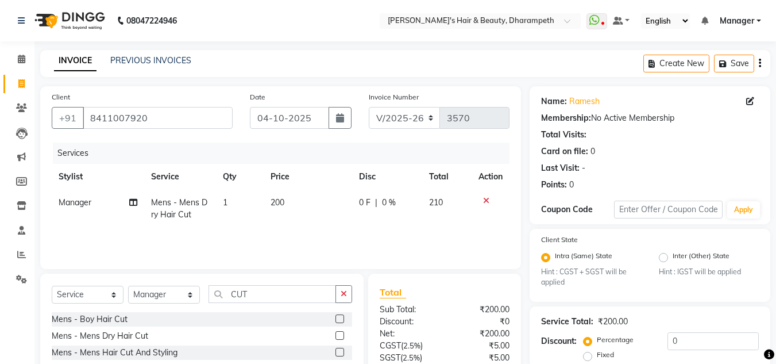
click at [288, 203] on td "200" at bounding box center [308, 209] width 88 height 38
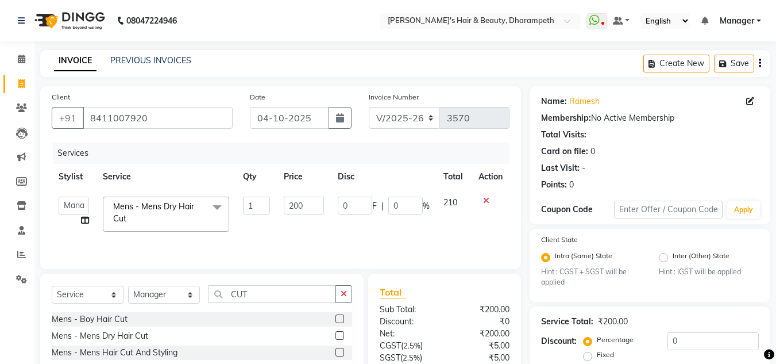
click at [288, 203] on input "200" at bounding box center [304, 206] width 40 height 18
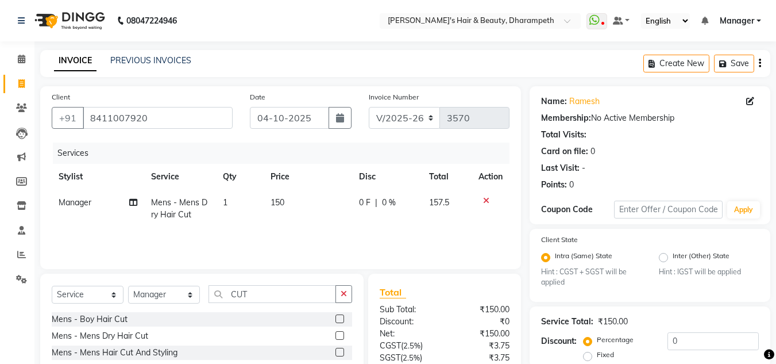
click at [452, 202] on td "157.5" at bounding box center [447, 209] width 50 height 38
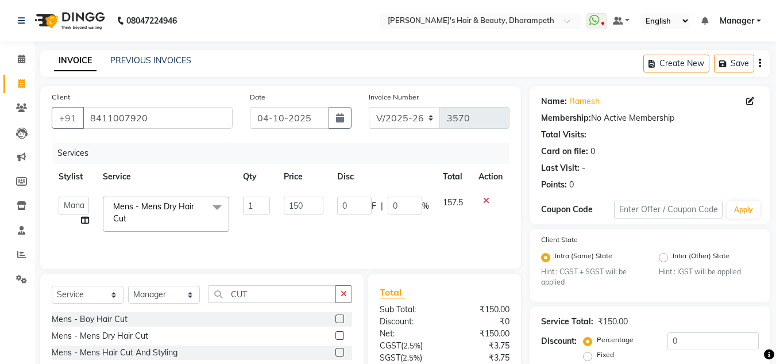
scroll to position [108, 0]
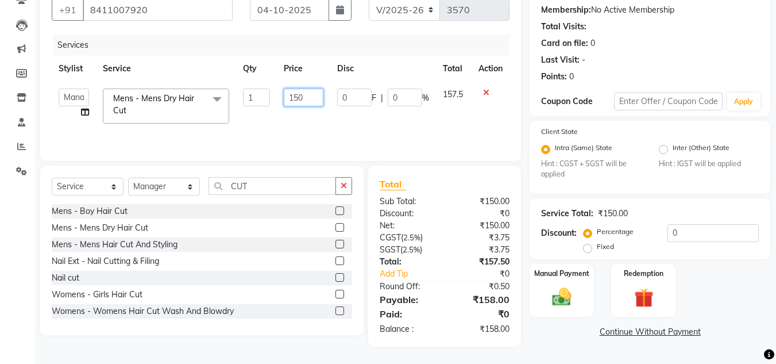
click at [309, 94] on input "150" at bounding box center [304, 97] width 40 height 18
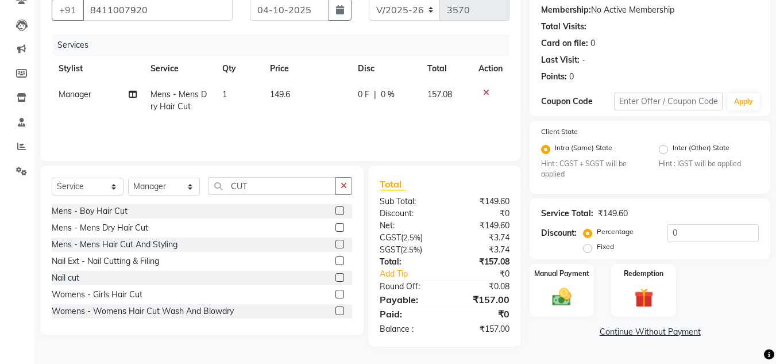
click at [444, 94] on span "157.08" at bounding box center [440, 94] width 25 height 10
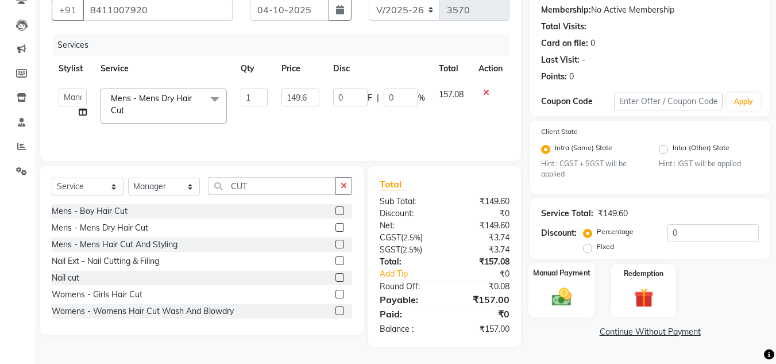
click at [565, 299] on img at bounding box center [562, 297] width 32 height 23
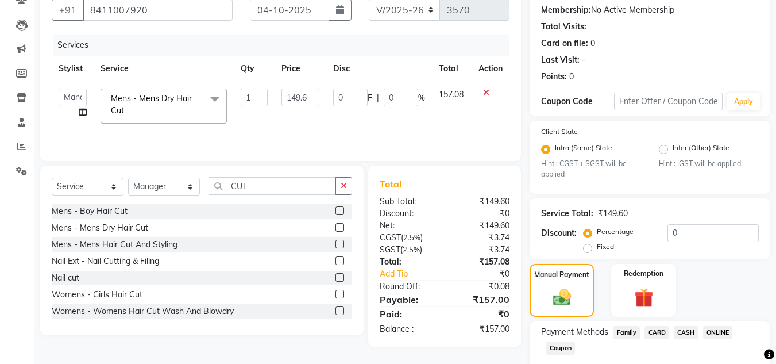
scroll to position [175, 0]
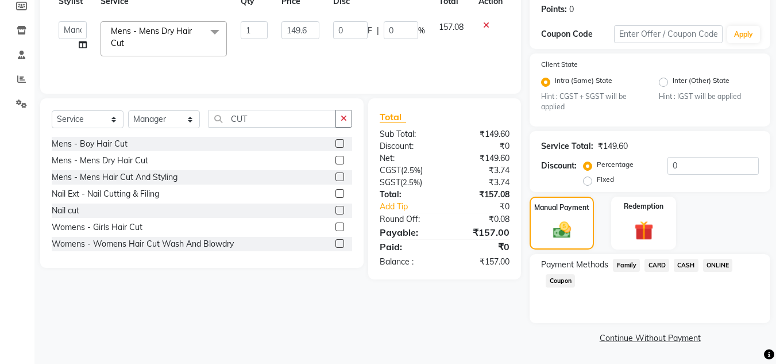
click at [656, 265] on span "CARD" at bounding box center [657, 265] width 25 height 13
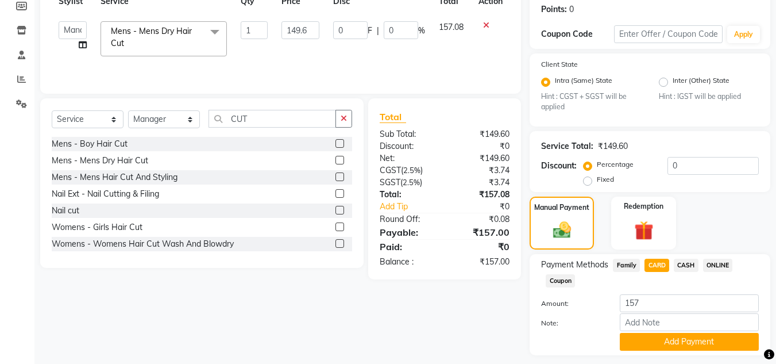
click at [684, 266] on span "CASH" at bounding box center [686, 265] width 25 height 13
click at [688, 345] on button "Add Payment" at bounding box center [689, 342] width 139 height 18
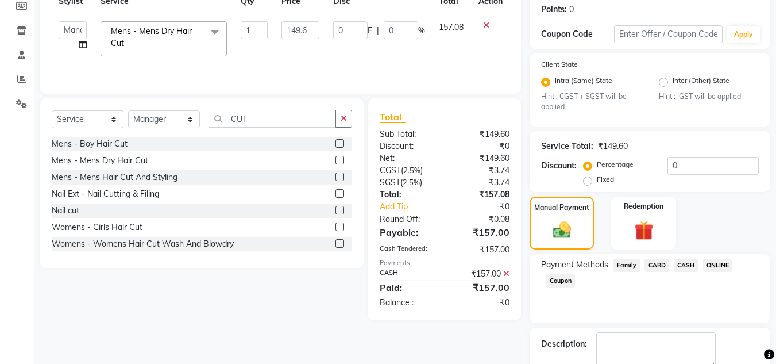
scroll to position [240, 0]
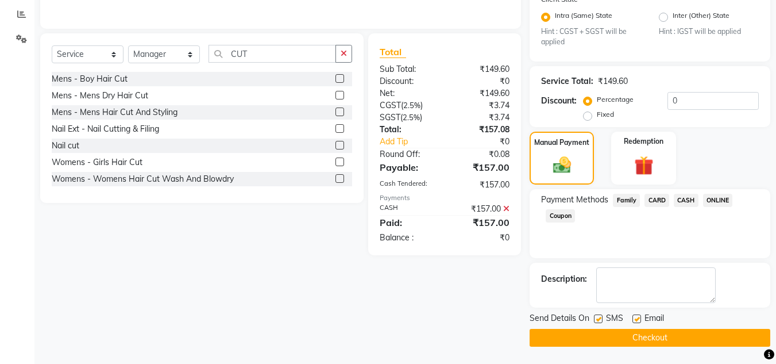
click at [695, 342] on button "Checkout" at bounding box center [650, 338] width 241 height 18
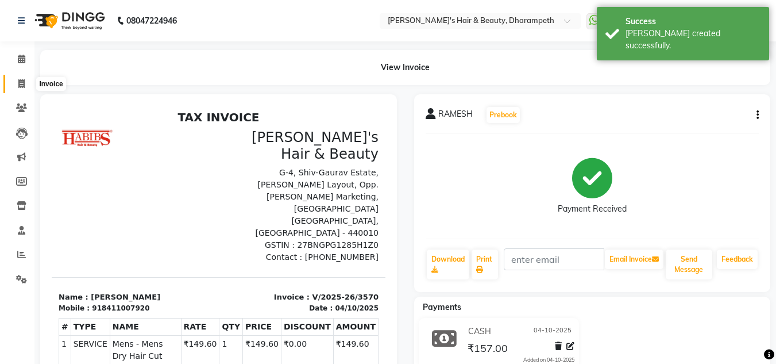
click at [21, 86] on icon at bounding box center [21, 83] width 6 height 9
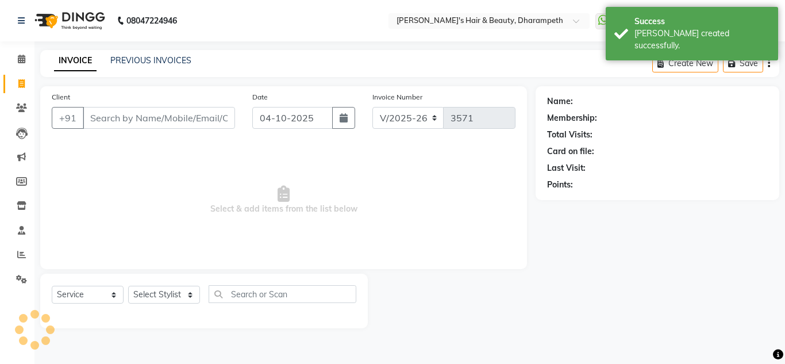
click at [120, 117] on input "Client" at bounding box center [159, 118] width 152 height 22
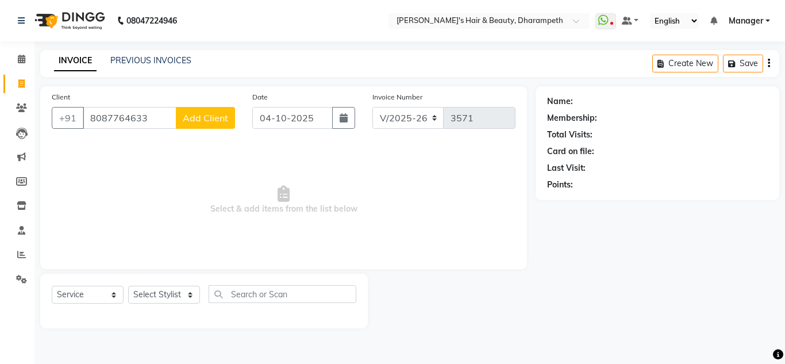
click at [201, 121] on span "Add Client" at bounding box center [205, 117] width 45 height 11
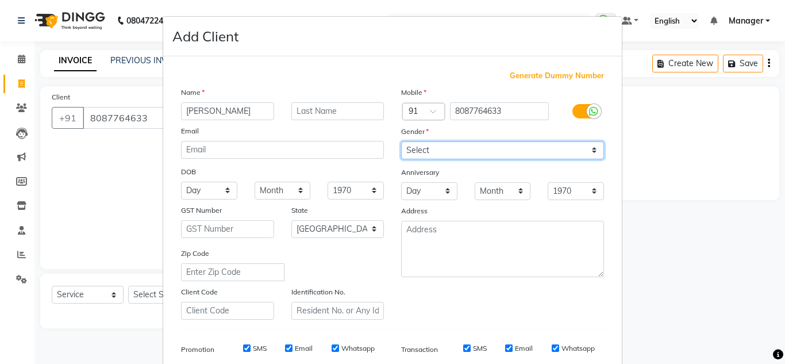
click at [442, 155] on select "Select [DEMOGRAPHIC_DATA] [DEMOGRAPHIC_DATA] Other Prefer Not To Say" at bounding box center [502, 150] width 203 height 18
click at [401, 141] on select "Select [DEMOGRAPHIC_DATA] [DEMOGRAPHIC_DATA] Other Prefer Not To Say" at bounding box center [502, 150] width 203 height 18
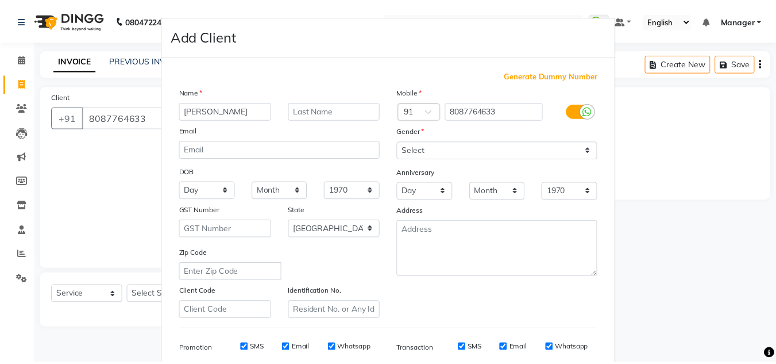
scroll to position [167, 0]
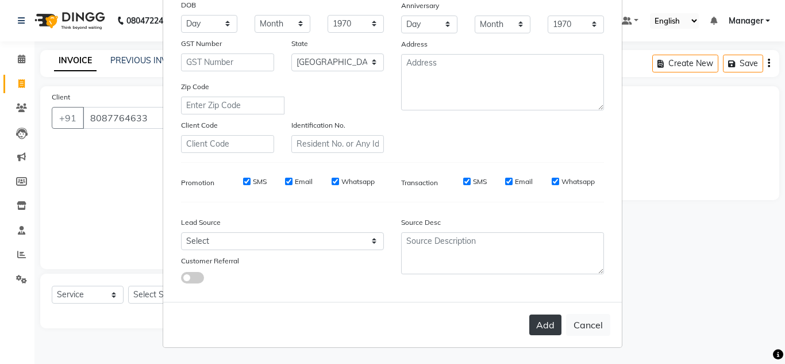
click at [539, 322] on button "Add" at bounding box center [545, 324] width 32 height 21
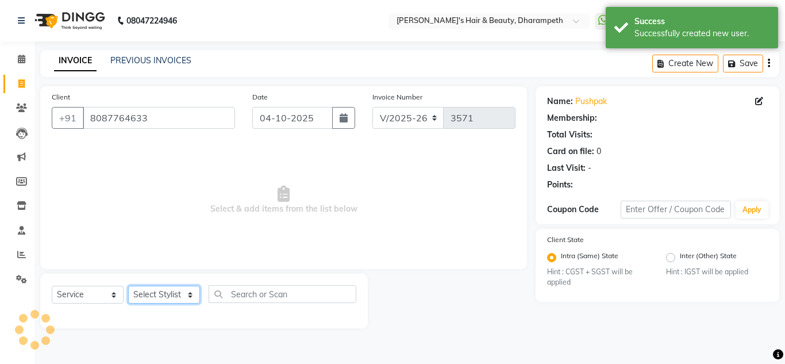
click at [147, 299] on select "Select Stylist Anuj W [PERSON_NAME] [PERSON_NAME] Manager [PERSON_NAME] C [PERS…" at bounding box center [164, 295] width 72 height 18
click at [128, 286] on select "Select Stylist Anuj W [PERSON_NAME] [PERSON_NAME] Manager [PERSON_NAME] C [PERS…" at bounding box center [164, 295] width 72 height 18
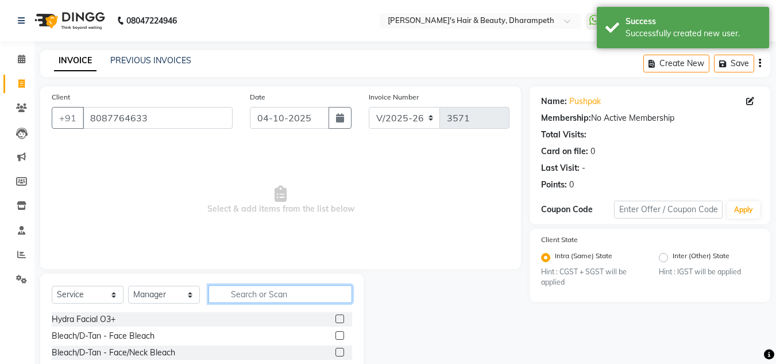
click at [237, 294] on input "text" at bounding box center [281, 294] width 144 height 18
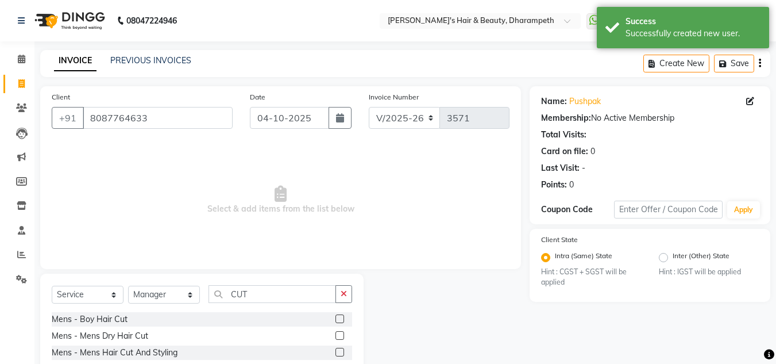
click at [336, 353] on label at bounding box center [340, 352] width 9 height 9
click at [336, 353] on input "checkbox" at bounding box center [339, 352] width 7 height 7
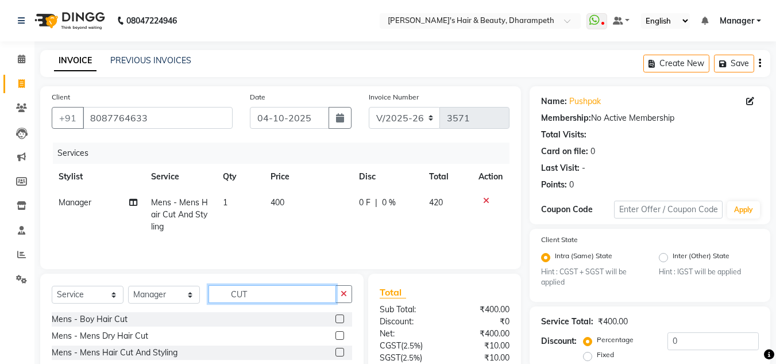
click at [240, 295] on input "CUT" at bounding box center [273, 294] width 128 height 18
click at [280, 207] on span "400" at bounding box center [278, 202] width 14 height 10
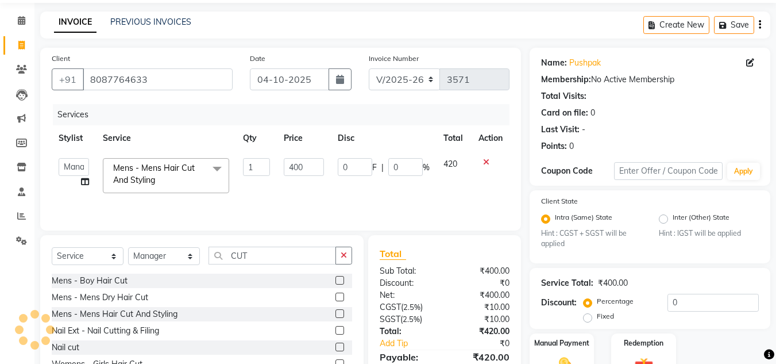
scroll to position [30, 0]
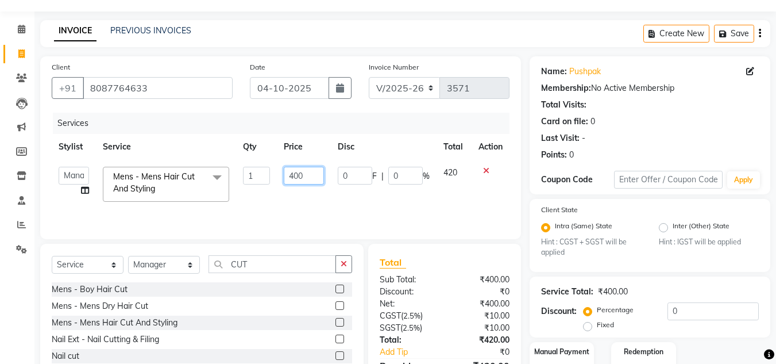
click at [298, 177] on input "400" at bounding box center [304, 176] width 40 height 18
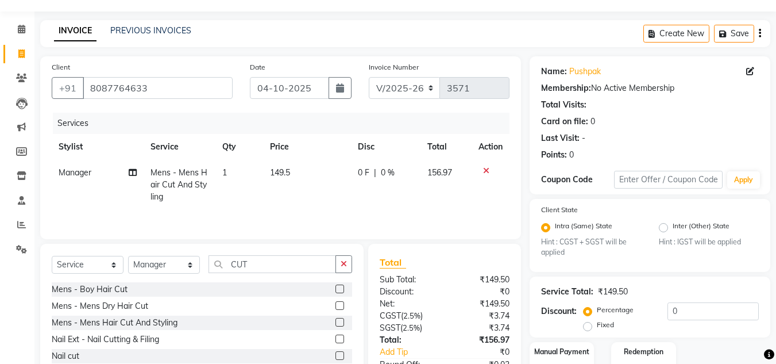
click at [450, 176] on span "156.97" at bounding box center [440, 172] width 25 height 10
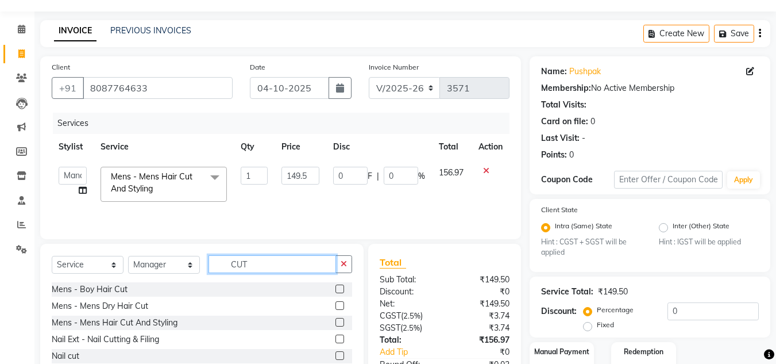
click at [237, 260] on input "CUT" at bounding box center [273, 264] width 128 height 18
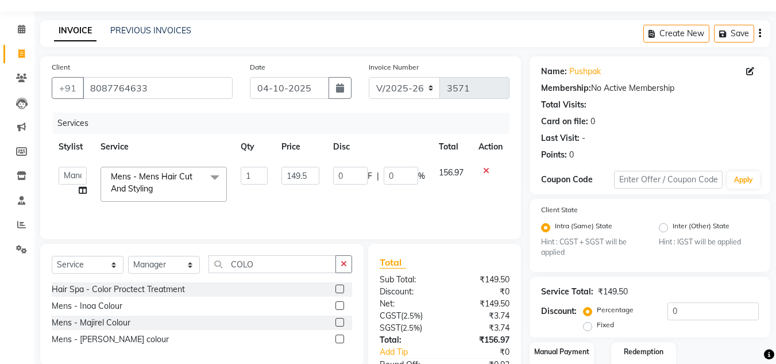
click at [338, 308] on label at bounding box center [340, 305] width 9 height 9
click at [338, 308] on input "checkbox" at bounding box center [339, 305] width 7 height 7
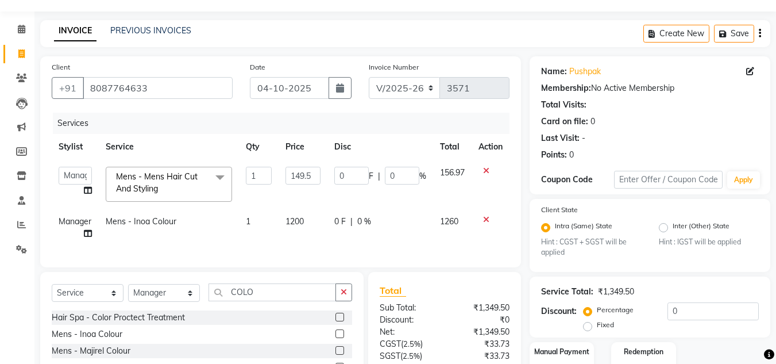
click at [296, 222] on span "1200" at bounding box center [295, 221] width 18 height 10
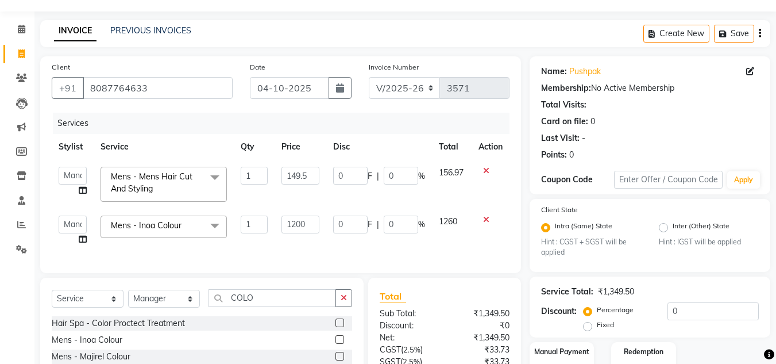
click at [296, 222] on input "1200" at bounding box center [301, 225] width 38 height 18
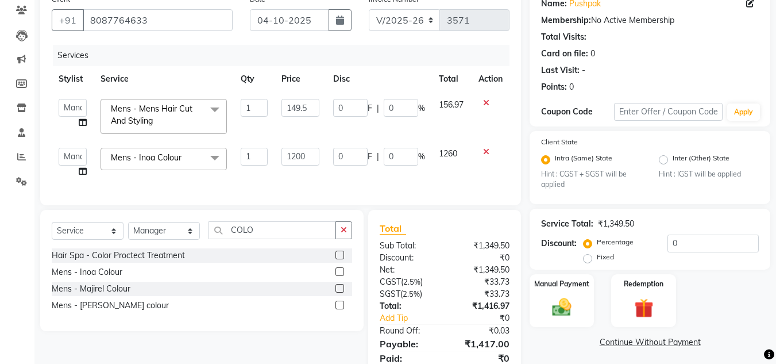
scroll to position [96, 0]
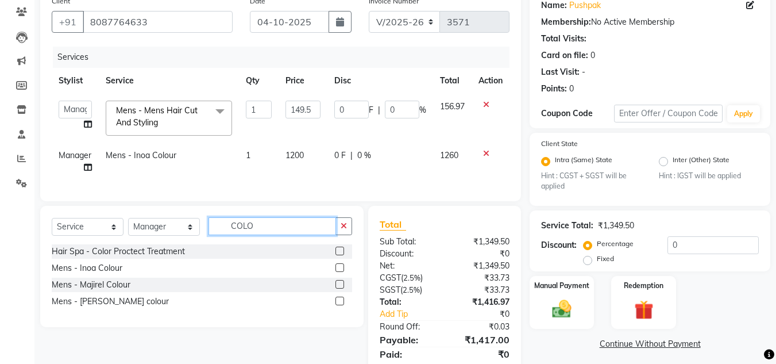
click at [247, 235] on input "COLO" at bounding box center [273, 226] width 128 height 18
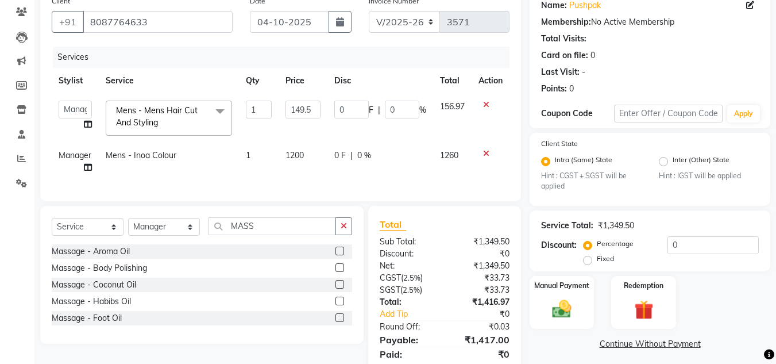
click at [341, 288] on label at bounding box center [340, 284] width 9 height 9
click at [341, 288] on input "checkbox" at bounding box center [339, 284] width 7 height 7
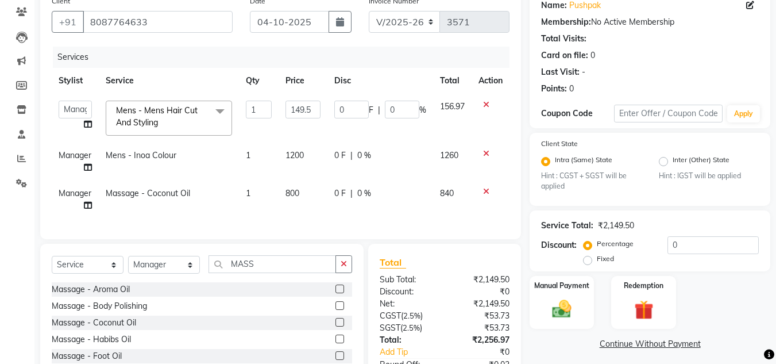
click at [297, 192] on span "800" at bounding box center [293, 193] width 14 height 10
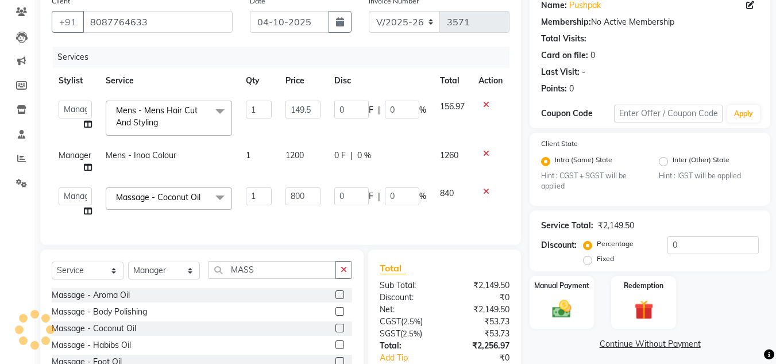
click at [297, 192] on input "800" at bounding box center [303, 196] width 35 height 18
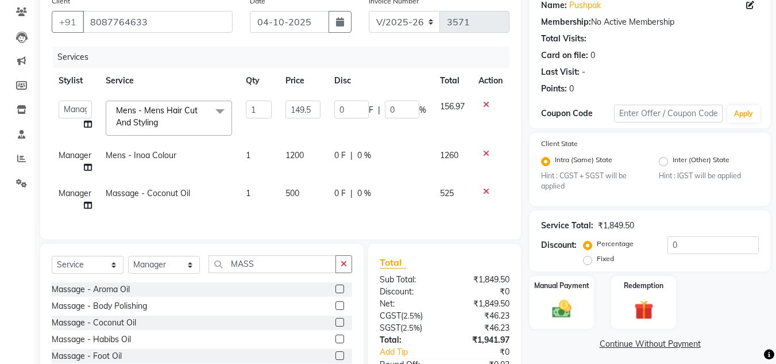
click at [434, 197] on td "525" at bounding box center [452, 199] width 39 height 38
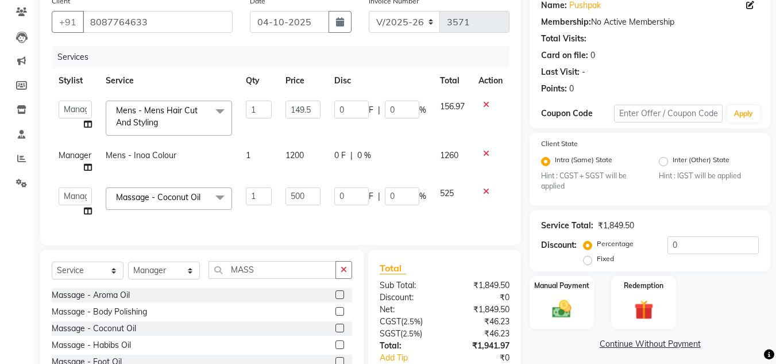
scroll to position [188, 0]
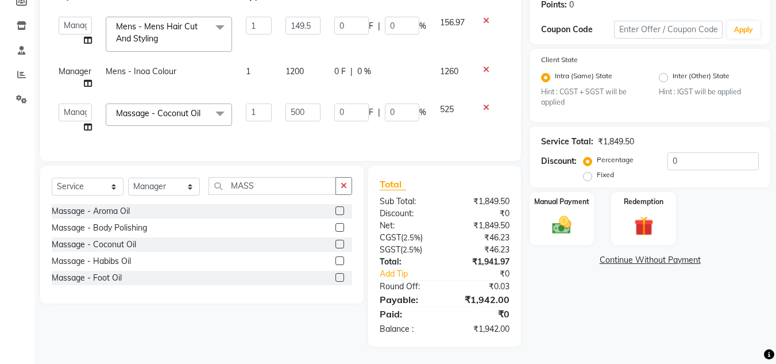
click at [307, 71] on td "1200" at bounding box center [303, 78] width 49 height 38
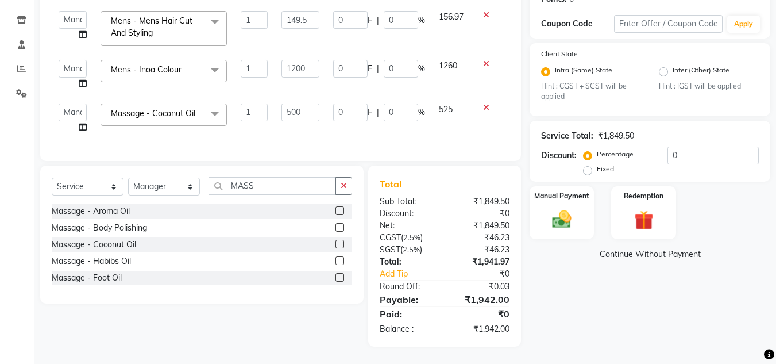
click at [307, 71] on input "1200" at bounding box center [301, 69] width 38 height 18
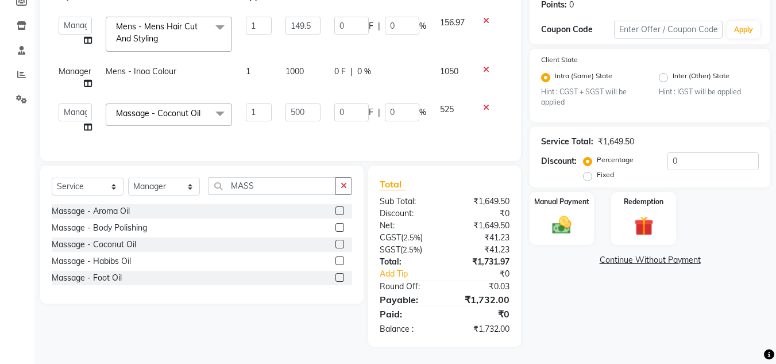
click at [450, 66] on span "1050" at bounding box center [449, 71] width 18 height 10
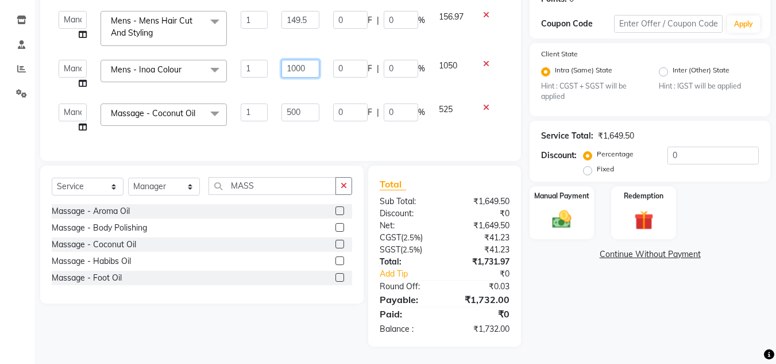
click at [314, 67] on input "1000" at bounding box center [301, 69] width 38 height 18
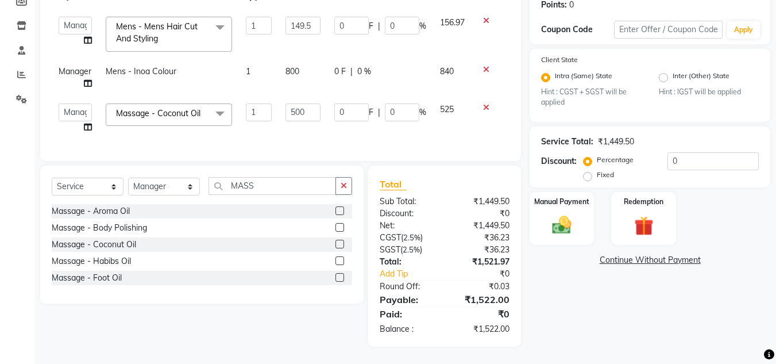
click at [425, 67] on td "0 F | 0 %" at bounding box center [381, 78] width 106 height 38
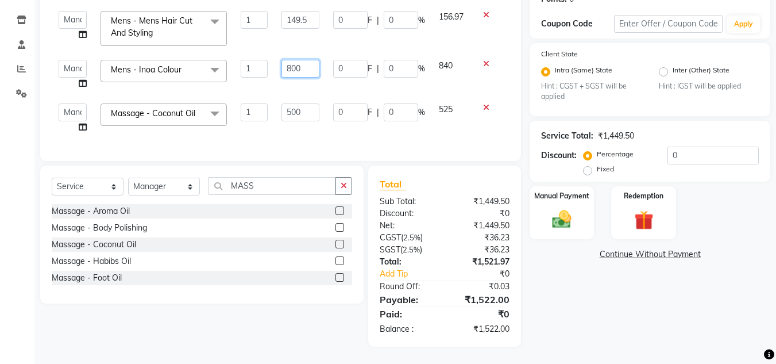
click at [293, 67] on input "800" at bounding box center [301, 69] width 38 height 18
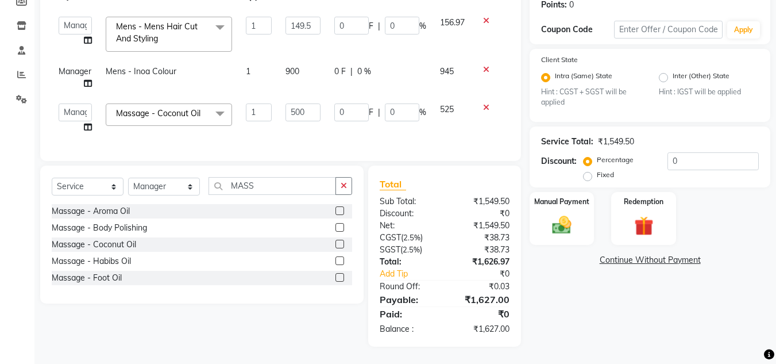
click at [429, 66] on td "0 F | 0 %" at bounding box center [381, 78] width 106 height 38
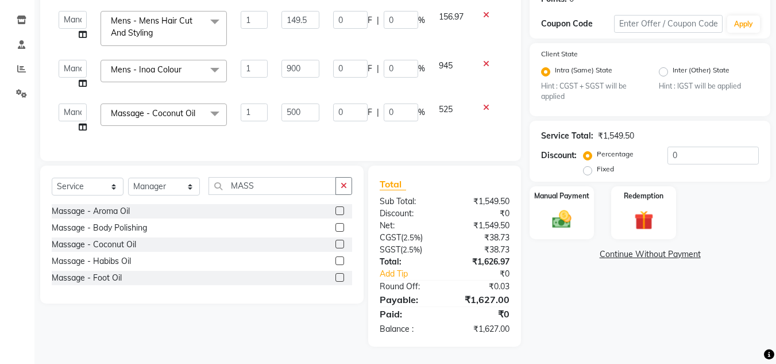
click at [429, 66] on td "0 F | 0 %" at bounding box center [379, 75] width 106 height 44
click at [312, 17] on input "149.5" at bounding box center [301, 20] width 38 height 18
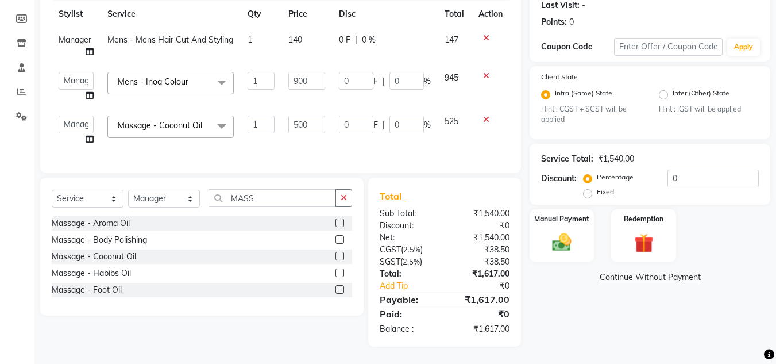
click at [451, 14] on table "Stylist Service Qty Price Disc Total Action Manager Mens - Mens Hair Cut And St…" at bounding box center [281, 76] width 458 height 151
click at [306, 30] on td "140" at bounding box center [307, 46] width 51 height 38
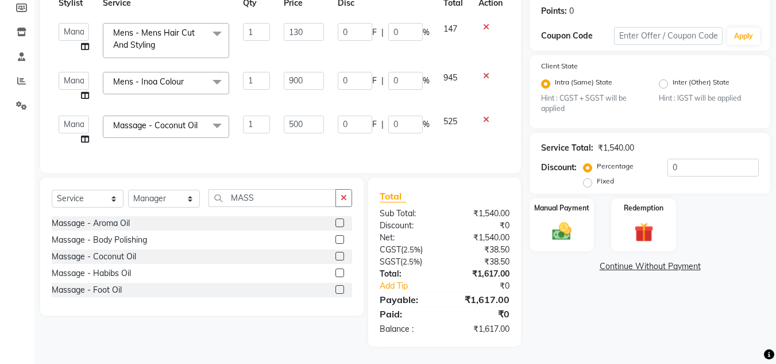
click at [452, 32] on td "147" at bounding box center [454, 40] width 35 height 49
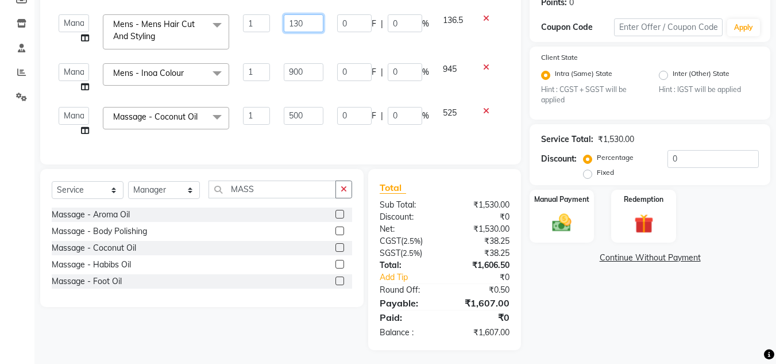
click at [311, 26] on input "130" at bounding box center [304, 23] width 40 height 18
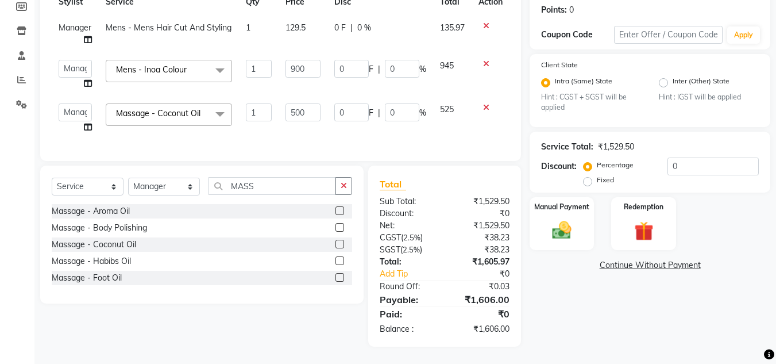
click at [448, 27] on td "135.97" at bounding box center [452, 34] width 39 height 38
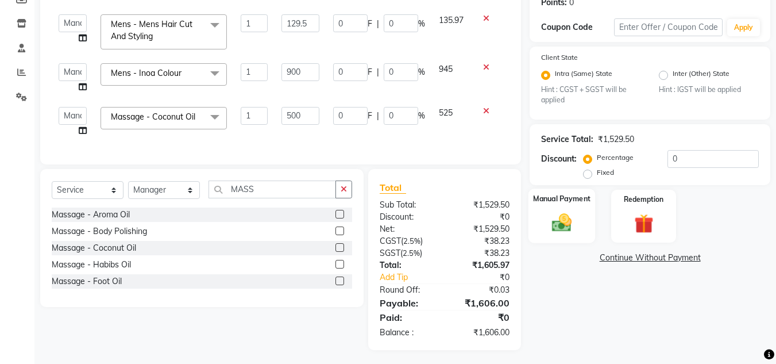
click at [559, 226] on img at bounding box center [562, 222] width 32 height 23
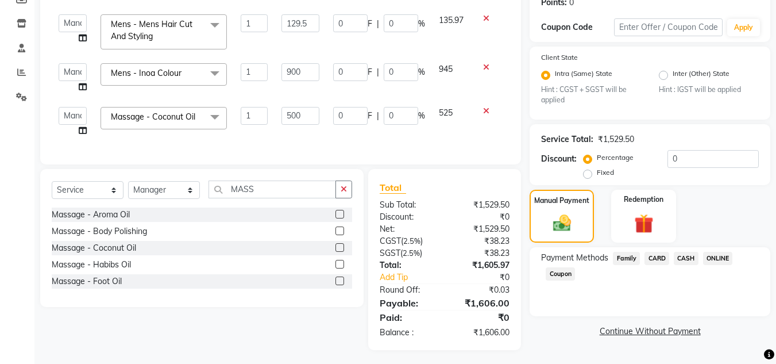
scroll to position [194, 0]
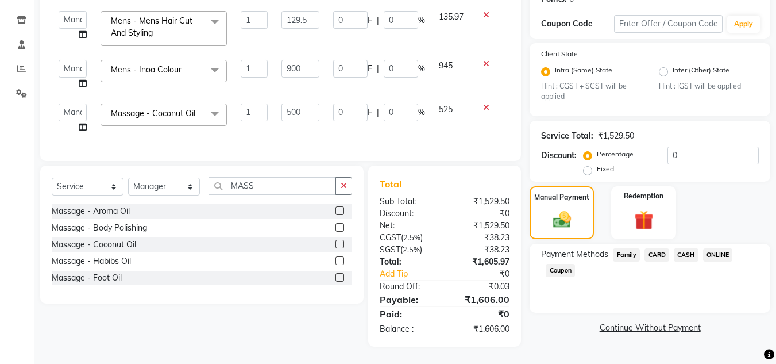
click at [691, 250] on span "CASH" at bounding box center [686, 254] width 25 height 13
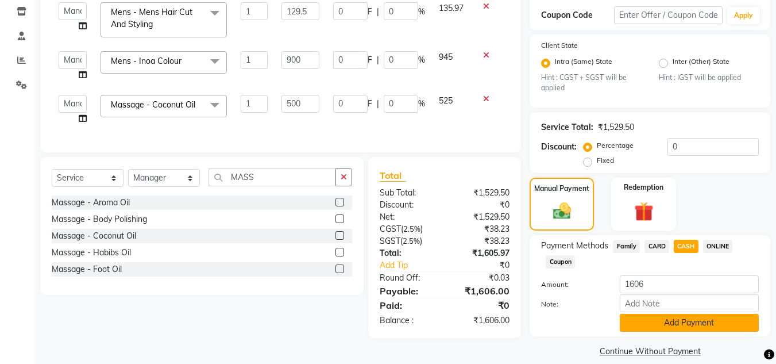
click at [683, 322] on button "Add Payment" at bounding box center [689, 323] width 139 height 18
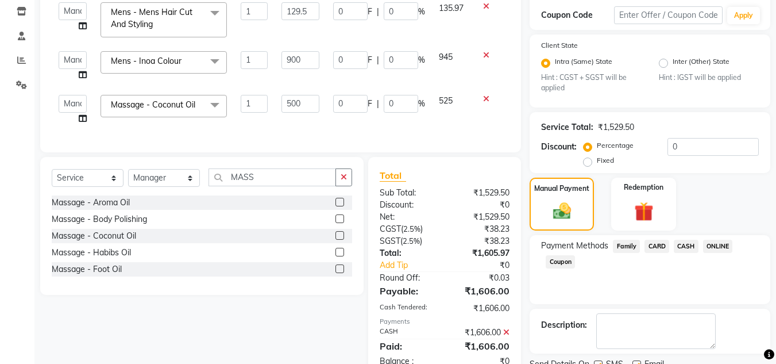
scroll to position [240, 0]
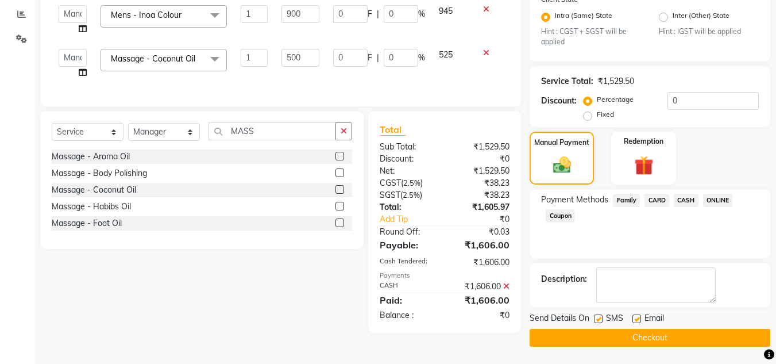
click at [690, 337] on button "Checkout" at bounding box center [650, 338] width 241 height 18
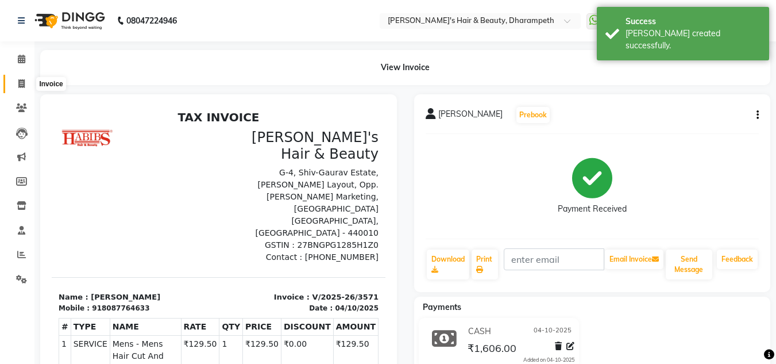
click at [17, 88] on span at bounding box center [21, 84] width 20 height 13
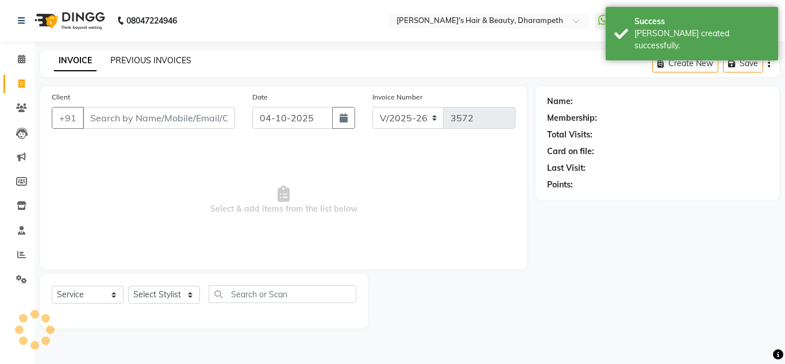
click at [129, 61] on link "PREVIOUS INVOICES" at bounding box center [150, 60] width 81 height 10
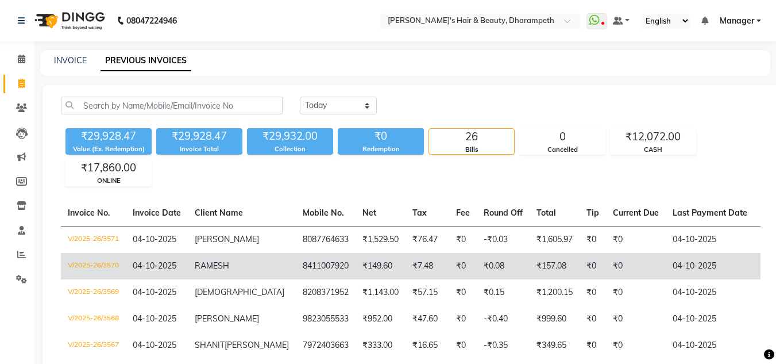
click at [114, 263] on td "V/2025-26/3570" at bounding box center [93, 266] width 65 height 26
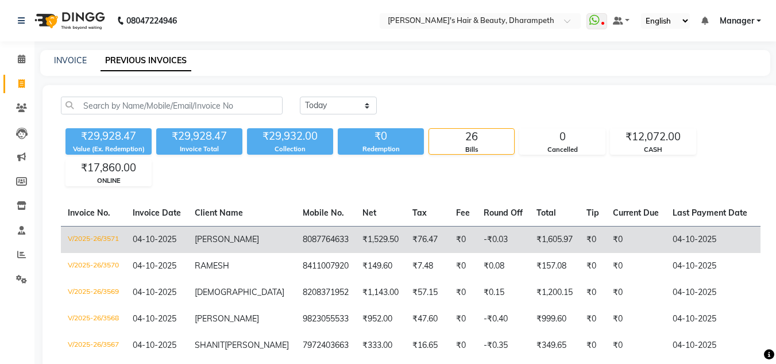
click at [189, 237] on td "[PERSON_NAME]" at bounding box center [242, 239] width 108 height 27
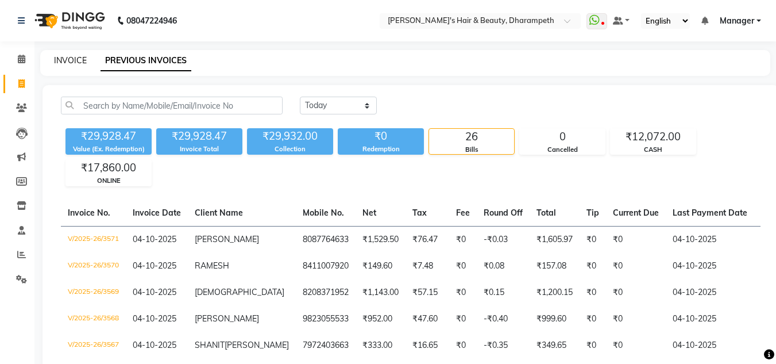
click at [77, 63] on link "INVOICE" at bounding box center [70, 60] width 33 height 10
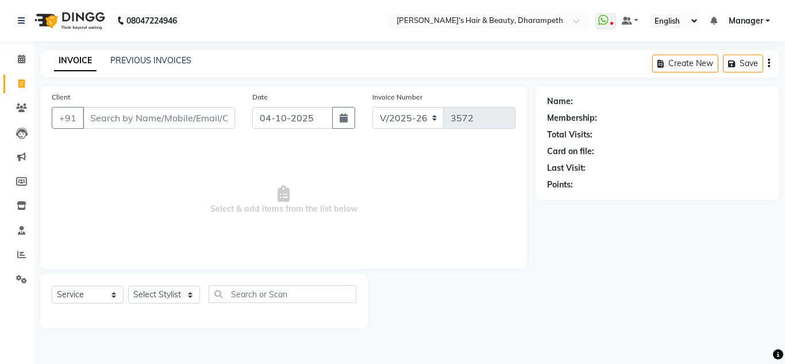
click at [137, 118] on input "Client" at bounding box center [159, 118] width 152 height 22
click at [140, 59] on link "PREVIOUS INVOICES" at bounding box center [150, 60] width 81 height 10
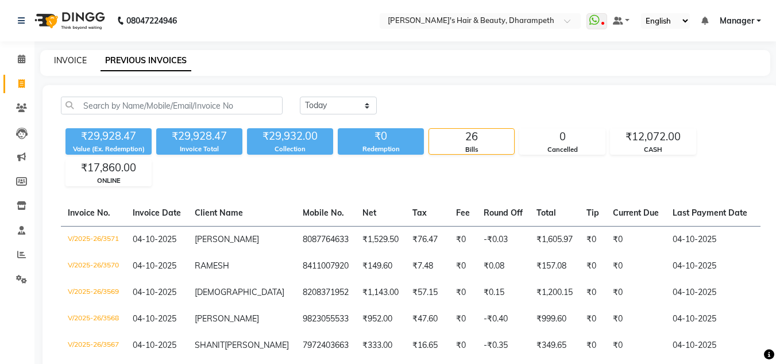
click at [74, 61] on link "INVOICE" at bounding box center [70, 60] width 33 height 10
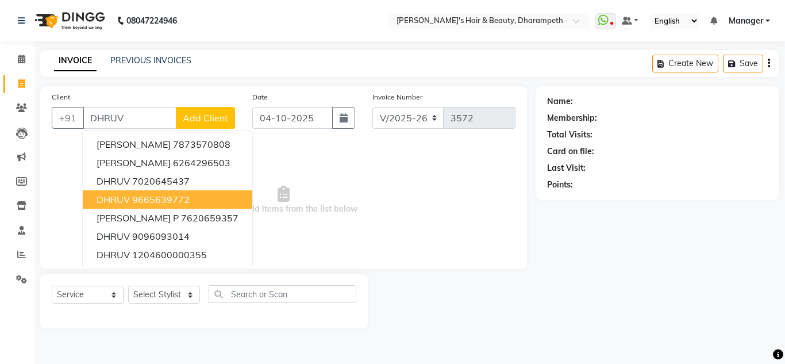
click at [134, 205] on ngb-highlight "9665639772" at bounding box center [160, 199] width 57 height 11
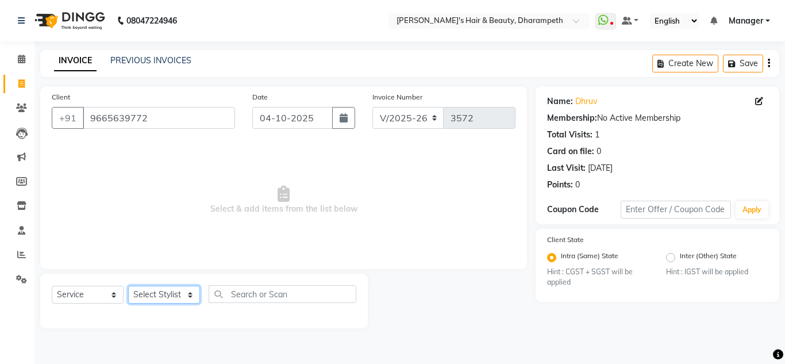
click at [149, 295] on select "Select Stylist Anuj W [PERSON_NAME] [PERSON_NAME] Manager [PERSON_NAME] C [PERS…" at bounding box center [164, 295] width 72 height 18
click at [128, 286] on select "Select Stylist Anuj W [PERSON_NAME] [PERSON_NAME] Manager [PERSON_NAME] C [PERS…" at bounding box center [164, 295] width 72 height 18
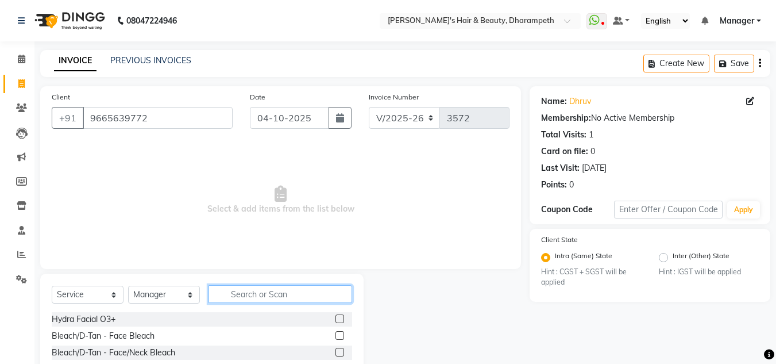
click at [258, 292] on input "text" at bounding box center [281, 294] width 144 height 18
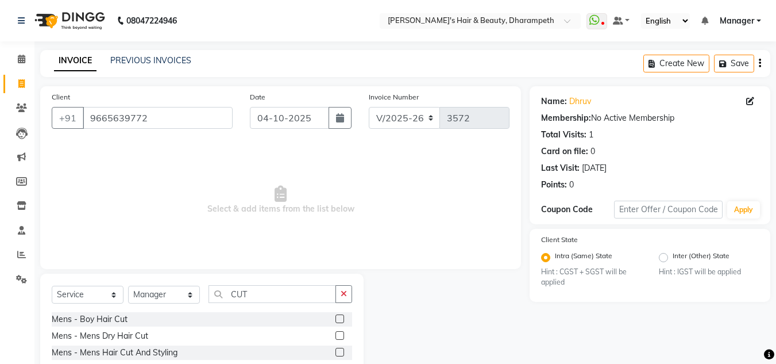
click at [336, 352] on label at bounding box center [340, 352] width 9 height 9
click at [336, 352] on input "checkbox" at bounding box center [339, 352] width 7 height 7
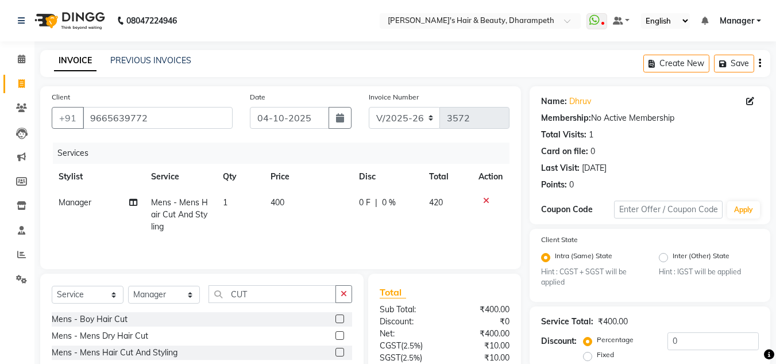
click at [283, 206] on span "400" at bounding box center [278, 202] width 14 height 10
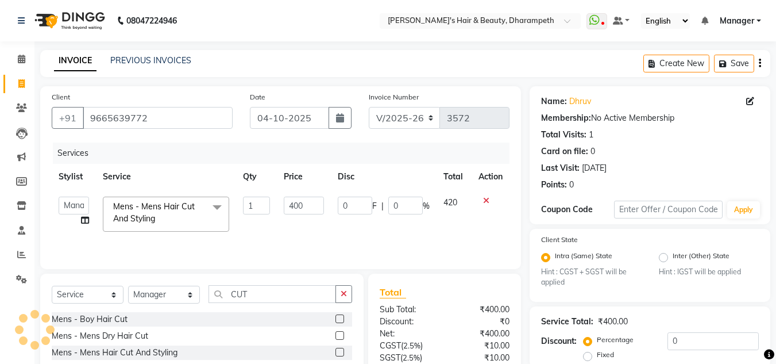
click at [283, 206] on td "400" at bounding box center [303, 214] width 53 height 49
click at [293, 204] on input "400" at bounding box center [304, 206] width 40 height 18
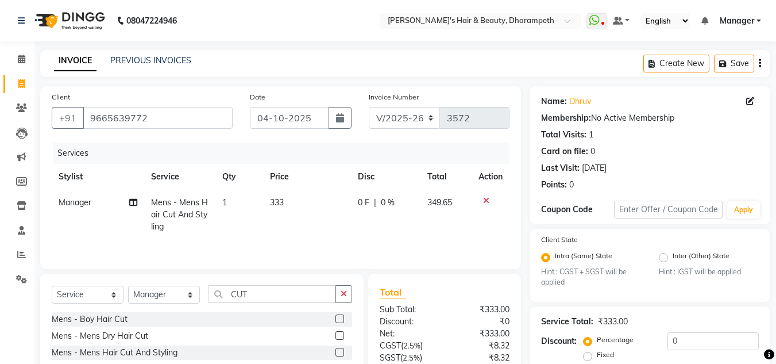
click at [454, 202] on td "349.65" at bounding box center [446, 215] width 51 height 50
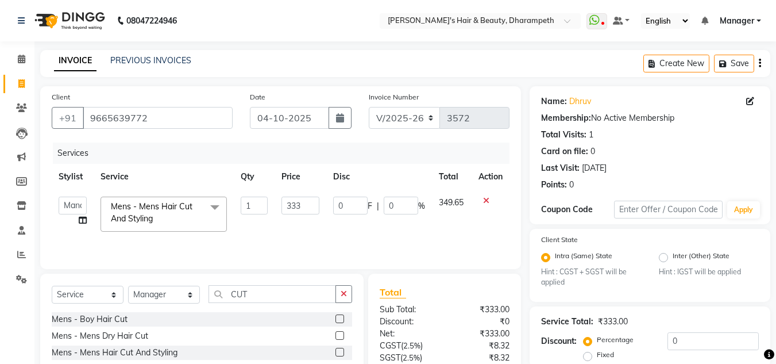
scroll to position [108, 0]
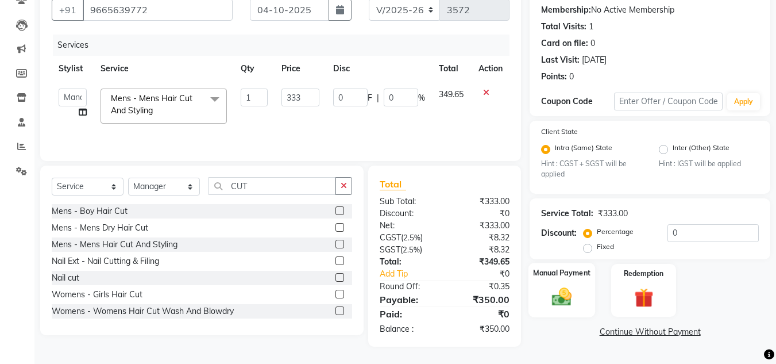
click at [548, 298] on img at bounding box center [562, 297] width 32 height 23
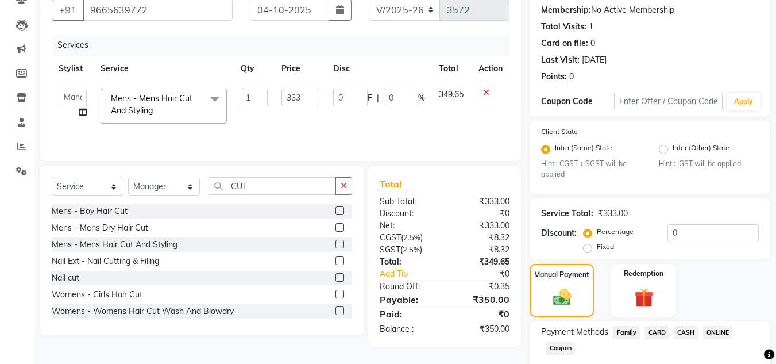
click at [682, 334] on span "CASH" at bounding box center [686, 332] width 25 height 13
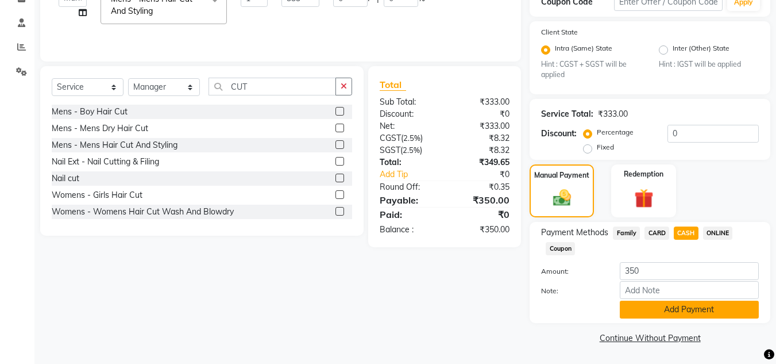
click at [728, 311] on button "Add Payment" at bounding box center [689, 310] width 139 height 18
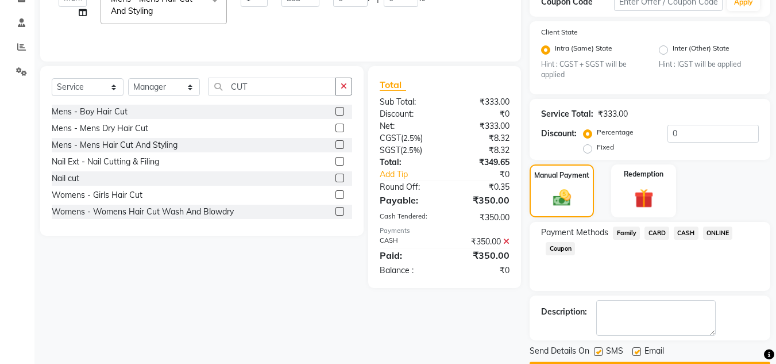
scroll to position [240, 0]
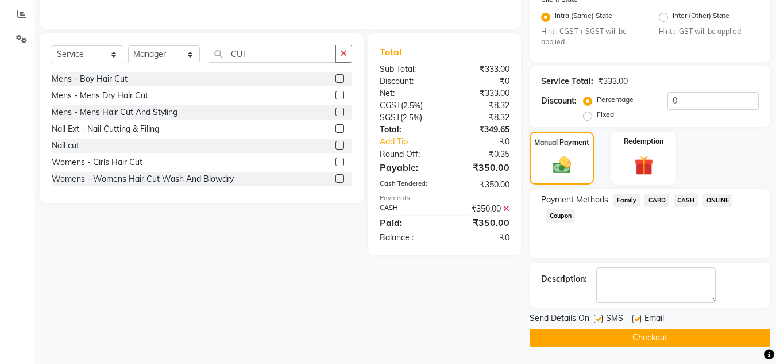
click at [699, 334] on button "Checkout" at bounding box center [650, 338] width 241 height 18
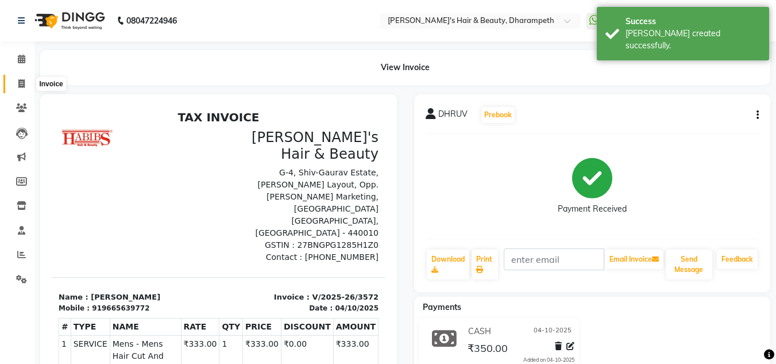
click at [21, 84] on icon at bounding box center [21, 83] width 6 height 9
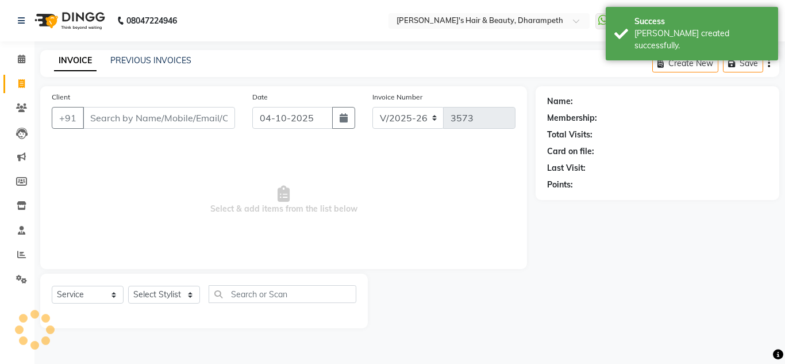
click at [113, 127] on input "Client" at bounding box center [159, 118] width 152 height 22
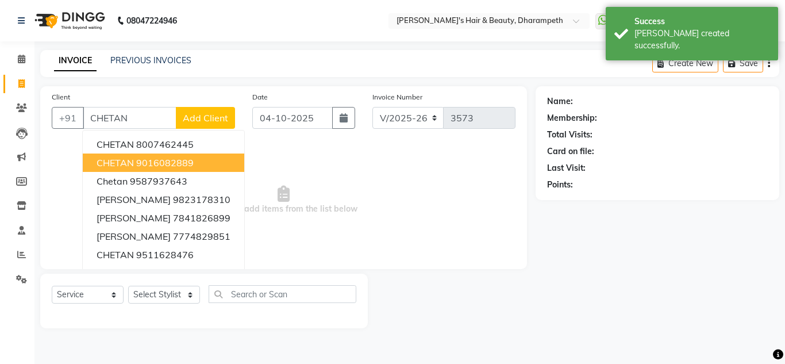
click at [125, 166] on span "CHETAN" at bounding box center [115, 162] width 37 height 11
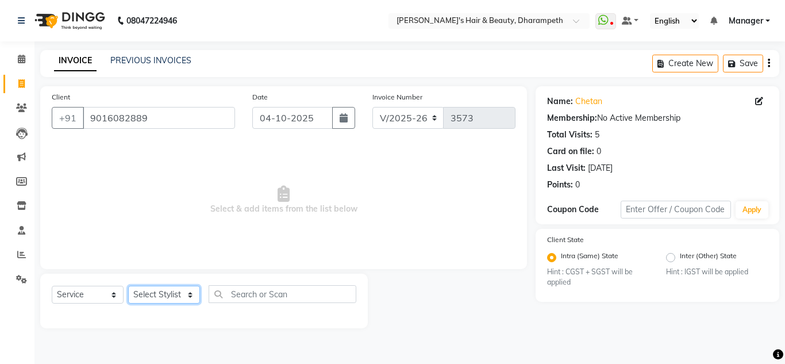
click at [148, 293] on select "Select Stylist Anuj W [PERSON_NAME] [PERSON_NAME] Manager [PERSON_NAME] C [PERS…" at bounding box center [164, 295] width 72 height 18
click at [128, 286] on select "Select Stylist Anuj W [PERSON_NAME] [PERSON_NAME] Manager [PERSON_NAME] C [PERS…" at bounding box center [164, 295] width 72 height 18
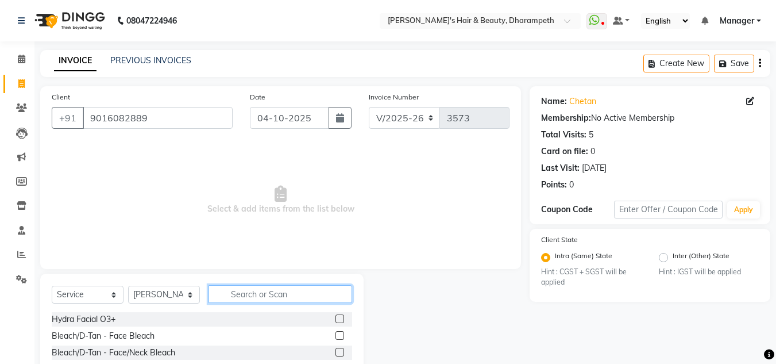
click at [236, 292] on input "text" at bounding box center [281, 294] width 144 height 18
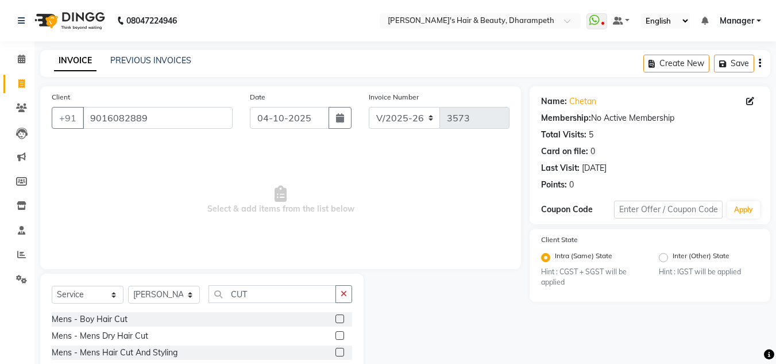
click at [336, 351] on label at bounding box center [340, 352] width 9 height 9
click at [336, 351] on input "checkbox" at bounding box center [339, 352] width 7 height 7
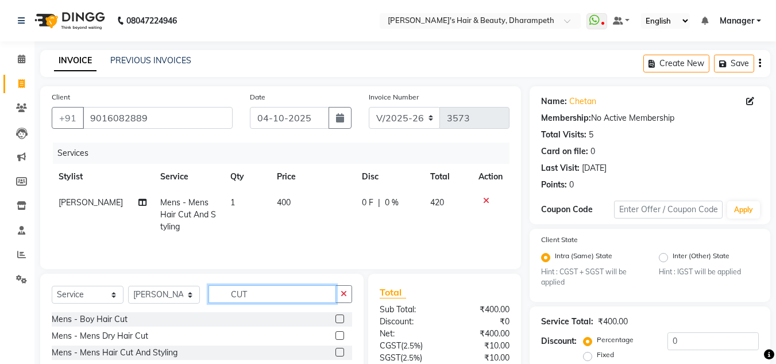
click at [243, 294] on input "CUT" at bounding box center [273, 294] width 128 height 18
click at [338, 333] on label at bounding box center [340, 335] width 9 height 9
click at [338, 333] on input "checkbox" at bounding box center [339, 335] width 7 height 7
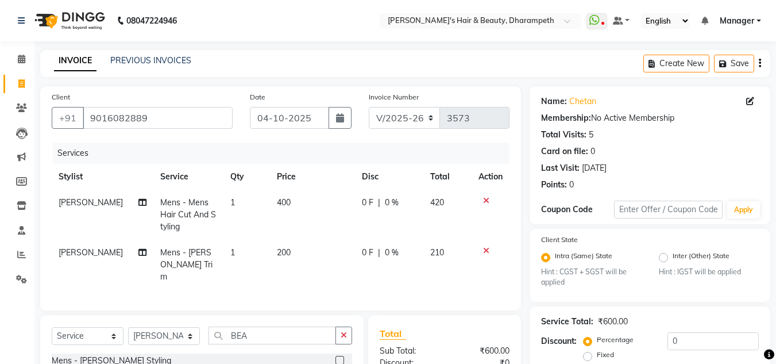
click at [286, 200] on td "400" at bounding box center [312, 215] width 85 height 50
click at [452, 198] on span "349.65" at bounding box center [441, 202] width 25 height 10
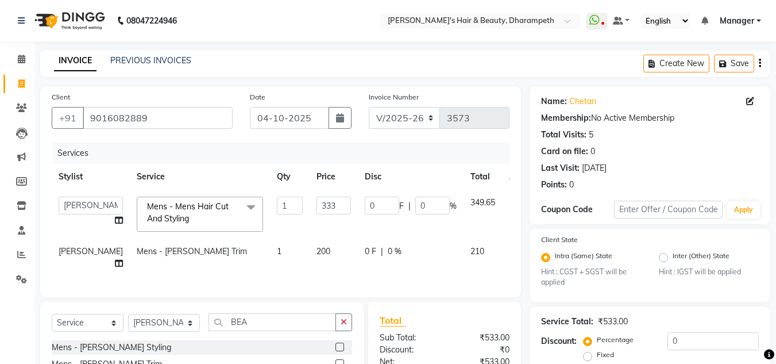
click at [310, 245] on td "200" at bounding box center [334, 257] width 48 height 38
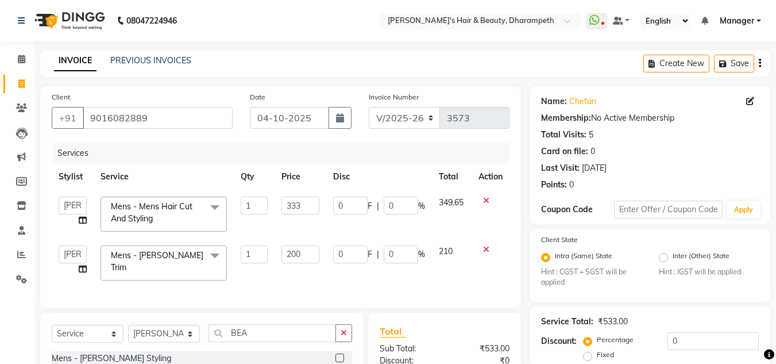
click at [293, 245] on input "200" at bounding box center [301, 254] width 38 height 18
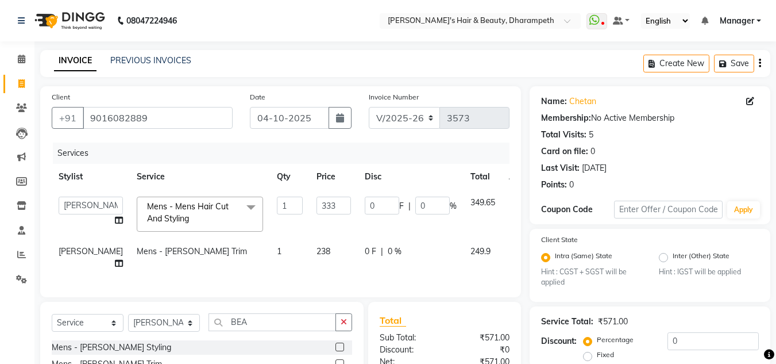
click at [471, 252] on span "249.9" at bounding box center [481, 251] width 20 height 10
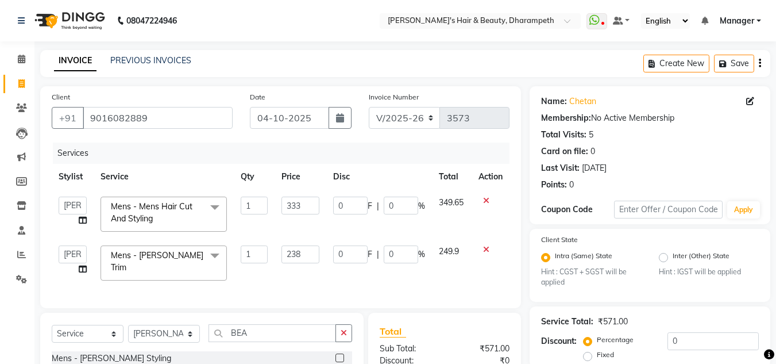
scroll to position [151, 0]
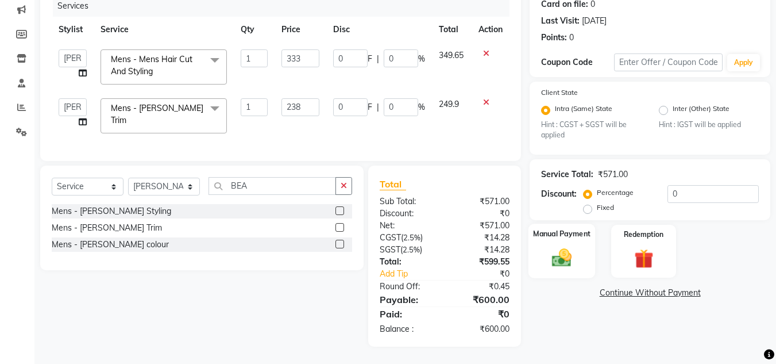
click at [556, 267] on div "Manual Payment" at bounding box center [562, 251] width 67 height 55
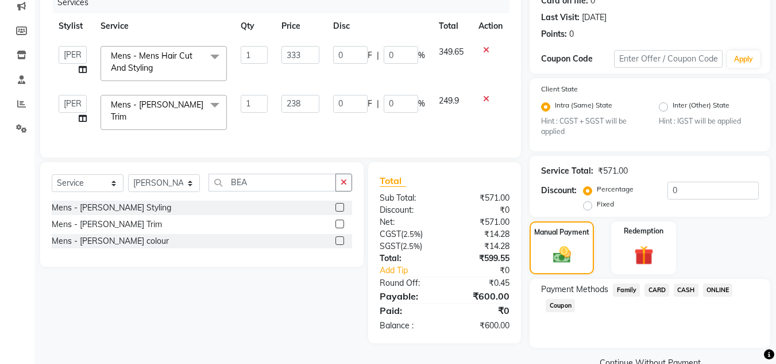
click at [715, 289] on span "ONLINE" at bounding box center [718, 289] width 30 height 13
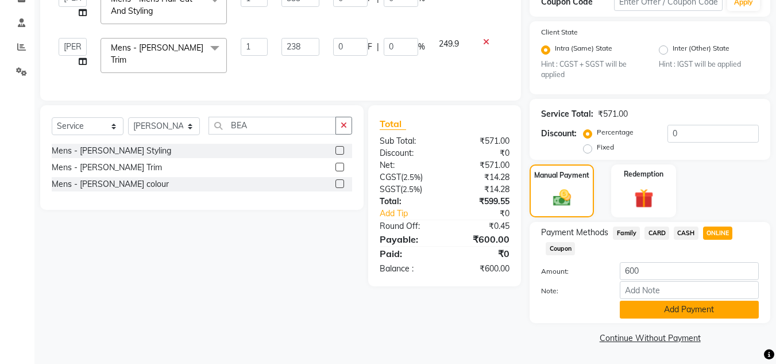
click at [728, 309] on button "Add Payment" at bounding box center [689, 310] width 139 height 18
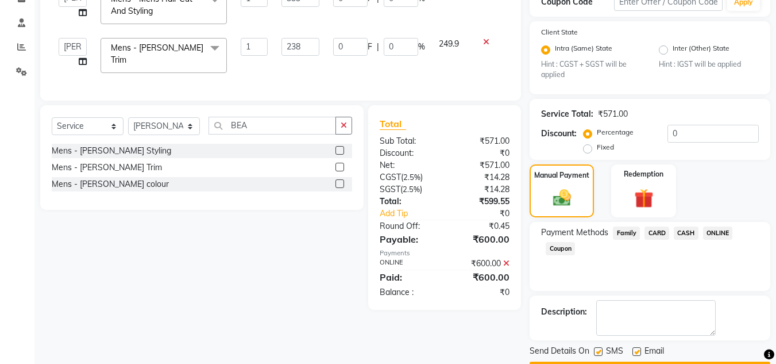
scroll to position [240, 0]
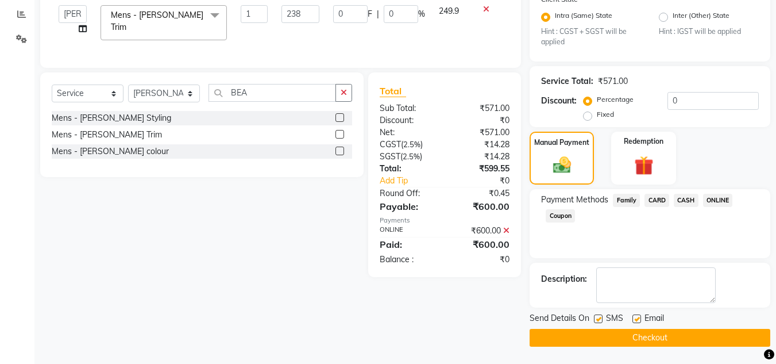
click at [714, 338] on button "Checkout" at bounding box center [650, 338] width 241 height 18
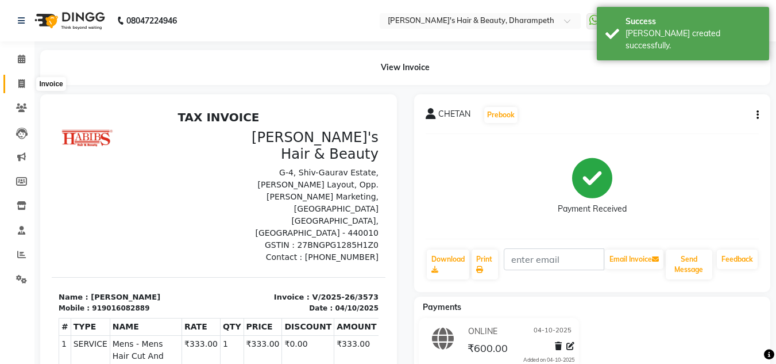
click at [21, 82] on icon at bounding box center [21, 83] width 6 height 9
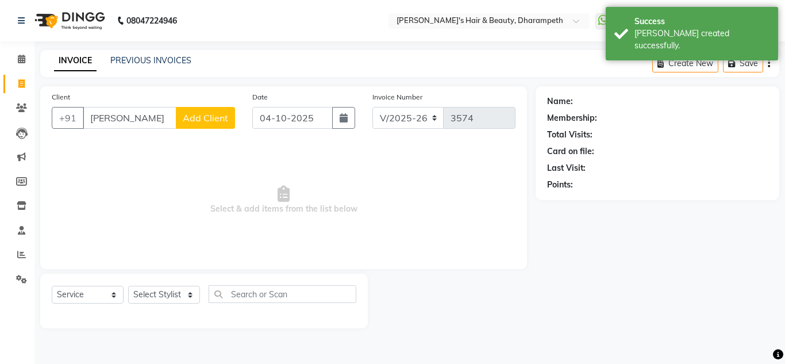
click at [206, 117] on span "Add Client" at bounding box center [205, 117] width 45 height 11
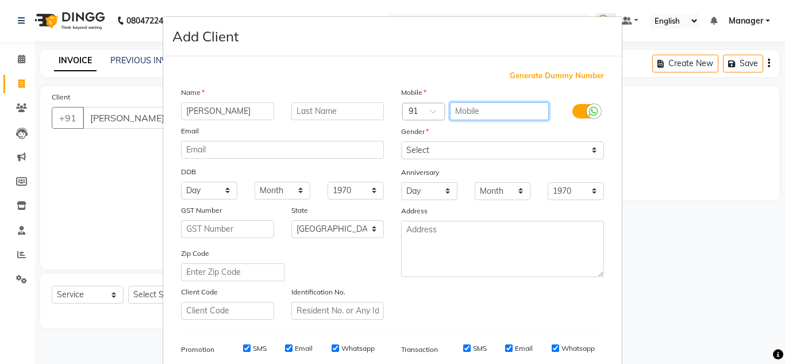
click at [465, 108] on input "text" at bounding box center [499, 111] width 99 height 18
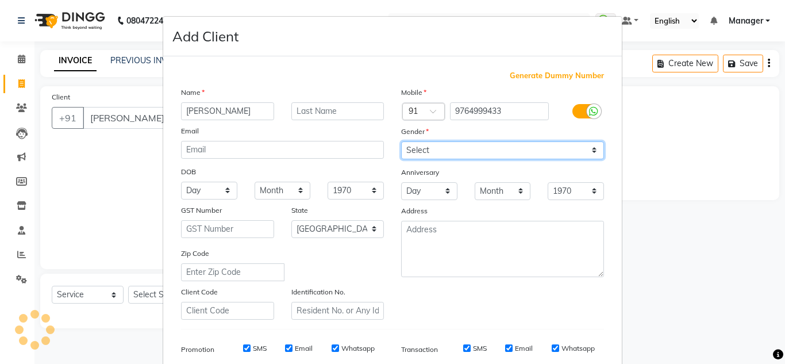
click at [429, 149] on select "Select [DEMOGRAPHIC_DATA] [DEMOGRAPHIC_DATA] Other Prefer Not To Say" at bounding box center [502, 150] width 203 height 18
click at [401, 141] on select "Select [DEMOGRAPHIC_DATA] [DEMOGRAPHIC_DATA] Other Prefer Not To Say" at bounding box center [502, 150] width 203 height 18
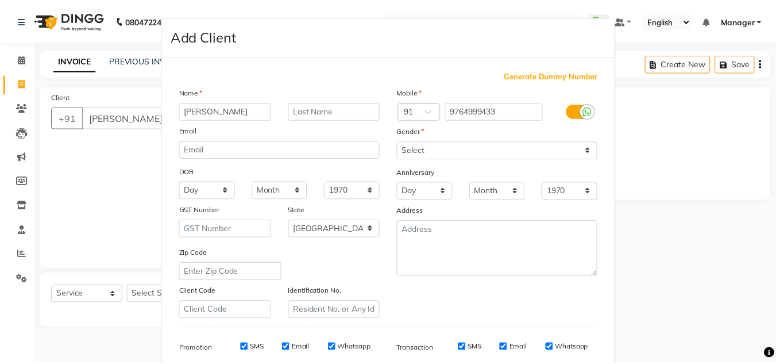
scroll to position [167, 0]
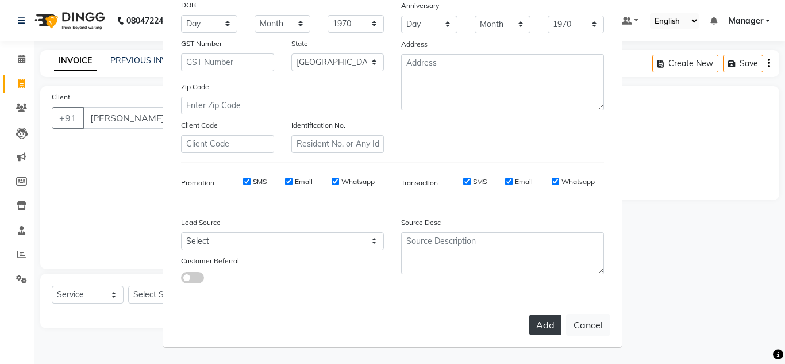
click at [542, 322] on button "Add" at bounding box center [545, 324] width 32 height 21
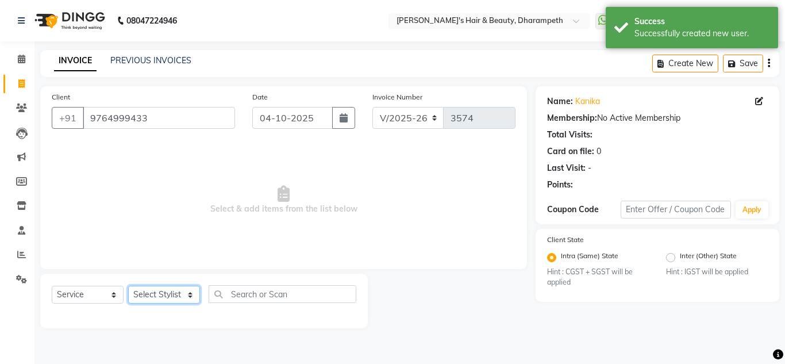
click at [148, 291] on select "Select Stylist Anuj W [PERSON_NAME] [PERSON_NAME] Manager [PERSON_NAME] C [PERS…" at bounding box center [164, 295] width 72 height 18
click at [128, 286] on select "Select Stylist Anuj W [PERSON_NAME] [PERSON_NAME] Manager [PERSON_NAME] C [PERS…" at bounding box center [164, 295] width 72 height 18
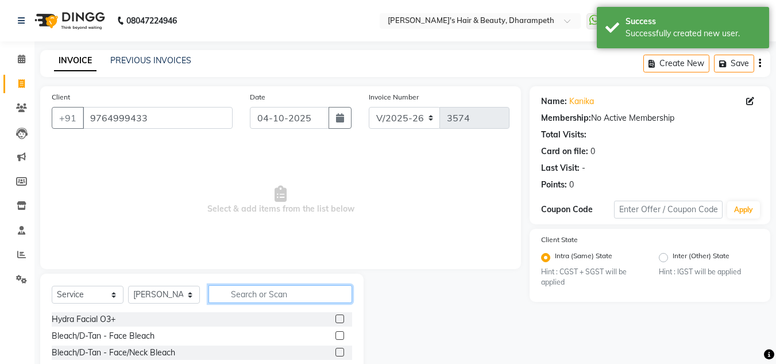
click at [250, 297] on input "text" at bounding box center [281, 294] width 144 height 18
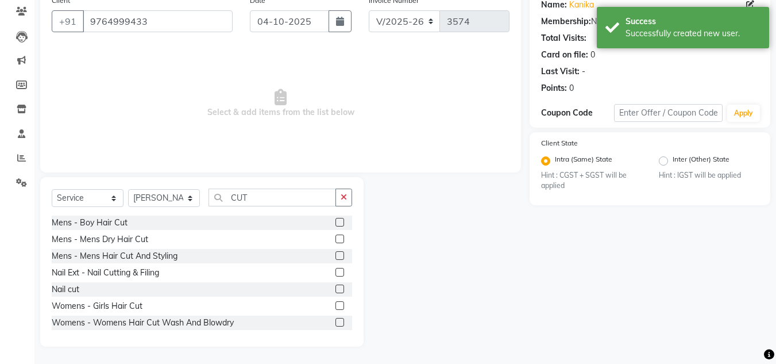
click at [336, 322] on label at bounding box center [340, 322] width 9 height 9
click at [336, 322] on input "checkbox" at bounding box center [339, 322] width 7 height 7
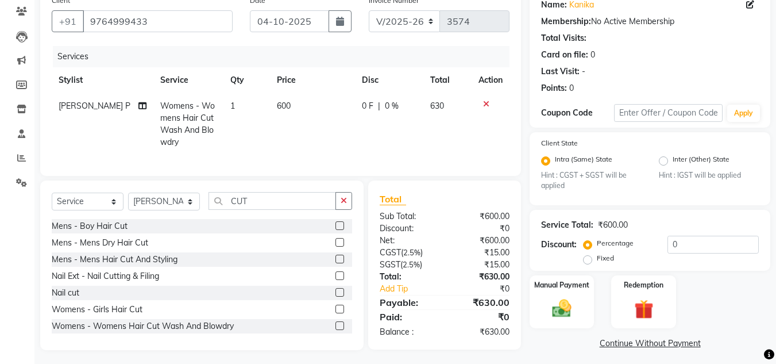
click at [294, 106] on td "600" at bounding box center [312, 124] width 85 height 62
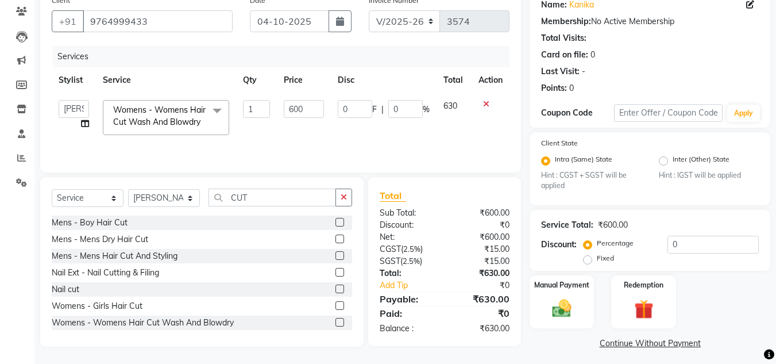
click at [294, 106] on input "600" at bounding box center [304, 109] width 40 height 18
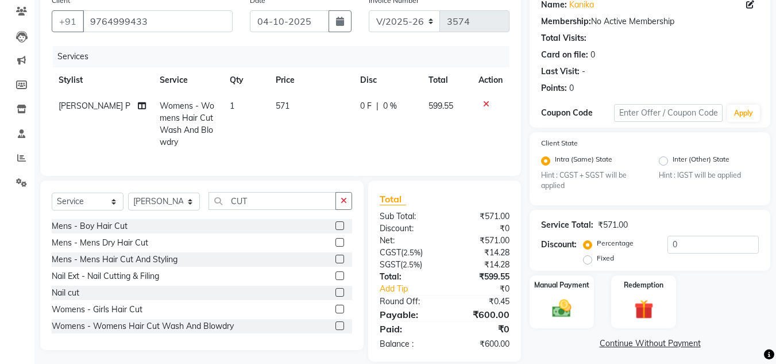
click at [453, 107] on td "599.55" at bounding box center [447, 124] width 51 height 62
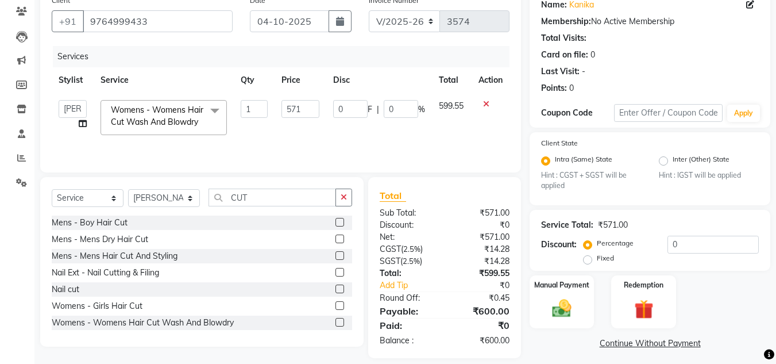
scroll to position [108, 0]
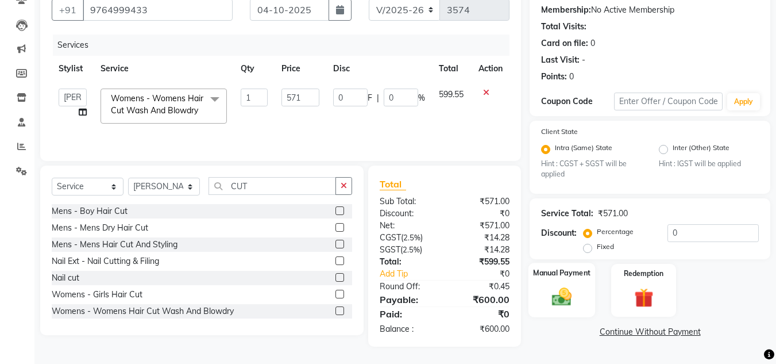
click at [568, 297] on img at bounding box center [562, 297] width 32 height 23
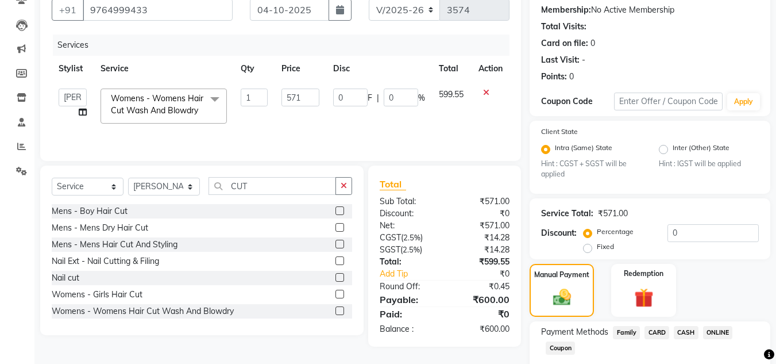
click at [687, 337] on span "CASH" at bounding box center [686, 332] width 25 height 13
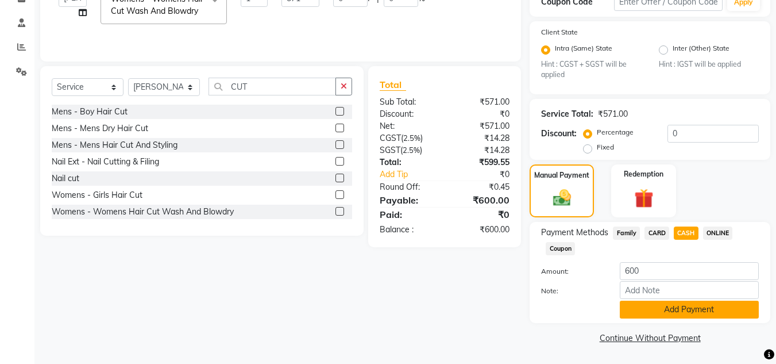
click at [718, 305] on button "Add Payment" at bounding box center [689, 310] width 139 height 18
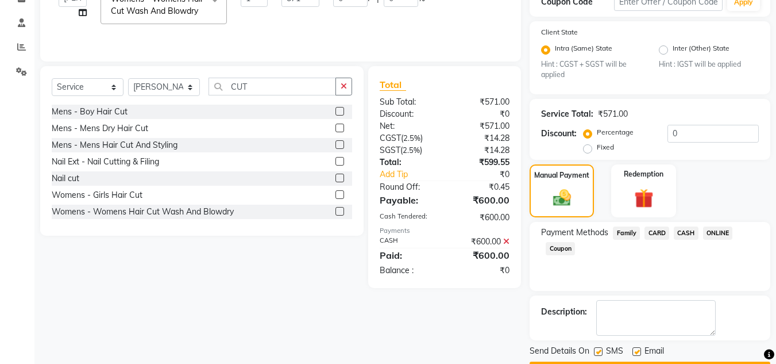
scroll to position [240, 0]
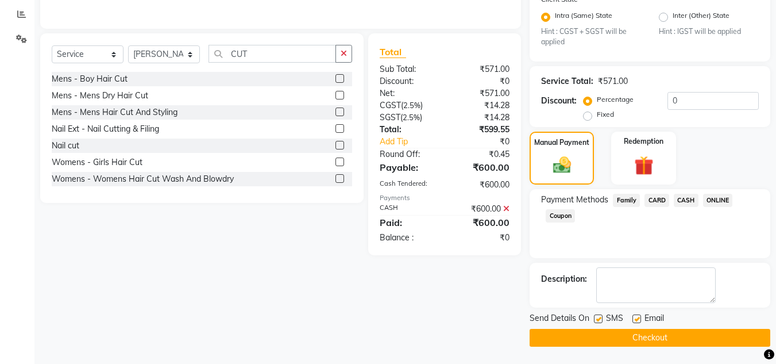
click at [715, 341] on button "Checkout" at bounding box center [650, 338] width 241 height 18
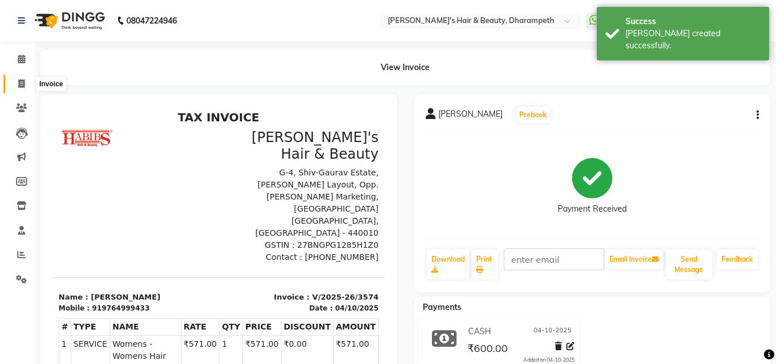
click at [20, 88] on span at bounding box center [21, 84] width 20 height 13
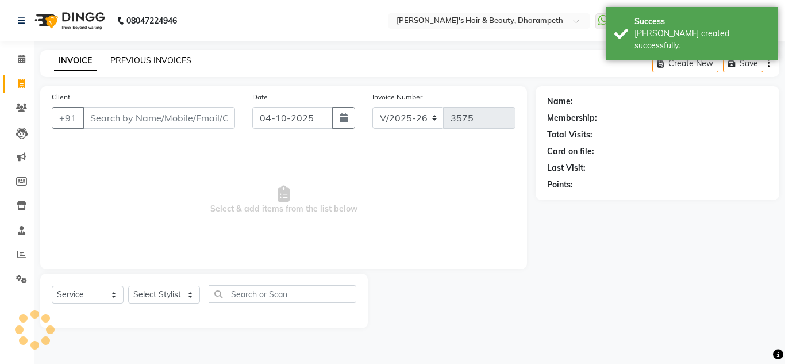
click at [130, 57] on link "PREVIOUS INVOICES" at bounding box center [150, 60] width 81 height 10
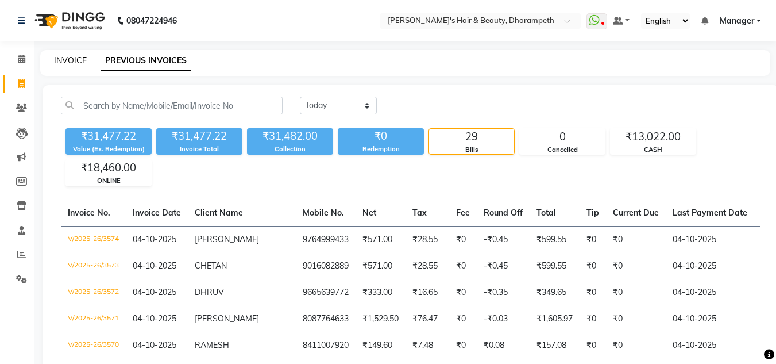
click at [59, 61] on link "INVOICE" at bounding box center [70, 60] width 33 height 10
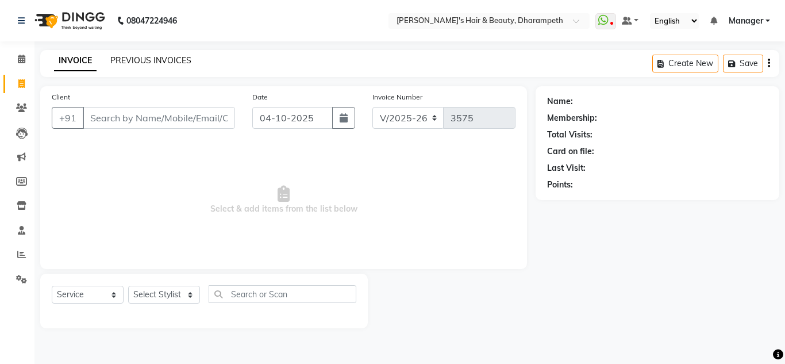
click at [122, 59] on link "PREVIOUS INVOICES" at bounding box center [150, 60] width 81 height 10
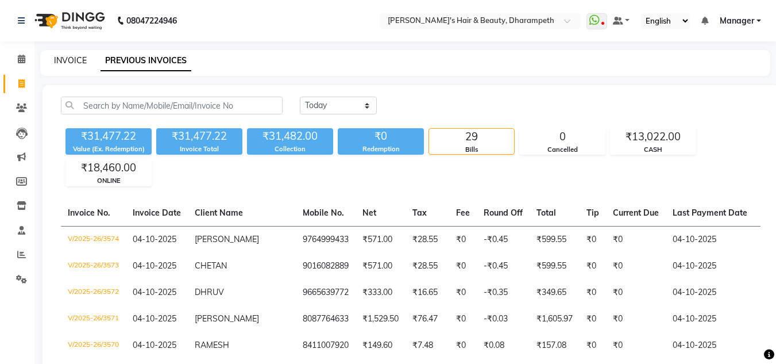
click at [67, 61] on link "INVOICE" at bounding box center [70, 60] width 33 height 10
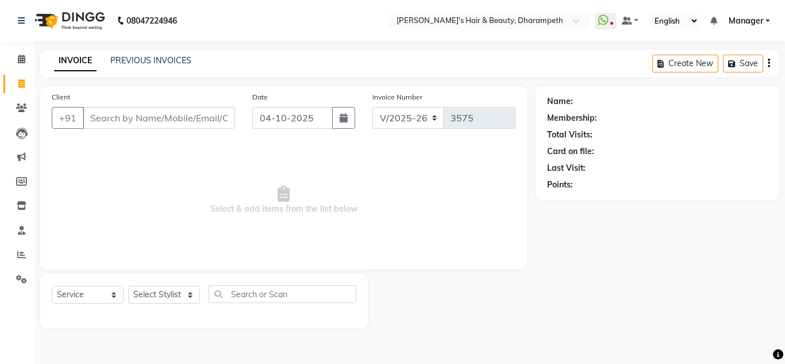
click at [111, 120] on input "Client" at bounding box center [159, 118] width 152 height 22
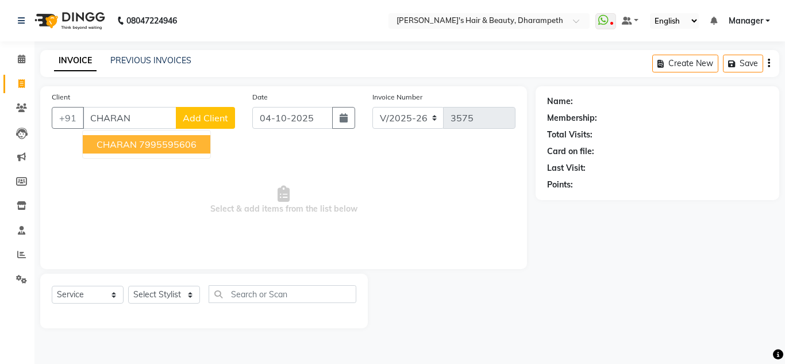
click at [129, 148] on span "CHARAN" at bounding box center [117, 143] width 40 height 11
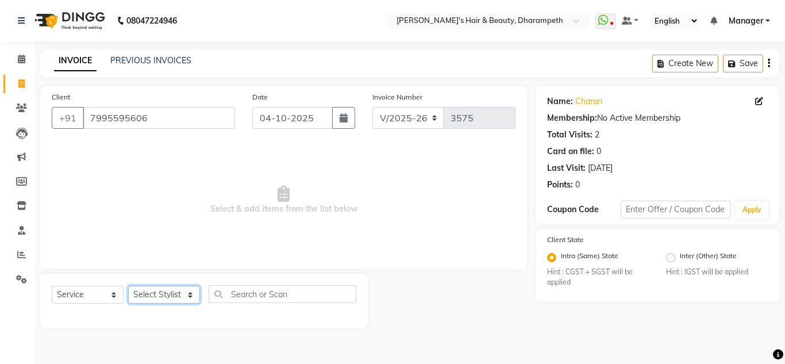
click at [157, 290] on select "Select Stylist Anuj W [PERSON_NAME] [PERSON_NAME] Manager [PERSON_NAME] C [PERS…" at bounding box center [164, 295] width 72 height 18
click at [128, 286] on select "Select Stylist Anuj W [PERSON_NAME] [PERSON_NAME] Manager [PERSON_NAME] C [PERS…" at bounding box center [164, 295] width 72 height 18
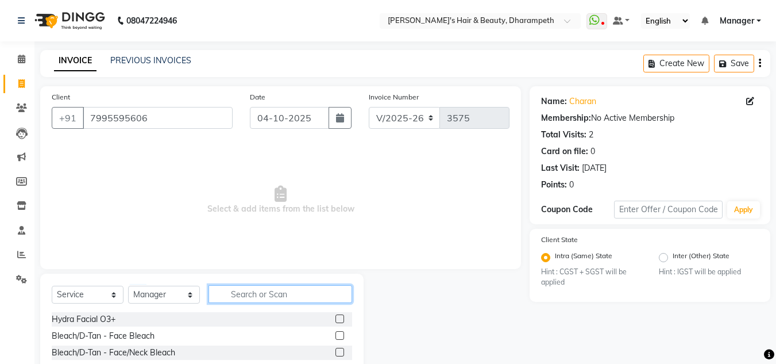
click at [247, 291] on input "text" at bounding box center [281, 294] width 144 height 18
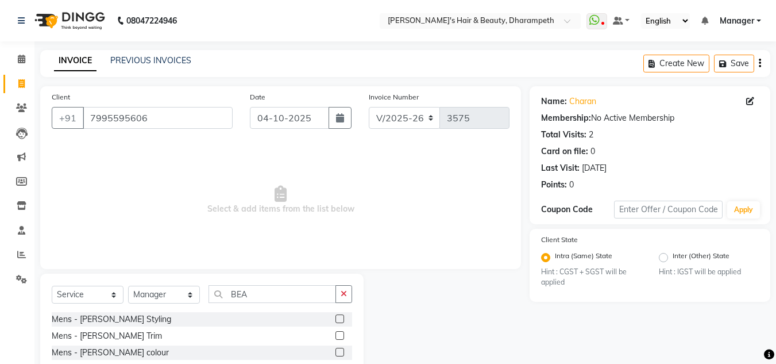
click at [340, 334] on label at bounding box center [340, 335] width 9 height 9
click at [340, 334] on input "checkbox" at bounding box center [339, 335] width 7 height 7
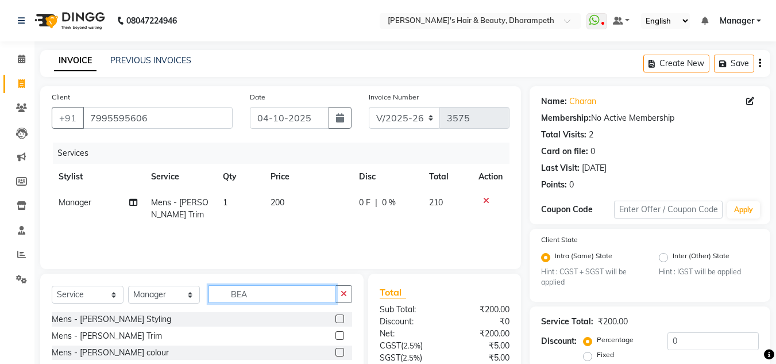
click at [238, 295] on input "BEA" at bounding box center [273, 294] width 128 height 18
click at [341, 317] on label at bounding box center [340, 318] width 9 height 9
click at [341, 317] on input "checkbox" at bounding box center [339, 318] width 7 height 7
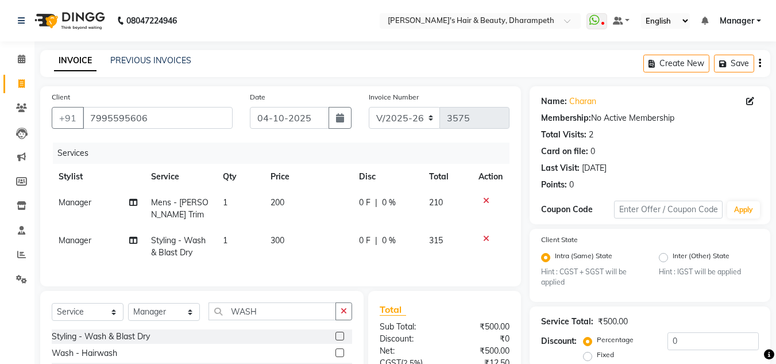
click at [284, 206] on span "200" at bounding box center [278, 202] width 14 height 10
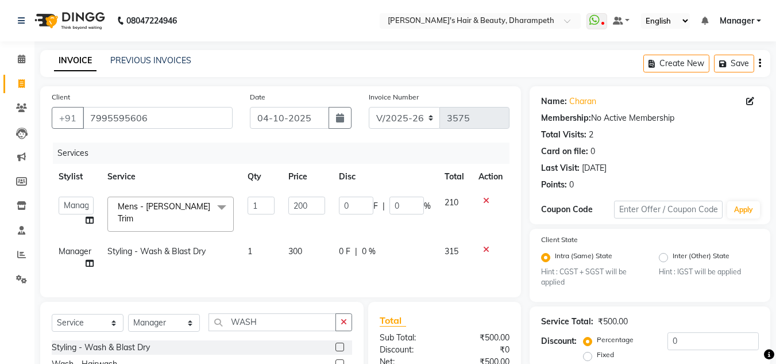
click at [284, 206] on td "200" at bounding box center [307, 214] width 51 height 49
click at [293, 206] on input "200" at bounding box center [306, 206] width 37 height 18
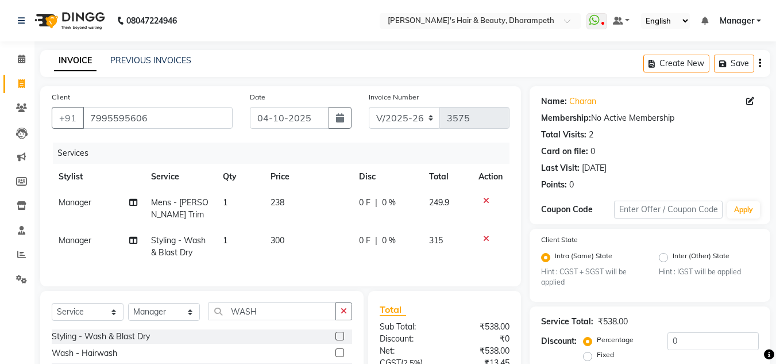
click at [451, 210] on td "249.9" at bounding box center [447, 209] width 50 height 38
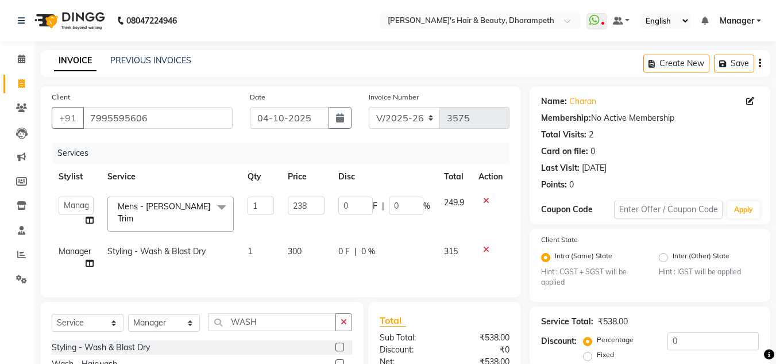
click at [293, 250] on span "300" at bounding box center [295, 251] width 14 height 10
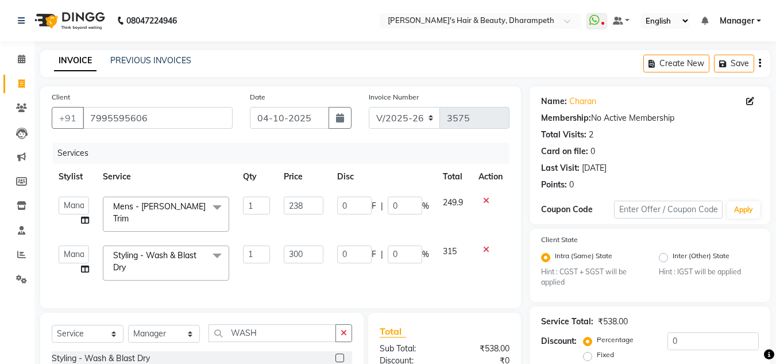
click at [293, 250] on input "300" at bounding box center [304, 254] width 40 height 18
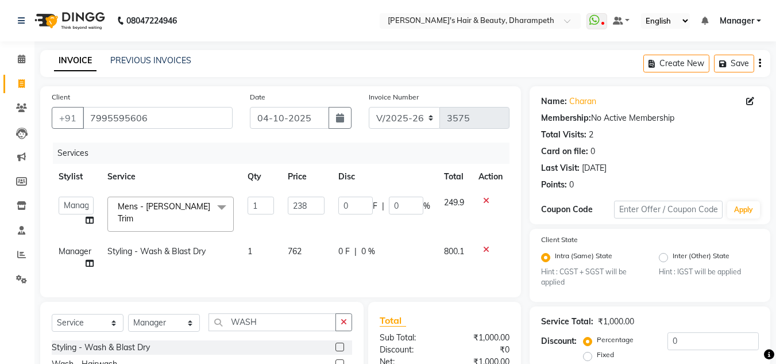
click at [444, 251] on span "800.1" at bounding box center [454, 251] width 20 height 10
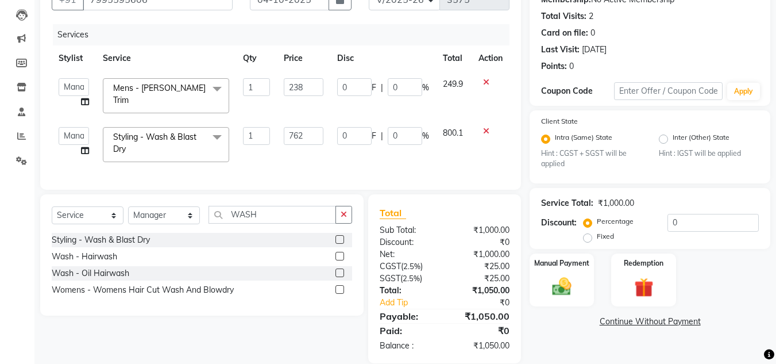
scroll to position [138, 0]
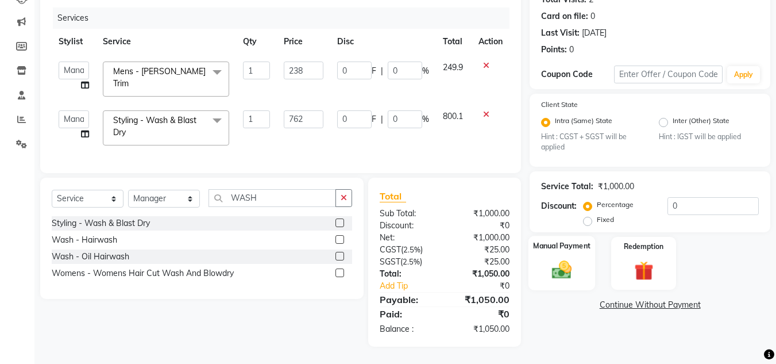
click at [551, 272] on img at bounding box center [562, 270] width 32 height 23
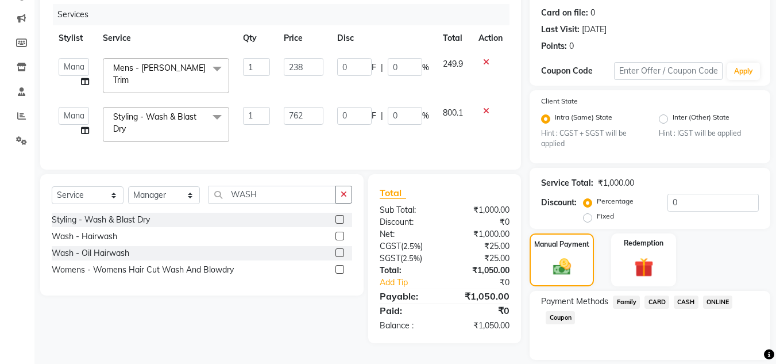
click at [722, 304] on span "ONLINE" at bounding box center [718, 301] width 30 height 13
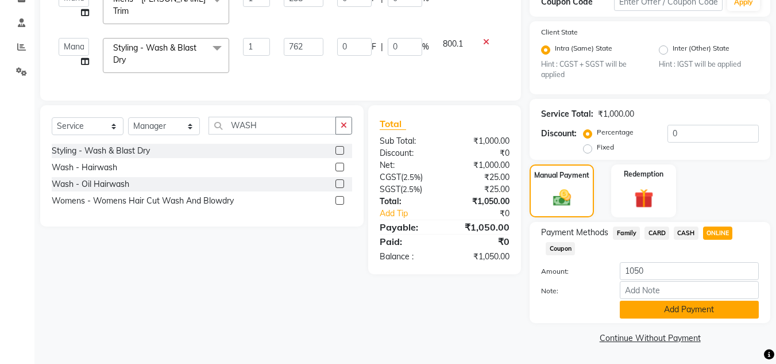
click at [722, 314] on button "Add Payment" at bounding box center [689, 310] width 139 height 18
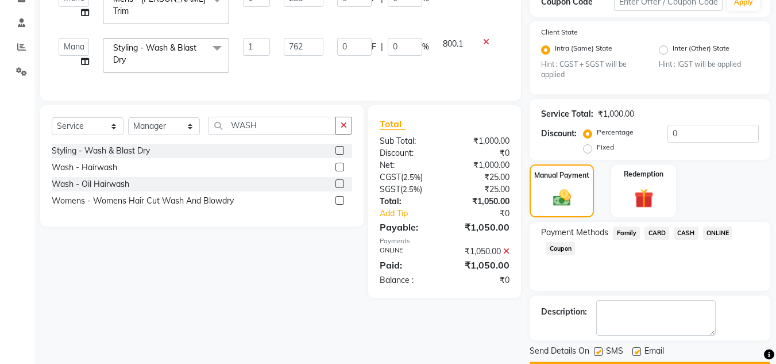
scroll to position [240, 0]
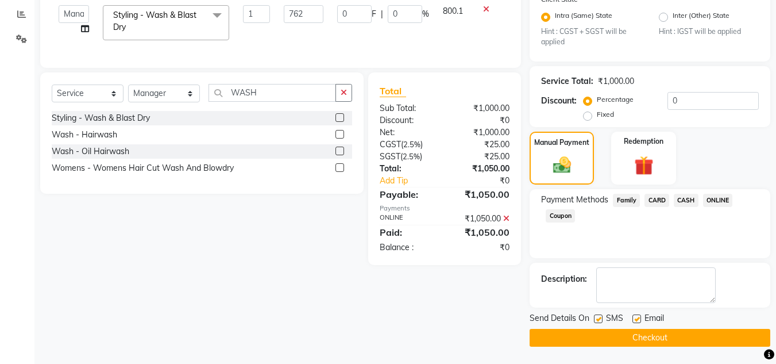
click at [708, 342] on button "Checkout" at bounding box center [650, 338] width 241 height 18
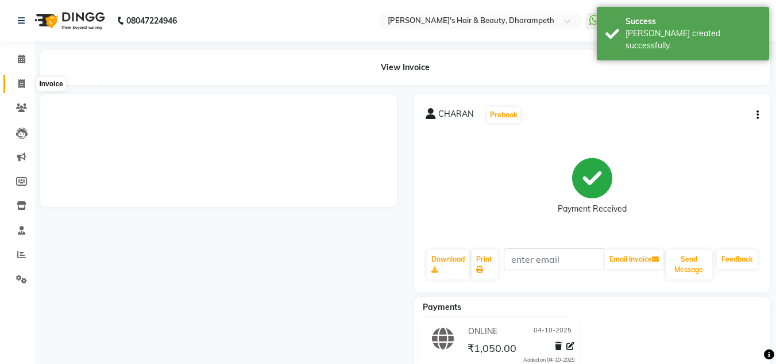
click at [17, 83] on span at bounding box center [21, 84] width 20 height 13
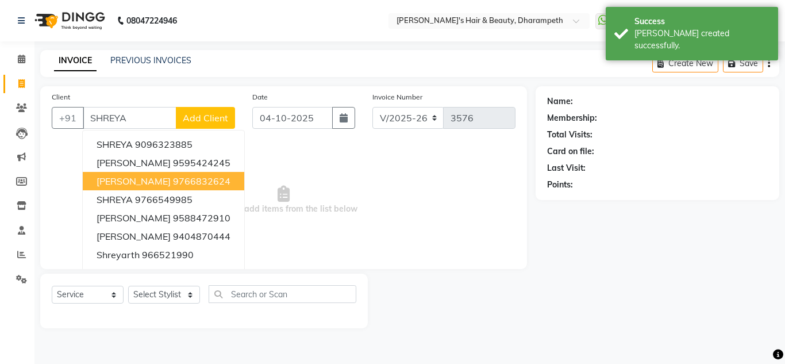
click at [173, 185] on ngb-highlight "9766832624" at bounding box center [201, 180] width 57 height 11
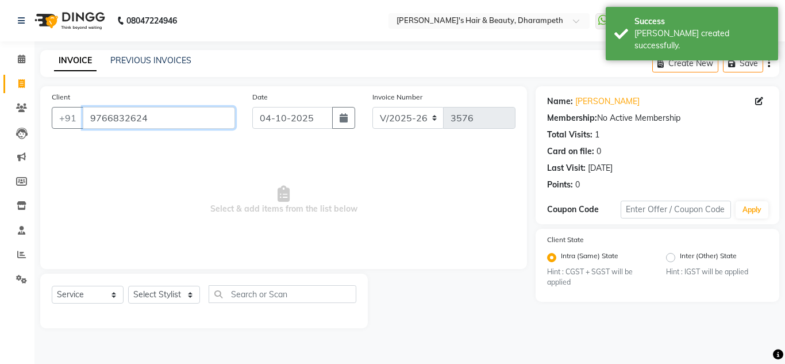
click at [147, 121] on input "9766832624" at bounding box center [159, 118] width 152 height 22
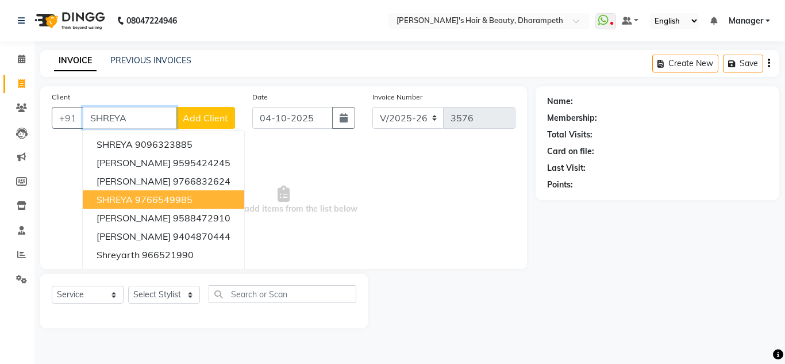
click at [156, 194] on ngb-highlight "9766549985" at bounding box center [163, 199] width 57 height 11
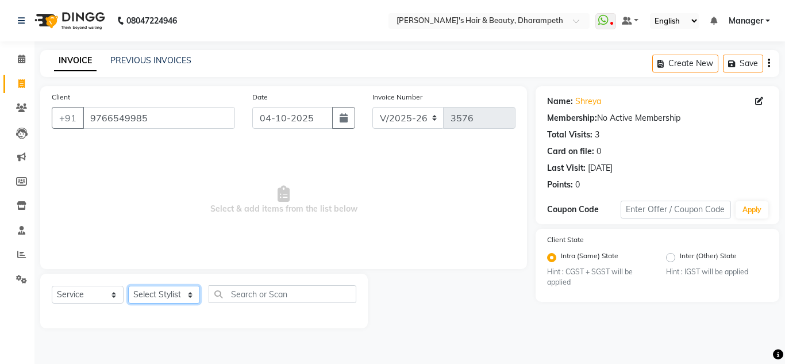
click at [162, 293] on select "Select Stylist Anuj W [PERSON_NAME] [PERSON_NAME] Manager [PERSON_NAME] C [PERS…" at bounding box center [164, 295] width 72 height 18
click at [128, 286] on select "Select Stylist Anuj W [PERSON_NAME] [PERSON_NAME] Manager [PERSON_NAME] C [PERS…" at bounding box center [164, 295] width 72 height 18
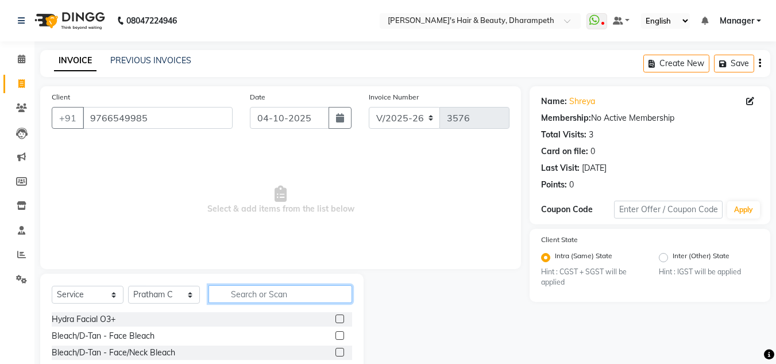
click at [255, 294] on input "text" at bounding box center [281, 294] width 144 height 18
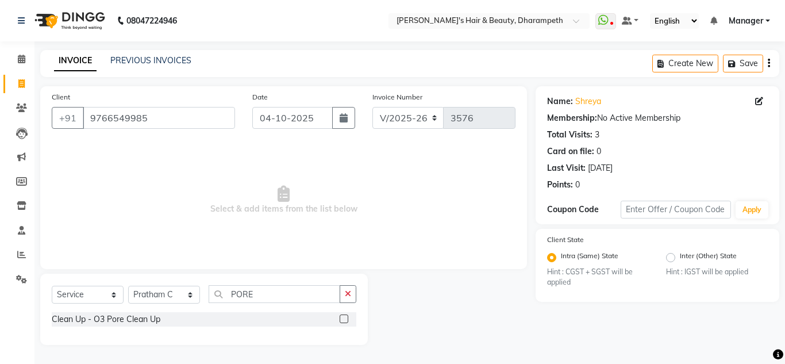
click at [346, 318] on label at bounding box center [344, 318] width 9 height 9
click at [346, 318] on input "checkbox" at bounding box center [343, 318] width 7 height 7
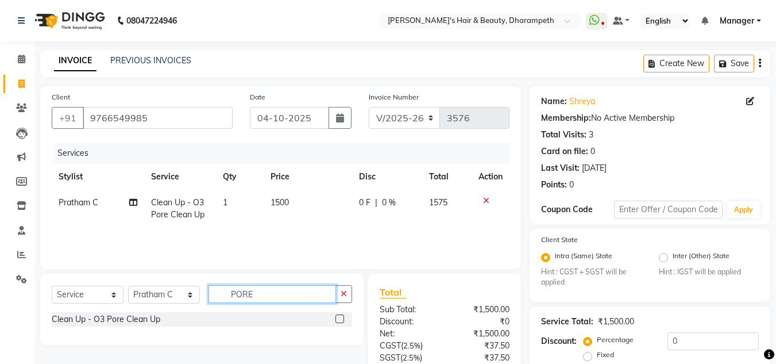
click at [241, 295] on input "PORE" at bounding box center [273, 294] width 128 height 18
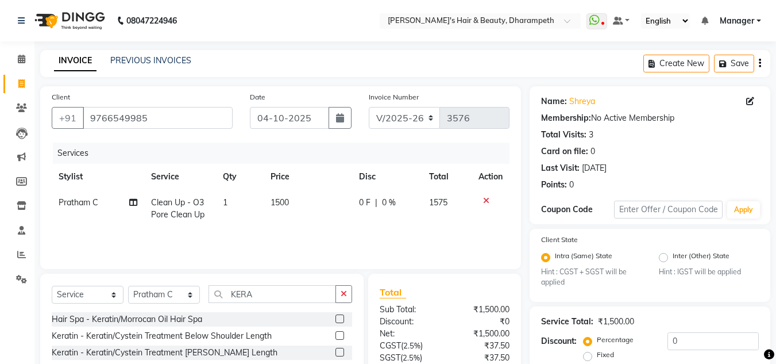
click at [340, 318] on label at bounding box center [340, 318] width 9 height 9
click at [340, 318] on input "checkbox" at bounding box center [339, 318] width 7 height 7
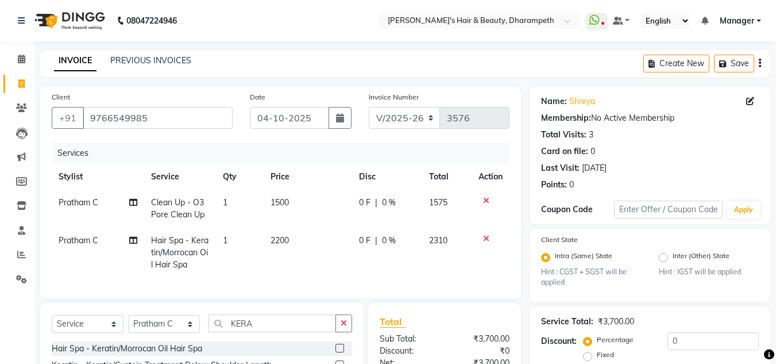
click at [279, 240] on span "2200" at bounding box center [280, 240] width 18 height 10
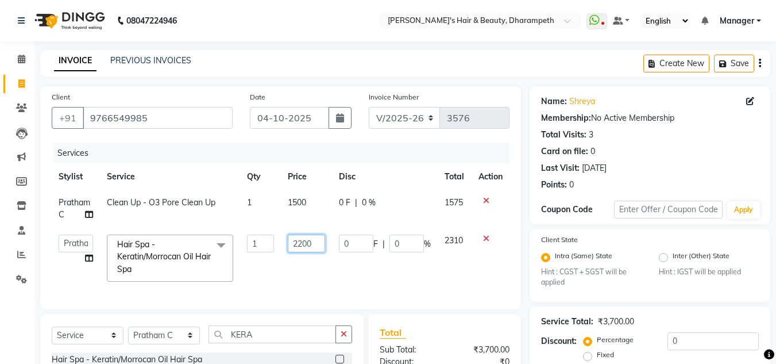
click at [302, 240] on input "2200" at bounding box center [306, 243] width 37 height 18
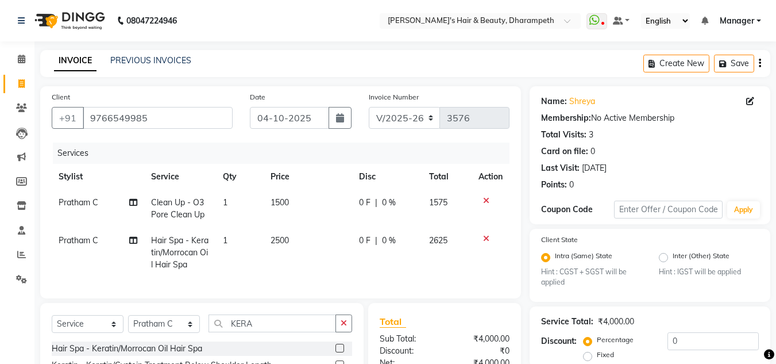
click at [447, 241] on span "2625" at bounding box center [438, 240] width 18 height 10
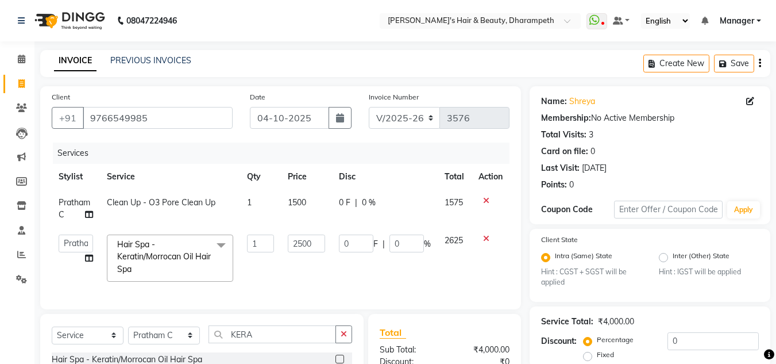
click at [295, 204] on span "1500" at bounding box center [297, 202] width 18 height 10
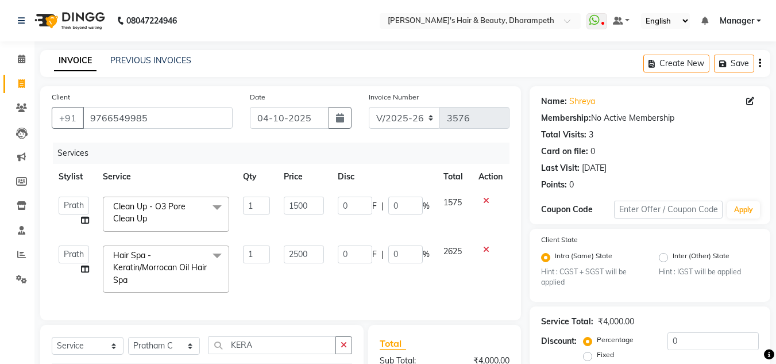
click at [295, 204] on input "1500" at bounding box center [304, 206] width 40 height 18
click at [296, 254] on td "2500" at bounding box center [303, 268] width 53 height 61
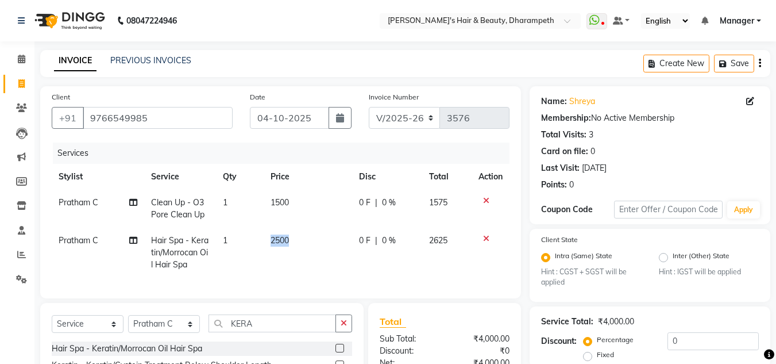
click at [296, 254] on td "2500" at bounding box center [308, 253] width 88 height 50
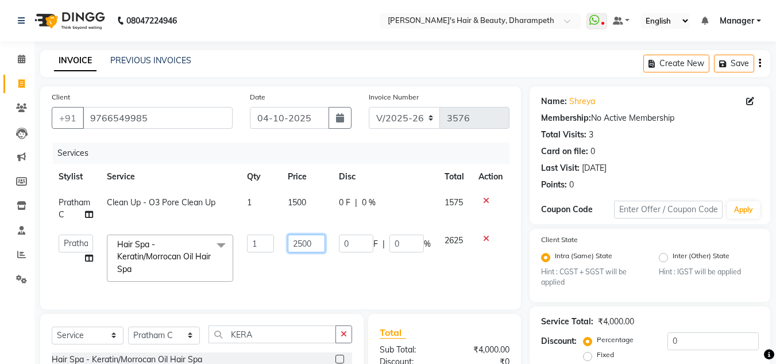
click at [301, 245] on input "2500" at bounding box center [306, 243] width 37 height 18
click at [447, 254] on td "2625" at bounding box center [455, 258] width 34 height 61
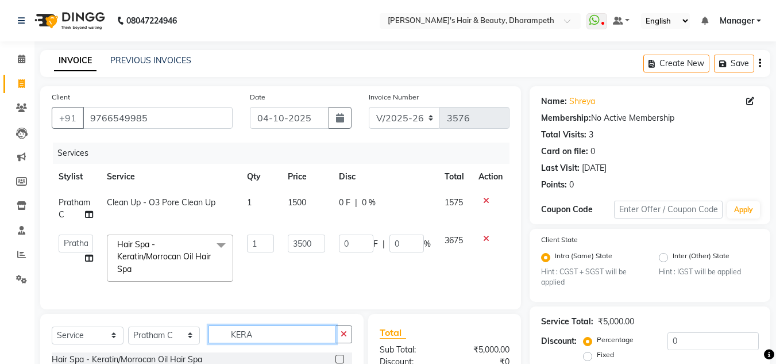
click at [243, 343] on input "KERA" at bounding box center [273, 334] width 128 height 18
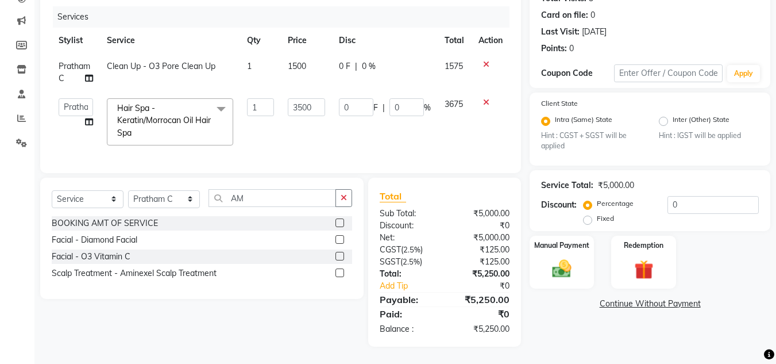
click at [340, 274] on label at bounding box center [340, 272] width 9 height 9
click at [340, 274] on input "checkbox" at bounding box center [339, 273] width 7 height 7
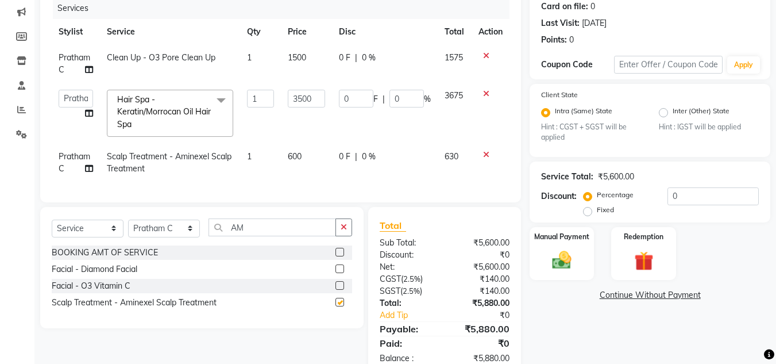
click at [340, 273] on label at bounding box center [340, 268] width 9 height 9
click at [340, 273] on input "checkbox" at bounding box center [339, 268] width 7 height 7
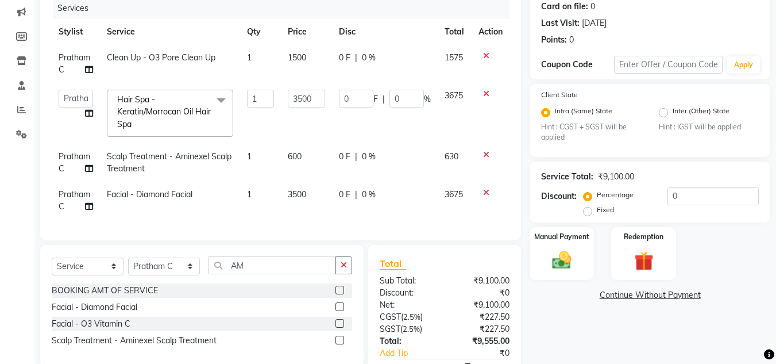
click at [487, 194] on icon at bounding box center [486, 192] width 6 height 8
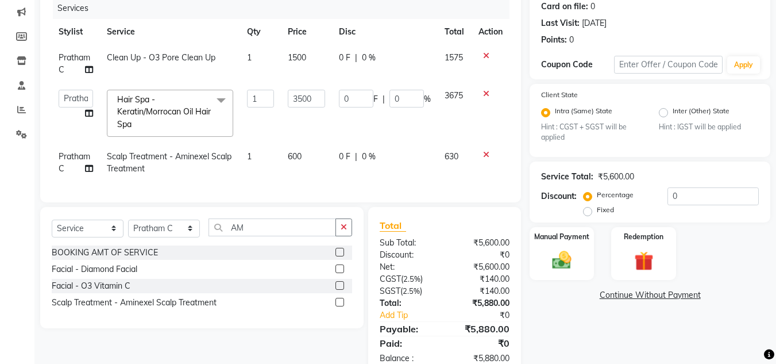
click at [293, 162] on td "600" at bounding box center [306, 163] width 51 height 38
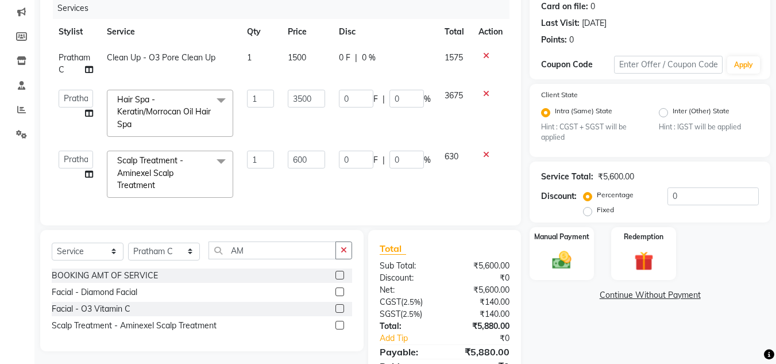
click at [293, 162] on input "600" at bounding box center [306, 160] width 37 height 18
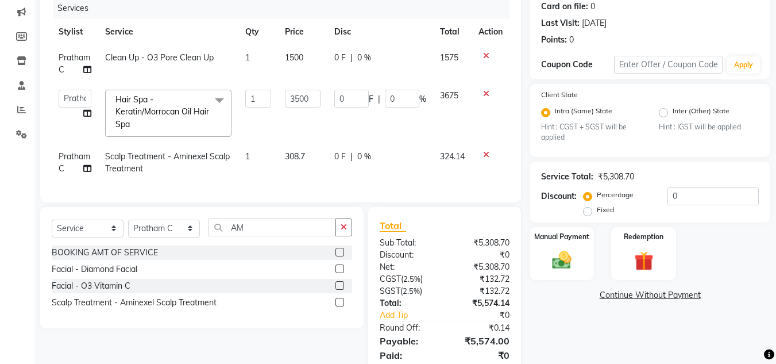
click at [448, 159] on span "324.14" at bounding box center [452, 156] width 25 height 10
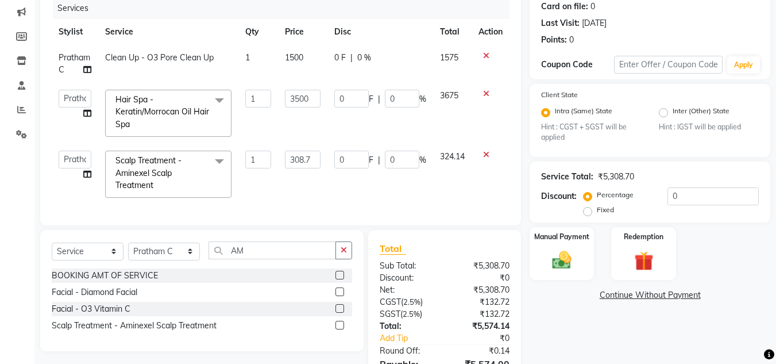
click at [296, 56] on span "1500" at bounding box center [294, 57] width 18 height 10
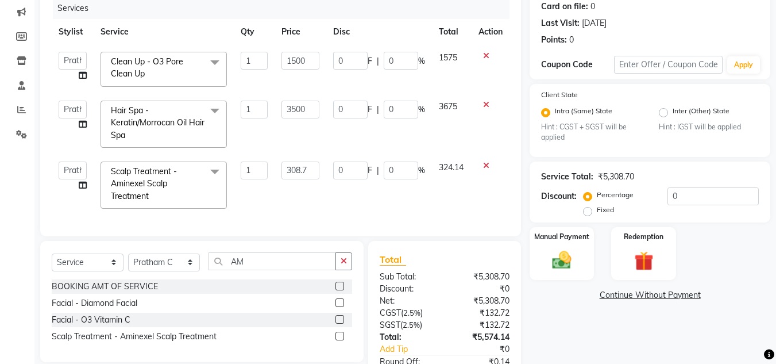
click at [296, 56] on input "1500" at bounding box center [301, 61] width 38 height 18
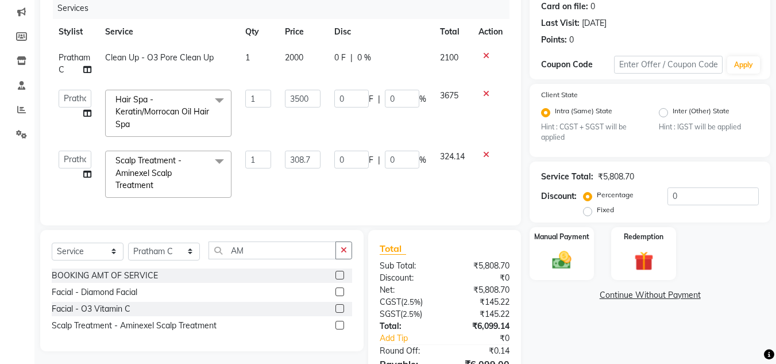
click at [427, 75] on td "0 F | 0 %" at bounding box center [381, 64] width 106 height 38
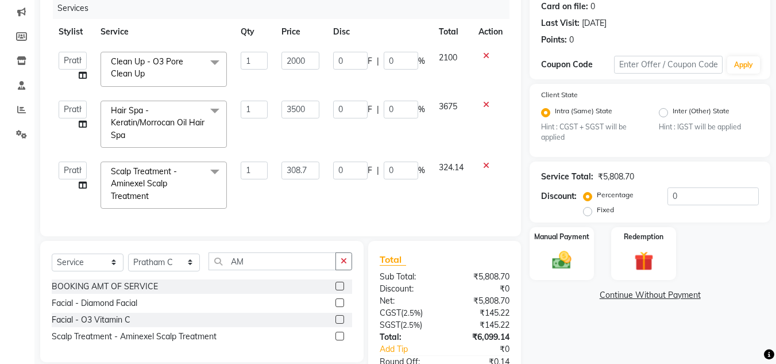
scroll to position [229, 0]
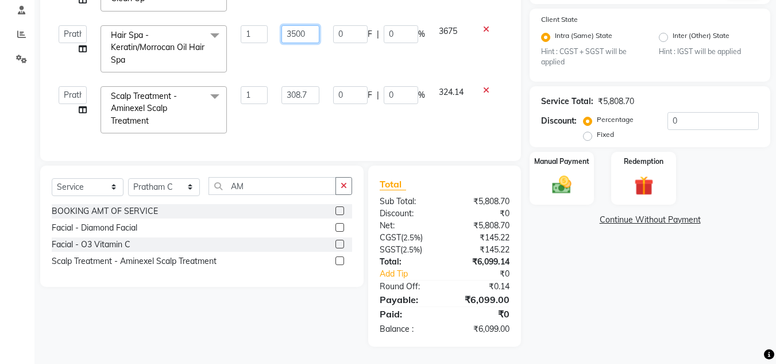
click at [312, 27] on input "3500" at bounding box center [301, 34] width 38 height 18
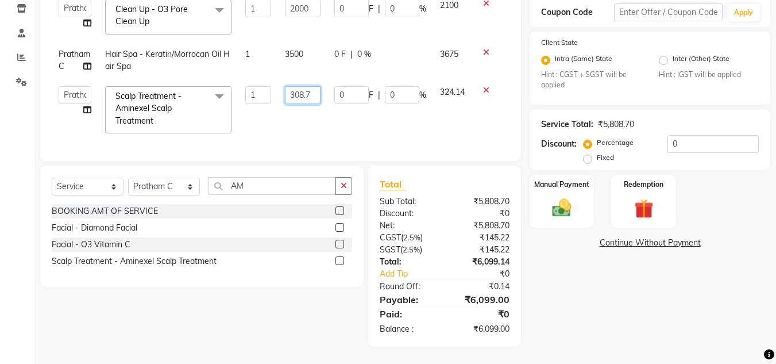
scroll to position [206, 0]
click at [309, 88] on input "308.7" at bounding box center [303, 95] width 36 height 18
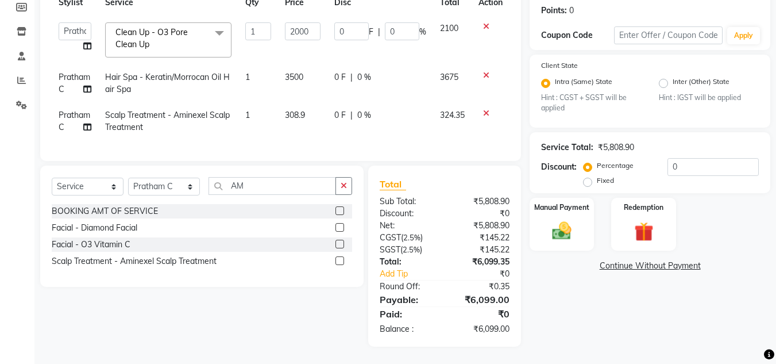
scroll to position [183, 0]
click at [446, 88] on tbody "Anuj W [PERSON_NAME] [PERSON_NAME] Manager [PERSON_NAME] C [PERSON_NAME] S [PER…" at bounding box center [281, 78] width 458 height 125
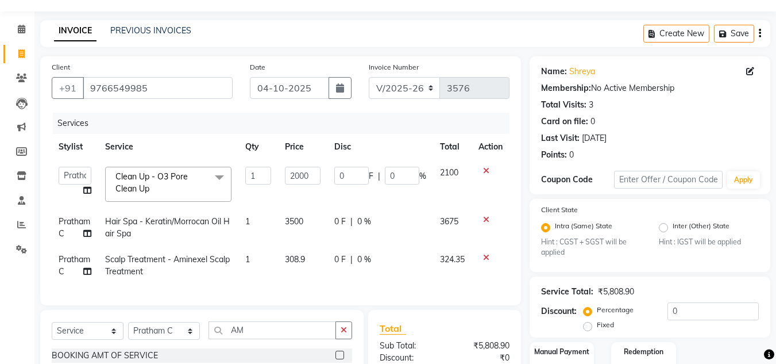
scroll to position [22, 0]
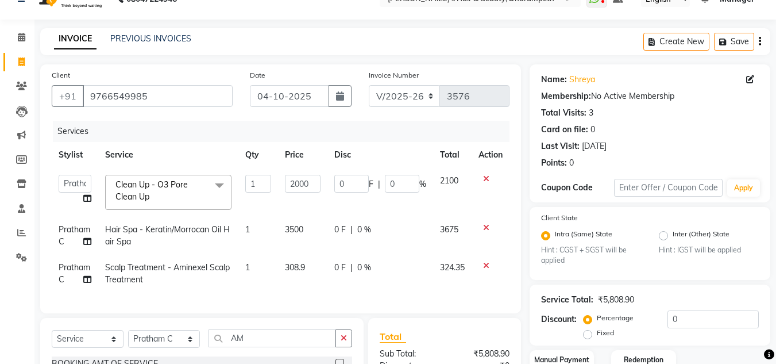
click at [303, 265] on span "308.9" at bounding box center [295, 267] width 20 height 10
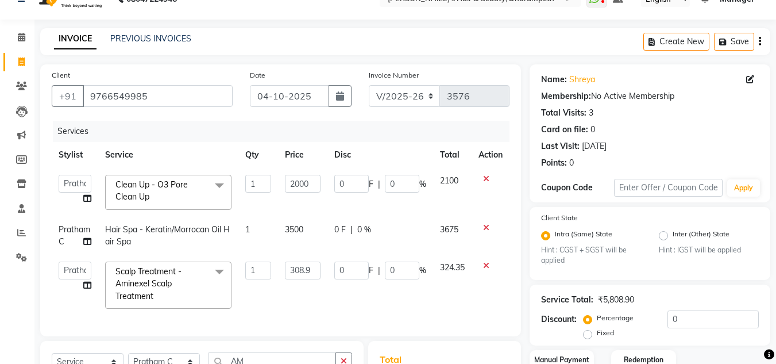
click at [303, 265] on input "308.9" at bounding box center [303, 270] width 36 height 18
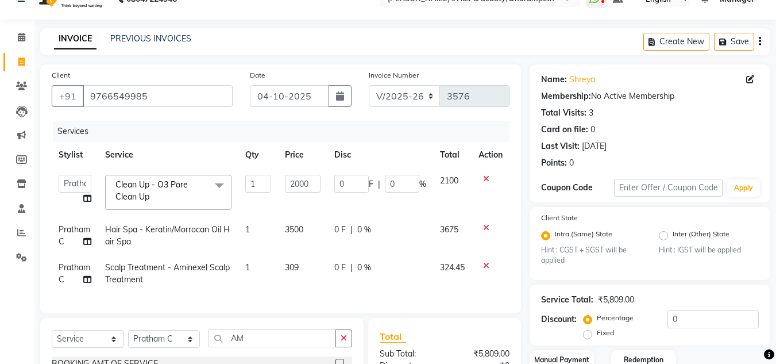
click at [445, 274] on td "324.45" at bounding box center [452, 274] width 39 height 38
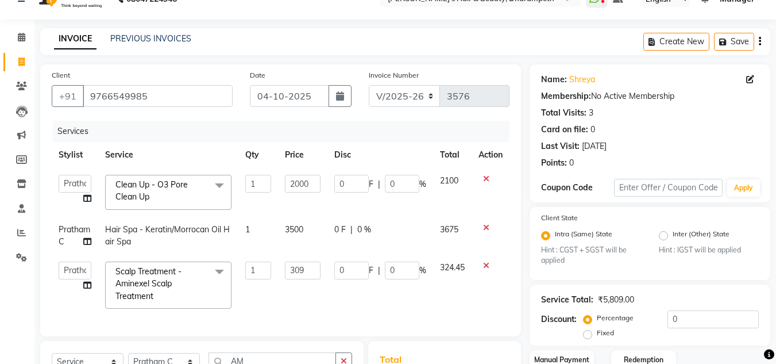
scroll to position [206, 0]
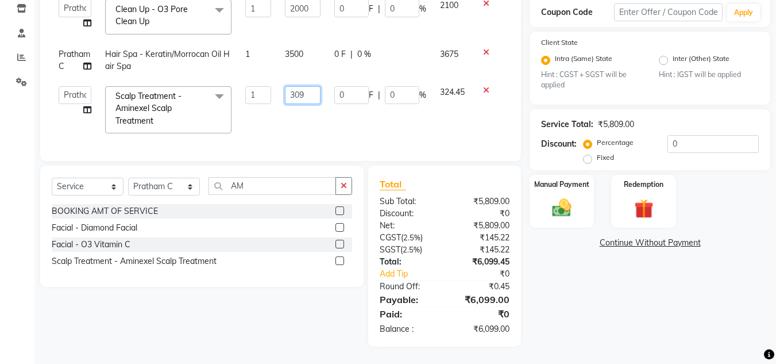
click at [311, 86] on input "309" at bounding box center [303, 95] width 36 height 18
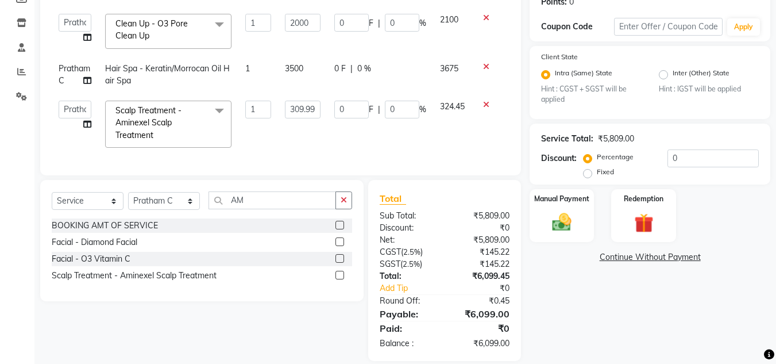
click at [448, 86] on tbody "Anuj W [PERSON_NAME] [PERSON_NAME] Manager [PERSON_NAME] C [PERSON_NAME] S [PER…" at bounding box center [281, 81] width 458 height 148
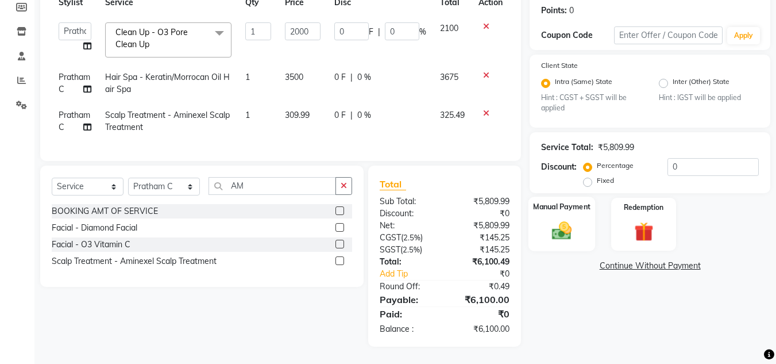
click at [567, 224] on img at bounding box center [562, 231] width 32 height 23
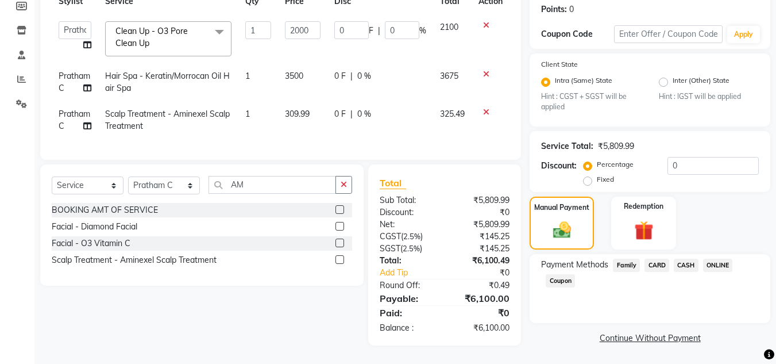
click at [682, 259] on span "CASH" at bounding box center [686, 265] width 25 height 13
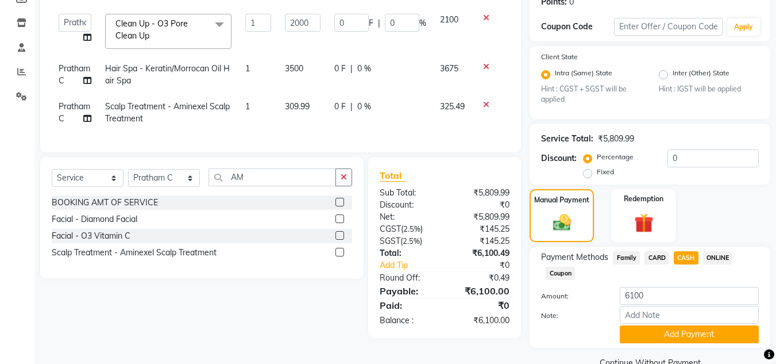
scroll to position [206, 0]
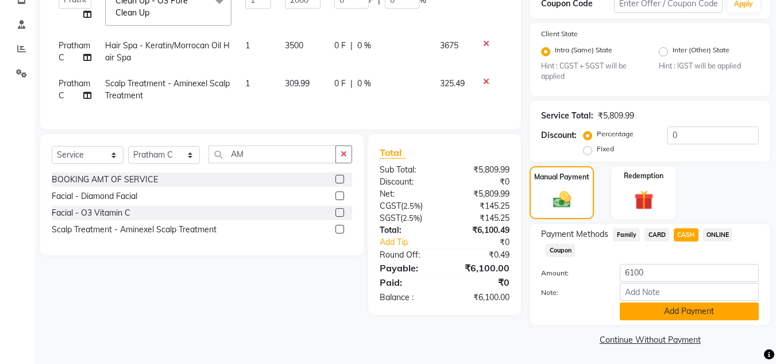
click at [682, 313] on button "Add Payment" at bounding box center [689, 311] width 139 height 18
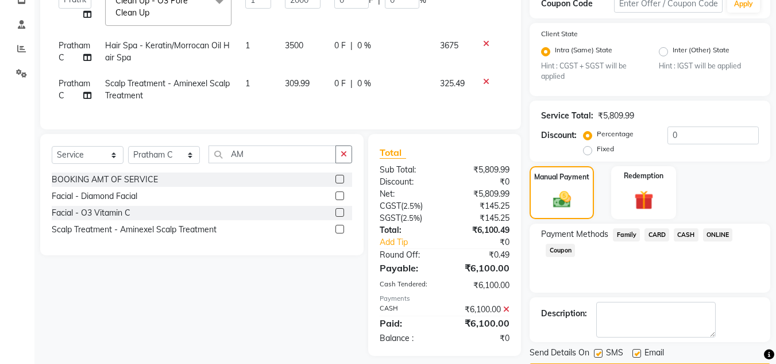
scroll to position [240, 0]
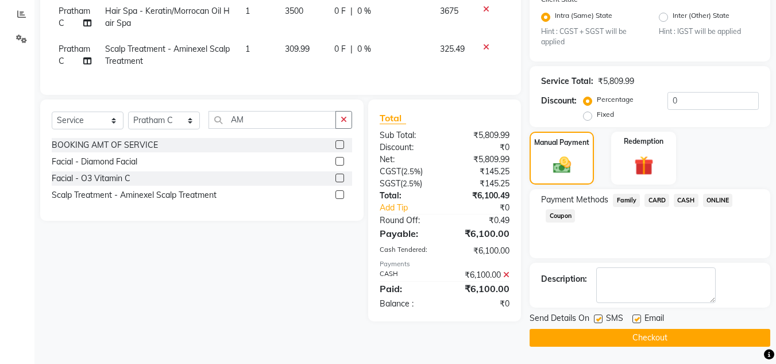
click at [696, 334] on button "Checkout" at bounding box center [650, 338] width 241 height 18
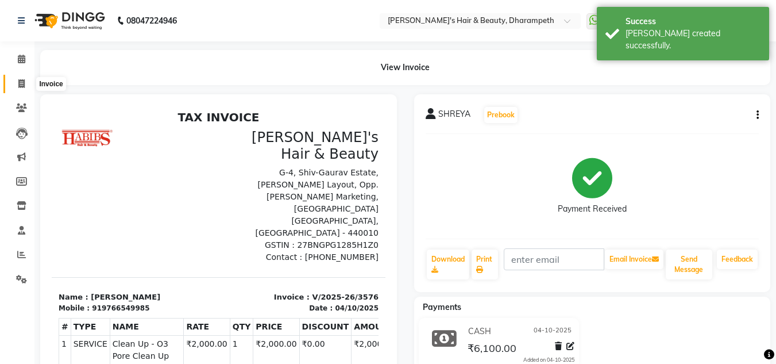
click at [22, 79] on icon at bounding box center [21, 83] width 6 height 9
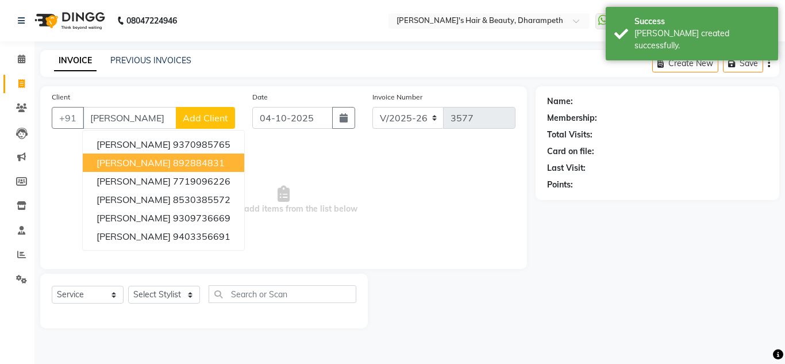
click at [138, 169] on button "[PERSON_NAME] 892884831" at bounding box center [163, 162] width 161 height 18
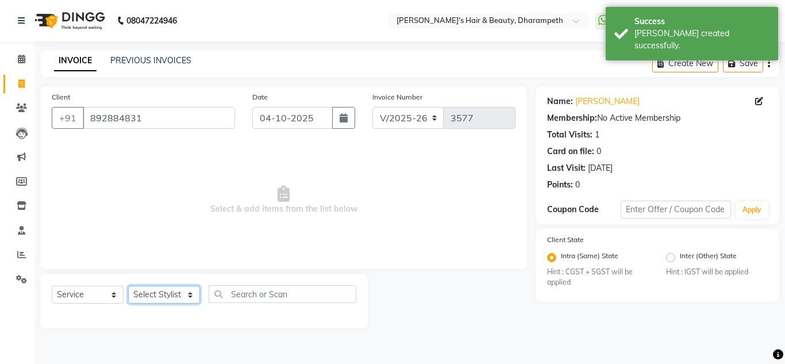
click at [153, 291] on select "Select Stylist Anuj W [PERSON_NAME] [PERSON_NAME] Manager [PERSON_NAME] C [PERS…" at bounding box center [164, 295] width 72 height 18
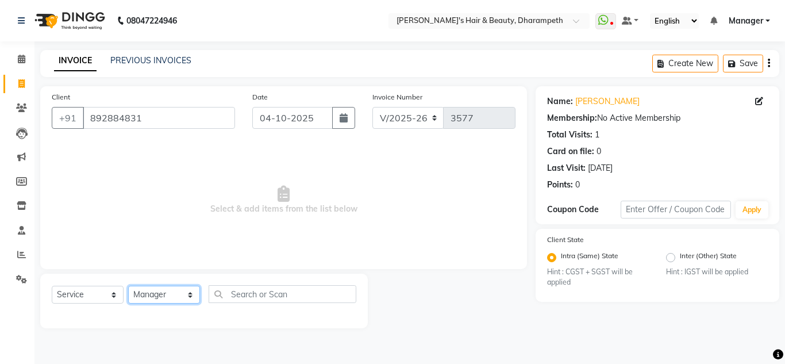
click at [128, 286] on select "Select Stylist Anuj W [PERSON_NAME] [PERSON_NAME] Manager [PERSON_NAME] C [PERS…" at bounding box center [164, 295] width 72 height 18
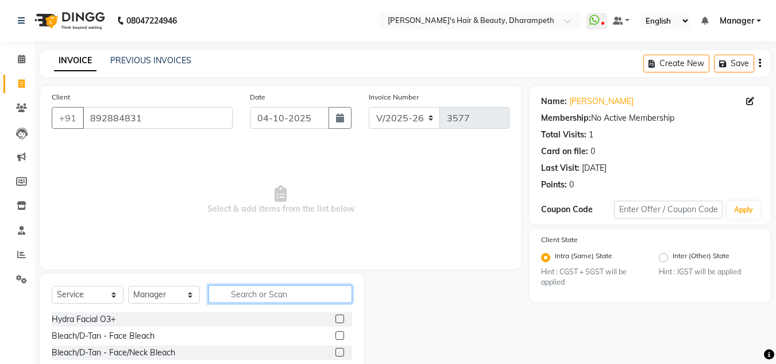
click at [263, 292] on input "text" at bounding box center [281, 294] width 144 height 18
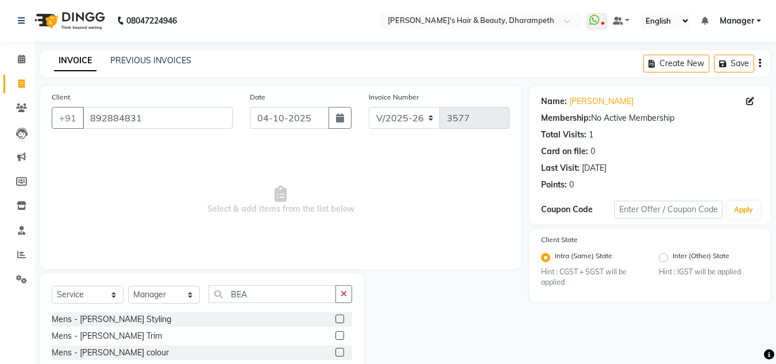
click at [340, 333] on label at bounding box center [340, 335] width 9 height 9
click at [340, 333] on input "checkbox" at bounding box center [339, 335] width 7 height 7
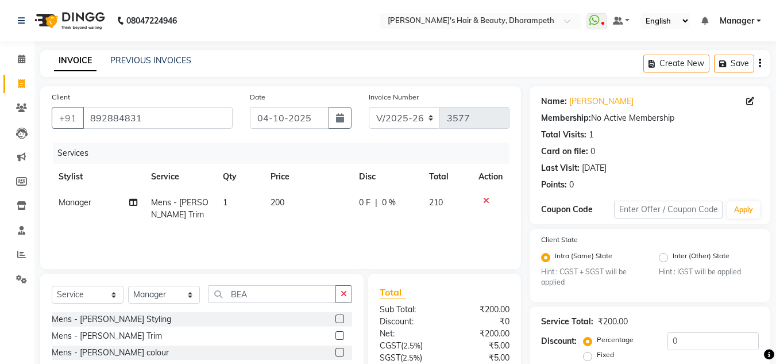
click at [283, 206] on span "200" at bounding box center [278, 202] width 14 height 10
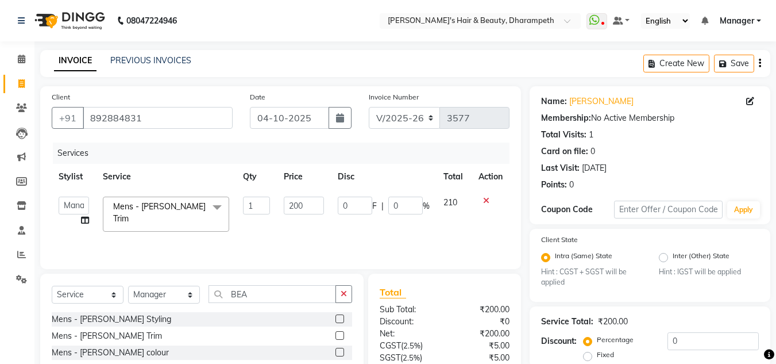
click at [283, 206] on td "200" at bounding box center [303, 214] width 53 height 49
click at [293, 204] on input "200" at bounding box center [304, 206] width 40 height 18
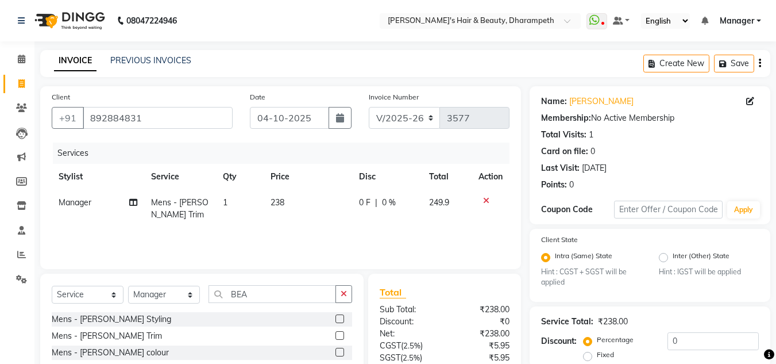
click at [453, 205] on td "249.9" at bounding box center [447, 209] width 50 height 38
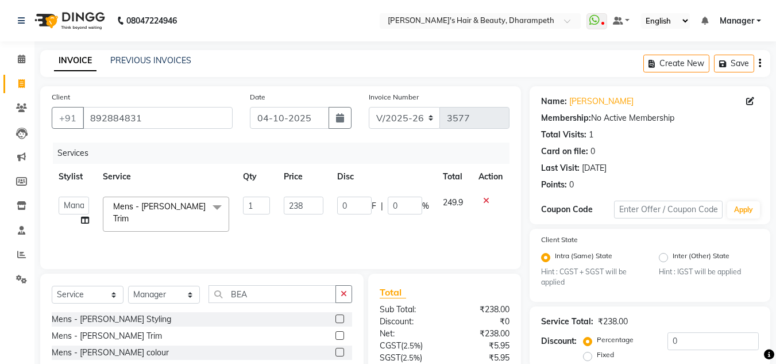
scroll to position [108, 0]
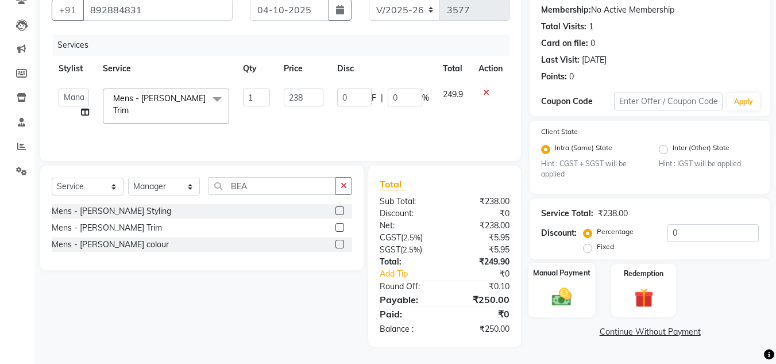
click at [563, 301] on img at bounding box center [562, 297] width 32 height 23
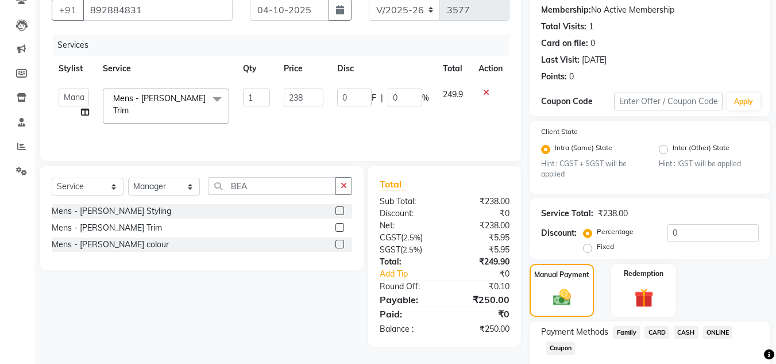
click at [682, 328] on span "CASH" at bounding box center [686, 332] width 25 height 13
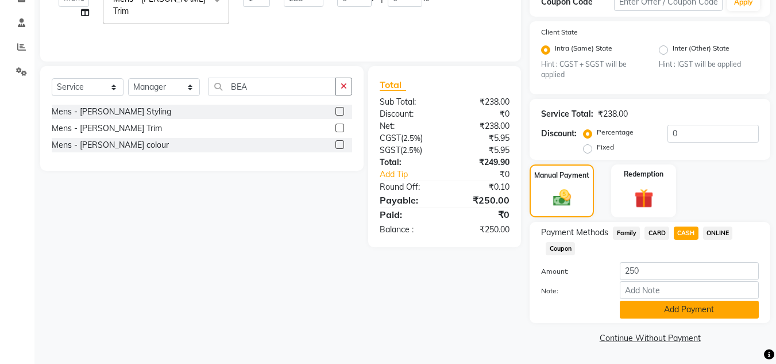
click at [718, 305] on button "Add Payment" at bounding box center [689, 310] width 139 height 18
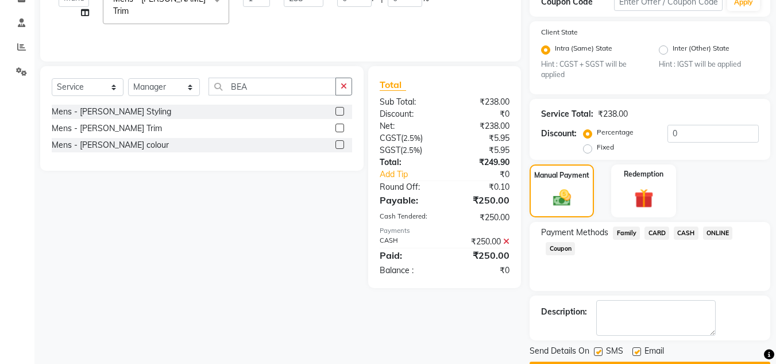
scroll to position [240, 0]
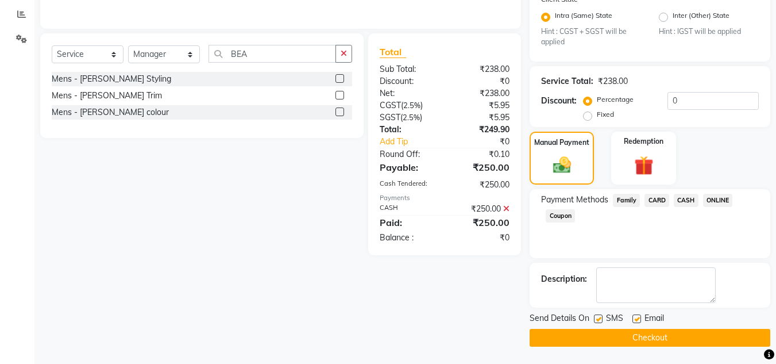
click at [698, 338] on button "Checkout" at bounding box center [650, 338] width 241 height 18
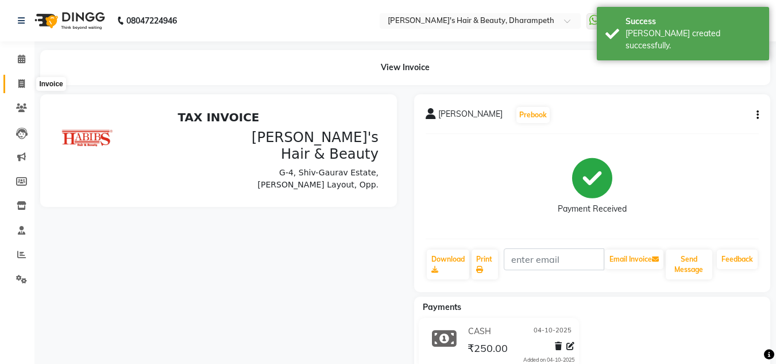
click at [25, 84] on span at bounding box center [21, 84] width 20 height 13
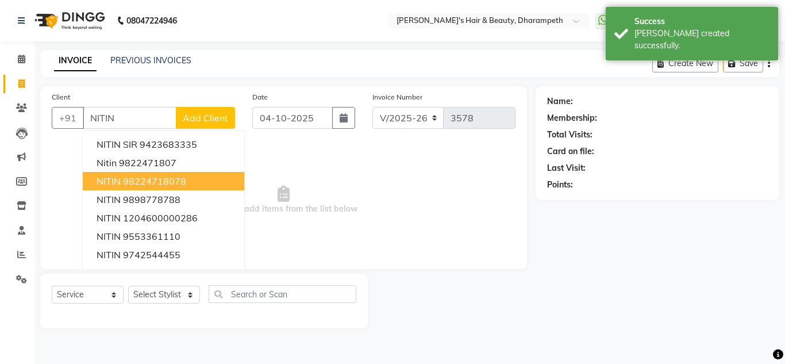
click at [137, 181] on ngb-highlight "98224718078" at bounding box center [154, 180] width 63 height 11
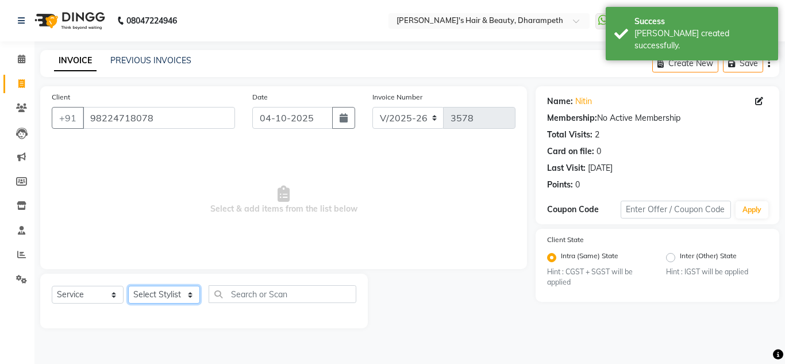
drag, startPoint x: 167, startPoint y: 291, endPoint x: 161, endPoint y: 189, distance: 101.8
click at [161, 189] on div "Client [PHONE_NUMBER] Date [DATE] Invoice Number V/2025 V/[PHONE_NUMBER] Select…" at bounding box center [284, 207] width 504 height 242
click at [128, 286] on select "Select Stylist Anuj W [PERSON_NAME] [PERSON_NAME] Manager [PERSON_NAME] C [PERS…" at bounding box center [164, 295] width 72 height 18
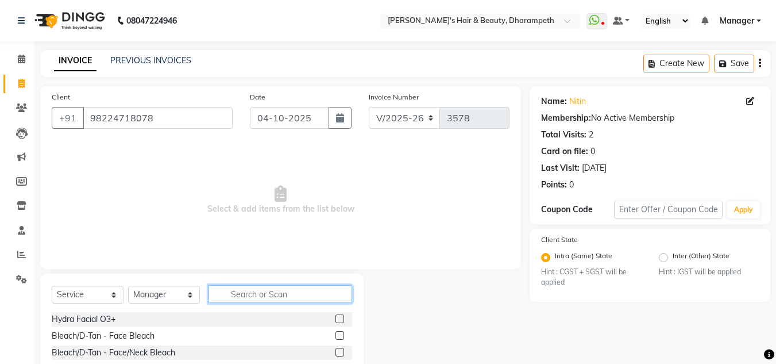
click at [265, 298] on input "text" at bounding box center [281, 294] width 144 height 18
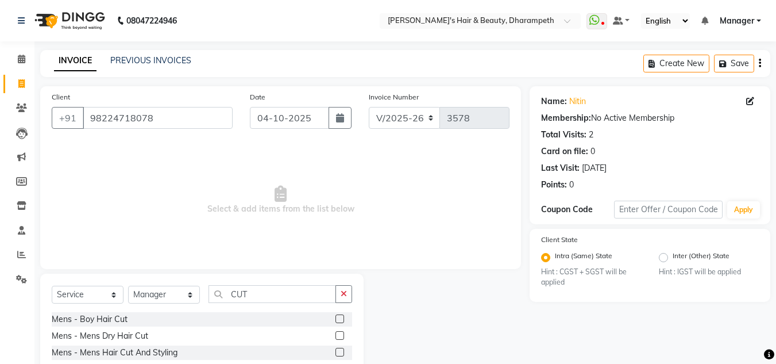
click at [336, 336] on label at bounding box center [340, 335] width 9 height 9
click at [336, 336] on input "checkbox" at bounding box center [339, 335] width 7 height 7
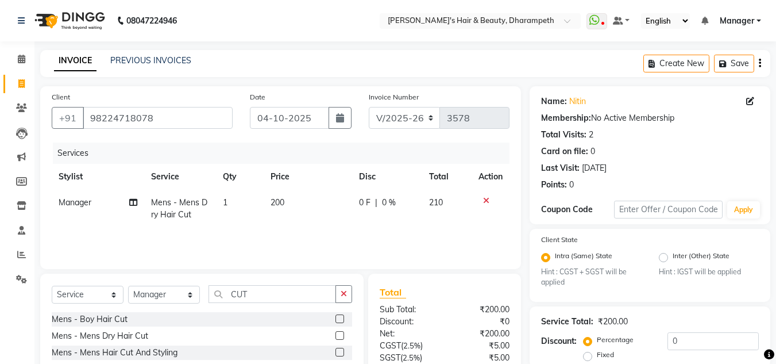
click at [280, 206] on span "200" at bounding box center [278, 202] width 14 height 10
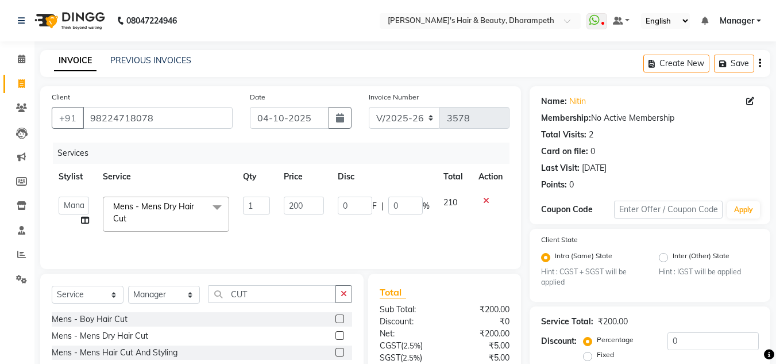
click at [280, 206] on td "200" at bounding box center [303, 214] width 53 height 49
click at [297, 206] on input "200" at bounding box center [304, 206] width 40 height 18
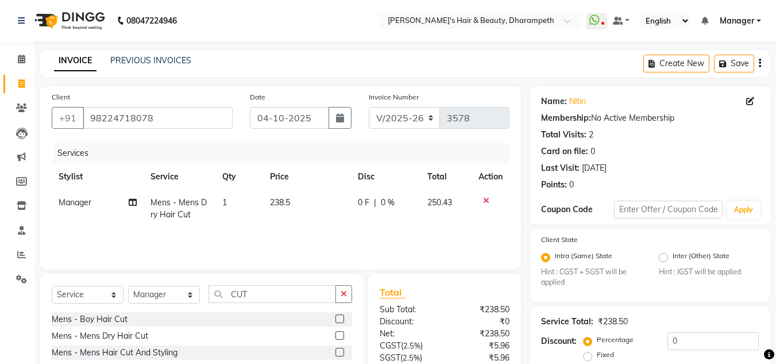
click at [445, 207] on td "250.43" at bounding box center [446, 209] width 51 height 38
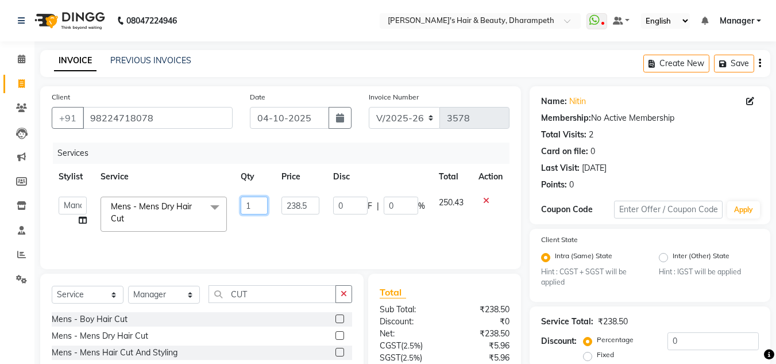
click at [259, 203] on input "1" at bounding box center [254, 206] width 27 height 18
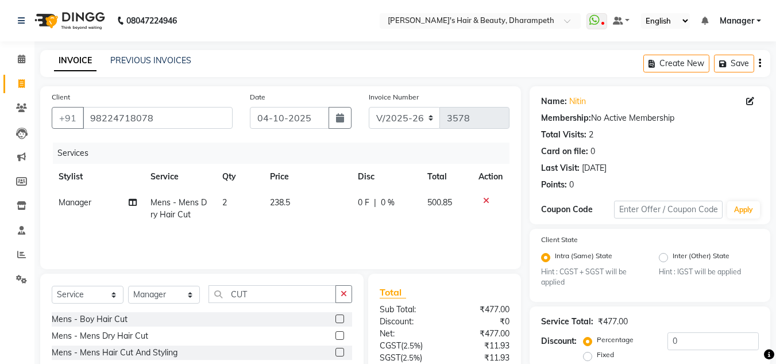
scroll to position [108, 0]
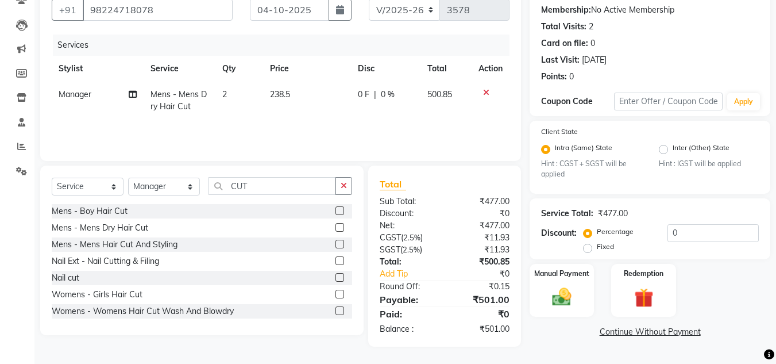
click at [300, 98] on td "238.5" at bounding box center [307, 101] width 88 height 38
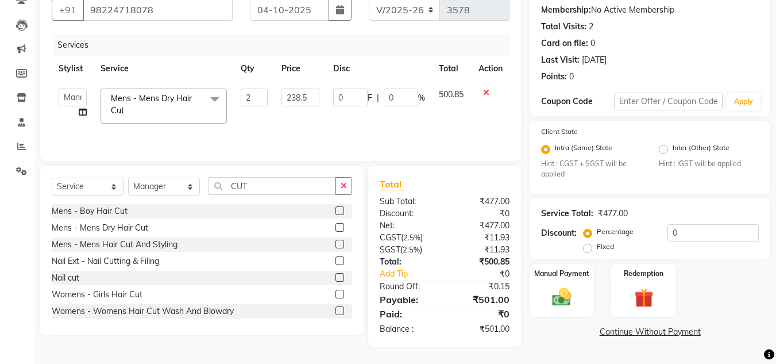
click at [300, 98] on input "238.5" at bounding box center [301, 97] width 38 height 18
click at [314, 95] on input "238.5" at bounding box center [301, 97] width 38 height 18
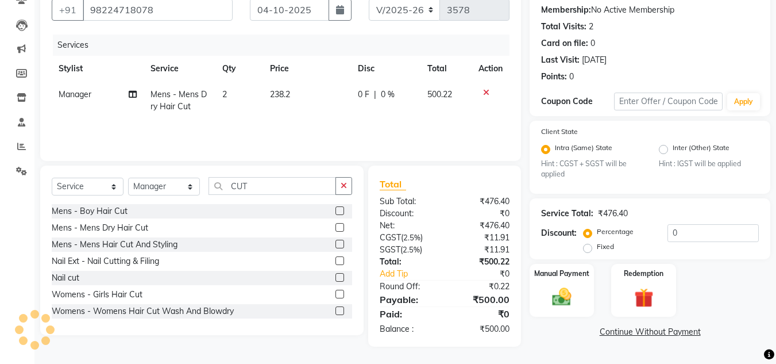
click at [447, 95] on span "500.22" at bounding box center [440, 94] width 25 height 10
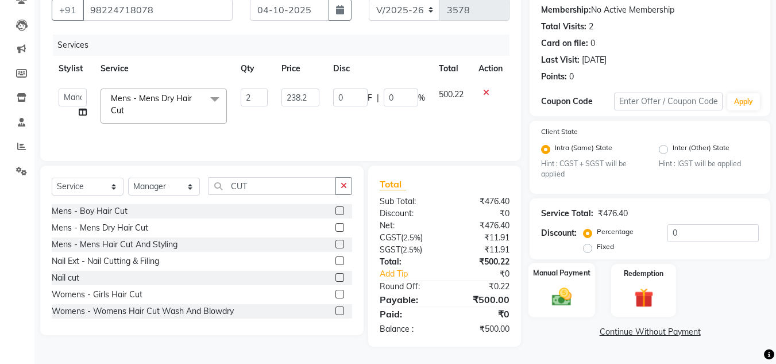
click at [563, 302] on img at bounding box center [562, 297] width 32 height 23
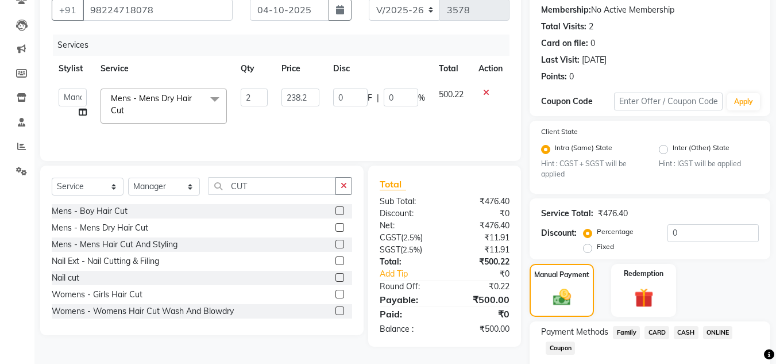
click at [715, 328] on span "ONLINE" at bounding box center [718, 332] width 30 height 13
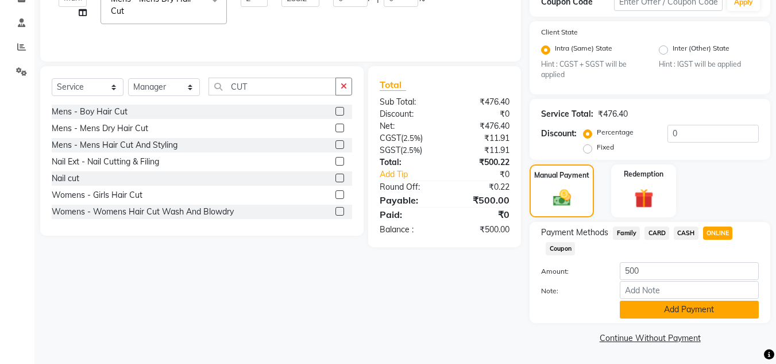
click at [731, 308] on button "Add Payment" at bounding box center [689, 310] width 139 height 18
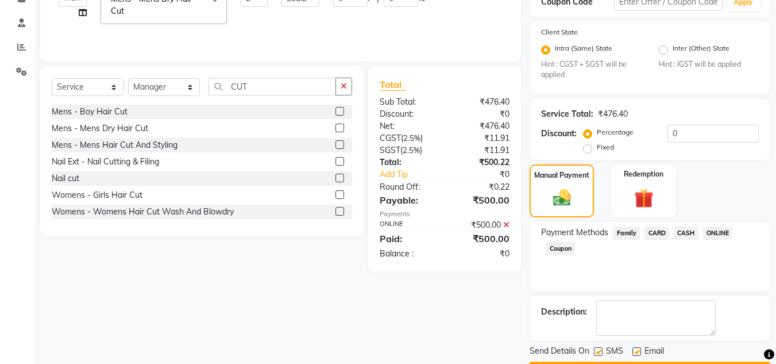
scroll to position [240, 0]
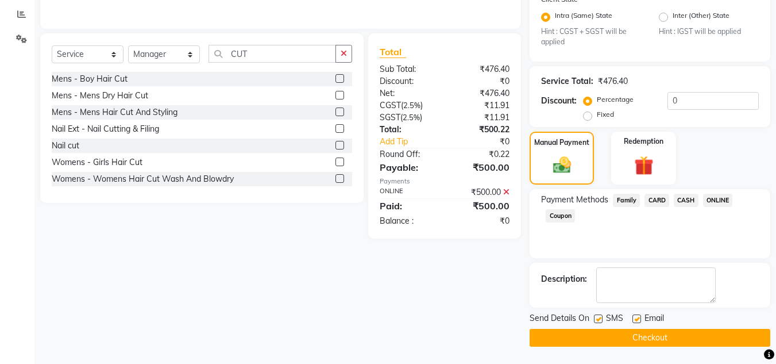
click at [709, 336] on button "Checkout" at bounding box center [650, 338] width 241 height 18
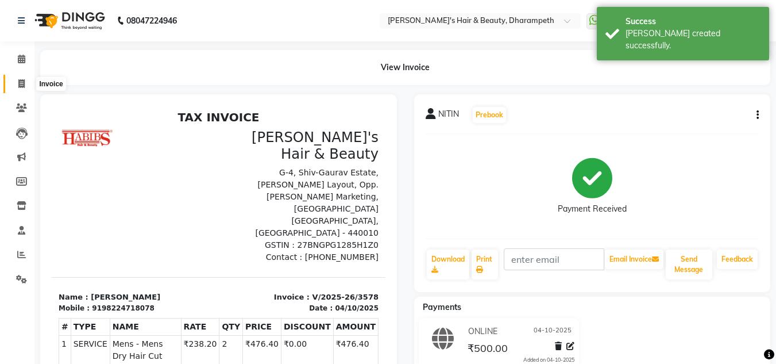
click at [18, 87] on icon at bounding box center [21, 83] width 6 height 9
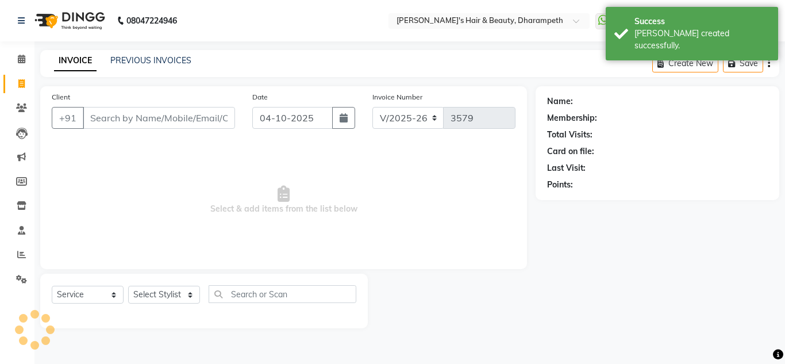
click at [146, 122] on input "Client" at bounding box center [159, 118] width 152 height 22
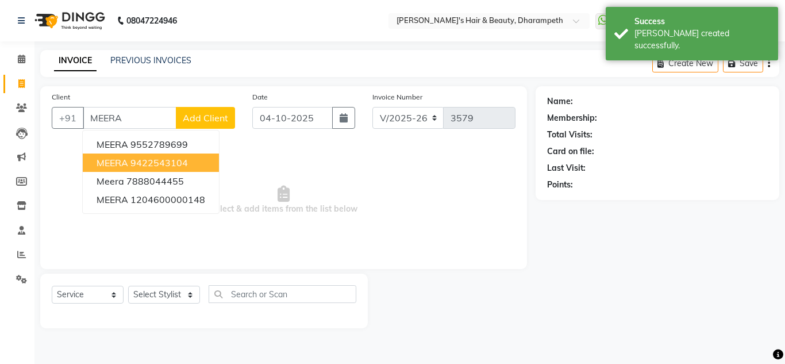
click at [160, 169] on button "MEERA 9422543104" at bounding box center [151, 162] width 136 height 18
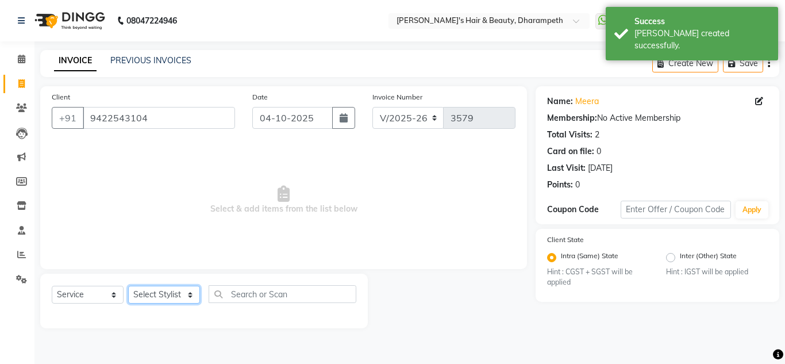
click at [166, 292] on select "Select Stylist Anuj W [PERSON_NAME] [PERSON_NAME] Manager [PERSON_NAME] C [PERS…" at bounding box center [164, 295] width 72 height 18
click at [128, 286] on select "Select Stylist Anuj W [PERSON_NAME] [PERSON_NAME] Manager [PERSON_NAME] C [PERS…" at bounding box center [164, 295] width 72 height 18
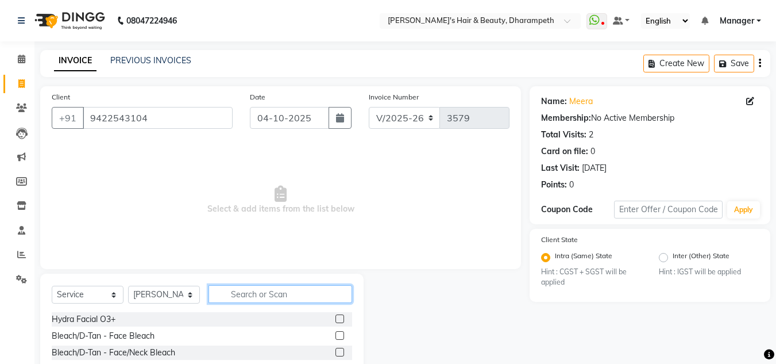
click at [251, 292] on input "text" at bounding box center [281, 294] width 144 height 18
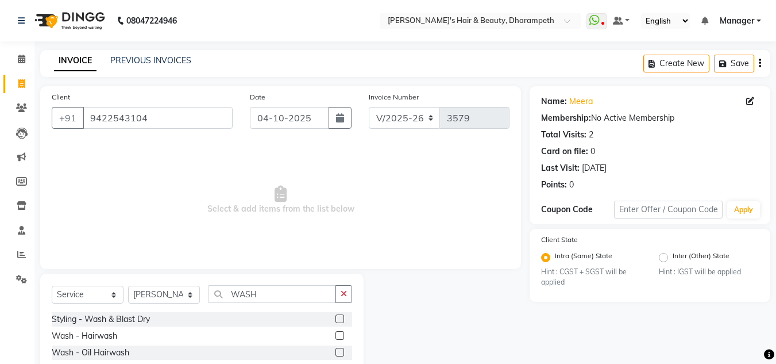
click at [336, 317] on label at bounding box center [340, 318] width 9 height 9
click at [336, 317] on input "checkbox" at bounding box center [339, 318] width 7 height 7
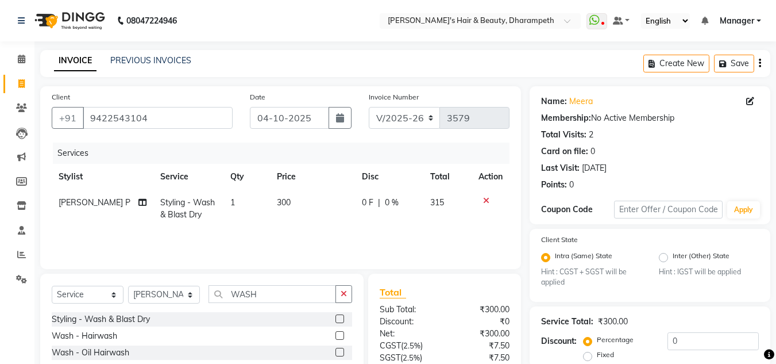
click at [290, 207] on td "300" at bounding box center [312, 209] width 85 height 38
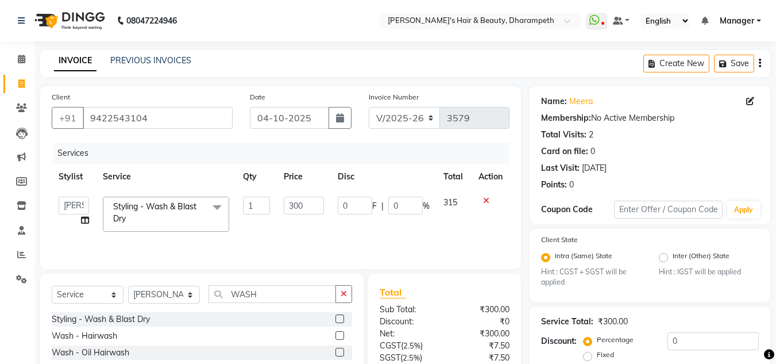
click at [290, 207] on input "300" at bounding box center [304, 206] width 40 height 18
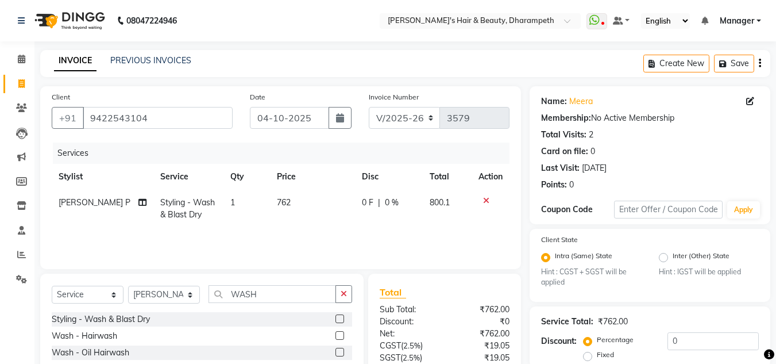
click at [449, 202] on span "800.1" at bounding box center [440, 202] width 20 height 10
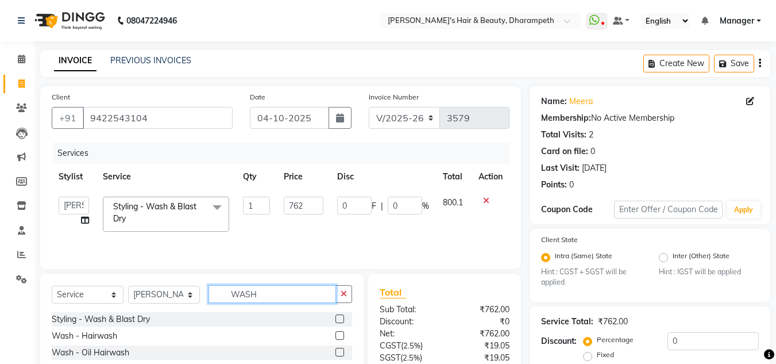
click at [248, 296] on input "WASH" at bounding box center [273, 294] width 128 height 18
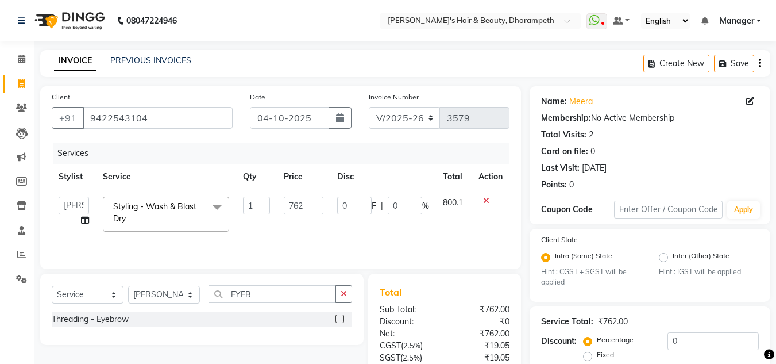
click at [338, 319] on label at bounding box center [340, 318] width 9 height 9
click at [338, 319] on input "checkbox" at bounding box center [339, 318] width 7 height 7
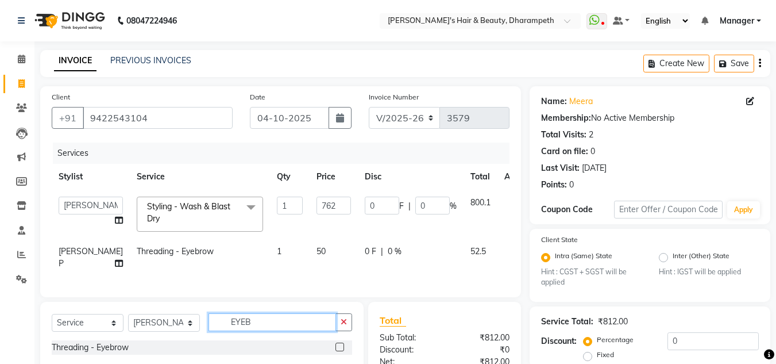
click at [240, 331] on input "EYEB" at bounding box center [273, 322] width 128 height 18
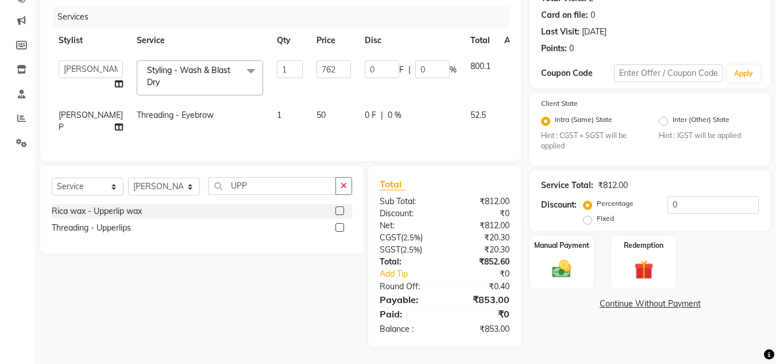
click at [339, 229] on label at bounding box center [340, 227] width 9 height 9
click at [339, 229] on input "checkbox" at bounding box center [339, 227] width 7 height 7
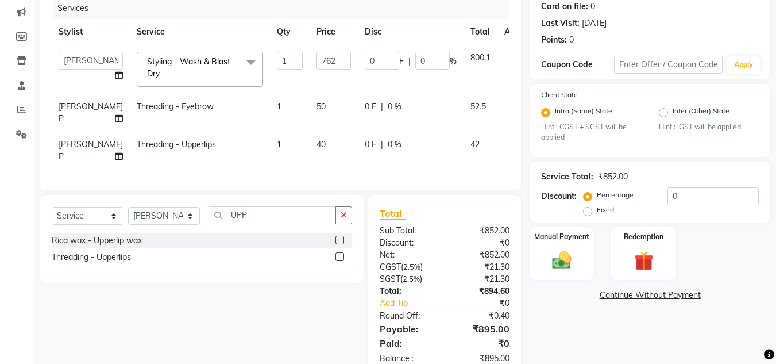
click at [310, 143] on td "40" at bounding box center [334, 151] width 48 height 38
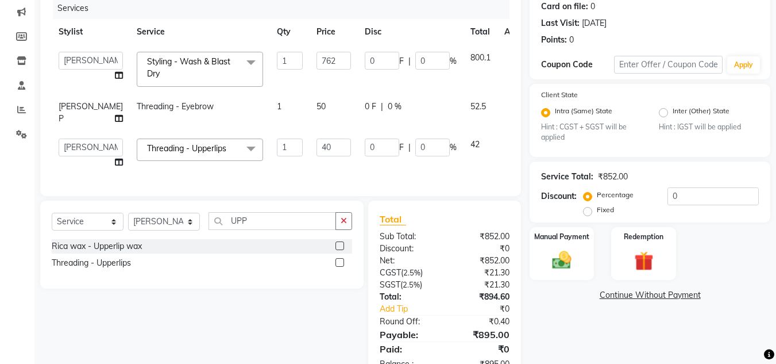
click at [317, 143] on input "40" at bounding box center [334, 147] width 34 height 18
click at [471, 139] on span "42" at bounding box center [475, 144] width 9 height 10
click at [310, 111] on td "50" at bounding box center [334, 113] width 48 height 38
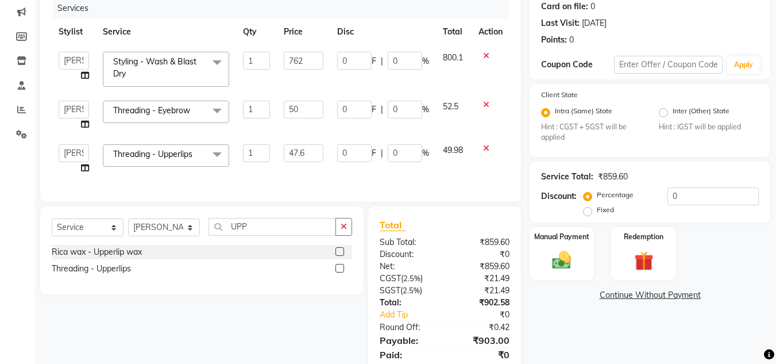
click at [307, 111] on input "50" at bounding box center [304, 110] width 40 height 18
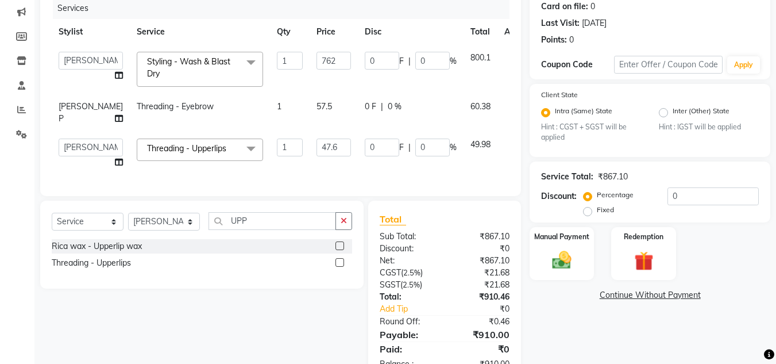
click at [464, 113] on td "60.38" at bounding box center [481, 113] width 34 height 38
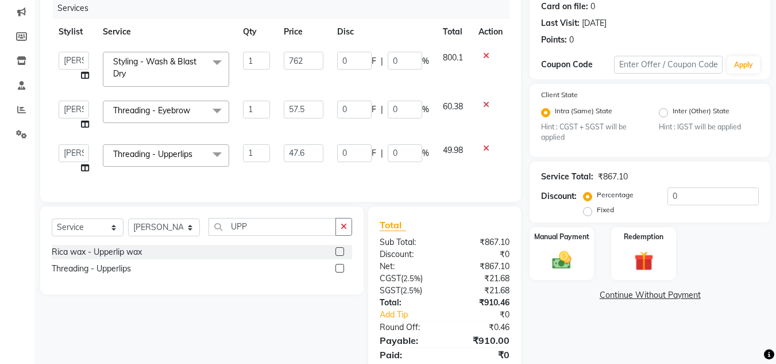
scroll to position [194, 0]
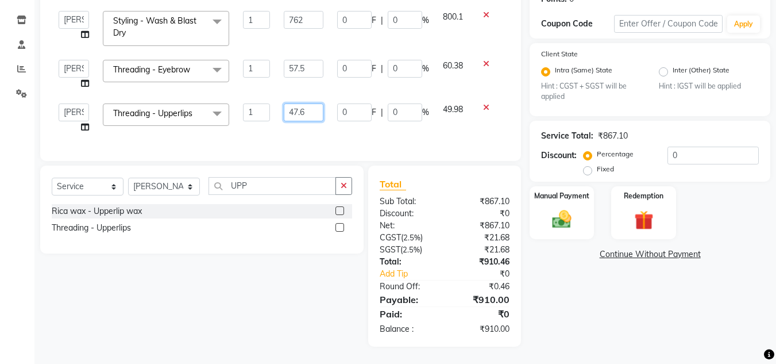
click at [313, 105] on input "47.6" at bounding box center [304, 112] width 40 height 18
click at [444, 104] on span "49.98" at bounding box center [453, 109] width 20 height 10
click at [310, 103] on input "40" at bounding box center [304, 112] width 40 height 18
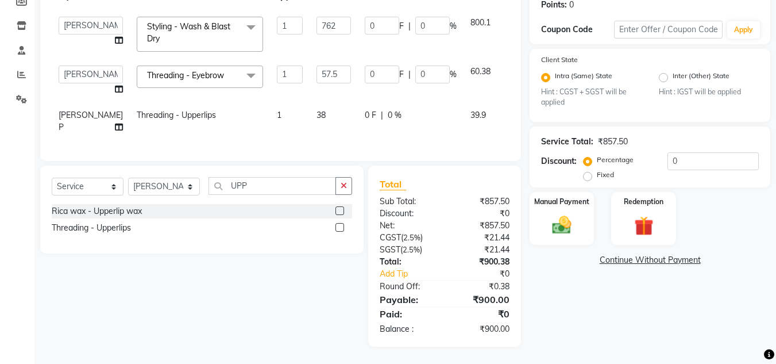
click at [464, 109] on td "39.9" at bounding box center [481, 121] width 34 height 38
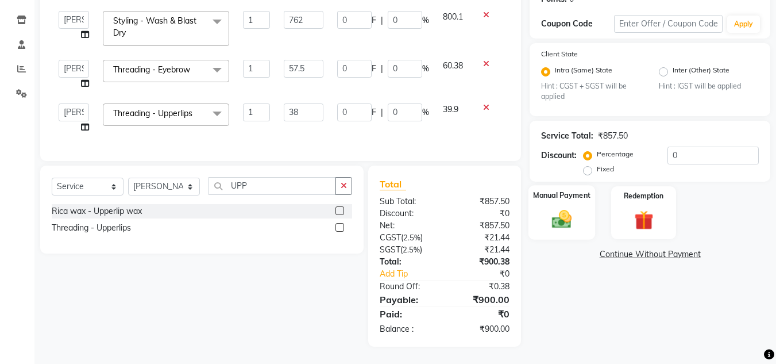
click at [561, 219] on img at bounding box center [562, 219] width 32 height 23
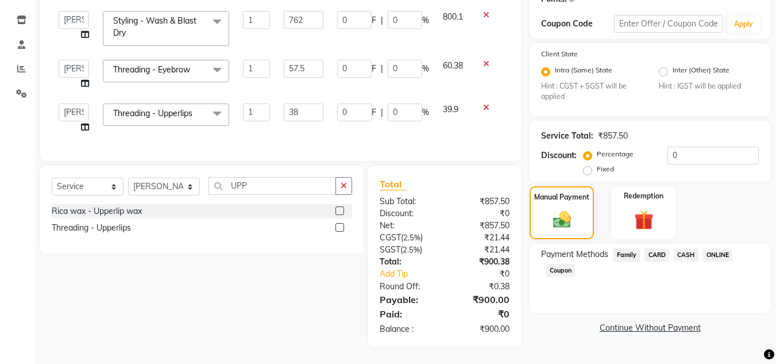
click at [686, 248] on span "CASH" at bounding box center [686, 254] width 25 height 13
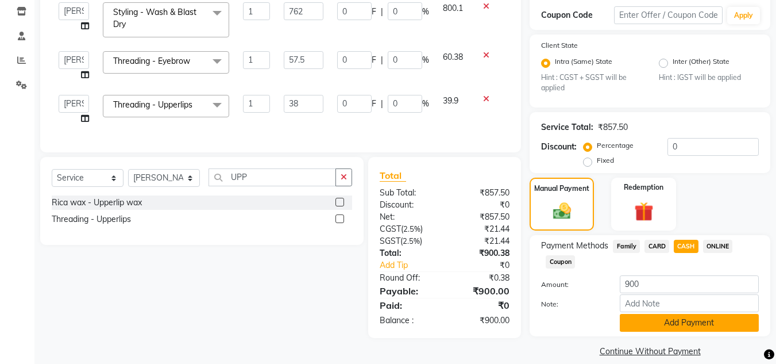
click at [680, 321] on button "Add Payment" at bounding box center [689, 323] width 139 height 18
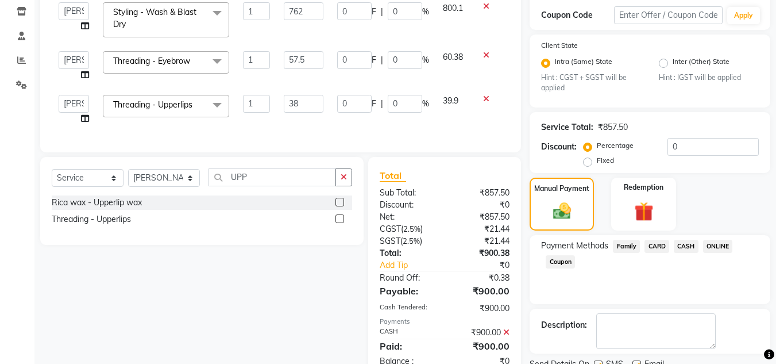
scroll to position [240, 0]
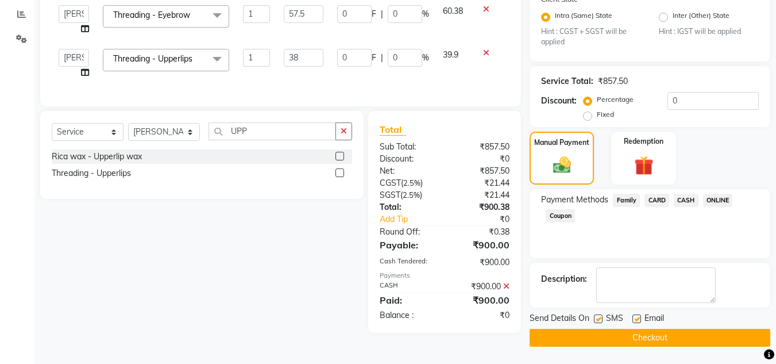
click at [678, 334] on button "Checkout" at bounding box center [650, 338] width 241 height 18
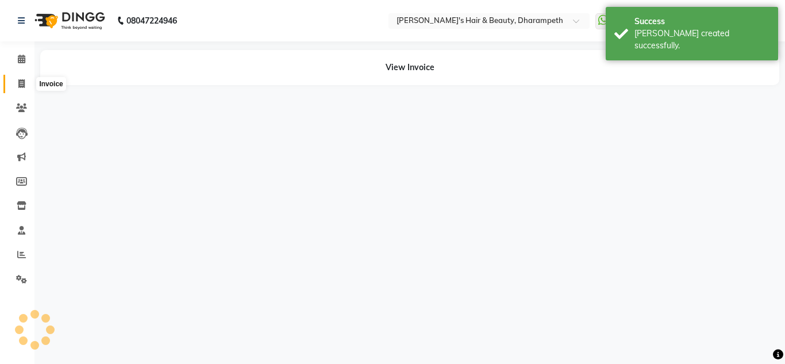
click at [21, 84] on icon at bounding box center [21, 83] width 6 height 9
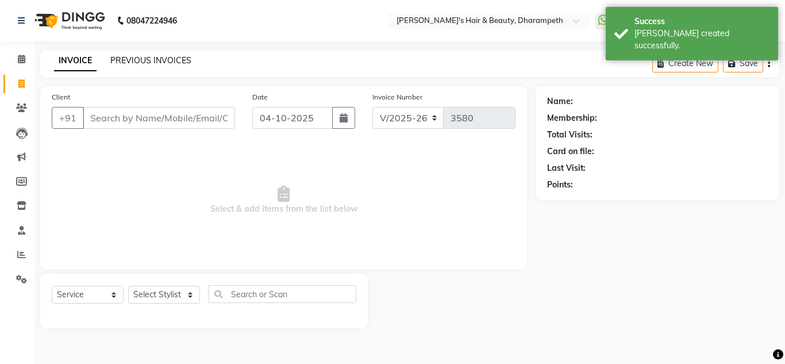
click at [139, 60] on link "PREVIOUS INVOICES" at bounding box center [150, 60] width 81 height 10
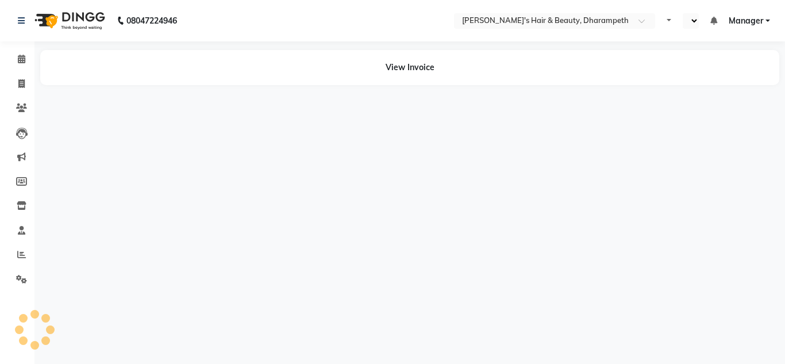
select select "en"
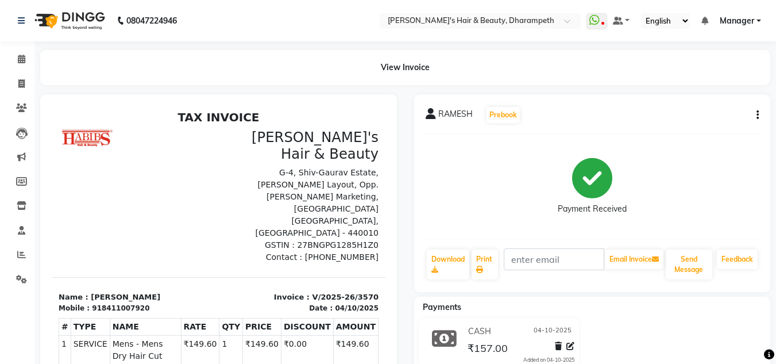
click at [759, 116] on icon "button" at bounding box center [758, 115] width 2 height 1
click at [625, 130] on div "RAMESH Prebook Payment Received Download Print Email Invoice Send Message Feedb…" at bounding box center [592, 193] width 357 height 198
click at [436, 261] on link "Download" at bounding box center [448, 264] width 43 height 30
